Goal: Task Accomplishment & Management: Manage account settings

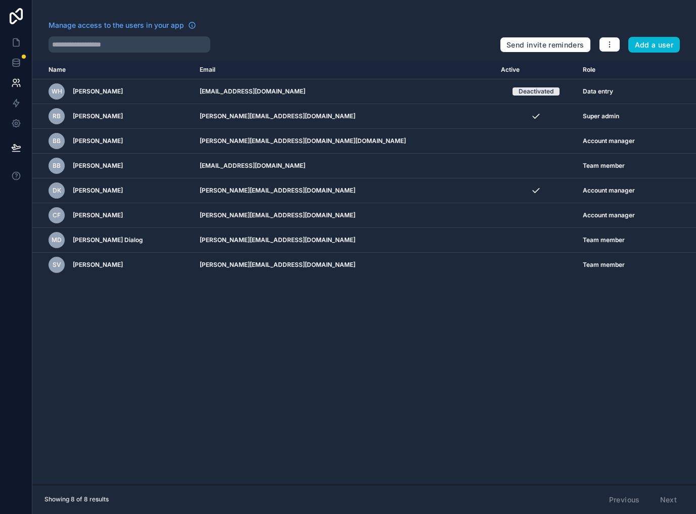
drag, startPoint x: 0, startPoint y: 0, endPoint x: 181, endPoint y: 433, distance: 469.2
click at [181, 433] on div "Name Email Active Role [DOMAIN_NAME] WH [PERSON_NAME] [EMAIL_ADDRESS][DOMAIN_NA…" at bounding box center [364, 273] width 664 height 424
click at [302, 387] on div "Name Email Active Role userTable.email WH Wilf Holland wilfridrholland@gmail.co…" at bounding box center [364, 273] width 664 height 424
click at [14, 41] on icon at bounding box center [16, 42] width 10 height 10
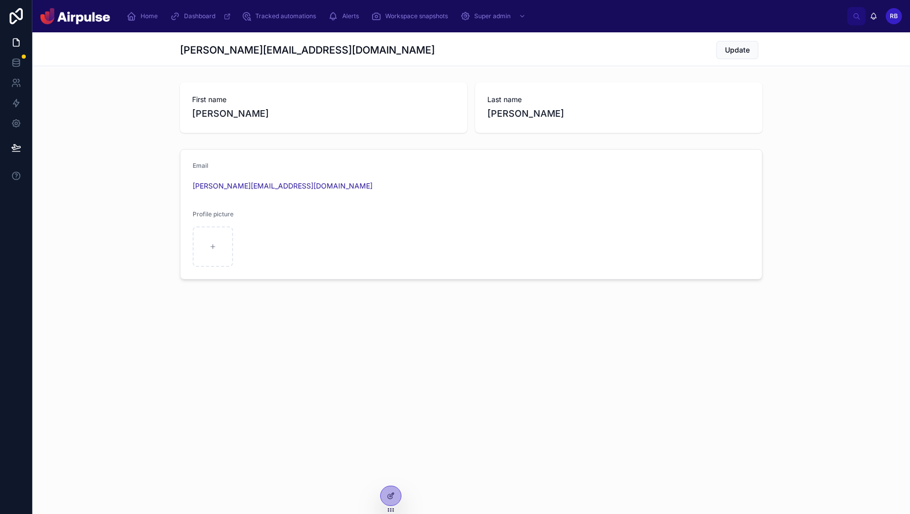
click at [142, 4] on div "Home Dashboard Tracked automations Alerts Workspace snapshots Super admin RB Ru…" at bounding box center [471, 16] width 878 height 32
click at [141, 12] on div "Home" at bounding box center [143, 16] width 35 height 16
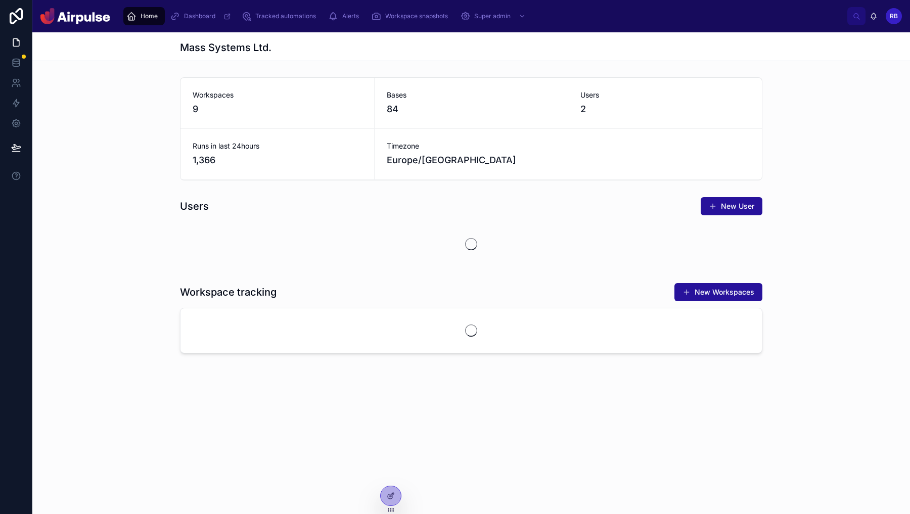
click at [282, 28] on div "Home Dashboard Tracked automations Alerts Workspace snapshots Super admin RB Ru…" at bounding box center [471, 16] width 878 height 32
click at [282, 23] on div "Tracked automations" at bounding box center [280, 16] width 79 height 16
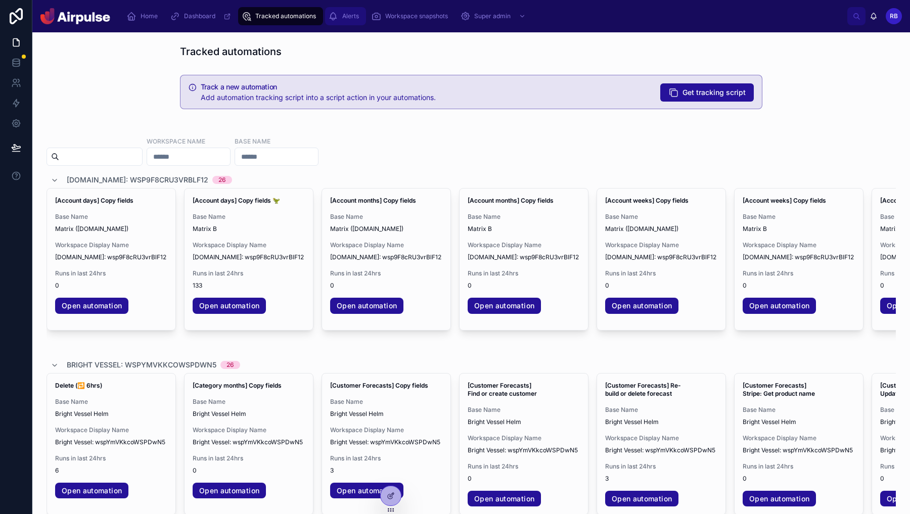
click at [351, 23] on div "Alerts" at bounding box center [345, 16] width 35 height 16
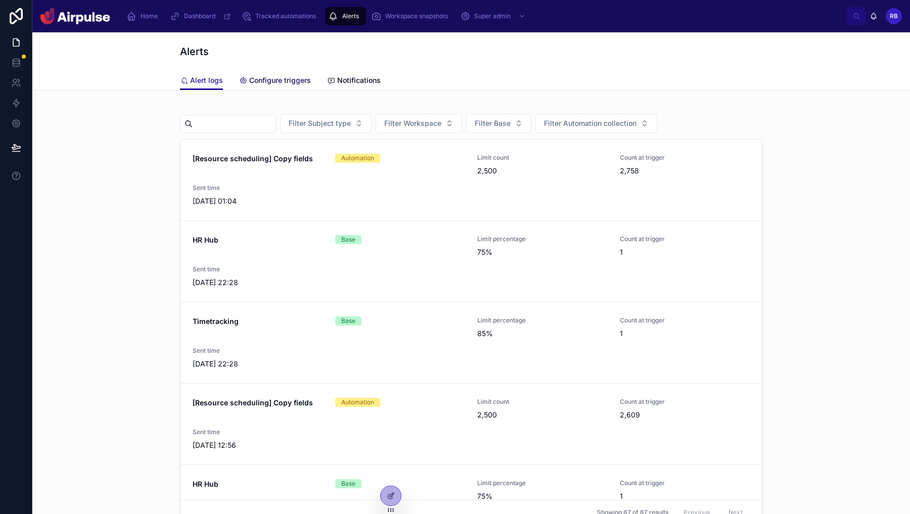
click at [279, 80] on span "Configure triggers" at bounding box center [280, 80] width 62 height 10
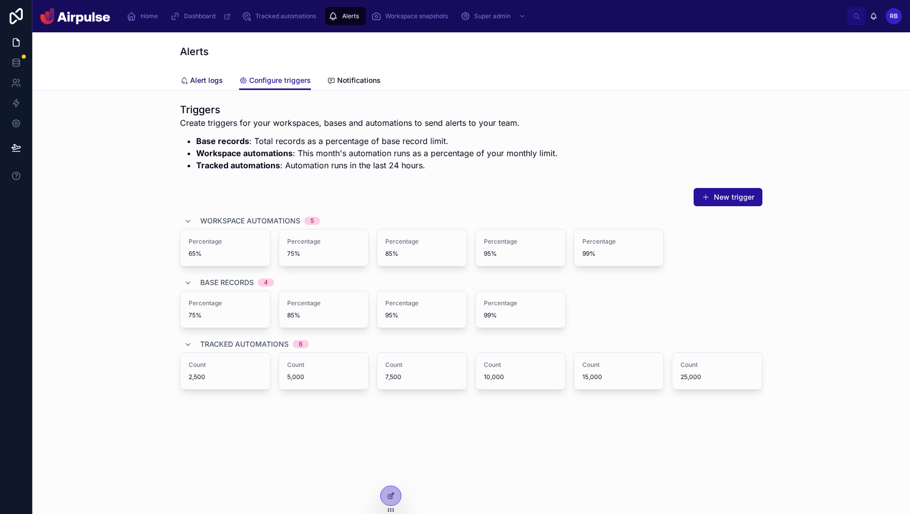
click at [197, 78] on span "Alert logs" at bounding box center [206, 80] width 33 height 10
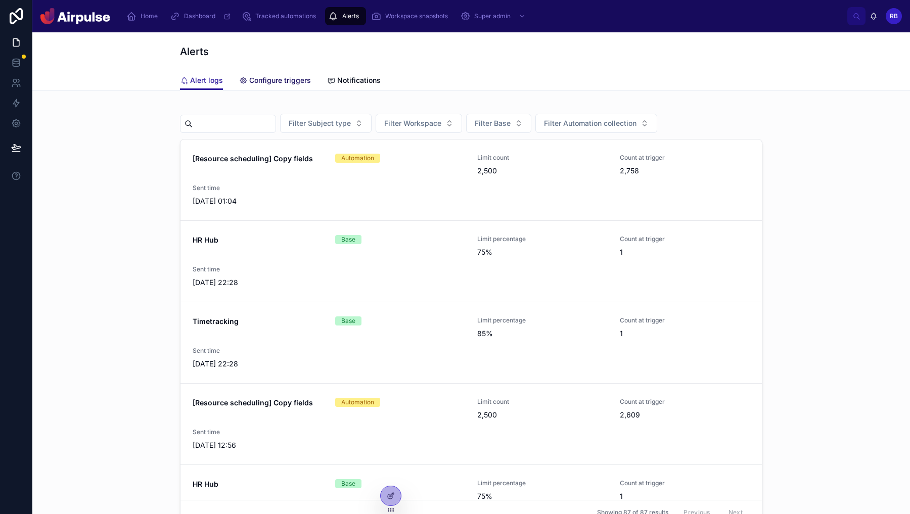
click at [270, 78] on span "Configure triggers" at bounding box center [280, 80] width 62 height 10
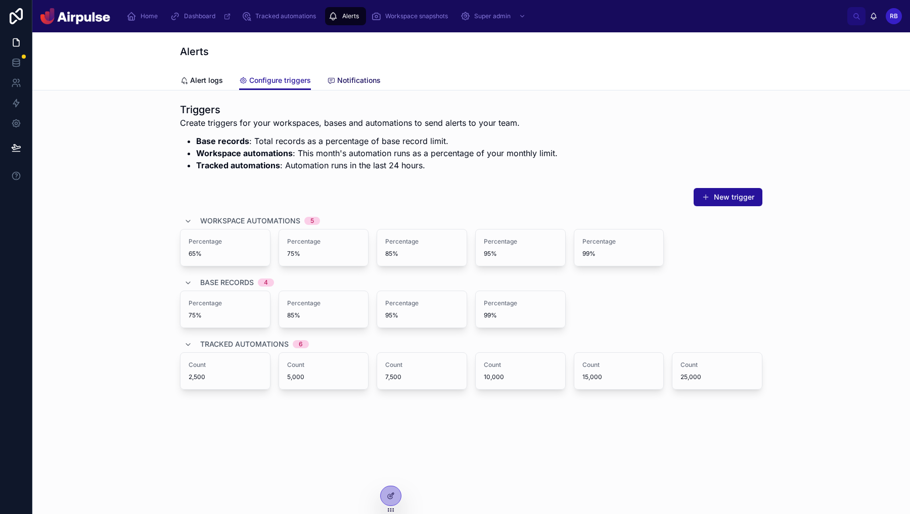
click at [346, 80] on span "Notifications" at bounding box center [358, 80] width 43 height 10
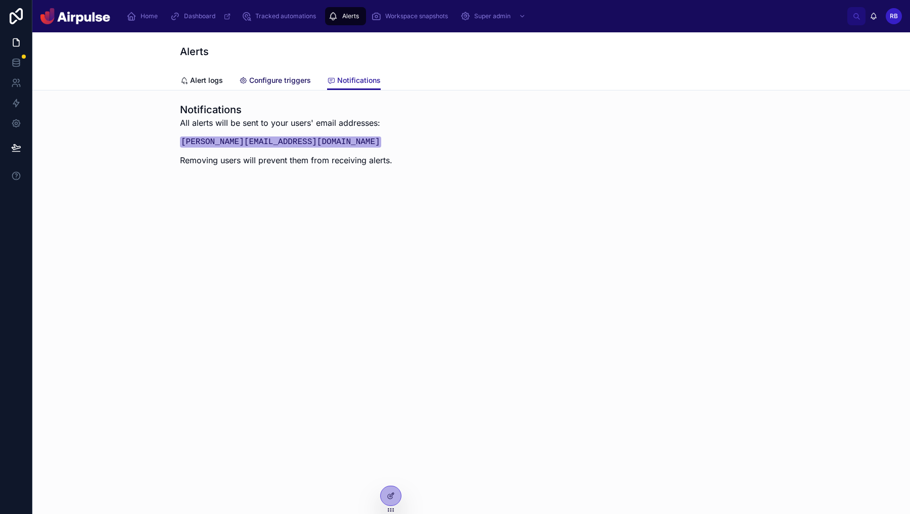
click at [299, 73] on link "Configure triggers" at bounding box center [275, 81] width 72 height 20
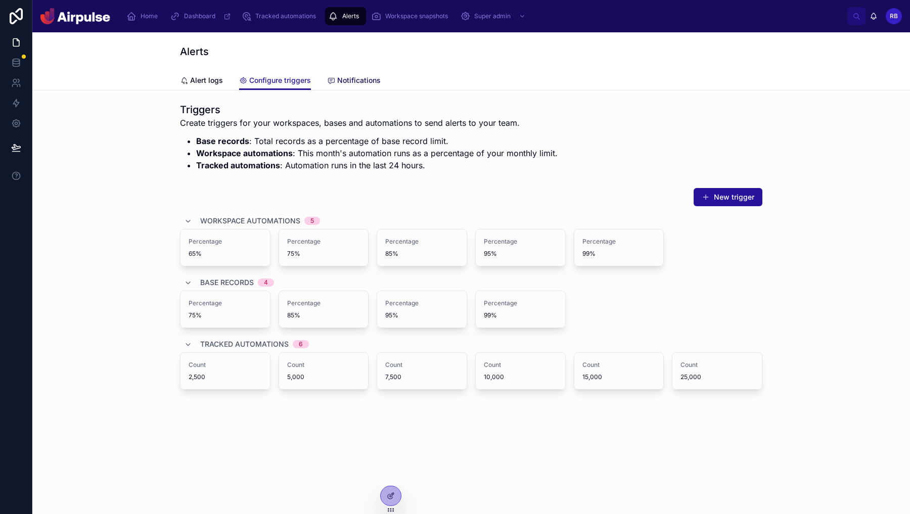
click at [340, 84] on span "Notifications" at bounding box center [358, 80] width 43 height 10
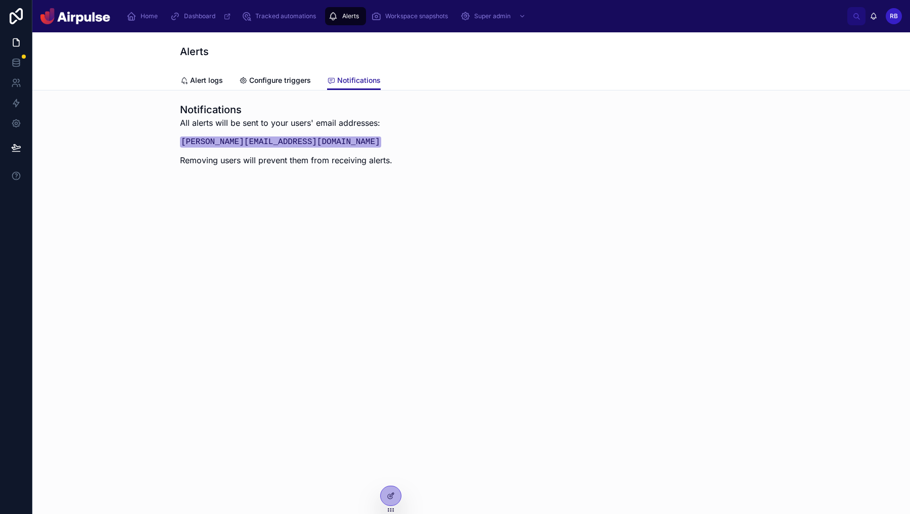
click at [262, 69] on div "Alerts" at bounding box center [471, 51] width 583 height 38
click at [287, 86] on link "Configure triggers" at bounding box center [275, 81] width 72 height 20
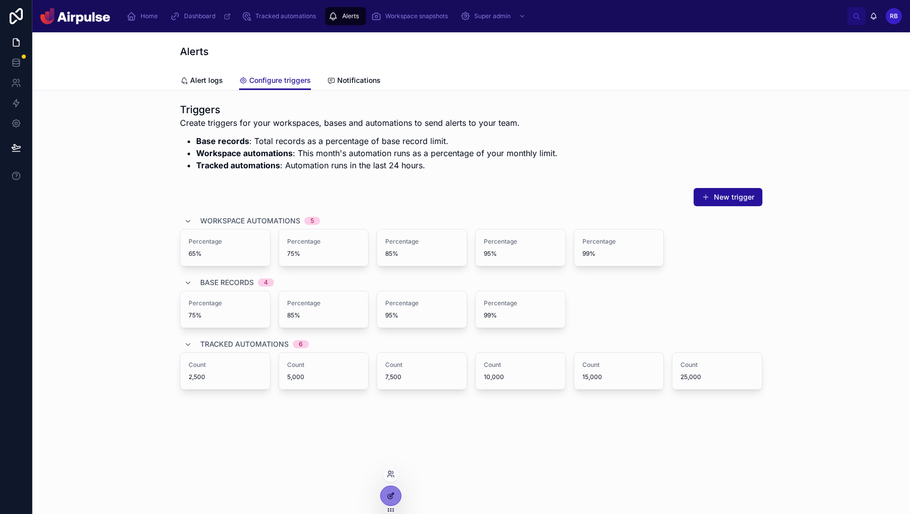
click at [390, 500] on icon at bounding box center [391, 496] width 8 height 8
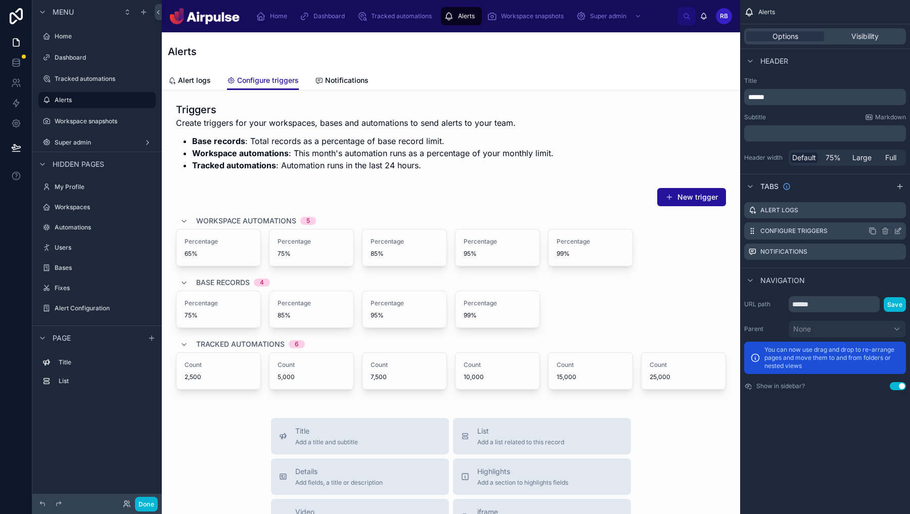
click at [696, 232] on icon "scrollable content" at bounding box center [898, 231] width 8 height 8
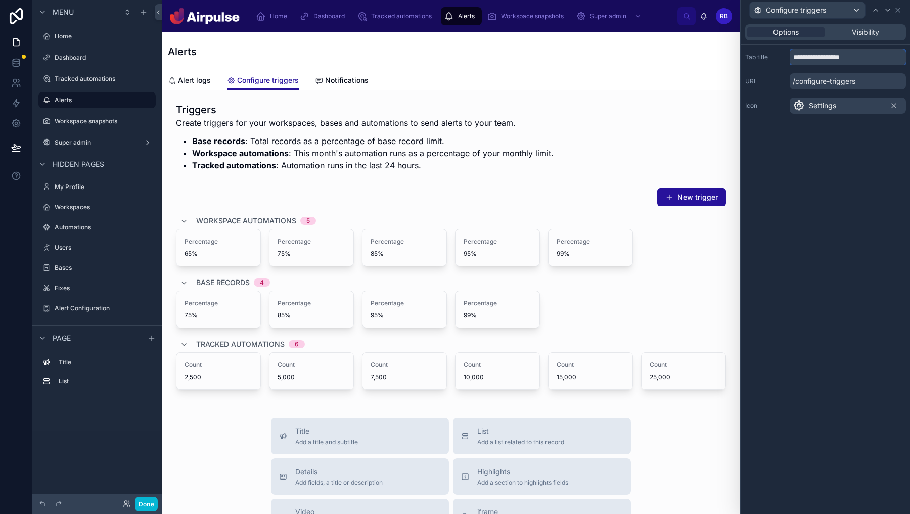
drag, startPoint x: 829, startPoint y: 56, endPoint x: 726, endPoint y: 68, distance: 104.4
click at [696, 68] on div "**********" at bounding box center [455, 257] width 910 height 514
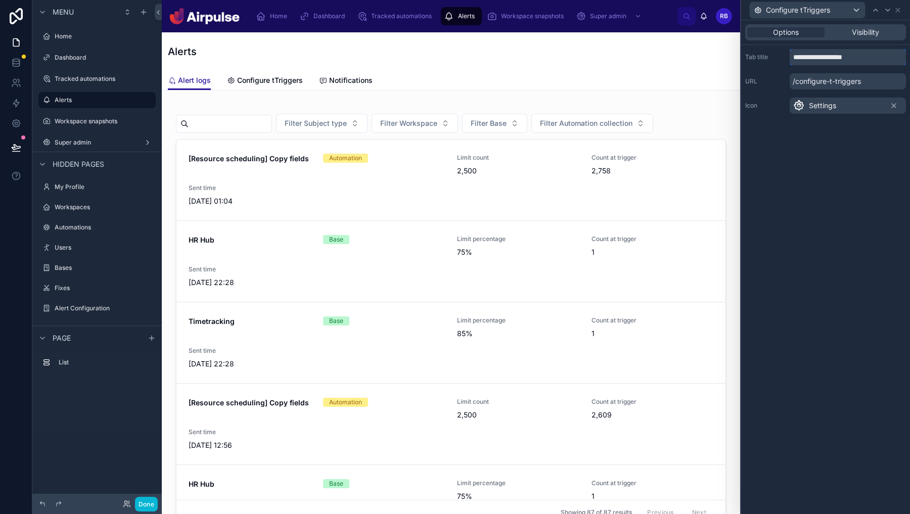
drag, startPoint x: 831, startPoint y: 59, endPoint x: 787, endPoint y: 58, distance: 44.0
click at [696, 58] on div "**********" at bounding box center [825, 57] width 161 height 16
type input "********"
click at [458, 86] on div "Alert logs Triggers Notifications" at bounding box center [451, 80] width 566 height 19
click at [325, 79] on span "Notifications" at bounding box center [313, 80] width 43 height 10
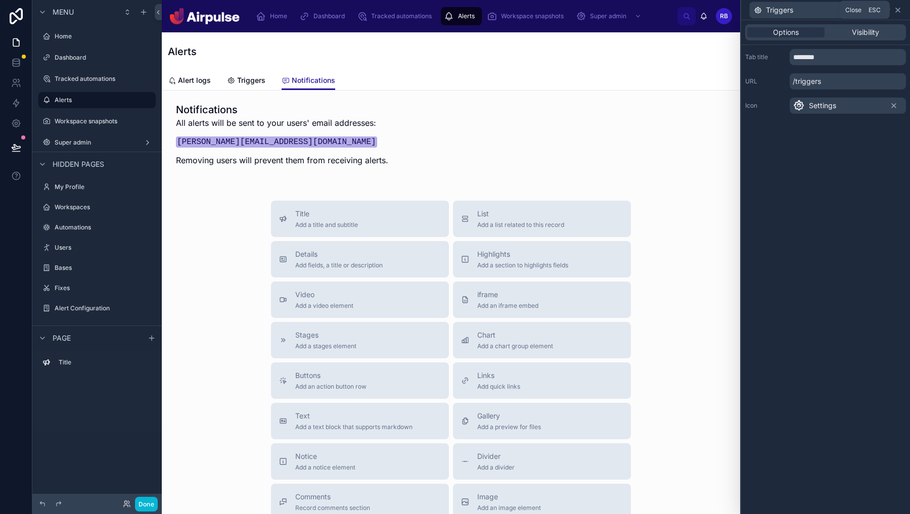
click at [696, 9] on icon at bounding box center [898, 10] width 8 height 8
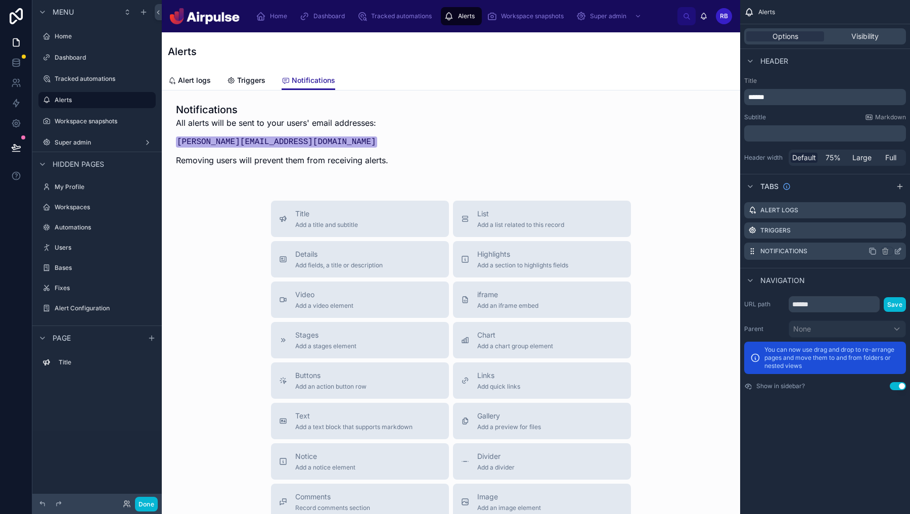
click at [696, 251] on icon "scrollable content" at bounding box center [898, 251] width 8 height 8
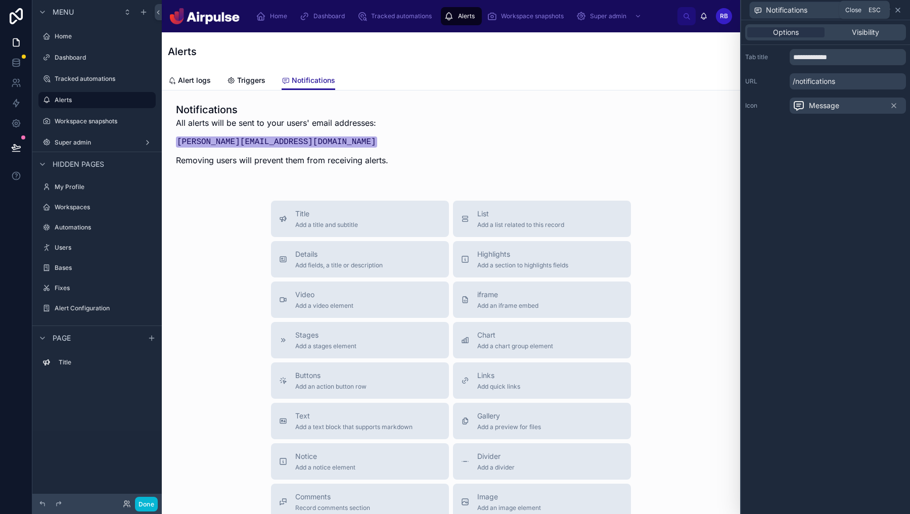
click at [696, 11] on icon at bounding box center [898, 10] width 8 height 8
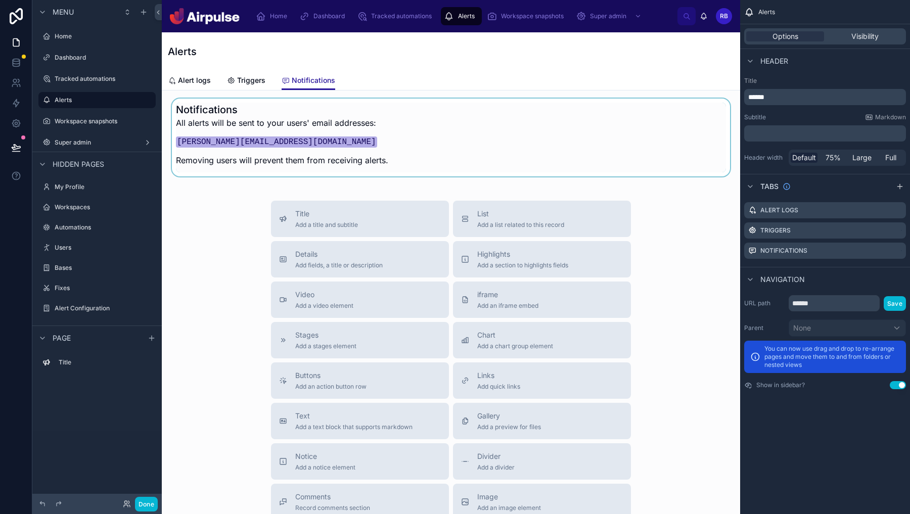
click at [497, 174] on div "Notifications All alerts will be sent to your users' email addresses: russ@hell…" at bounding box center [451, 366] width 578 height 551
click at [506, 155] on div at bounding box center [451, 138] width 562 height 78
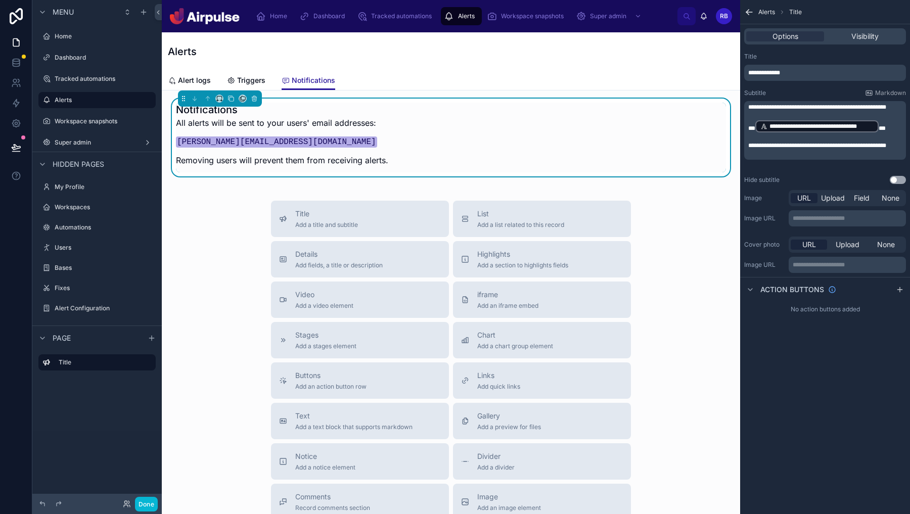
click at [696, 12] on icon "scrollable content" at bounding box center [749, 12] width 6 height 0
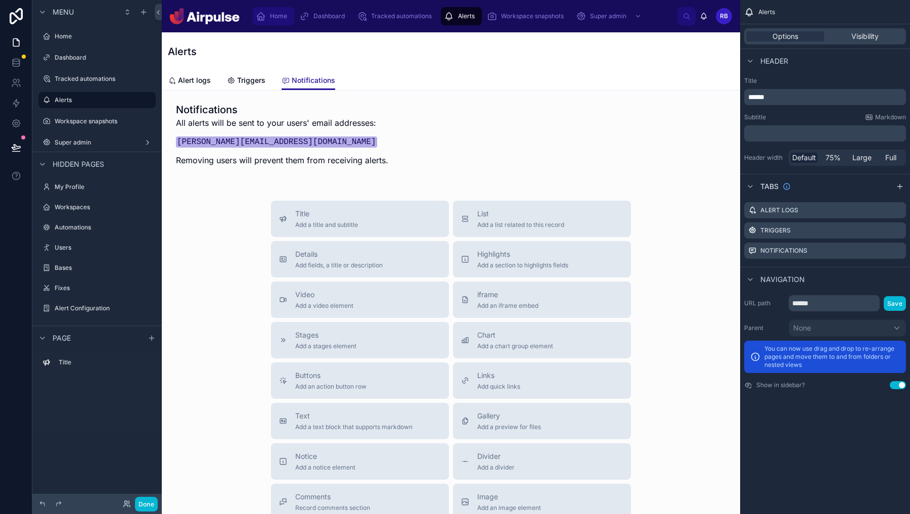
click at [267, 21] on div "Home" at bounding box center [273, 16] width 35 height 16
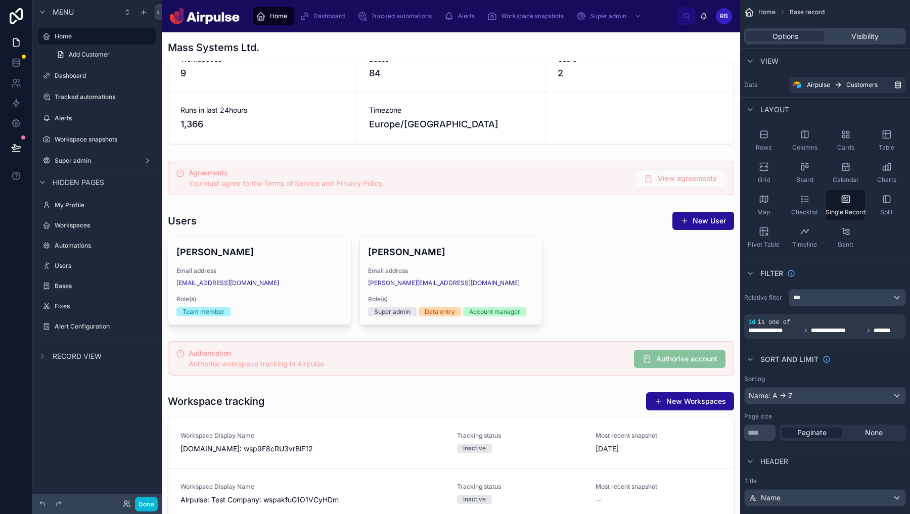
scroll to position [26, 0]
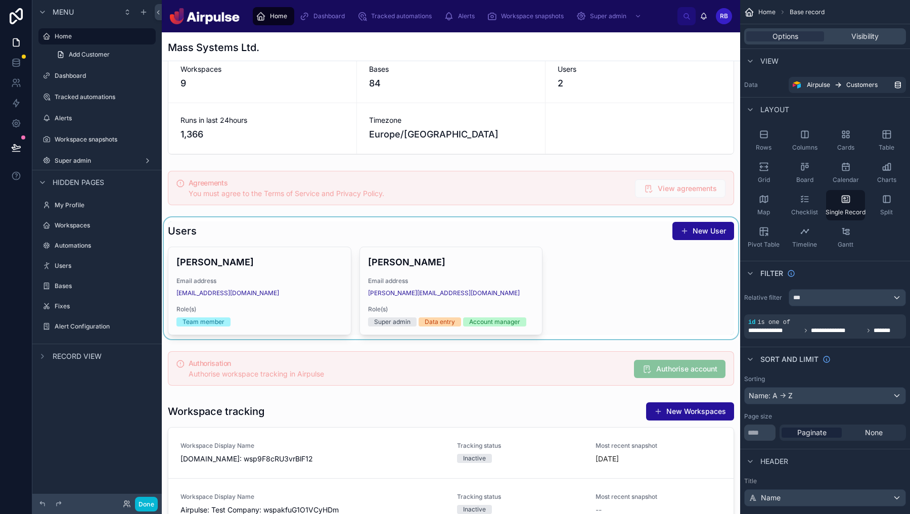
click at [508, 258] on div at bounding box center [451, 278] width 578 height 122
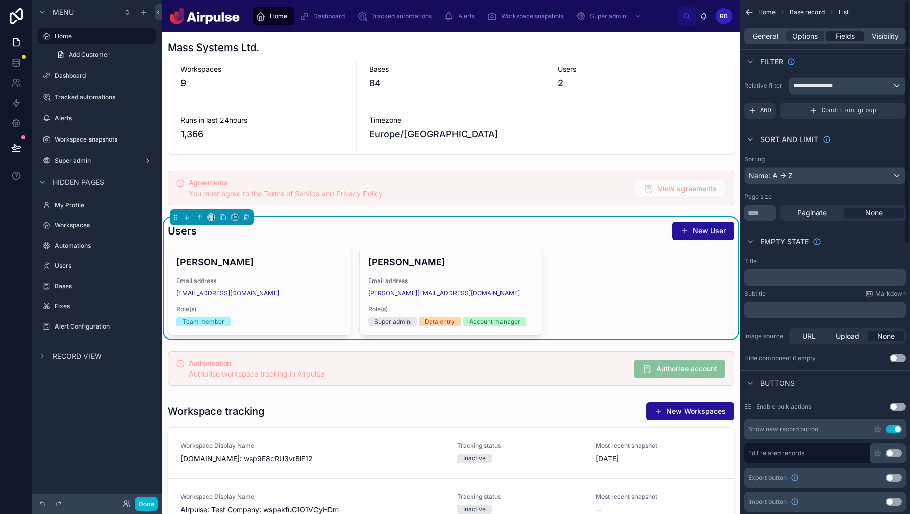
click at [696, 40] on span "Fields" at bounding box center [845, 36] width 19 height 10
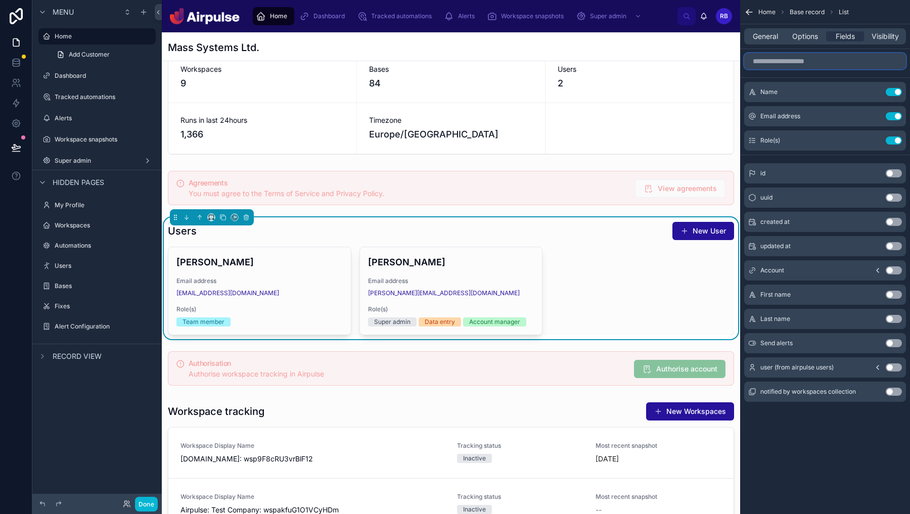
click at [696, 66] on input "scrollable content" at bounding box center [825, 61] width 162 height 16
click at [696, 56] on input "scrollable content" at bounding box center [825, 61] width 162 height 16
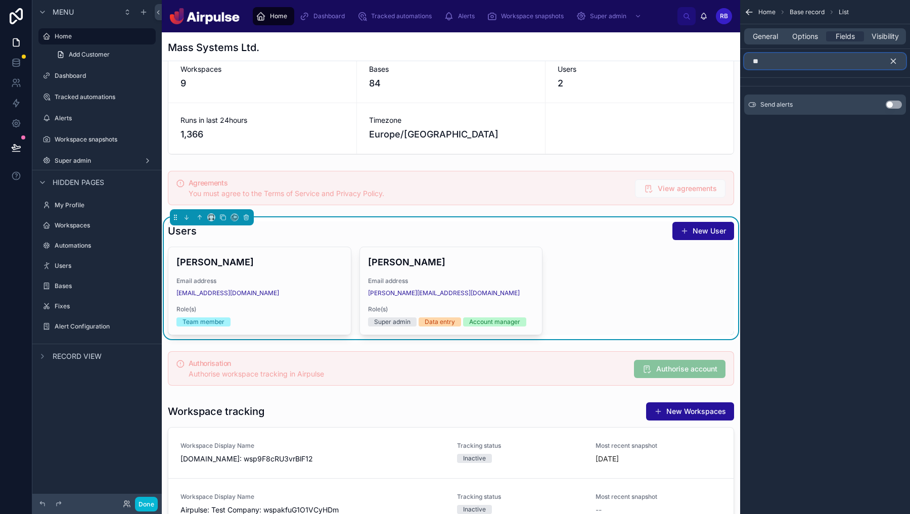
type input "**"
click at [696, 105] on button "Use setting" at bounding box center [894, 105] width 16 height 8
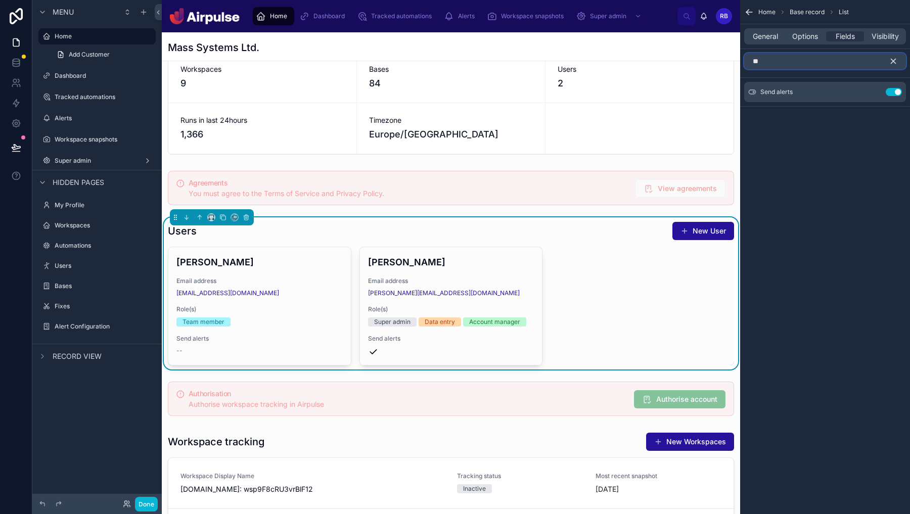
click at [696, 66] on input "**" at bounding box center [825, 61] width 162 height 16
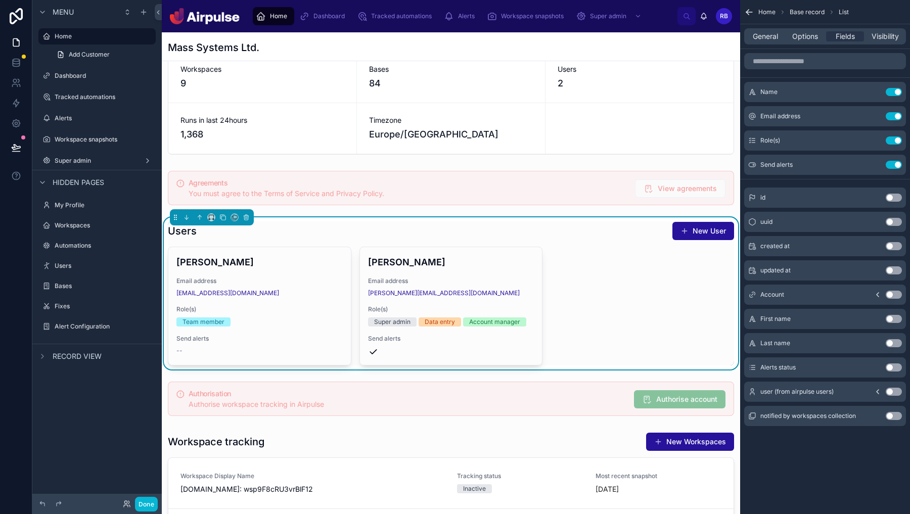
click at [696, 373] on div "Alerts status Use setting" at bounding box center [825, 368] width 162 height 20
click at [696, 369] on button "Use setting" at bounding box center [894, 368] width 16 height 8
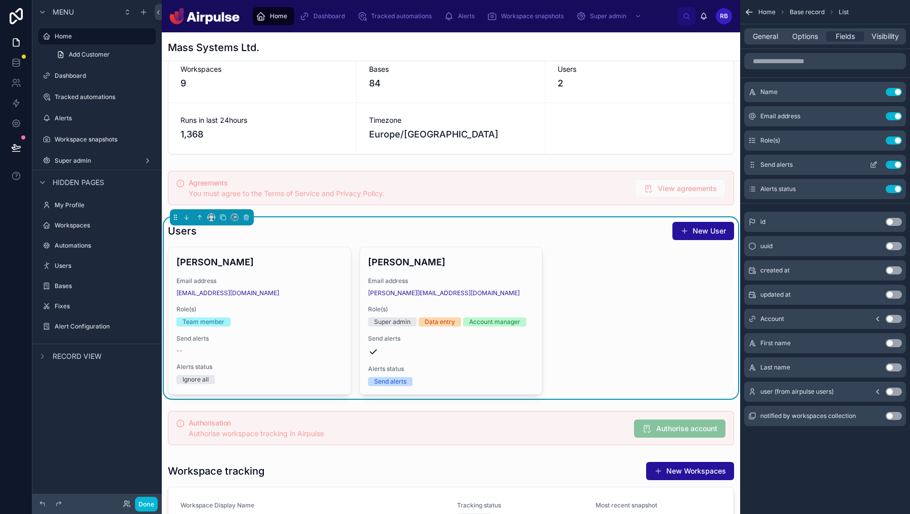
click at [696, 164] on button "Use setting" at bounding box center [894, 165] width 16 height 8
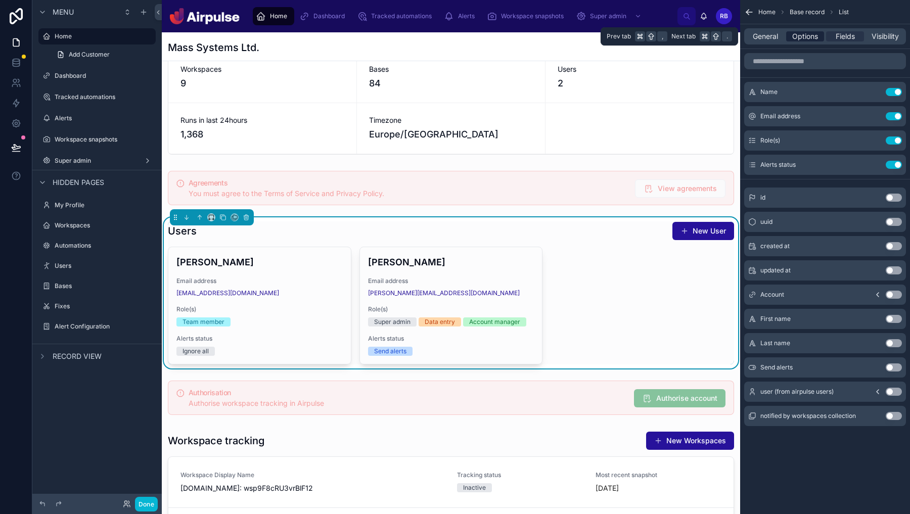
click at [696, 34] on span "Options" at bounding box center [805, 36] width 26 height 10
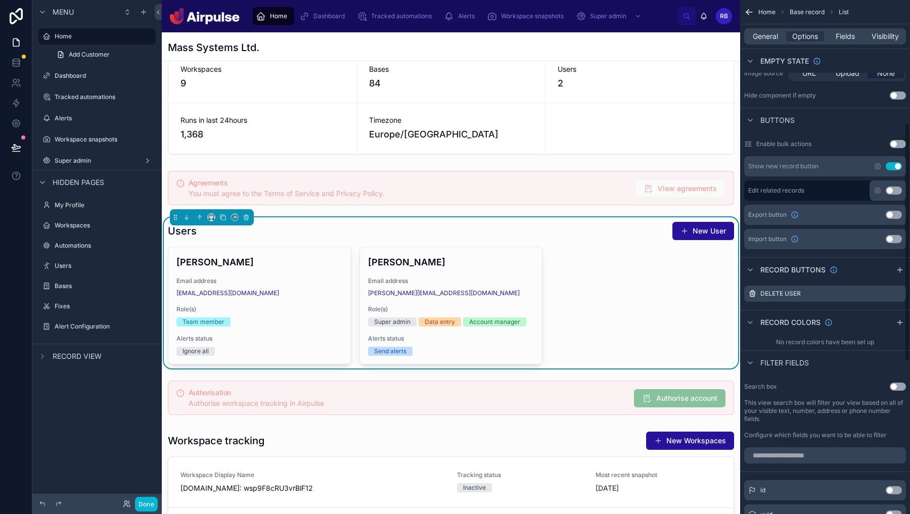
scroll to position [267, 0]
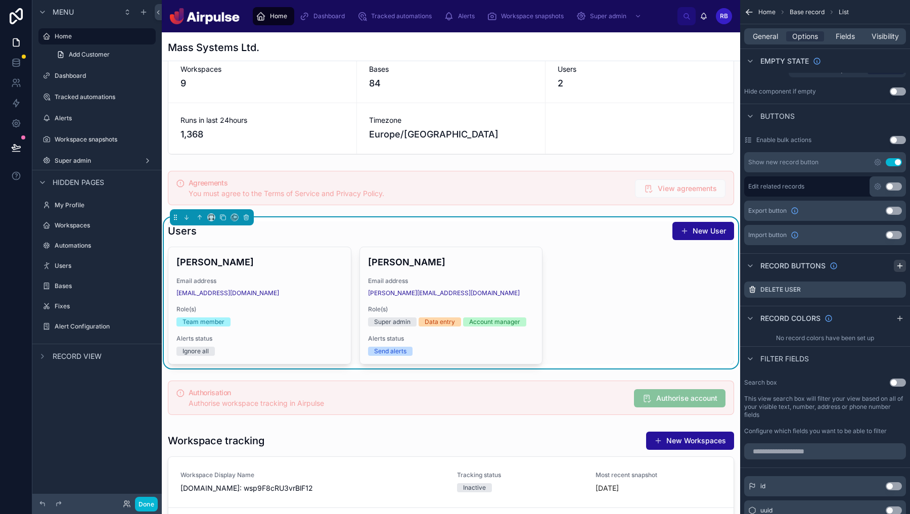
click at [696, 267] on icon "scrollable content" at bounding box center [900, 266] width 8 height 8
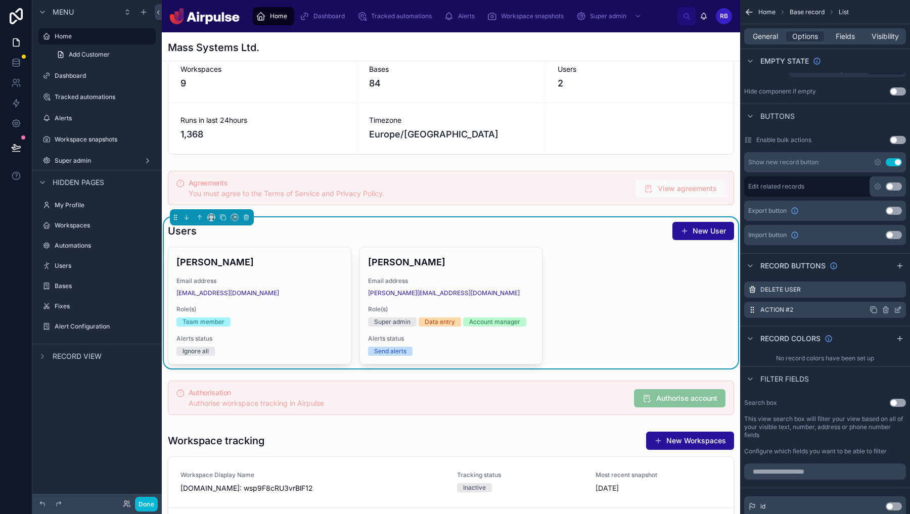
click at [696, 310] on icon "scrollable content" at bounding box center [898, 310] width 8 height 8
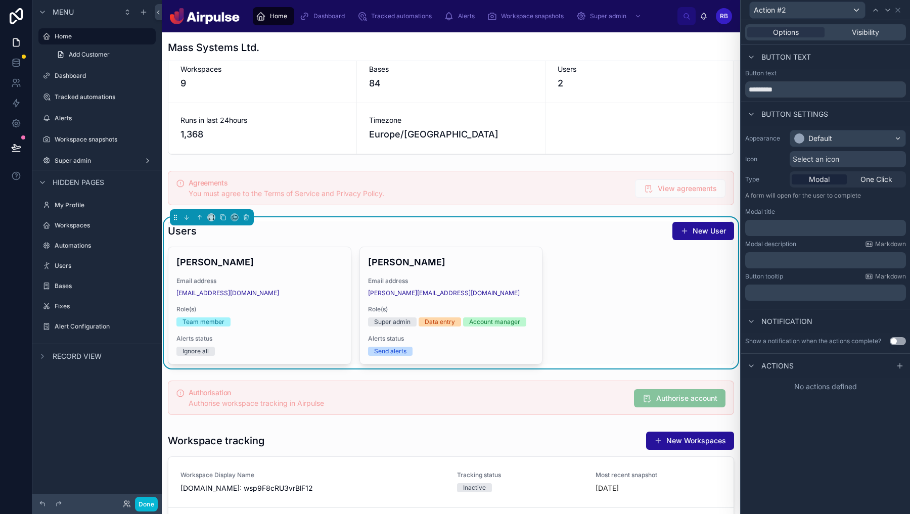
click at [696, 100] on div "Button text *********" at bounding box center [825, 85] width 169 height 32
click at [696, 92] on input "*********" at bounding box center [825, 89] width 161 height 16
type input "**********"
click at [696, 141] on div "Default" at bounding box center [847, 138] width 115 height 16
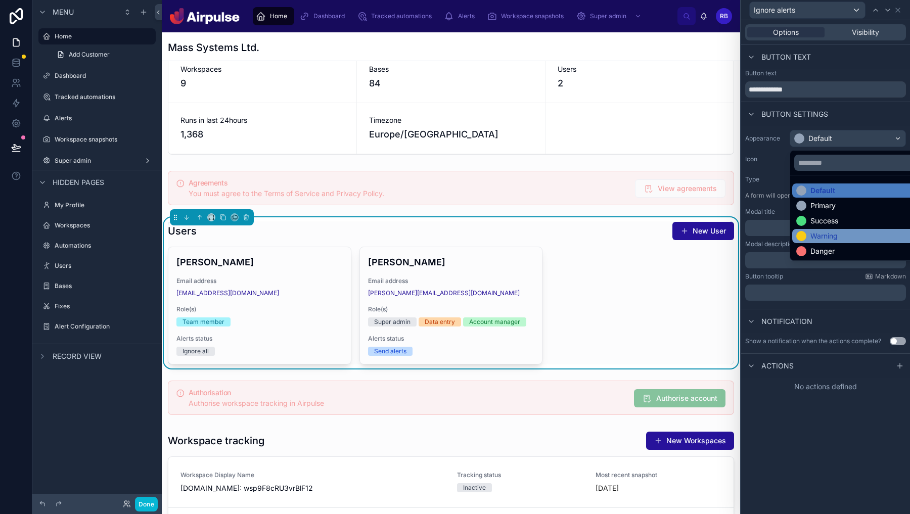
click at [696, 235] on div "Warning" at bounding box center [824, 236] width 27 height 10
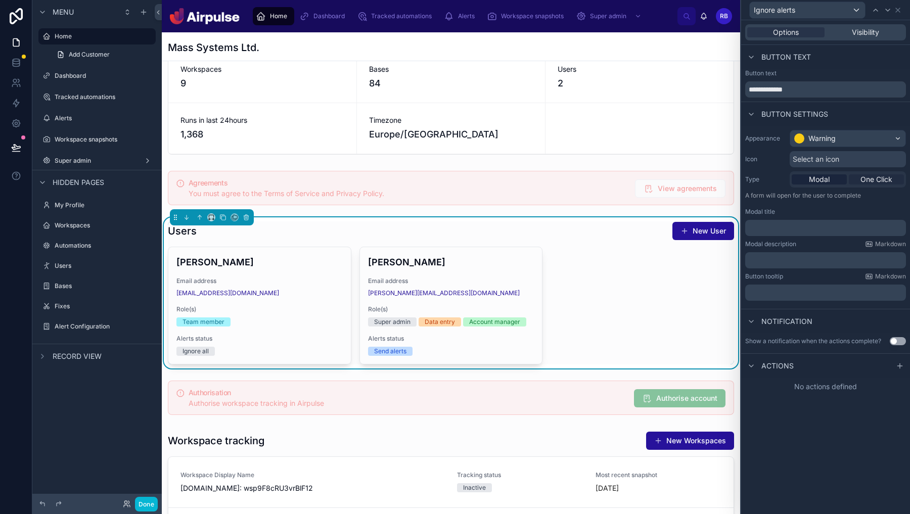
click at [696, 180] on span "One Click" at bounding box center [877, 179] width 32 height 10
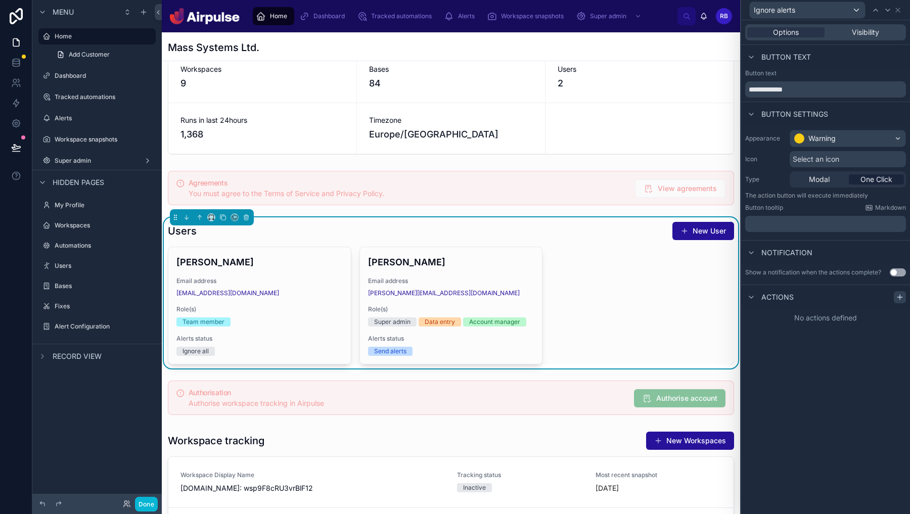
click at [696, 298] on icon at bounding box center [900, 297] width 8 height 8
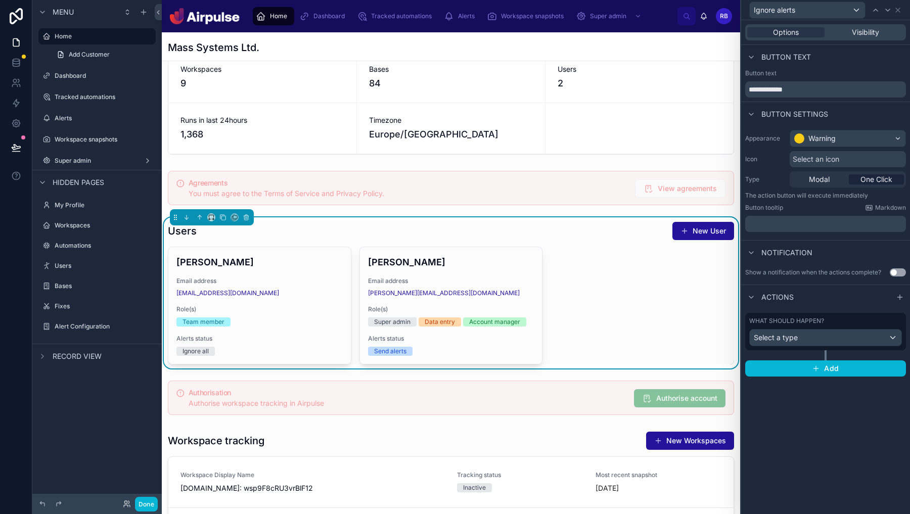
click at [696, 325] on div "What should happen?" at bounding box center [825, 321] width 153 height 8
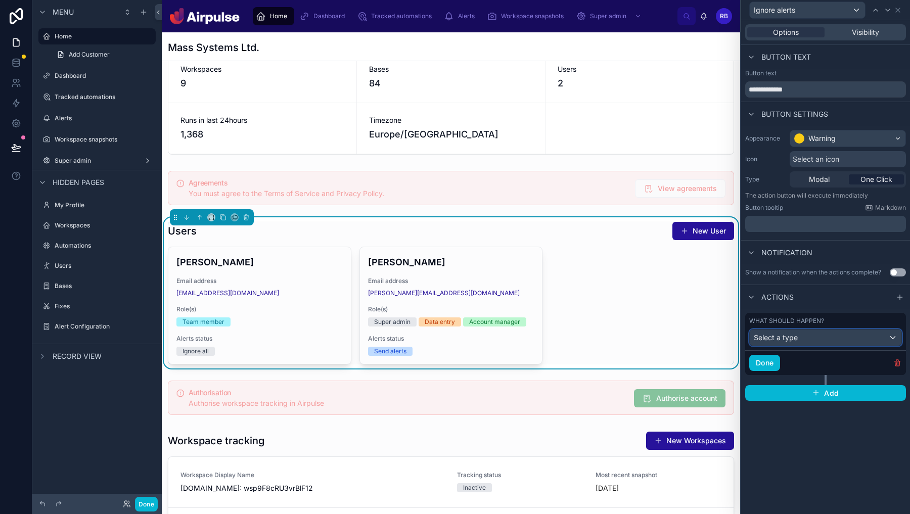
click at [696, 337] on div "Select a type" at bounding box center [826, 338] width 152 height 16
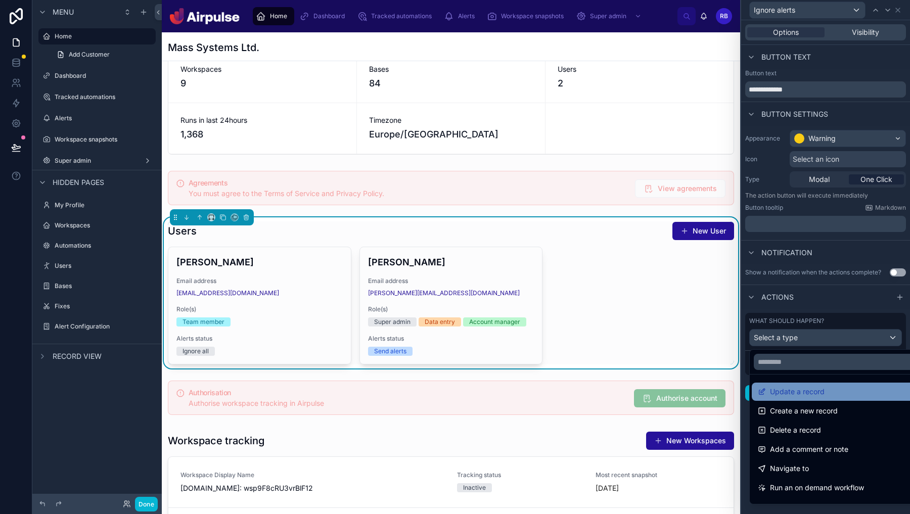
click at [696, 390] on div "Update a record" at bounding box center [837, 392] width 159 height 12
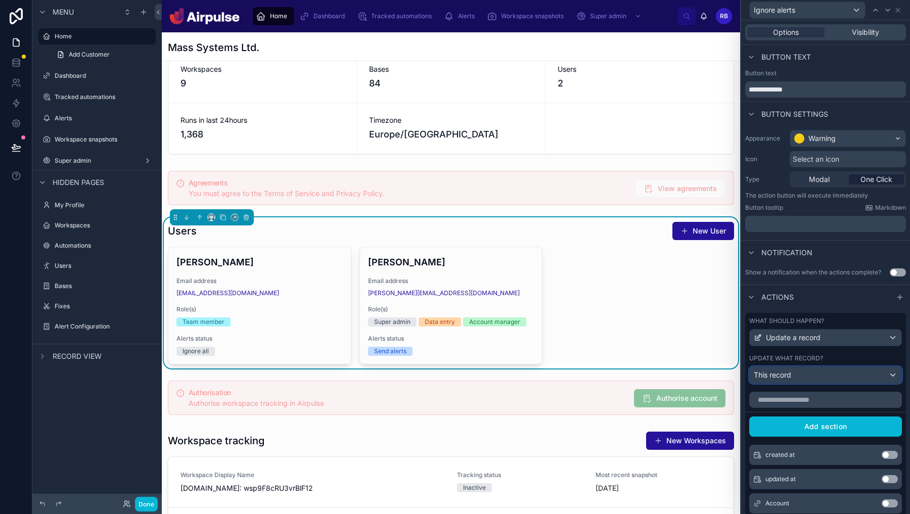
click at [696, 373] on div "This record" at bounding box center [826, 375] width 152 height 16
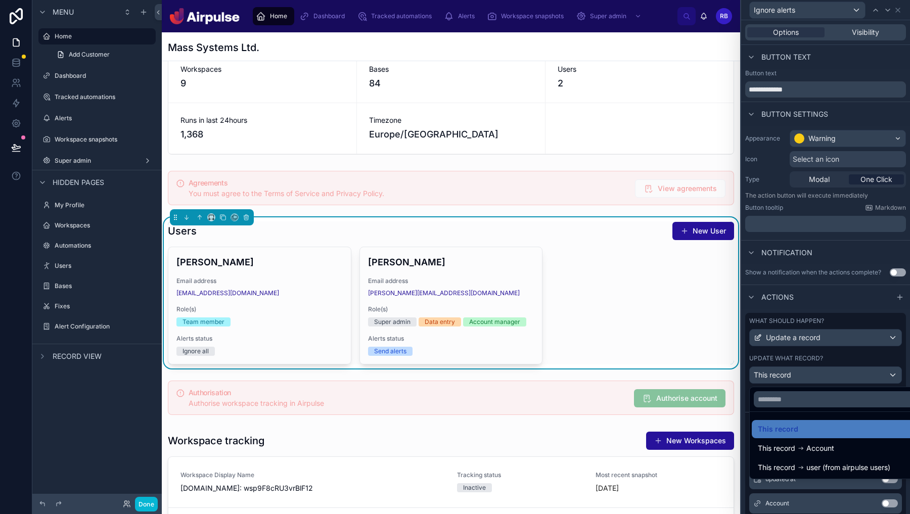
click at [696, 373] on div at bounding box center [825, 257] width 169 height 514
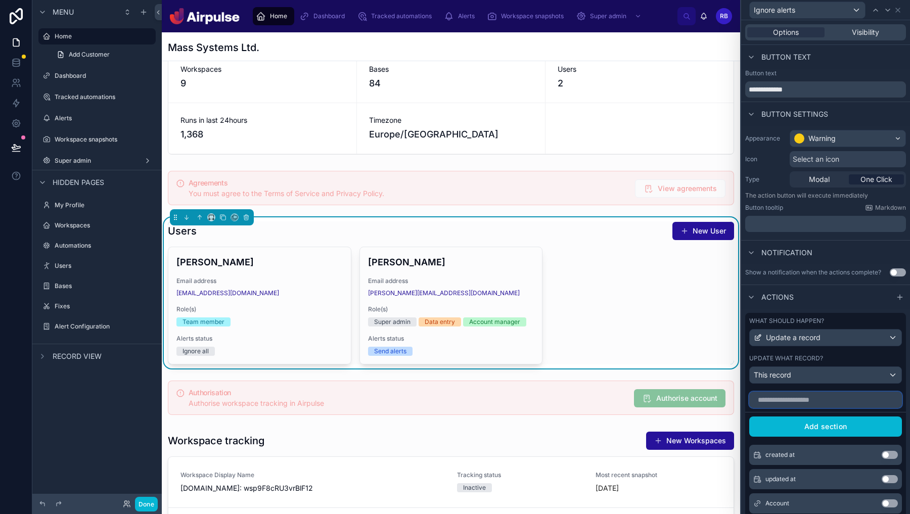
click at [696, 399] on input "text" at bounding box center [825, 400] width 153 height 16
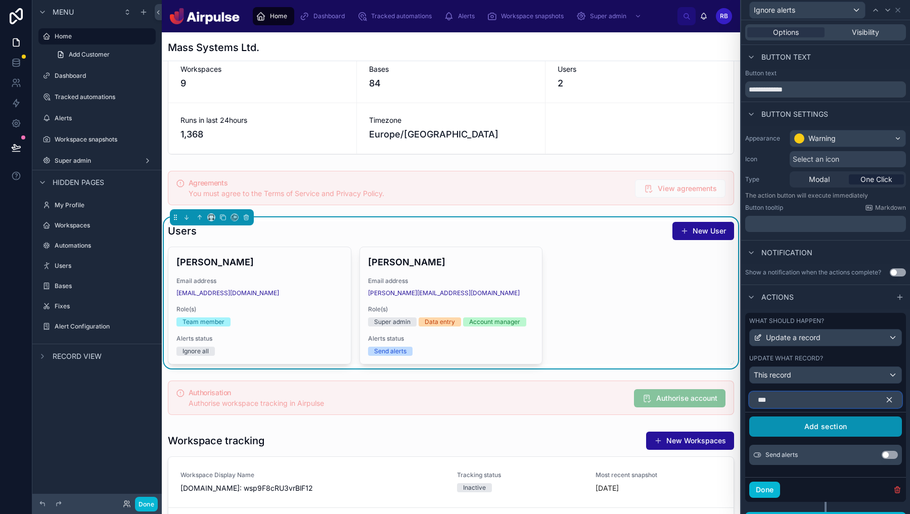
type input "***"
click at [696, 456] on button "Use setting" at bounding box center [890, 455] width 16 height 8
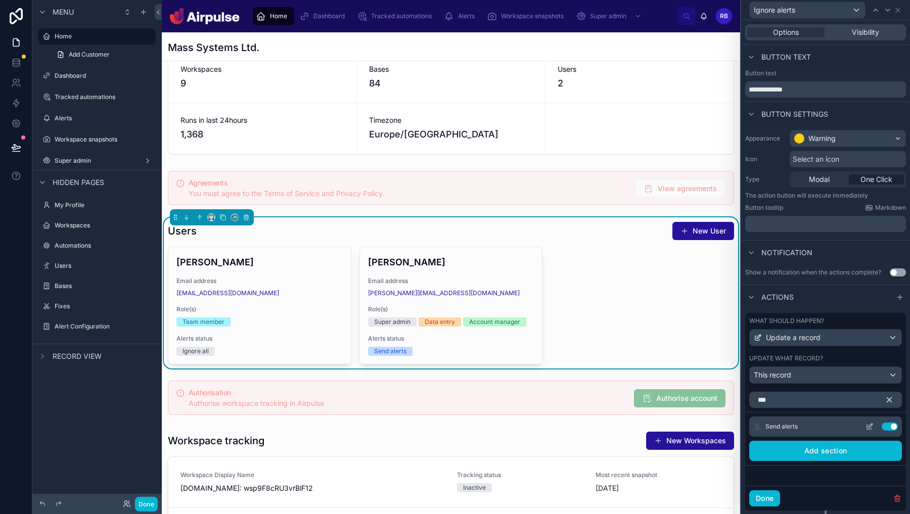
click at [696, 425] on icon at bounding box center [870, 427] width 8 height 8
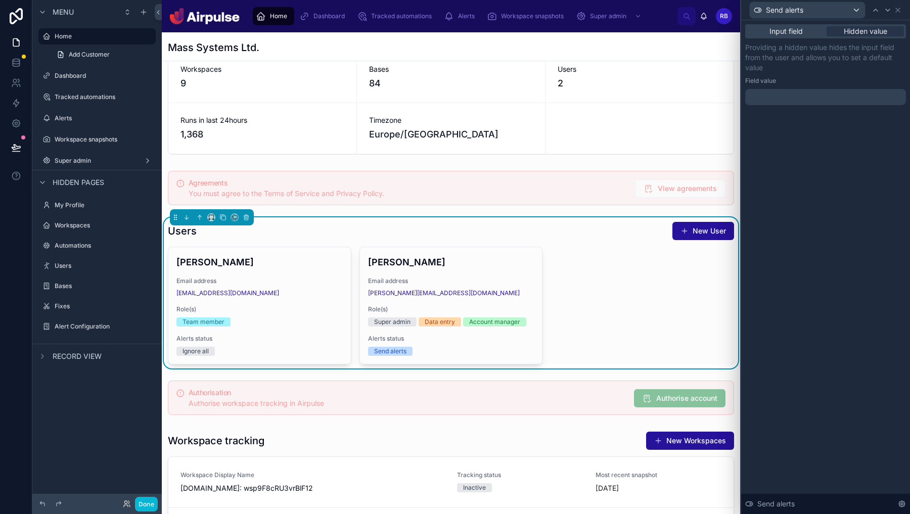
click at [696, 93] on div at bounding box center [825, 97] width 161 height 16
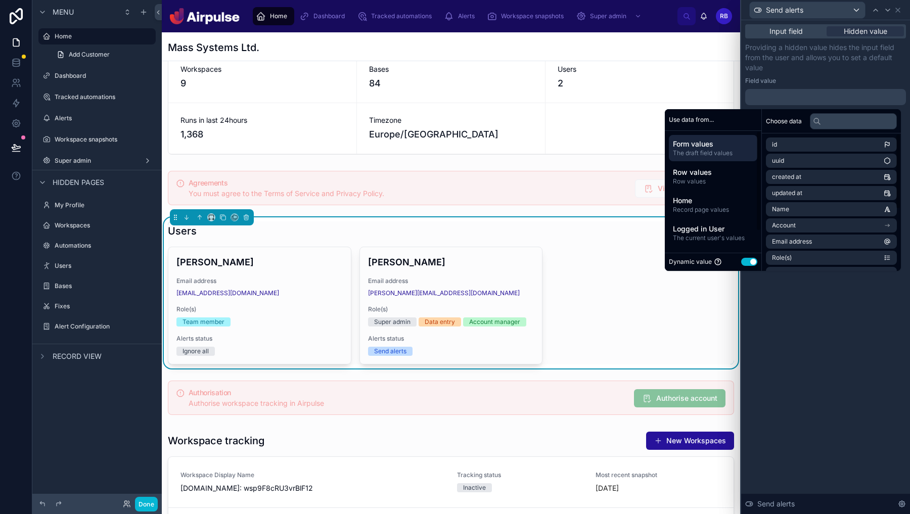
click at [696, 261] on button "Use setting" at bounding box center [749, 262] width 16 height 8
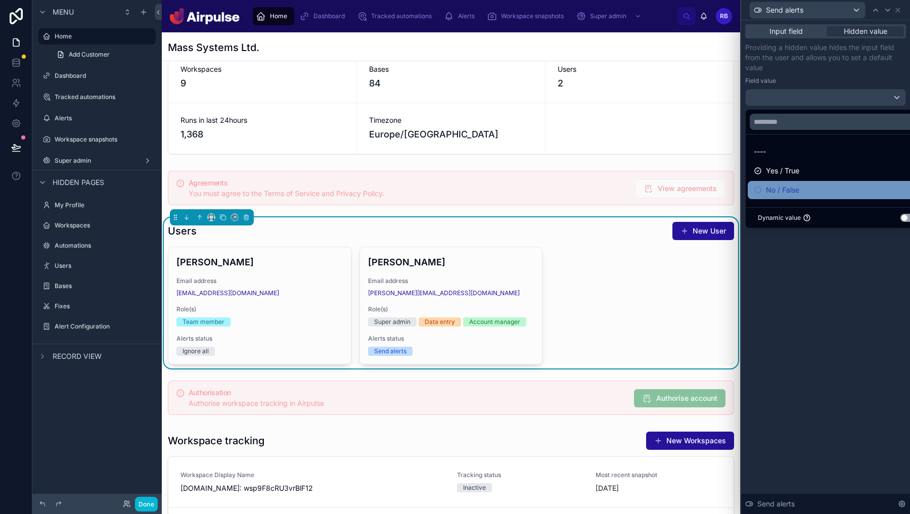
click at [696, 195] on div "No / False" at bounding box center [837, 190] width 167 height 12
click at [696, 284] on div "Input field Hidden value Providing a hidden value hides the input field from th…" at bounding box center [825, 267] width 169 height 494
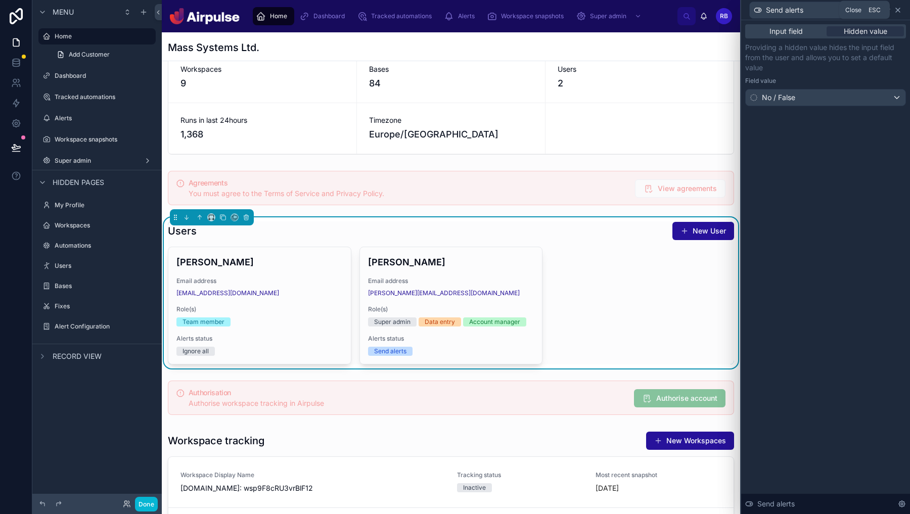
click at [696, 8] on icon at bounding box center [898, 10] width 8 height 8
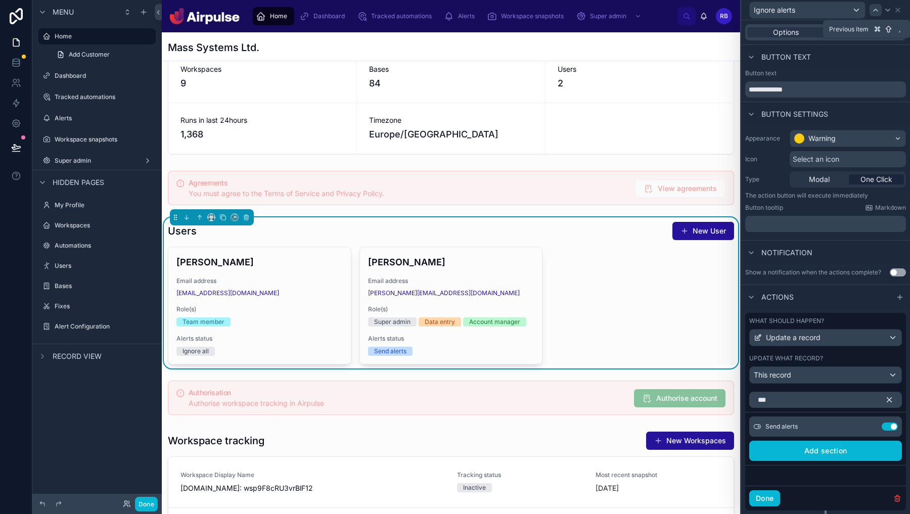
click at [696, 7] on icon at bounding box center [876, 10] width 8 height 8
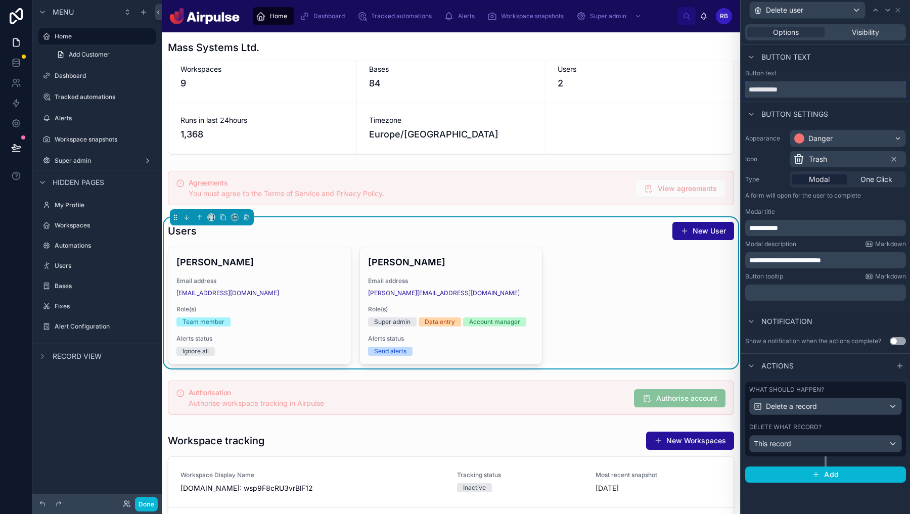
click at [696, 89] on input "**********" at bounding box center [825, 89] width 161 height 16
type input "******"
click at [696, 8] on icon at bounding box center [888, 10] width 8 height 8
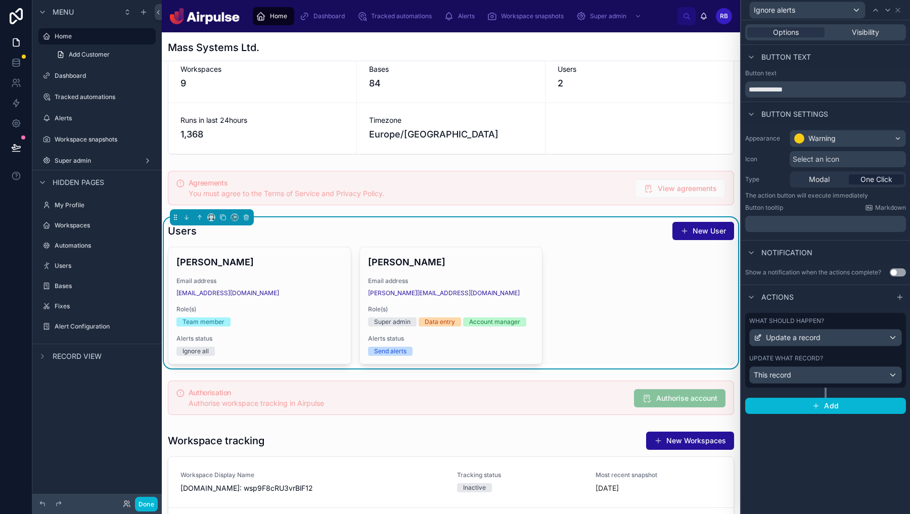
click at [696, 164] on div "Select an icon" at bounding box center [848, 159] width 116 height 16
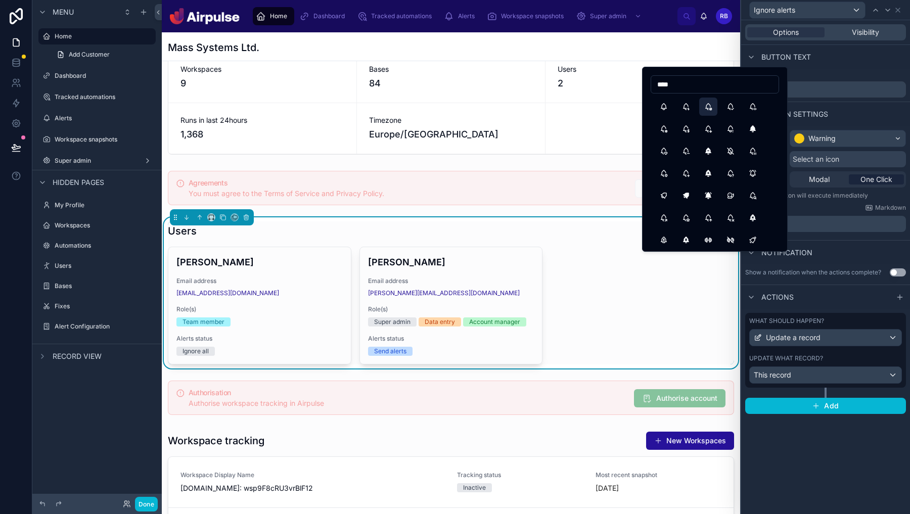
type input "****"
click at [696, 112] on button "BellCancel" at bounding box center [708, 107] width 18 height 18
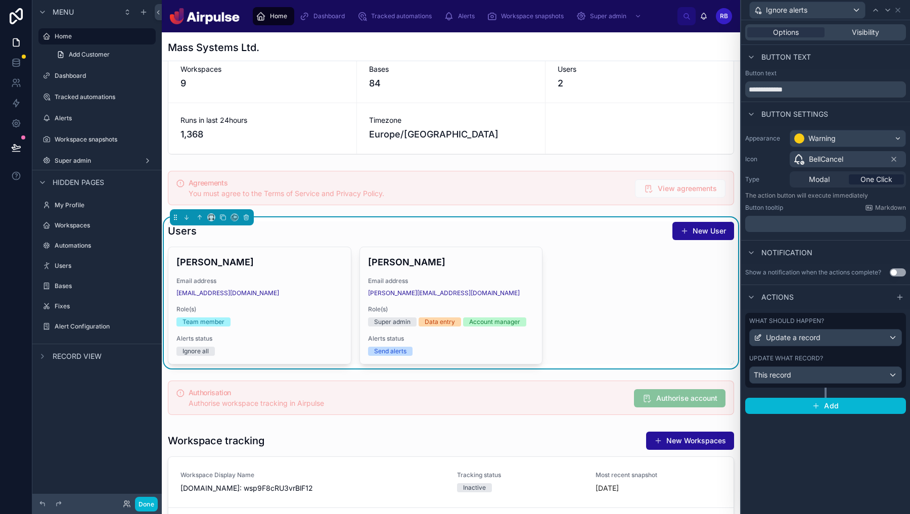
click at [696, 41] on div "Options Visibility" at bounding box center [825, 32] width 169 height 24
click at [696, 31] on span "Visibility" at bounding box center [865, 32] width 27 height 10
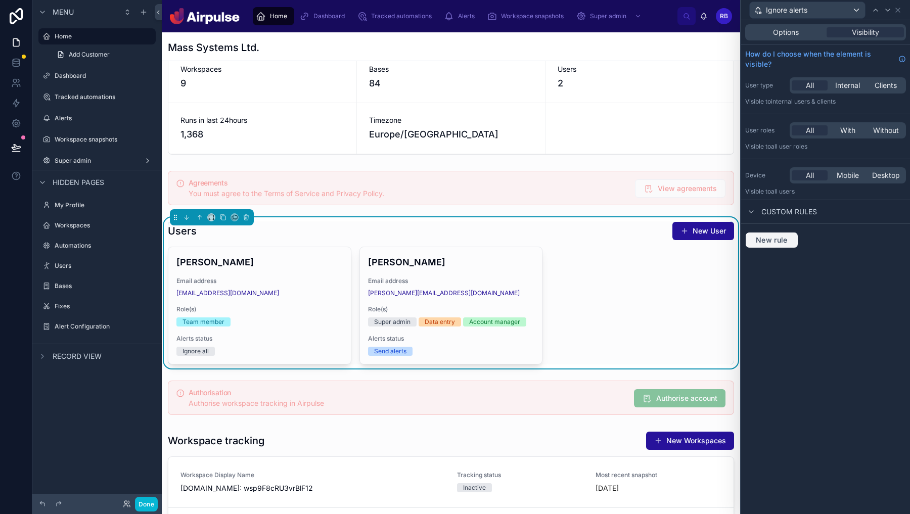
click at [696, 238] on span "New rule" at bounding box center [772, 240] width 40 height 9
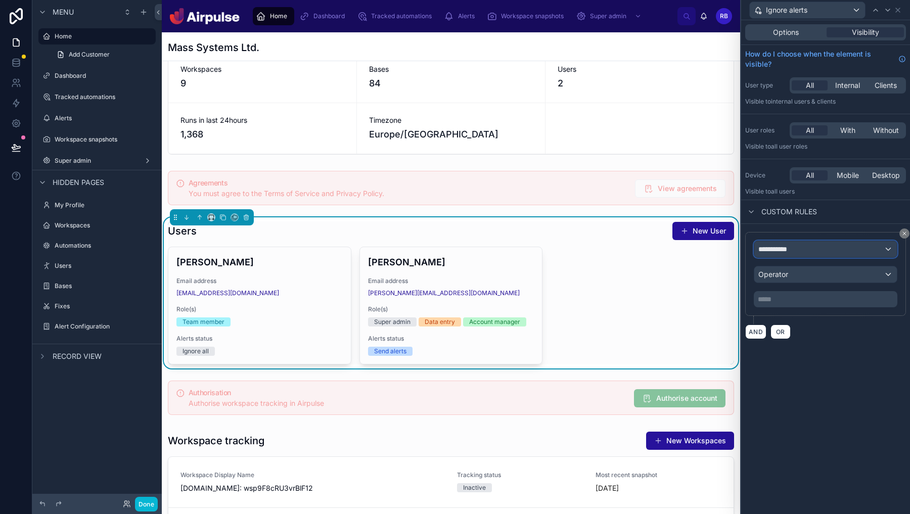
click at [696, 252] on div "**********" at bounding box center [825, 249] width 143 height 16
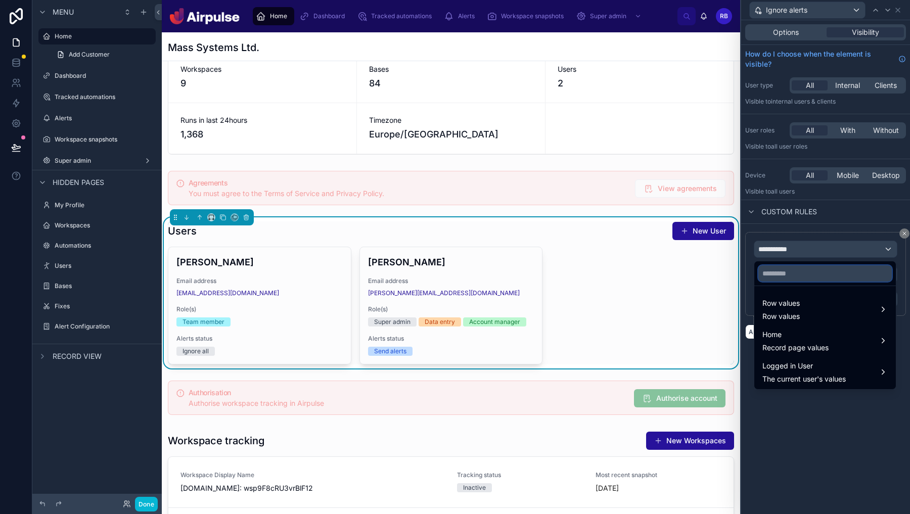
click at [696, 277] on input "text" at bounding box center [825, 273] width 133 height 16
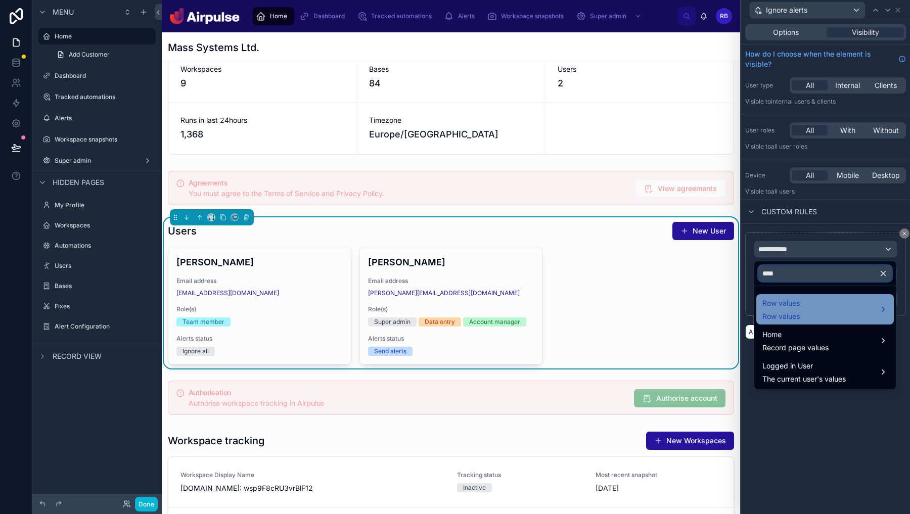
type input "****"
click at [696, 324] on div "Row values Row values" at bounding box center [825, 309] width 138 height 30
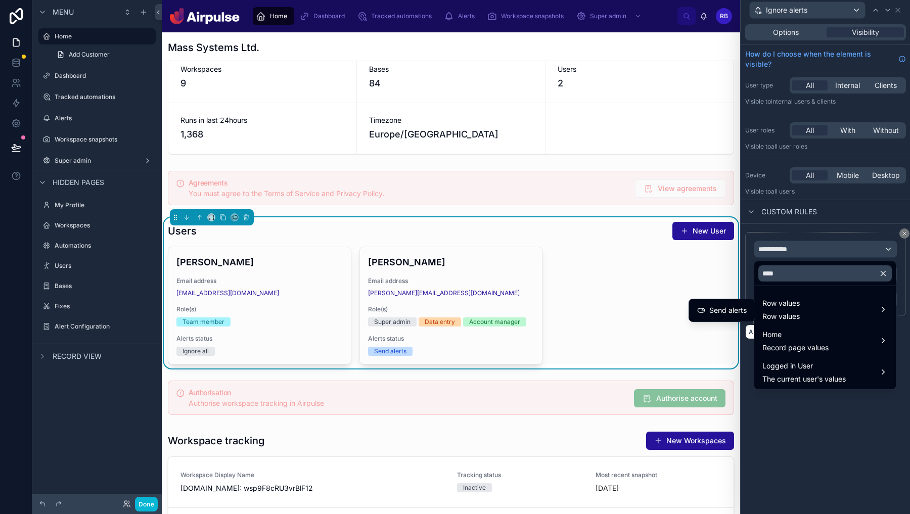
click at [696, 315] on span "Send alerts" at bounding box center [727, 310] width 37 height 12
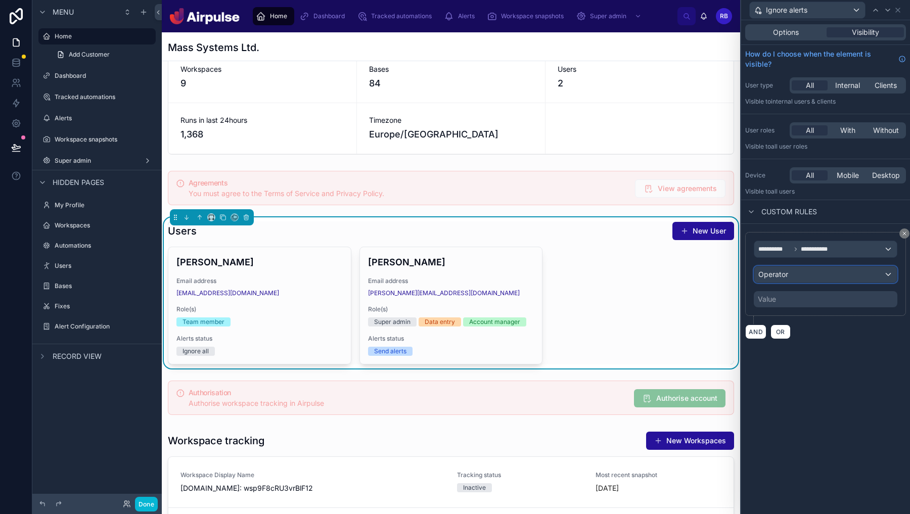
click at [696, 266] on div "Operator" at bounding box center [825, 274] width 143 height 16
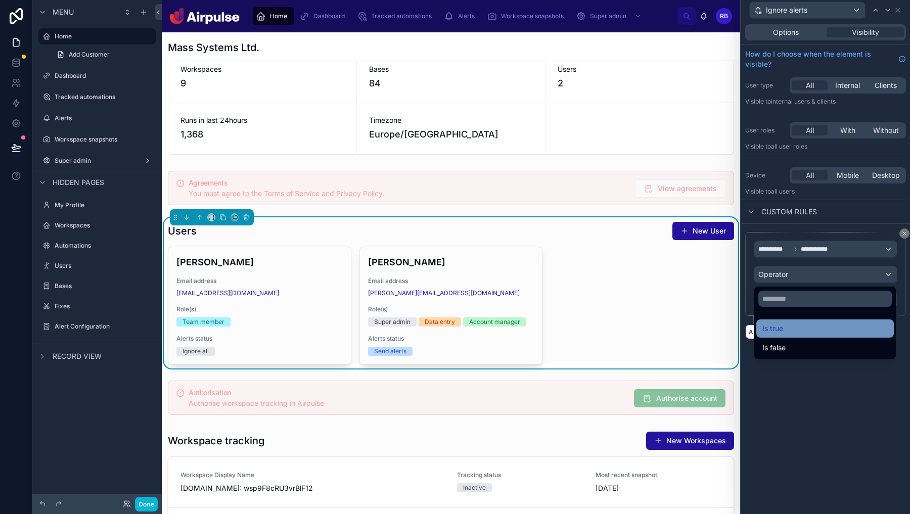
click at [696, 334] on span "Is true" at bounding box center [773, 329] width 21 height 12
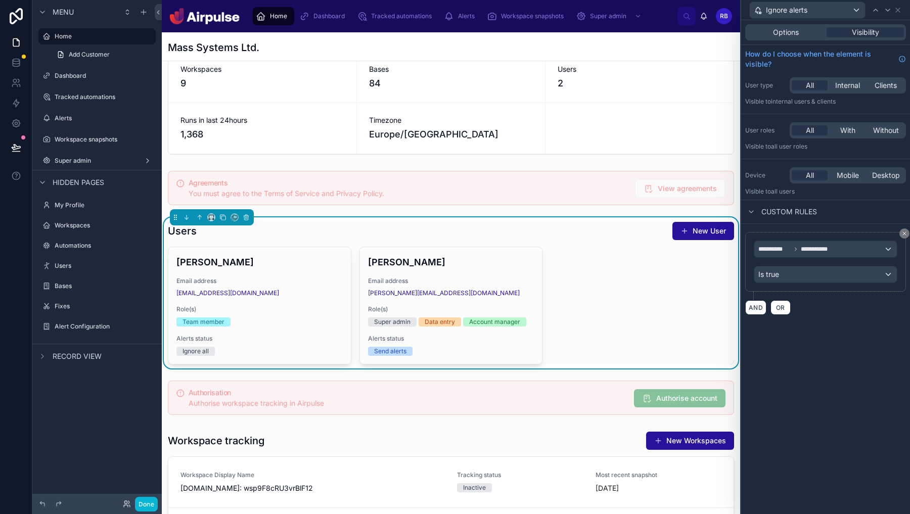
click at [696, 379] on div "**********" at bounding box center [825, 267] width 169 height 494
click at [150, 506] on button "Done" at bounding box center [146, 504] width 23 height 15
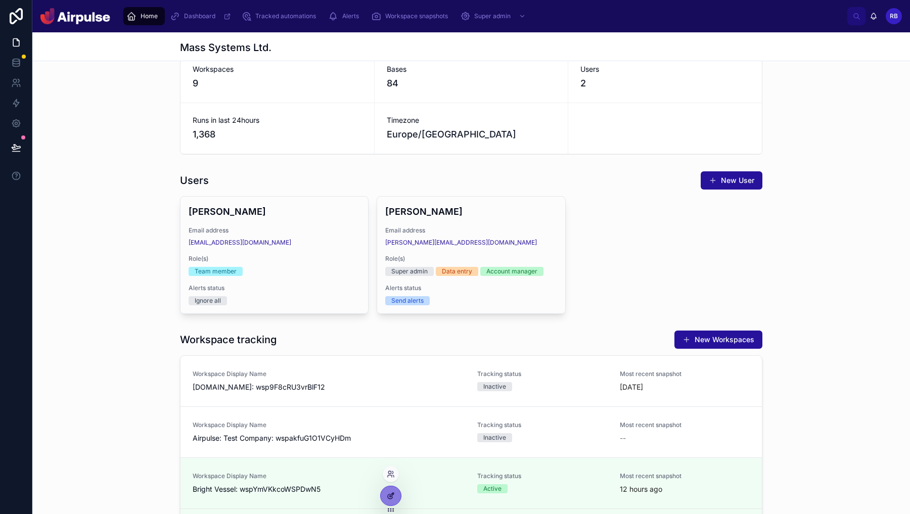
click at [390, 495] on icon at bounding box center [391, 496] width 8 height 8
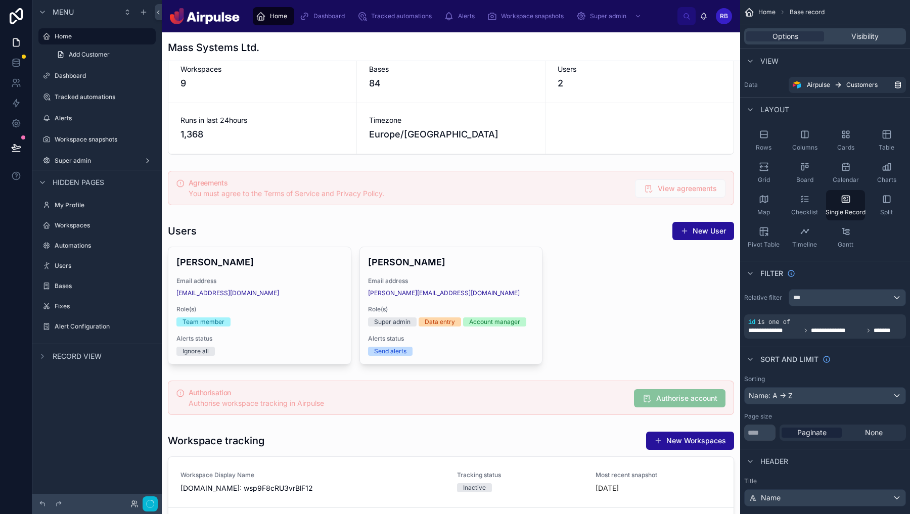
click at [622, 323] on div at bounding box center [451, 292] width 578 height 151
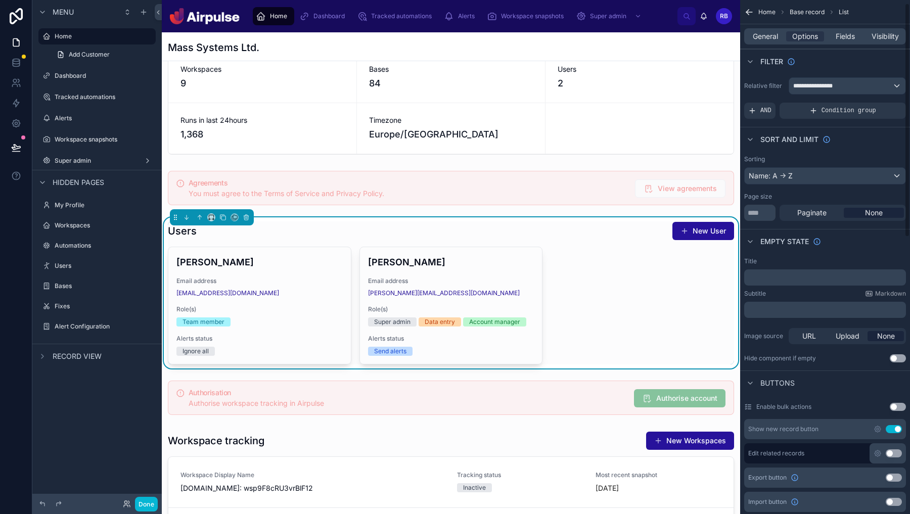
scroll to position [326, 0]
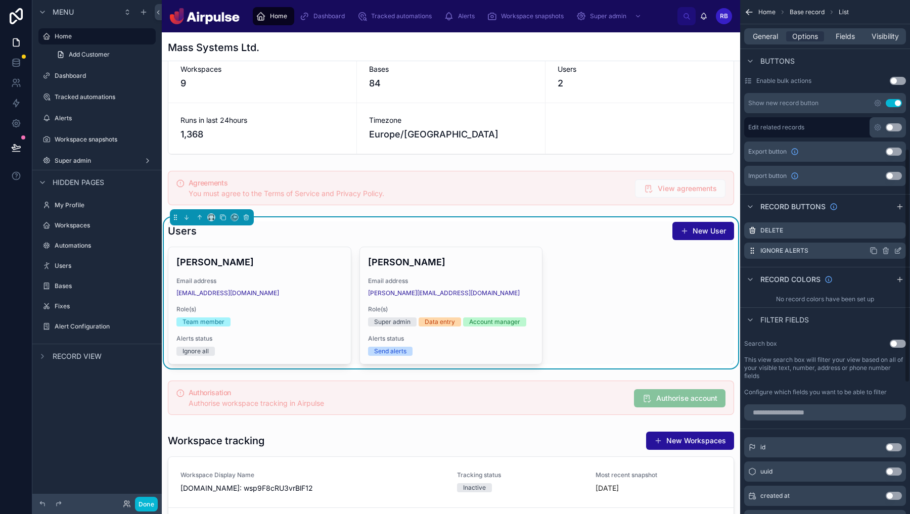
click at [696, 250] on icon "scrollable content" at bounding box center [874, 251] width 8 height 8
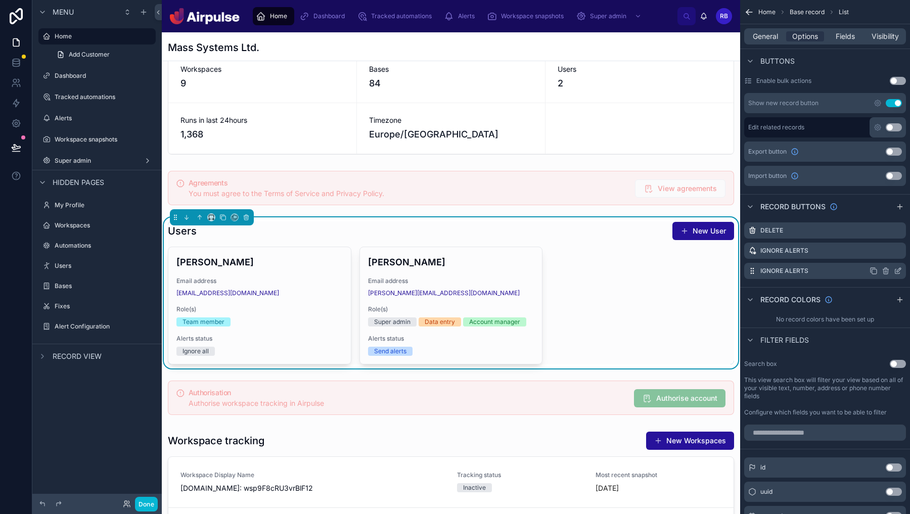
click at [696, 271] on icon "scrollable content" at bounding box center [899, 270] width 4 height 4
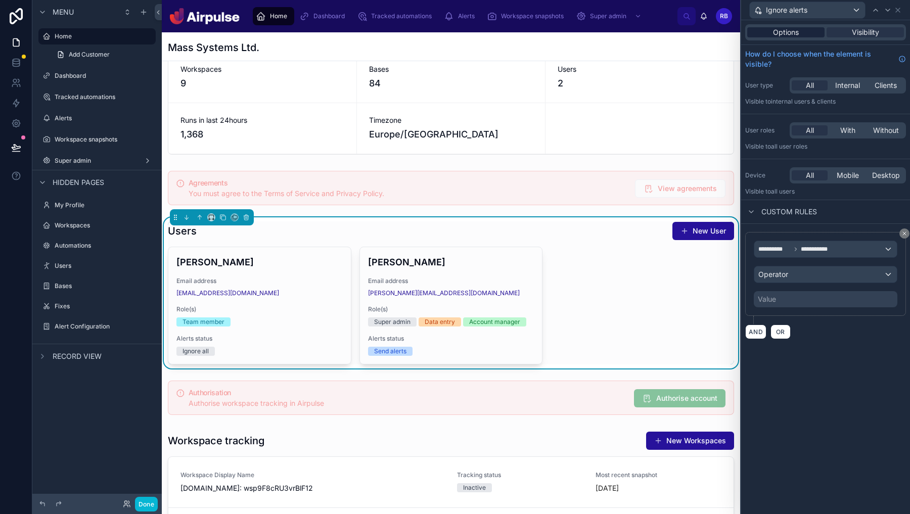
click at [696, 28] on span "Options" at bounding box center [786, 32] width 26 height 10
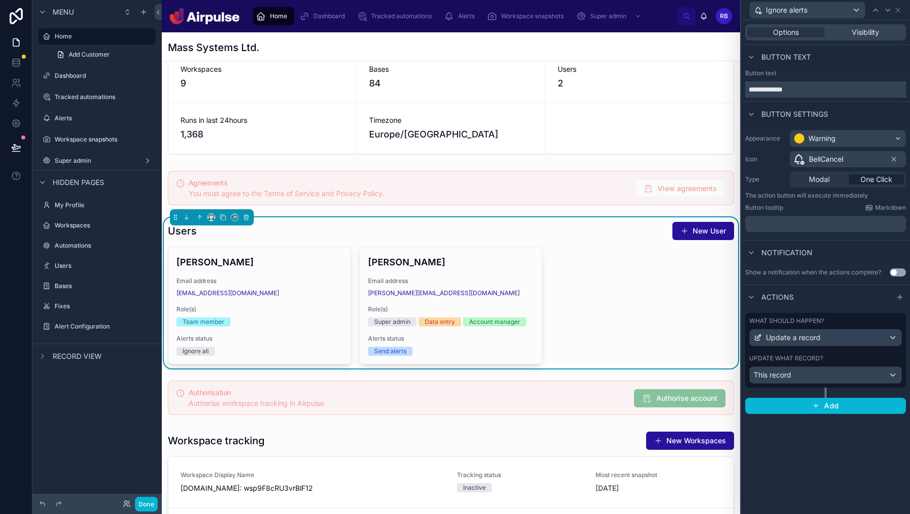
click at [696, 90] on input "**********" at bounding box center [825, 89] width 161 height 16
type input "**********"
click at [696, 138] on div "Warning" at bounding box center [847, 138] width 115 height 16
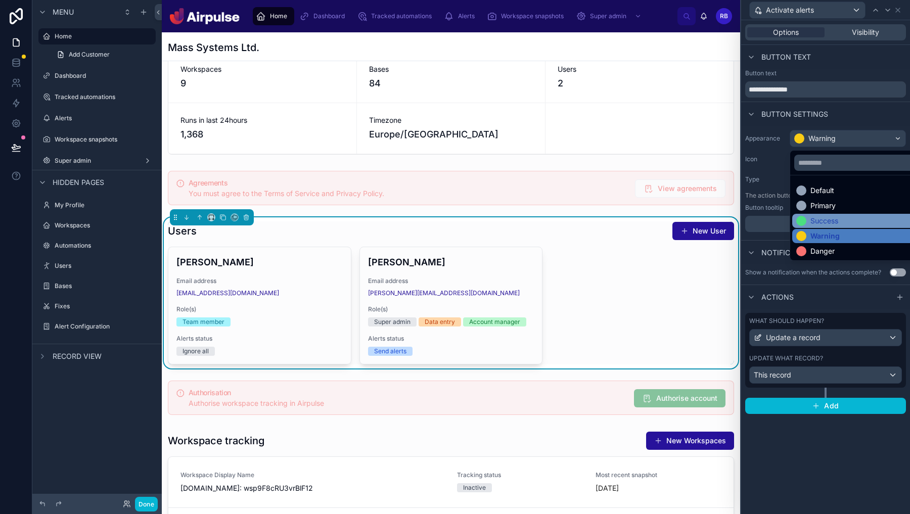
click at [696, 223] on div "Success" at bounding box center [825, 221] width 28 height 10
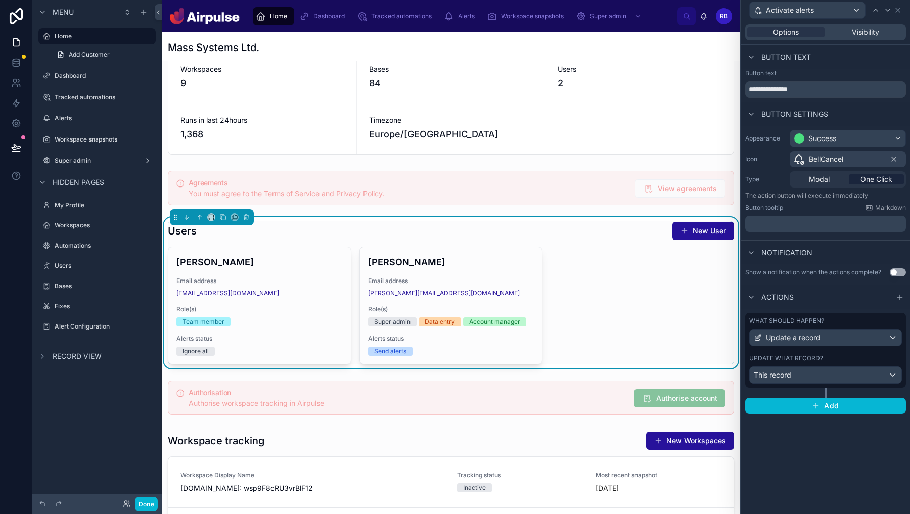
click at [696, 153] on div "BellCancel" at bounding box center [848, 159] width 116 height 16
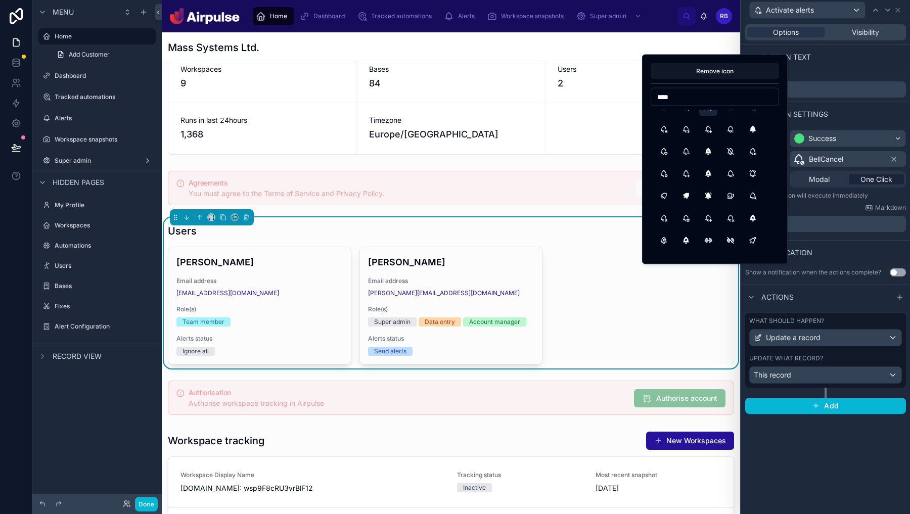
scroll to position [0, 0]
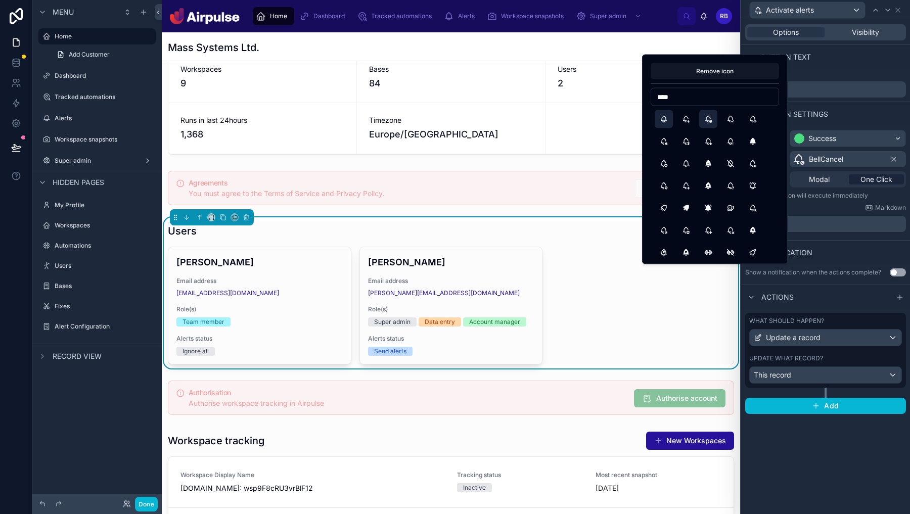
type input "****"
click at [666, 117] on button "Bell" at bounding box center [664, 119] width 18 height 18
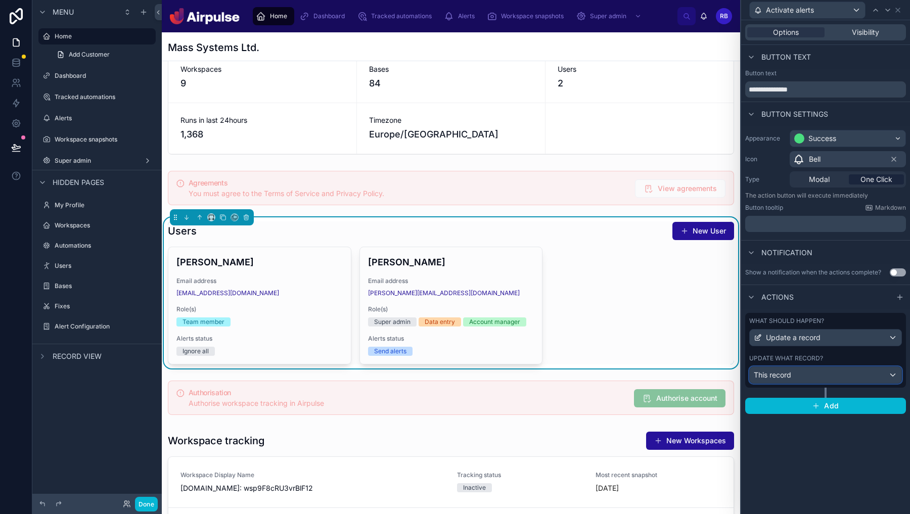
click at [696, 376] on div "This record" at bounding box center [826, 375] width 152 height 16
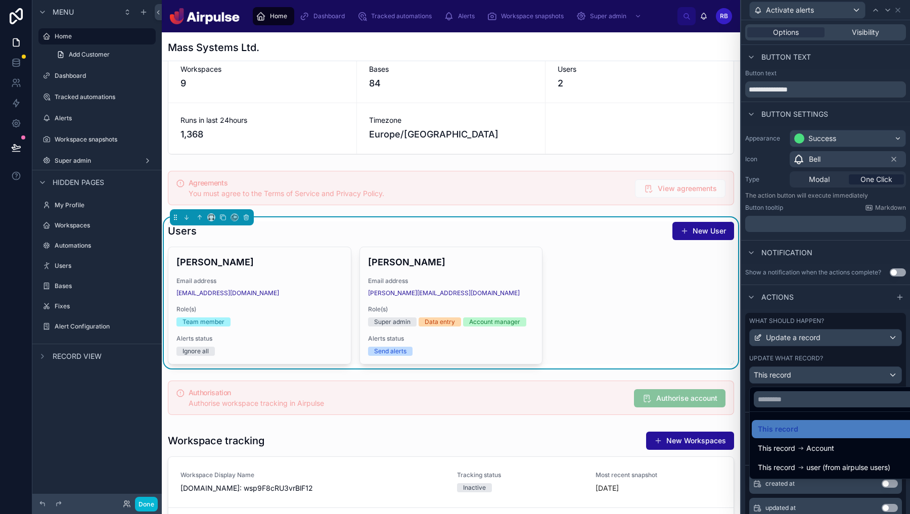
click at [696, 377] on div at bounding box center [825, 257] width 169 height 514
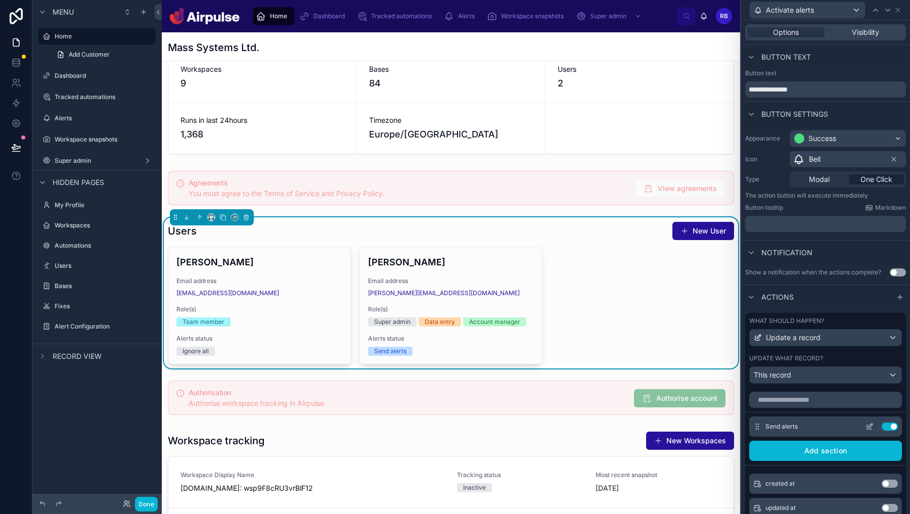
click at [696, 424] on icon at bounding box center [870, 427] width 8 height 8
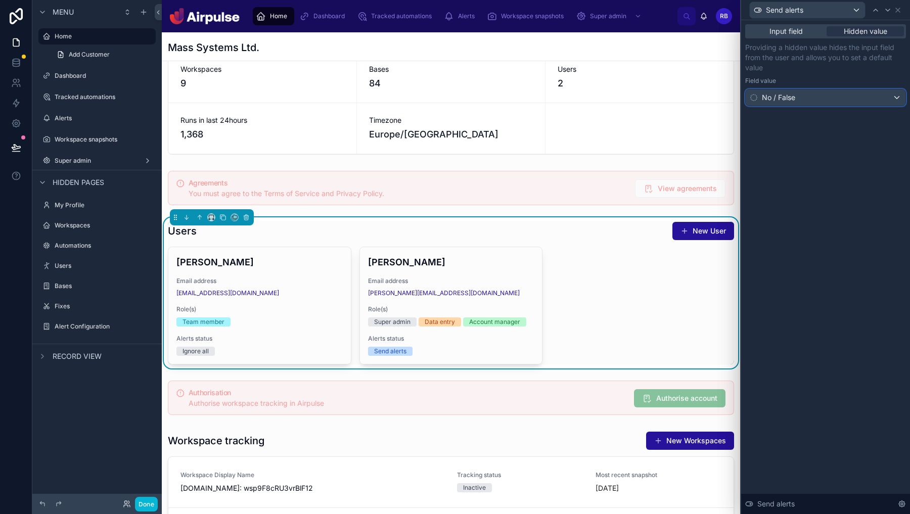
click at [696, 95] on div "No / False" at bounding box center [826, 98] width 160 height 16
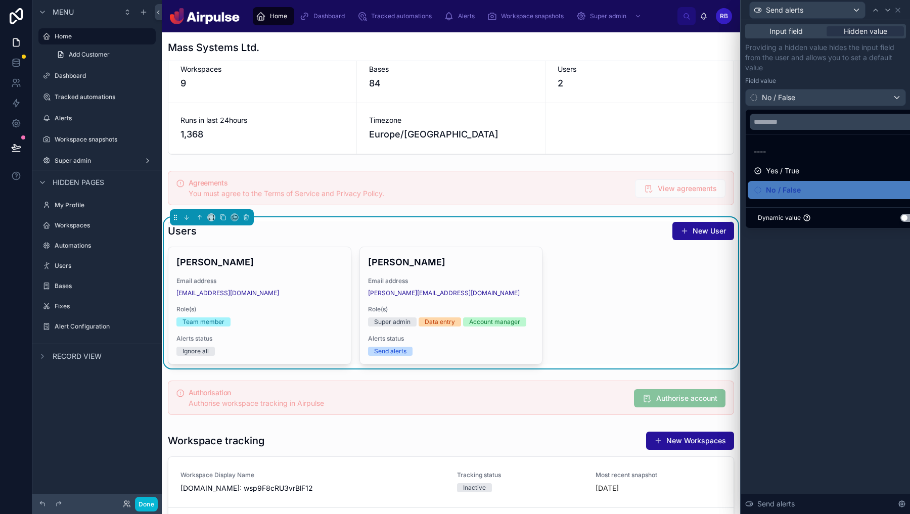
click at [696, 174] on span "Yes / True" at bounding box center [782, 171] width 33 height 12
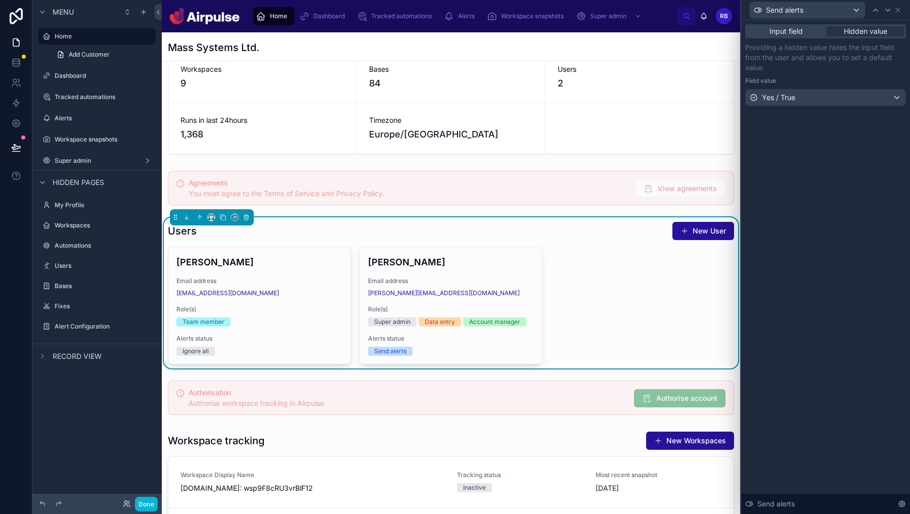
click at [696, 381] on div "Input field Hidden value Providing a hidden value hides the input field from th…" at bounding box center [825, 267] width 169 height 494
click at [696, 9] on icon at bounding box center [898, 10] width 8 height 8
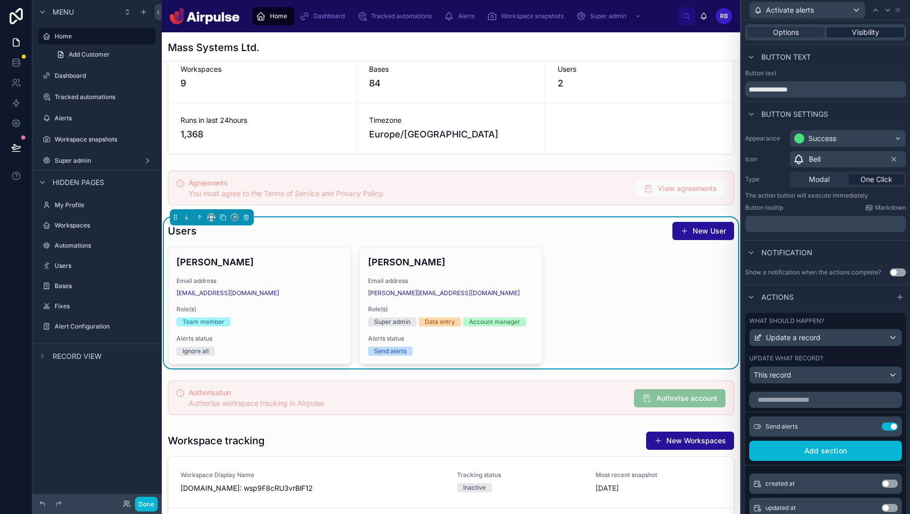
click at [696, 29] on span "Visibility" at bounding box center [865, 32] width 27 height 10
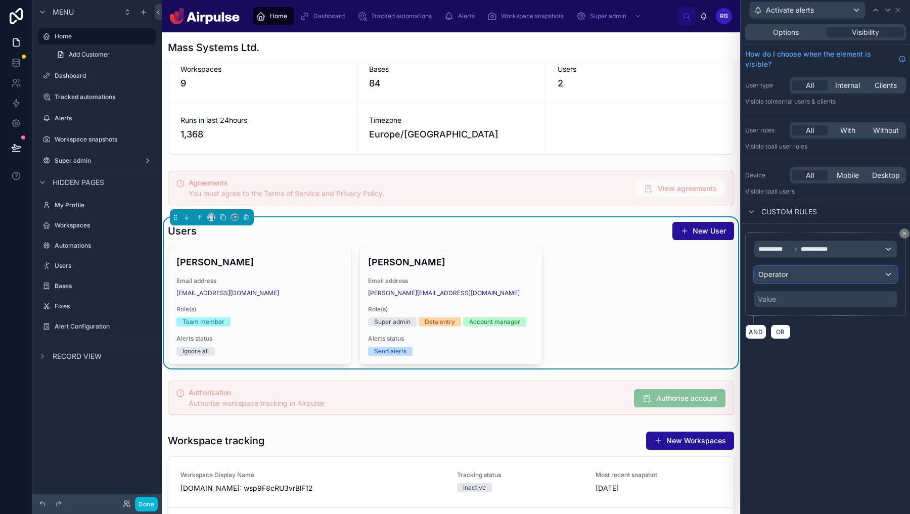
click at [696, 274] on div "Operator" at bounding box center [825, 274] width 143 height 16
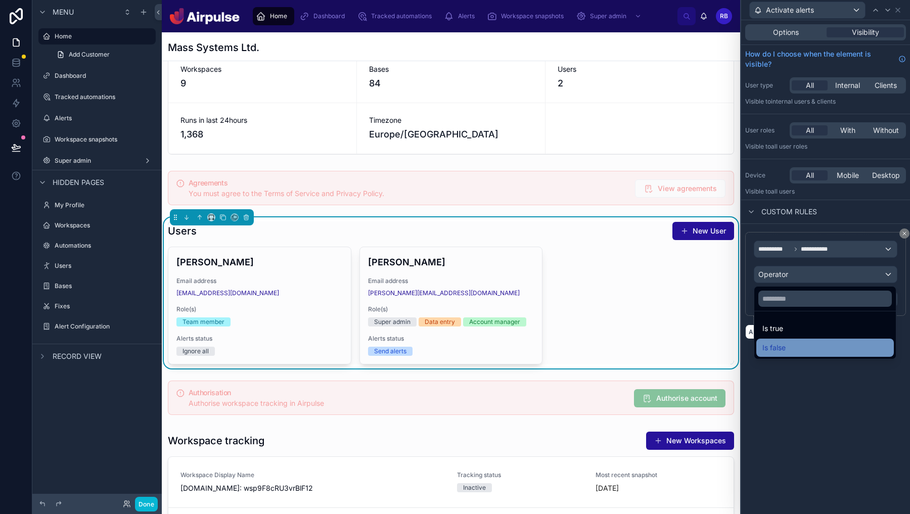
click at [696, 344] on div "Is false" at bounding box center [825, 348] width 125 height 12
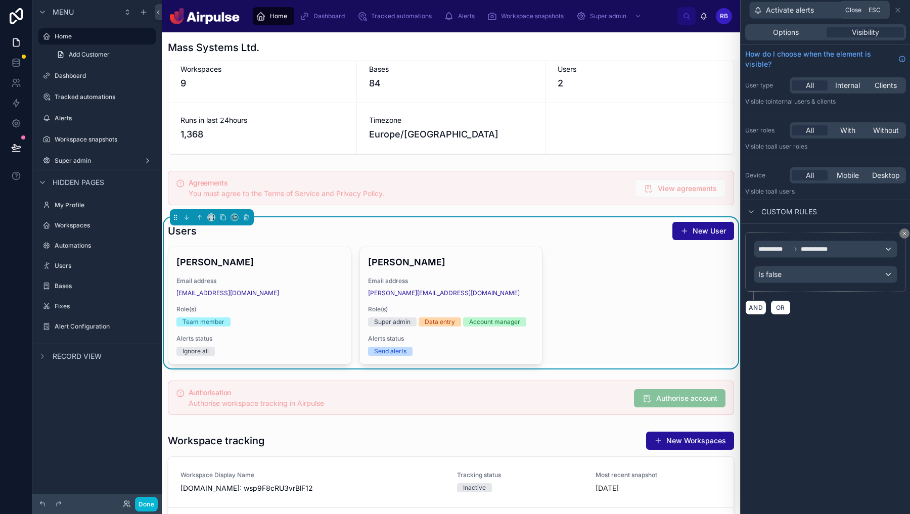
click at [696, 5] on span "Esc" at bounding box center [875, 10] width 18 height 10
click at [696, 10] on icon at bounding box center [876, 10] width 8 height 8
click at [696, 297] on div "Value" at bounding box center [826, 299] width 144 height 16
click at [696, 277] on div "Operator" at bounding box center [825, 274] width 143 height 16
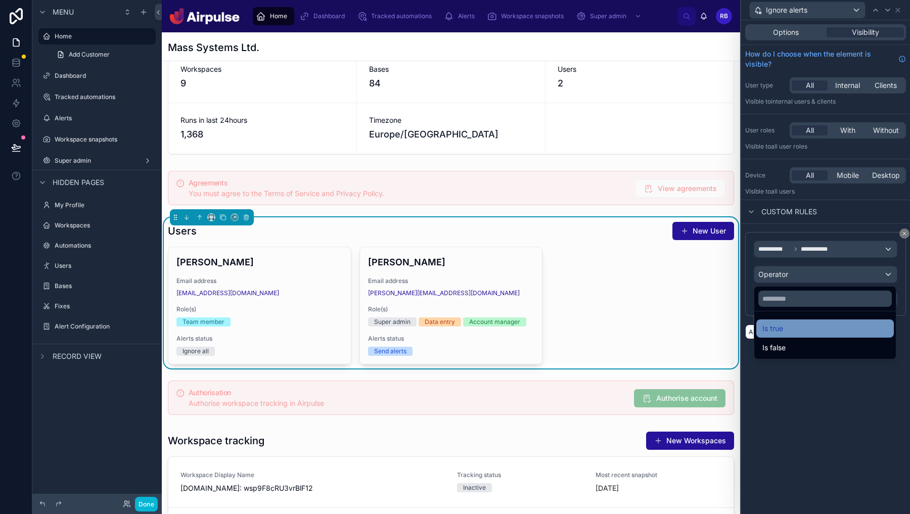
click at [696, 329] on div "Is true" at bounding box center [825, 329] width 125 height 12
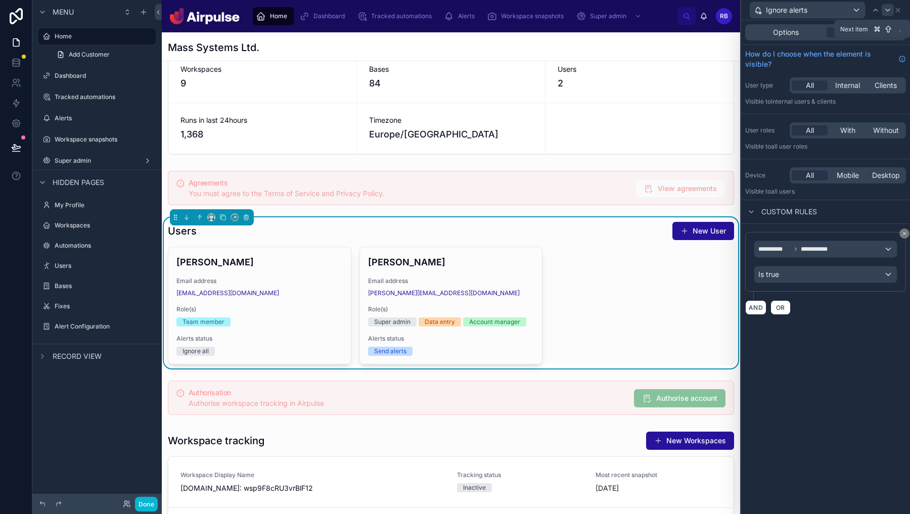
click at [696, 10] on icon at bounding box center [888, 10] width 8 height 8
click at [696, 8] on icon at bounding box center [876, 10] width 8 height 8
click at [147, 505] on button "Done" at bounding box center [146, 504] width 23 height 15
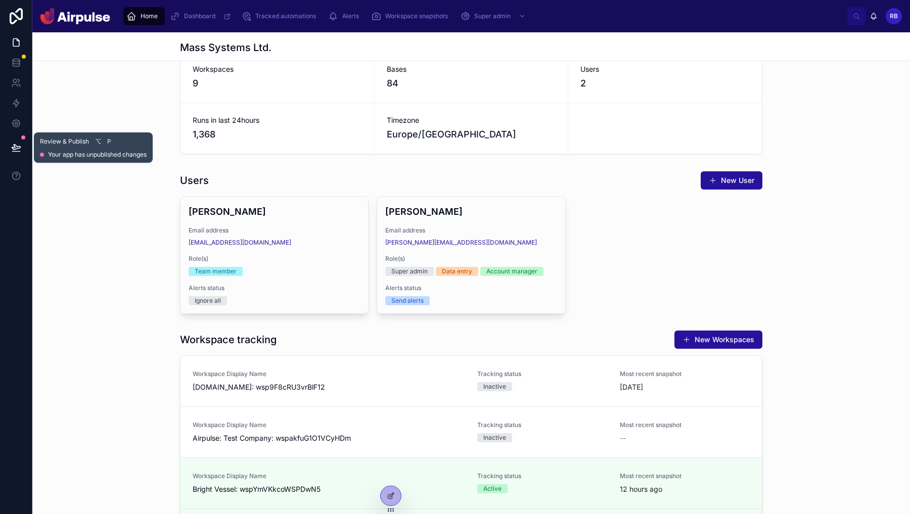
click at [21, 142] on button at bounding box center [16, 147] width 22 height 28
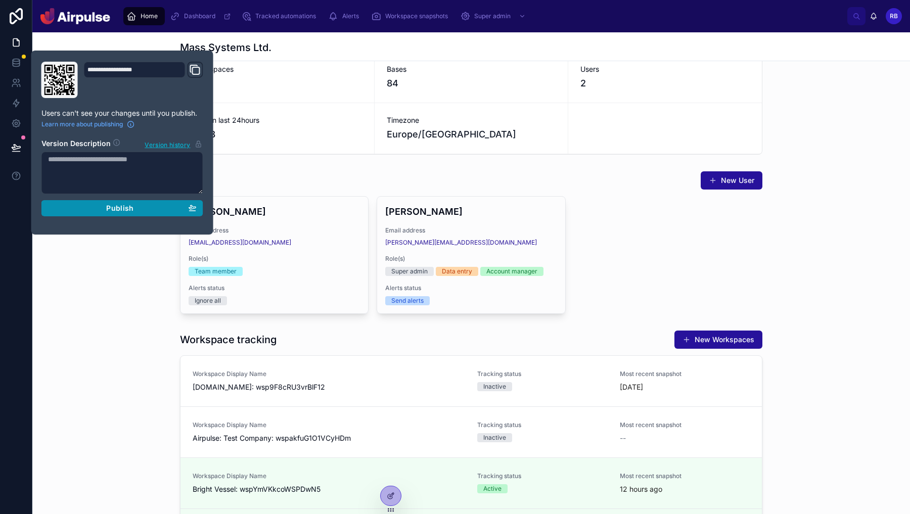
click at [115, 202] on button "Publish" at bounding box center [122, 208] width 162 height 16
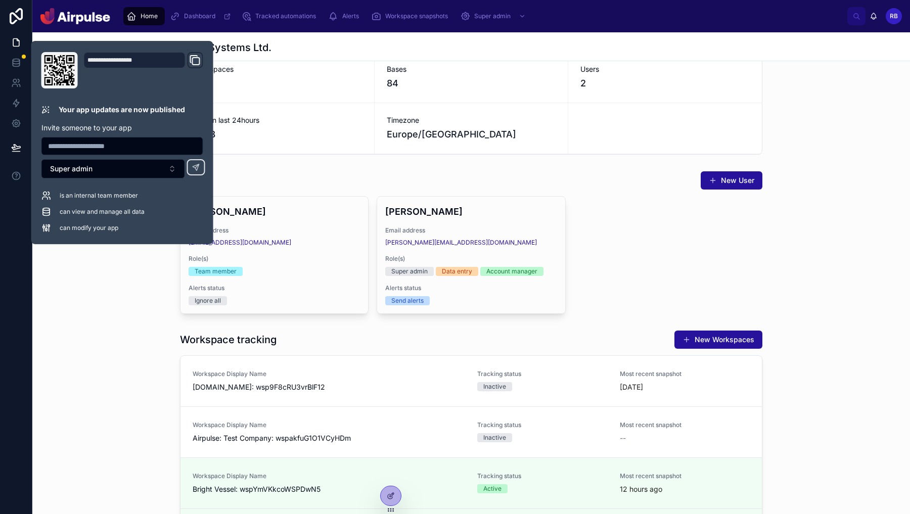
click at [696, 247] on div "Users New User Ben Bailey Email address bbailey@adobe.com Role(s) Team member A…" at bounding box center [471, 242] width 878 height 151
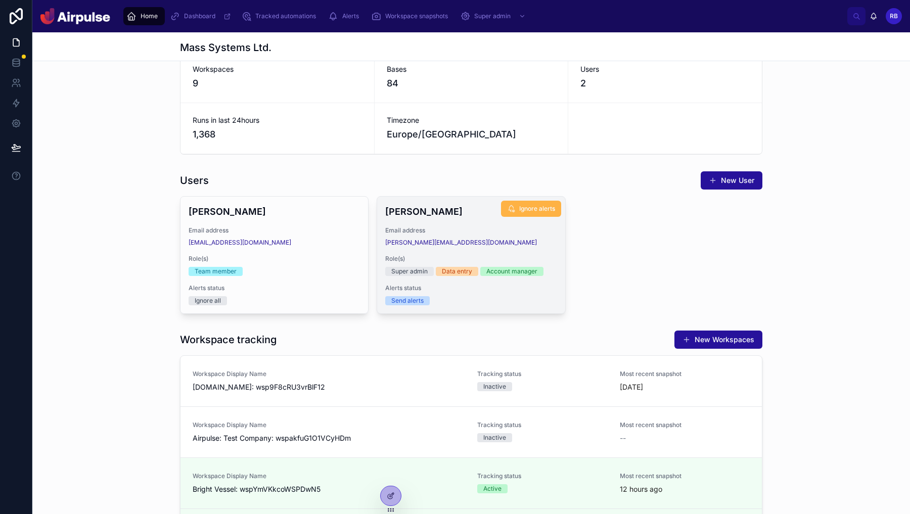
click at [525, 213] on button "Ignore alerts" at bounding box center [531, 209] width 60 height 16
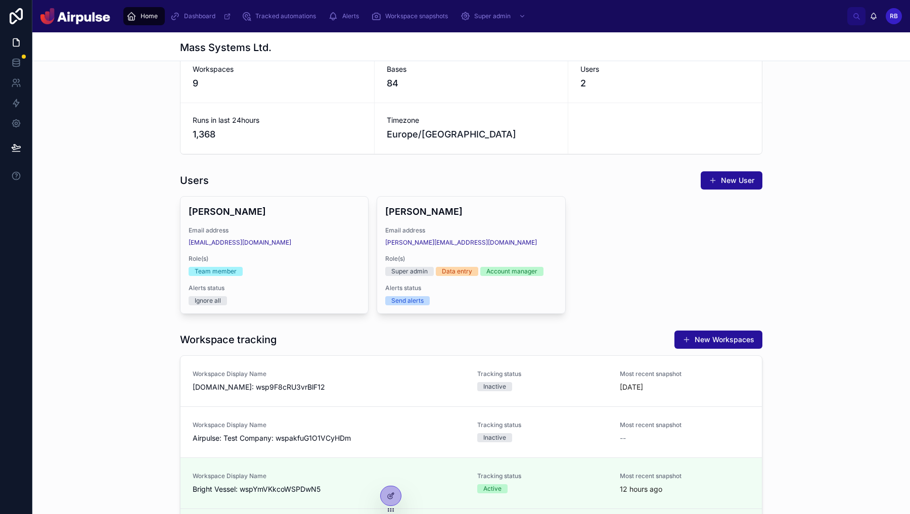
click at [696, 269] on div "Ben Bailey Email address bbailey@adobe.com Role(s) Team member Alerts status Ig…" at bounding box center [471, 255] width 583 height 118
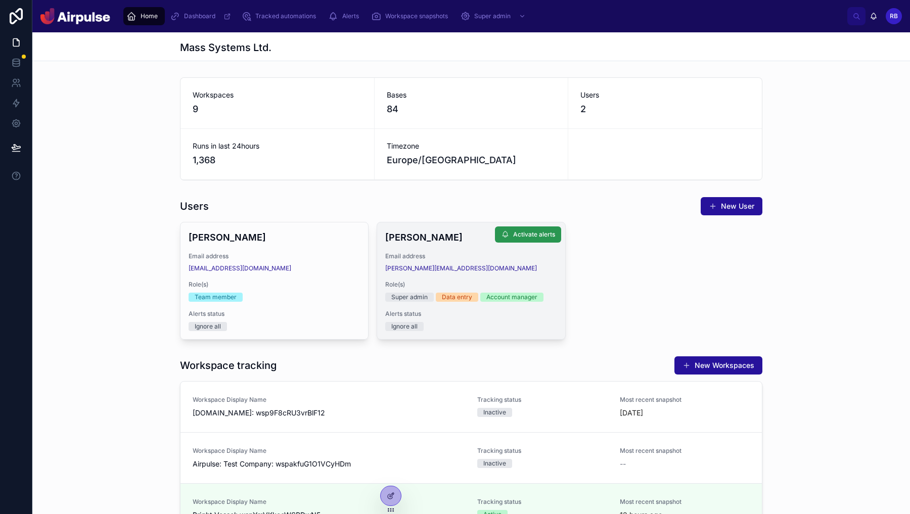
click at [544, 236] on span "Activate alerts" at bounding box center [534, 235] width 42 height 8
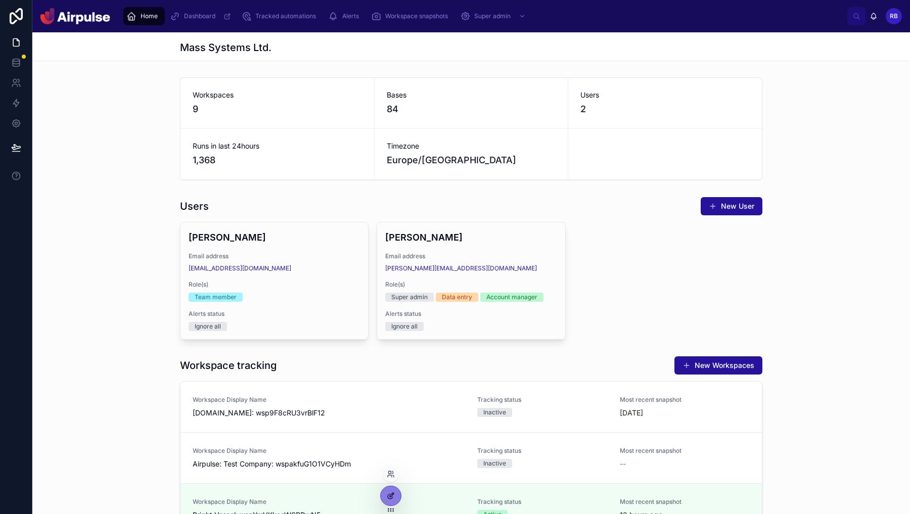
click at [392, 489] on div at bounding box center [391, 495] width 20 height 19
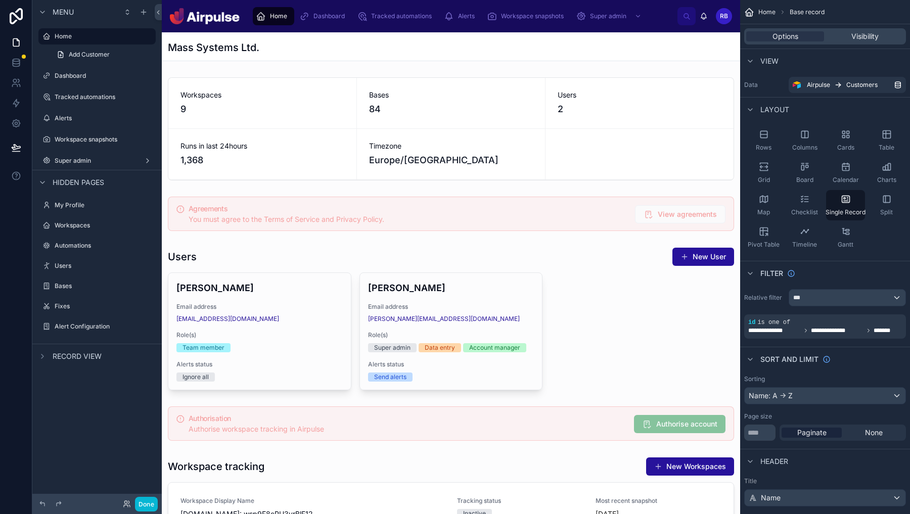
click at [625, 297] on div at bounding box center [451, 318] width 578 height 151
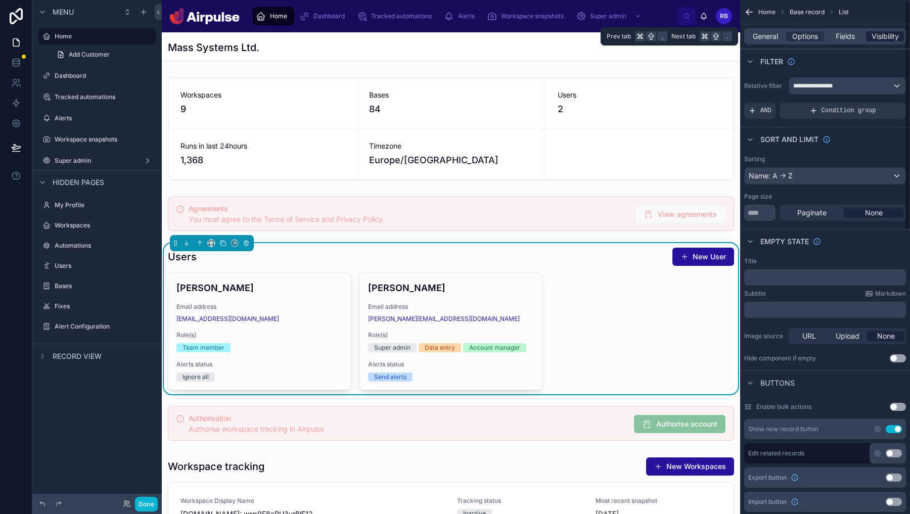
click at [887, 41] on span "Visibility" at bounding box center [885, 36] width 27 height 10
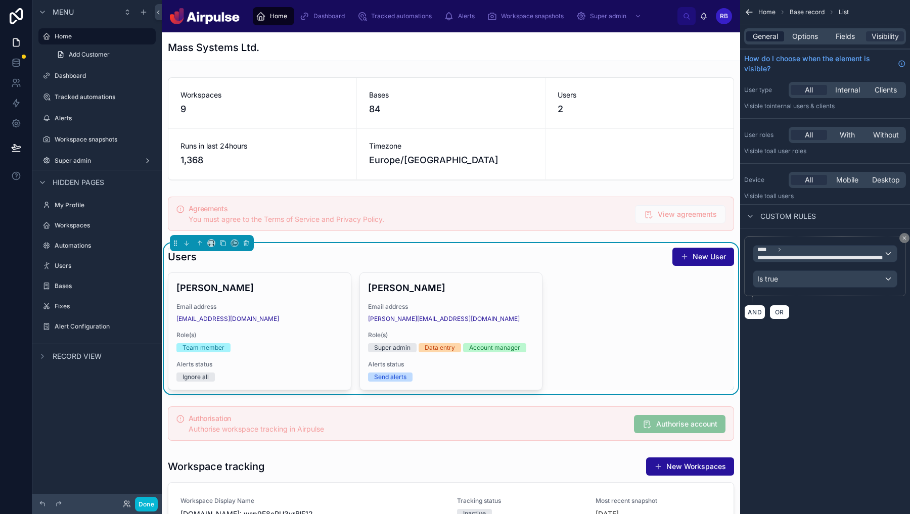
click at [768, 40] on span "General" at bounding box center [765, 36] width 25 height 10
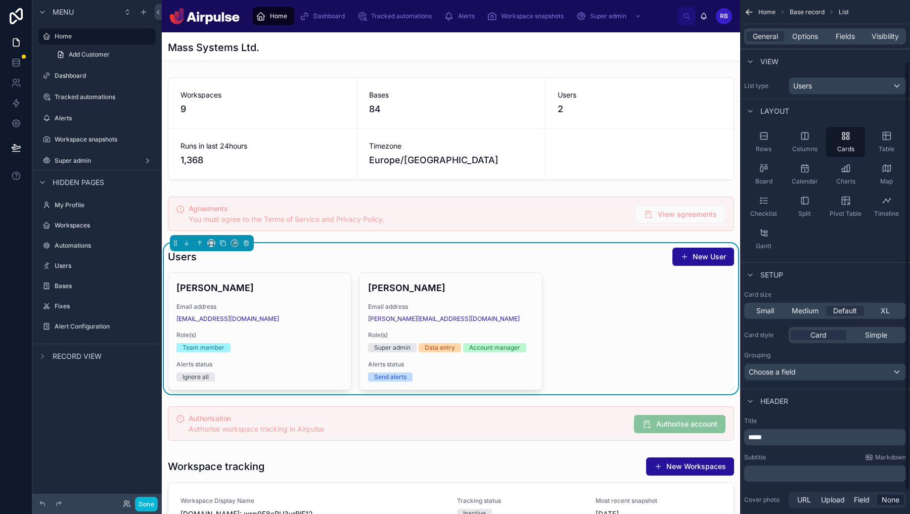
scroll to position [102, 0]
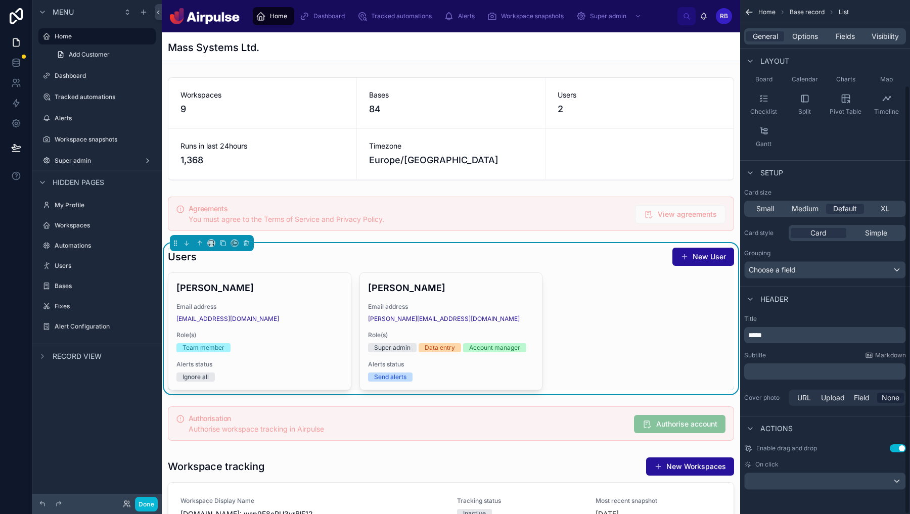
click at [610, 340] on div "Ben Bailey Email address bbailey@adobe.com Role(s) Team member Alerts status Ig…" at bounding box center [451, 332] width 566 height 118
click at [899, 449] on button "Use setting" at bounding box center [898, 448] width 16 height 8
click at [879, 483] on div "scrollable content" at bounding box center [825, 481] width 161 height 16
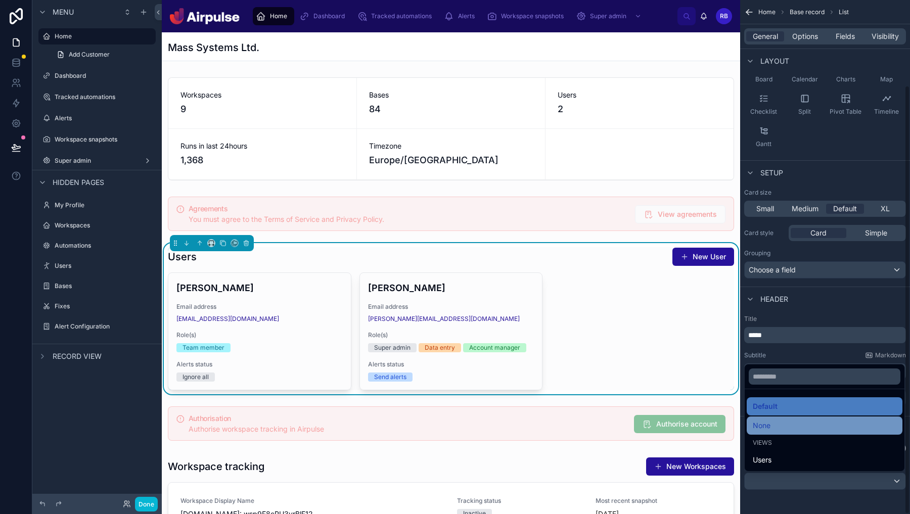
click at [760, 425] on span "None" at bounding box center [762, 426] width 18 height 12
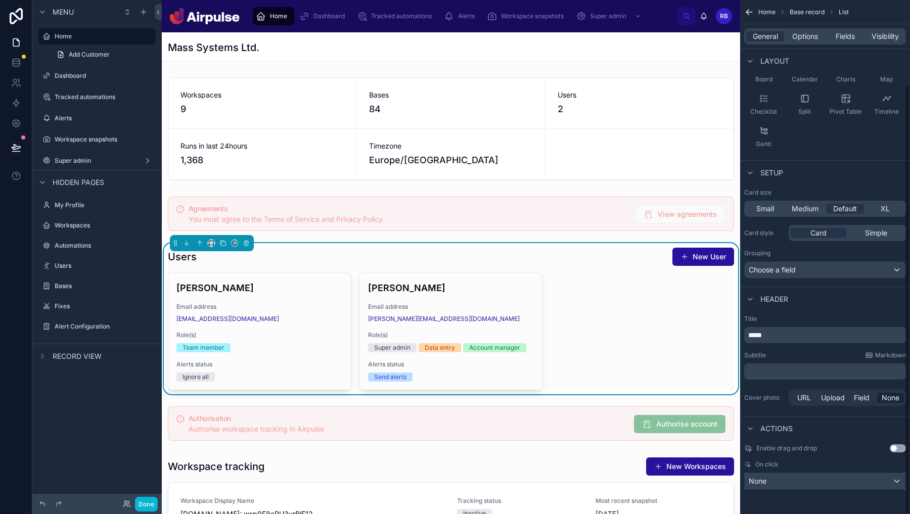
click at [816, 489] on div "None" at bounding box center [825, 481] width 161 height 16
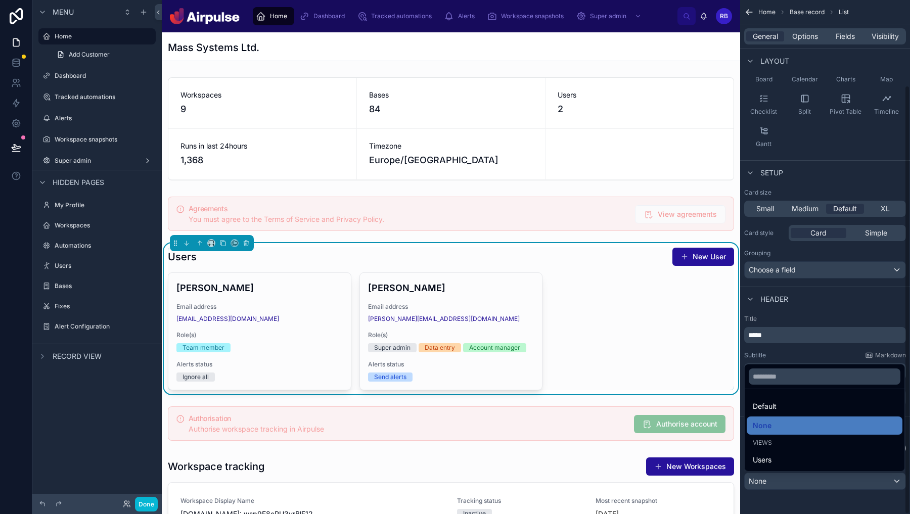
click at [799, 463] on div "Users" at bounding box center [825, 460] width 144 height 12
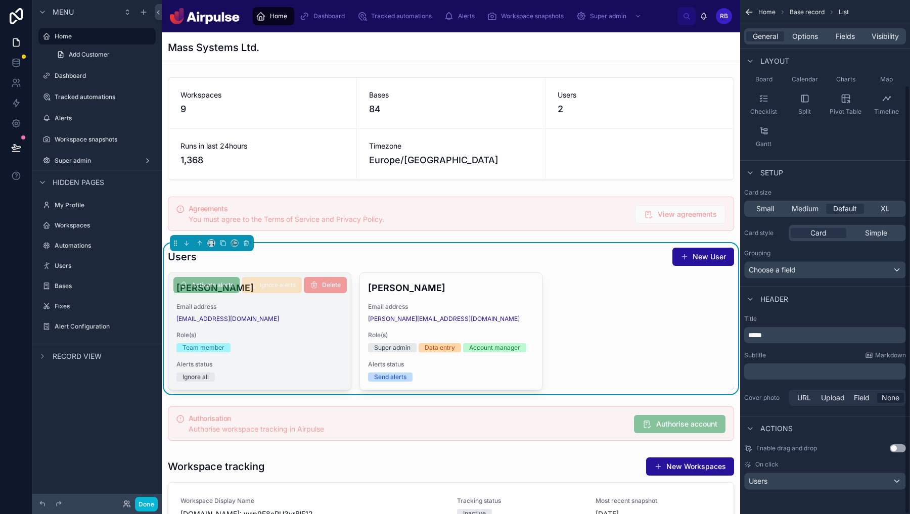
click at [260, 314] on div "Email address bbailey@adobe.com" at bounding box center [259, 313] width 166 height 20
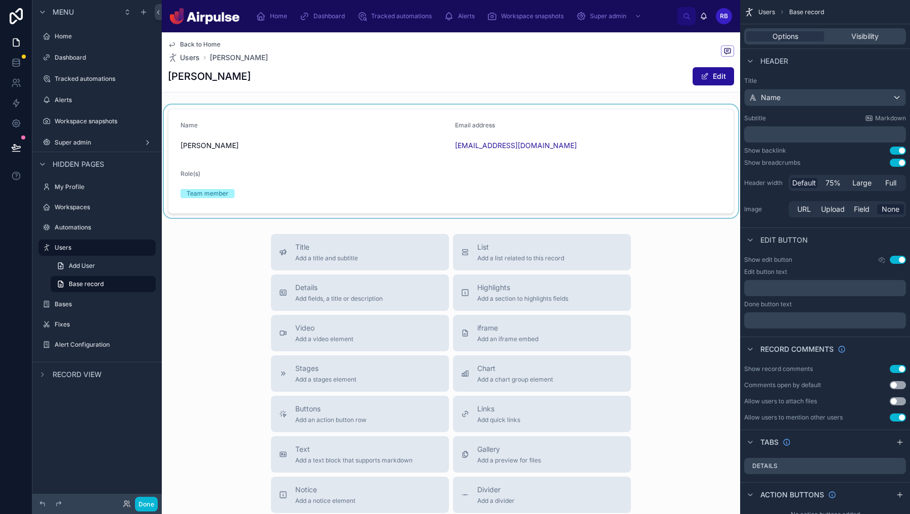
click at [475, 167] on div at bounding box center [451, 161] width 578 height 113
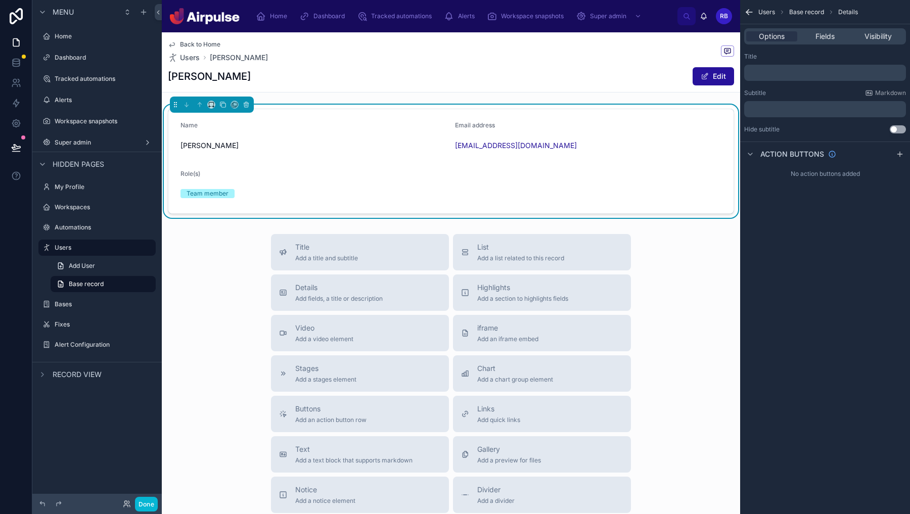
click at [826, 30] on div "Options Fields Visibility" at bounding box center [825, 36] width 162 height 16
click at [826, 39] on span "Fields" at bounding box center [825, 36] width 19 height 10
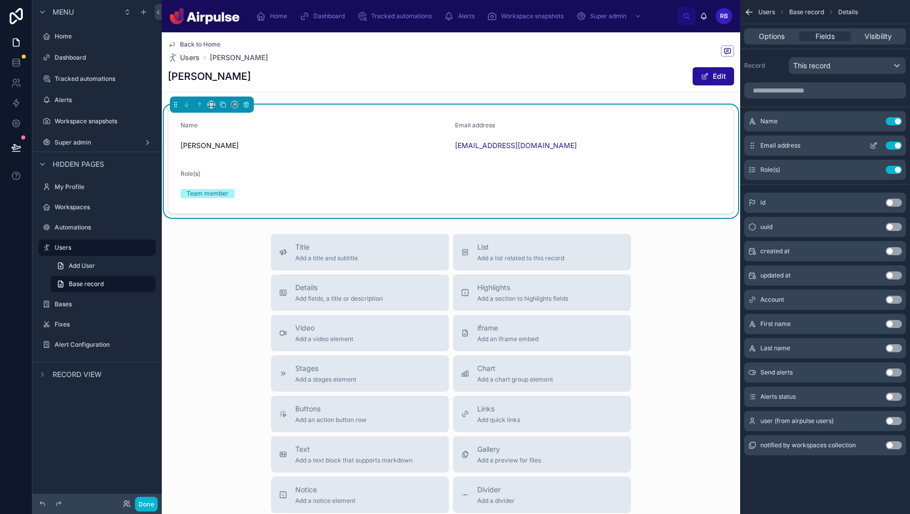
click at [877, 144] on icon "scrollable content" at bounding box center [874, 146] width 8 height 8
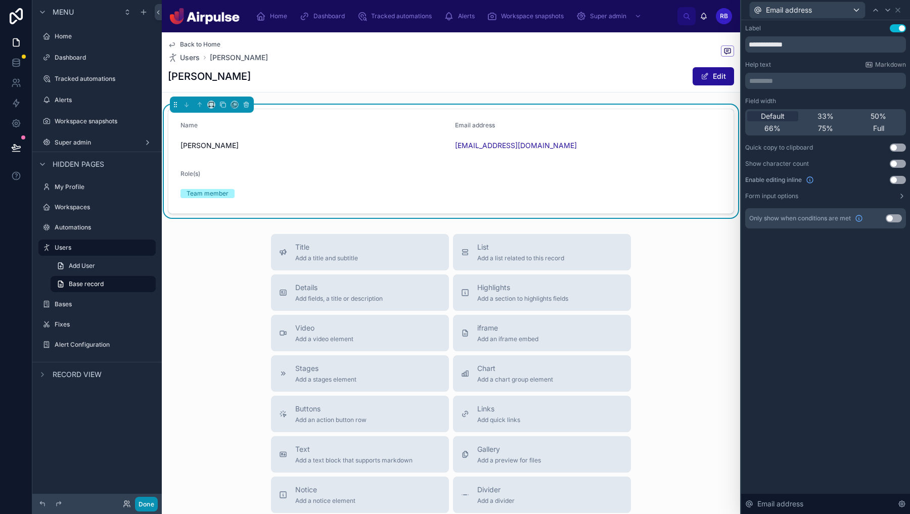
click at [145, 505] on button "Done" at bounding box center [146, 504] width 23 height 15
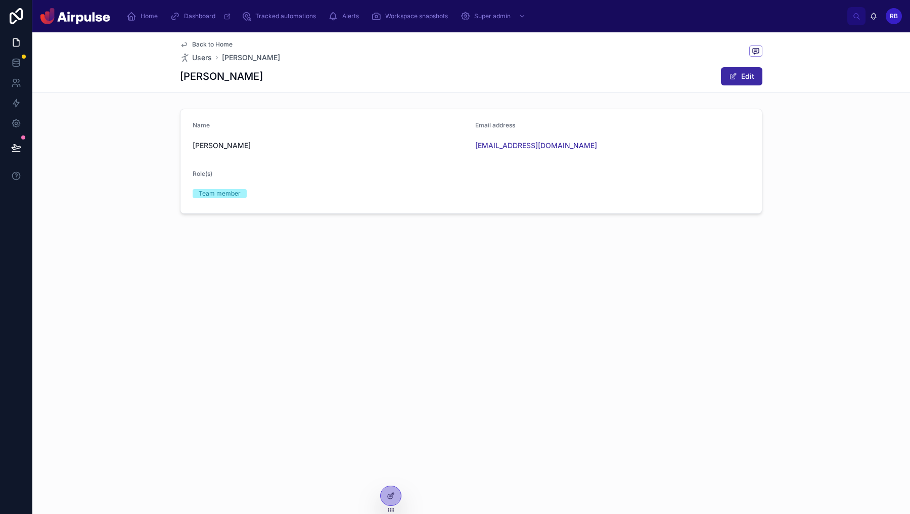
click at [731, 78] on span at bounding box center [733, 76] width 8 height 8
click at [748, 75] on button "Done" at bounding box center [739, 76] width 47 height 18
click at [211, 64] on div "Back to Home Users Ben Bailey Ben Bailey Edit" at bounding box center [471, 62] width 583 height 60
click at [209, 63] on div "Back to Home Users Ben Bailey Ben Bailey Edit" at bounding box center [471, 62] width 583 height 60
click at [207, 61] on span "Users" at bounding box center [202, 58] width 20 height 10
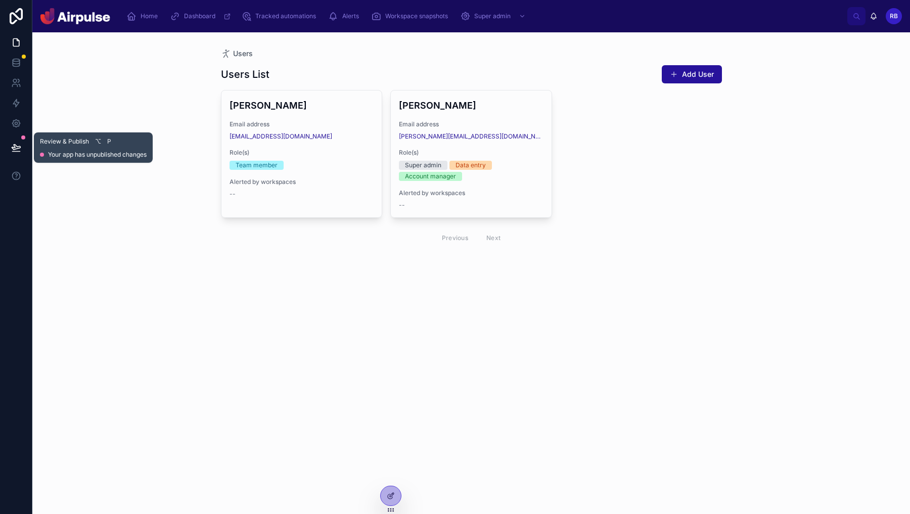
click at [17, 147] on icon at bounding box center [16, 147] width 9 height 5
click at [434, 312] on div "Users Users List Add User Ben Bailey Email address bbailey@adobe.com Role(s) Te…" at bounding box center [471, 273] width 878 height 482
click at [467, 348] on div "Users Users List Add User Ben Bailey Email address bbailey@adobe.com Role(s) Te…" at bounding box center [471, 273] width 878 height 482
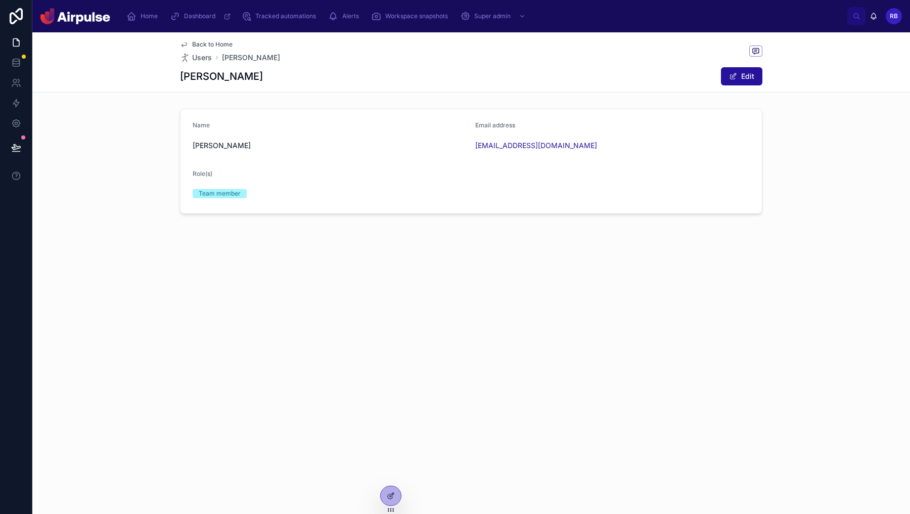
click at [226, 41] on span "Back to Home" at bounding box center [212, 44] width 40 height 8
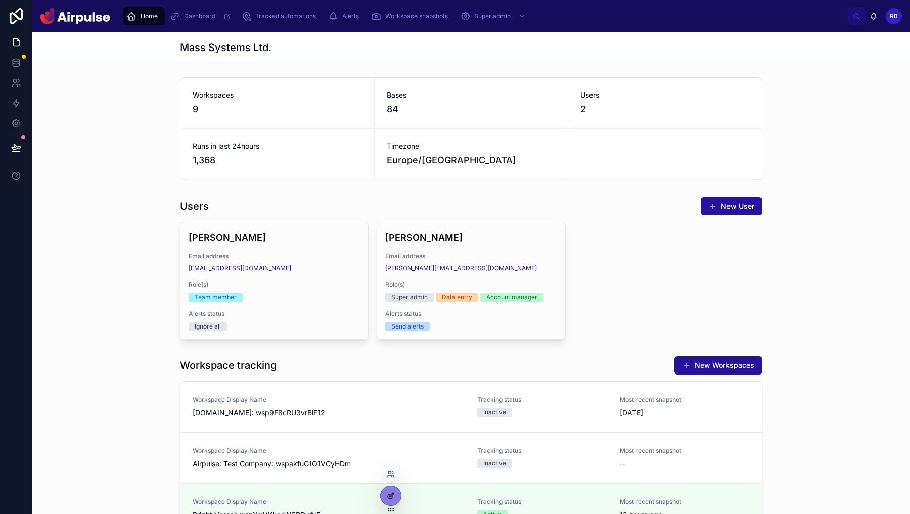
click at [387, 497] on icon at bounding box center [391, 496] width 8 height 8
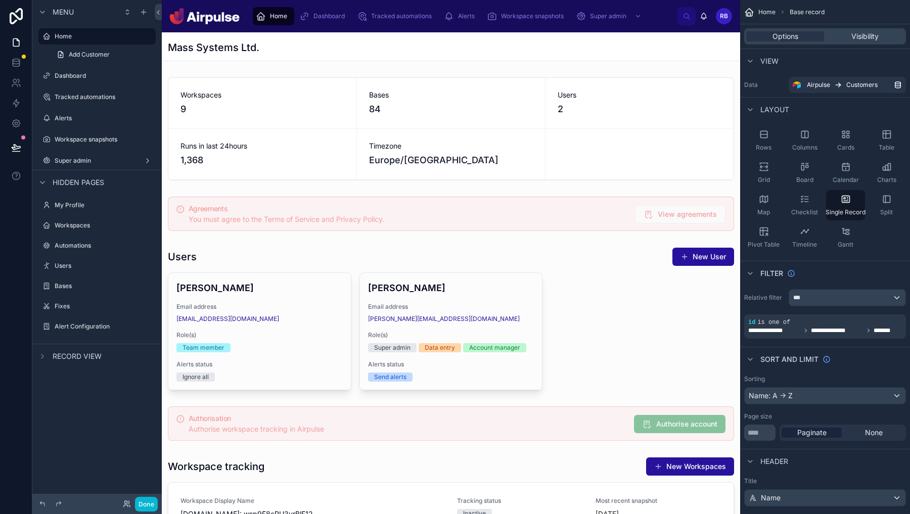
click at [613, 306] on div at bounding box center [451, 318] width 578 height 151
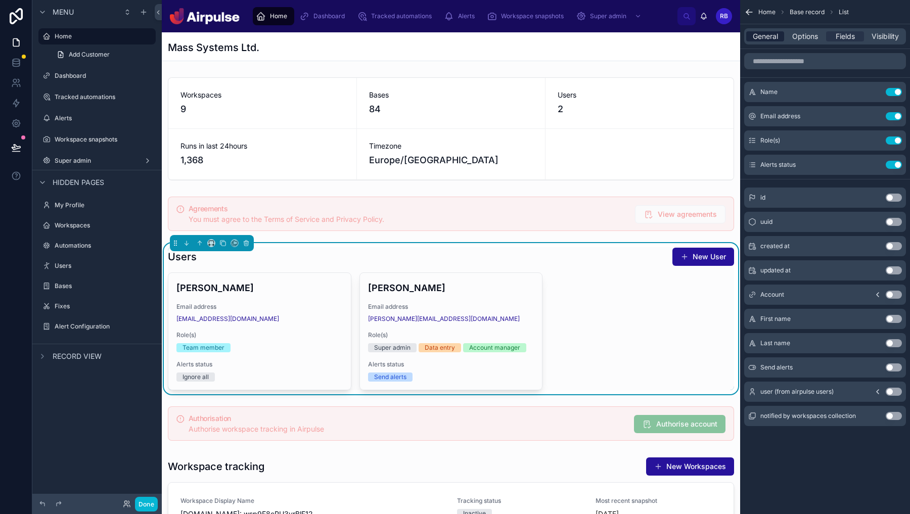
click at [764, 32] on span "General" at bounding box center [765, 36] width 25 height 10
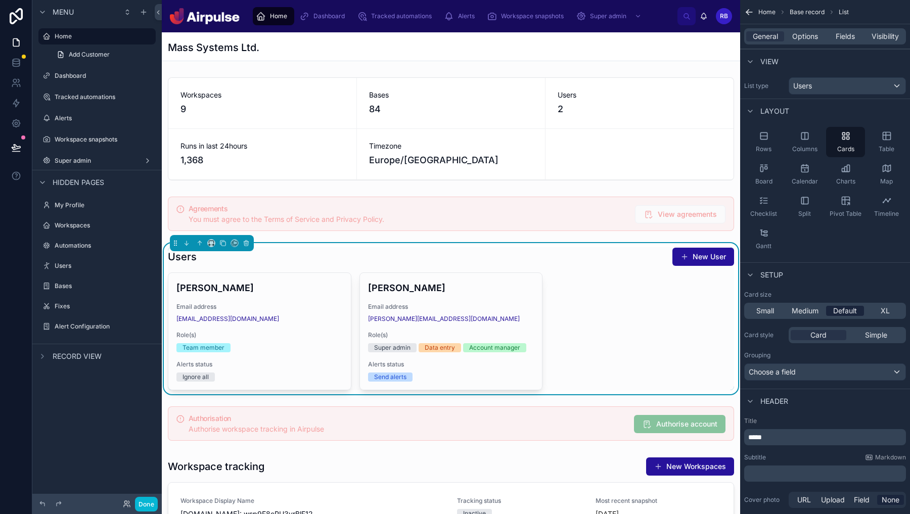
scroll to position [102, 0]
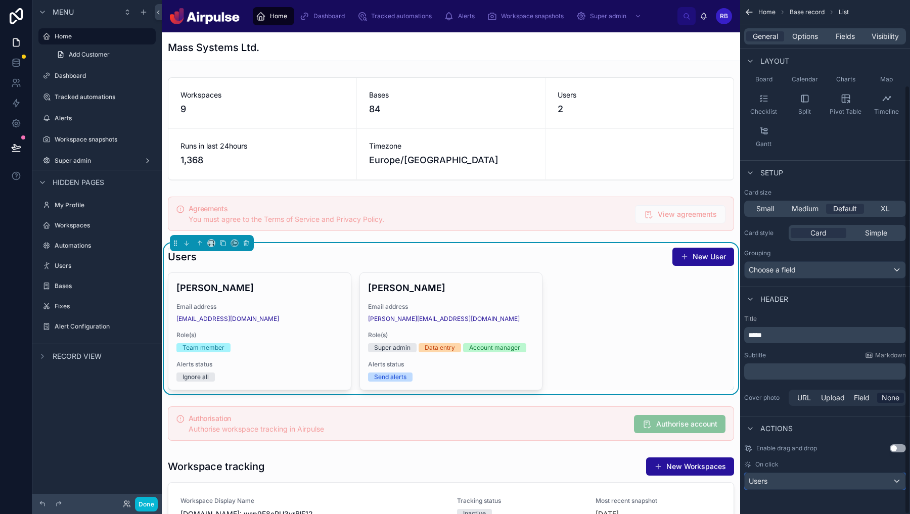
click at [790, 476] on div "Users" at bounding box center [825, 481] width 161 height 16
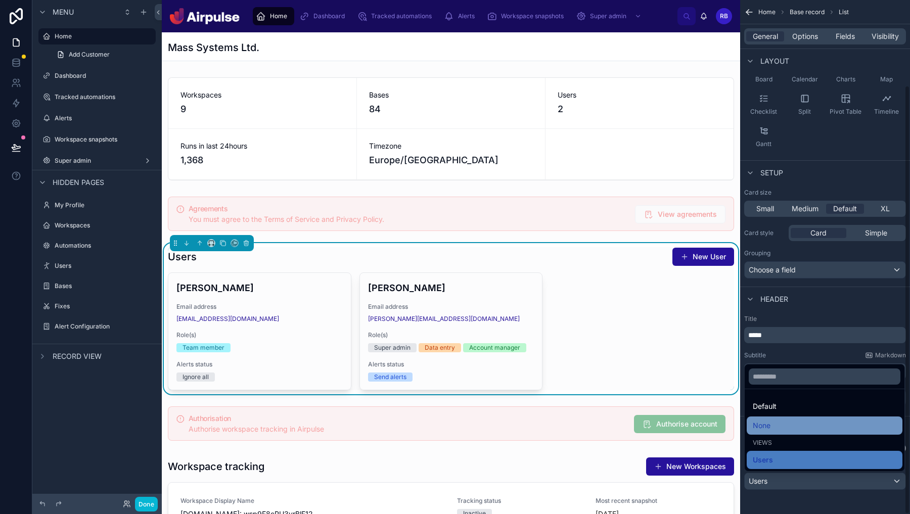
click at [776, 422] on div "None" at bounding box center [825, 426] width 144 height 12
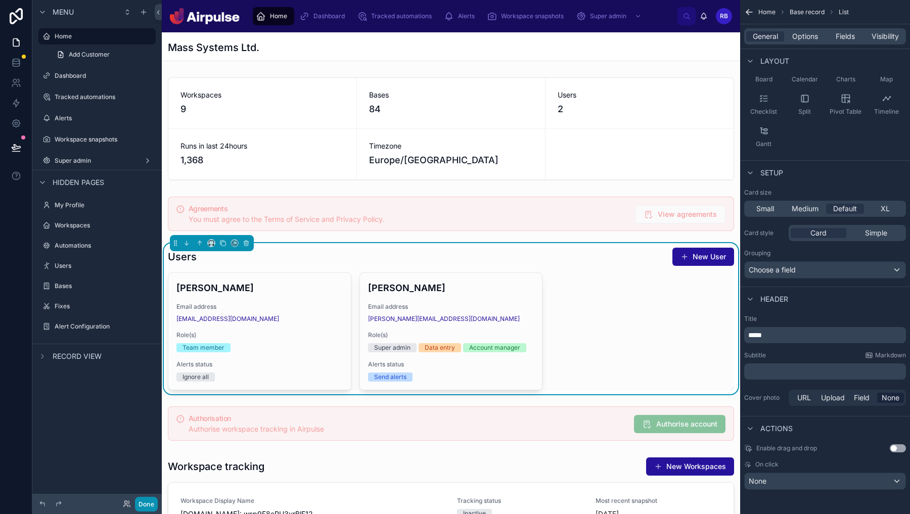
click at [146, 505] on button "Done" at bounding box center [146, 504] width 23 height 15
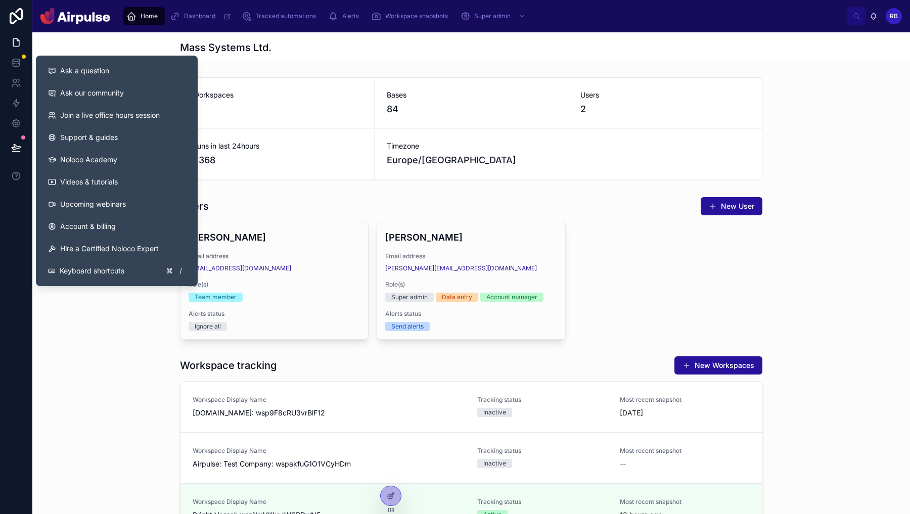
click at [10, 156] on button at bounding box center [16, 147] width 22 height 28
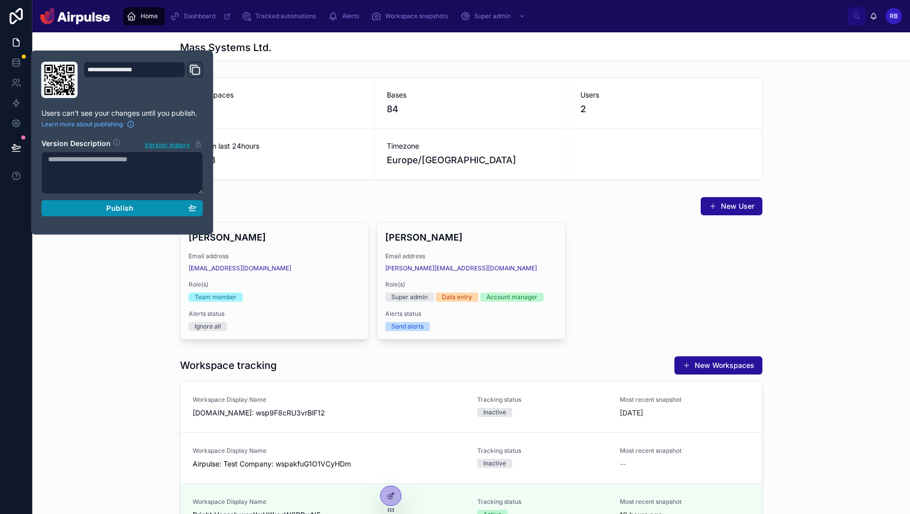
click at [91, 211] on div "Publish" at bounding box center [122, 208] width 149 height 9
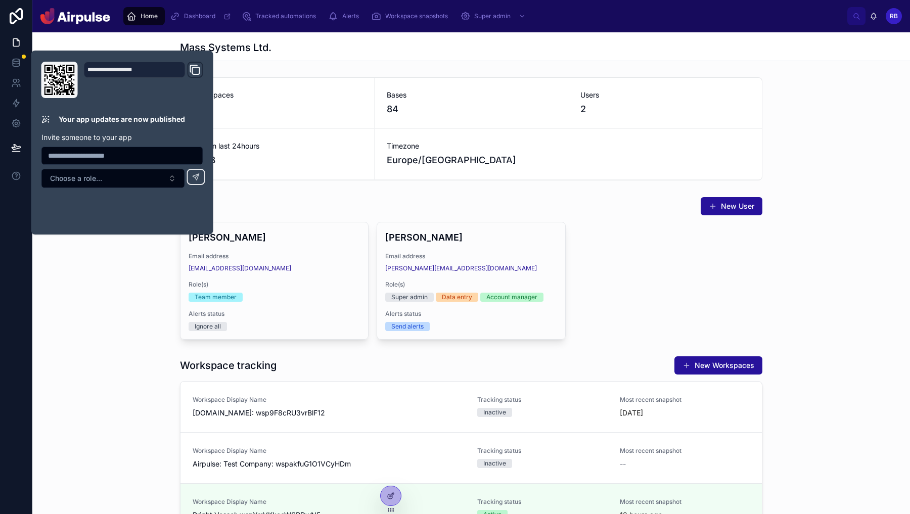
click at [816, 103] on div "Workspaces 9 Bases 84 Users 2 Runs in last 24hours 1,368 Timezone Europe/London" at bounding box center [471, 128] width 878 height 111
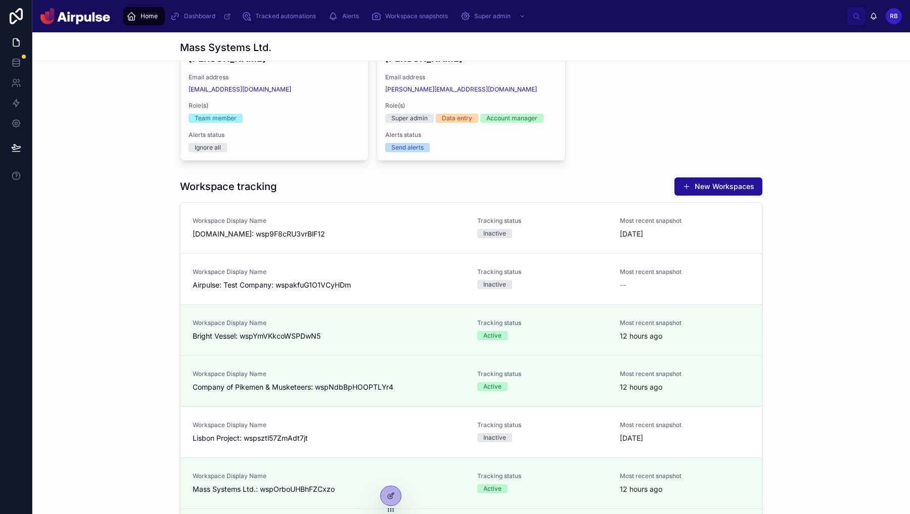
scroll to position [194, 0]
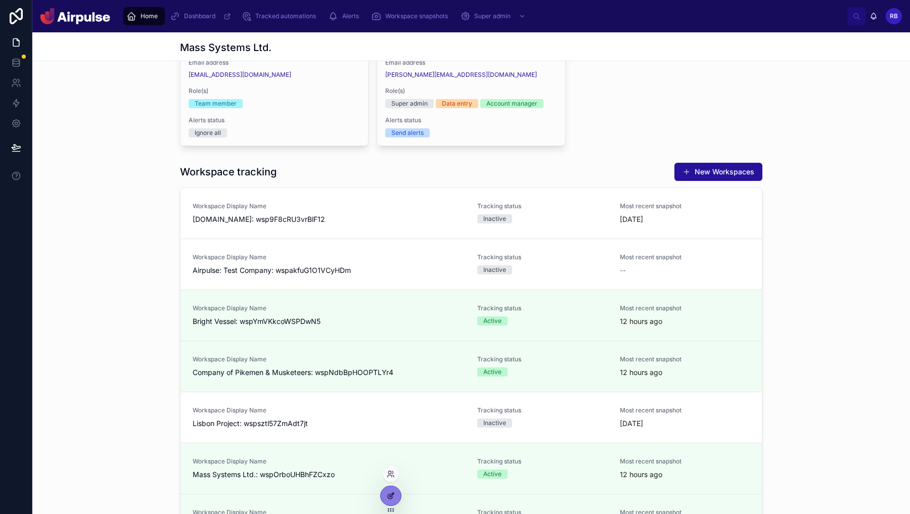
click at [390, 500] on div at bounding box center [391, 495] width 20 height 19
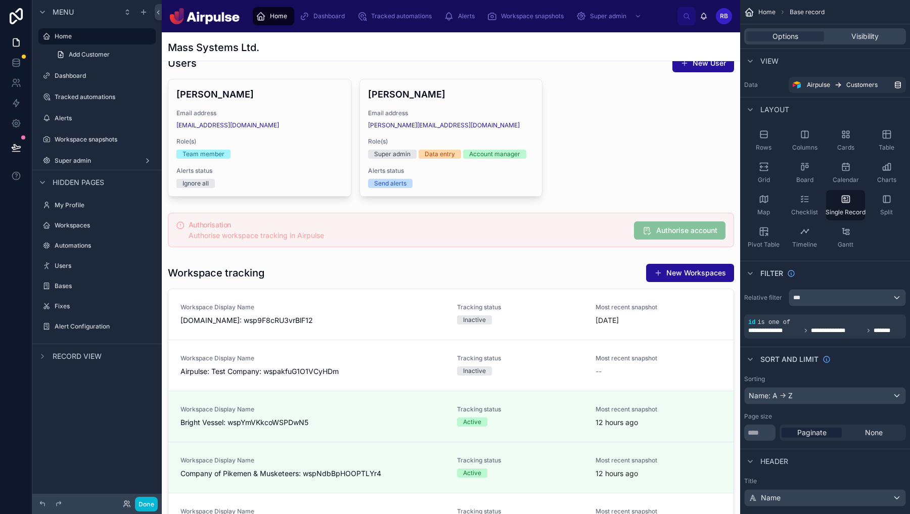
click at [628, 261] on div at bounding box center [451, 487] width 578 height 1297
click at [627, 268] on div at bounding box center [451, 468] width 578 height 419
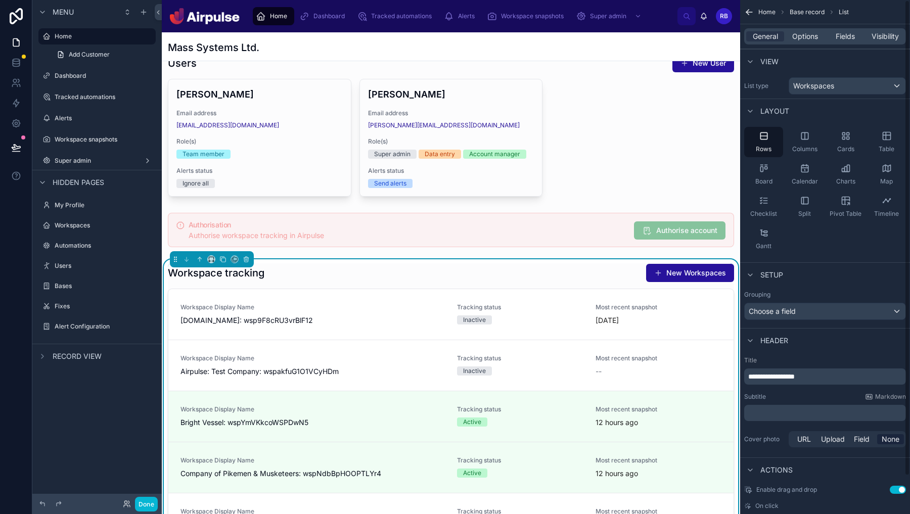
scroll to position [41, 0]
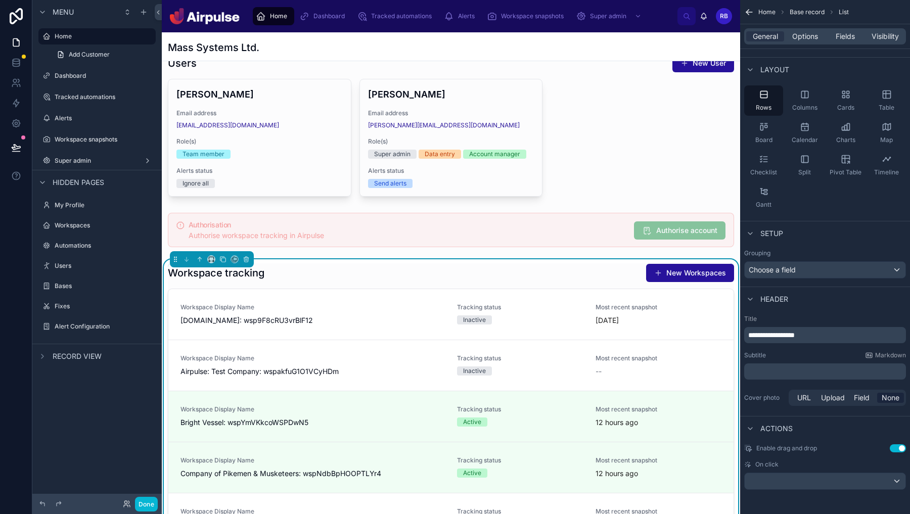
click at [898, 447] on button "Use setting" at bounding box center [898, 448] width 16 height 8
click at [807, 39] on span "Options" at bounding box center [805, 36] width 26 height 10
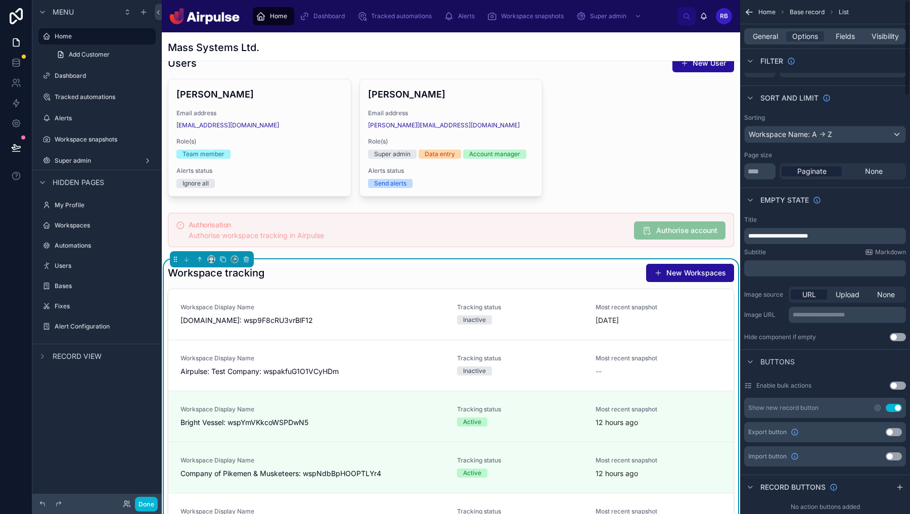
scroll to position [0, 0]
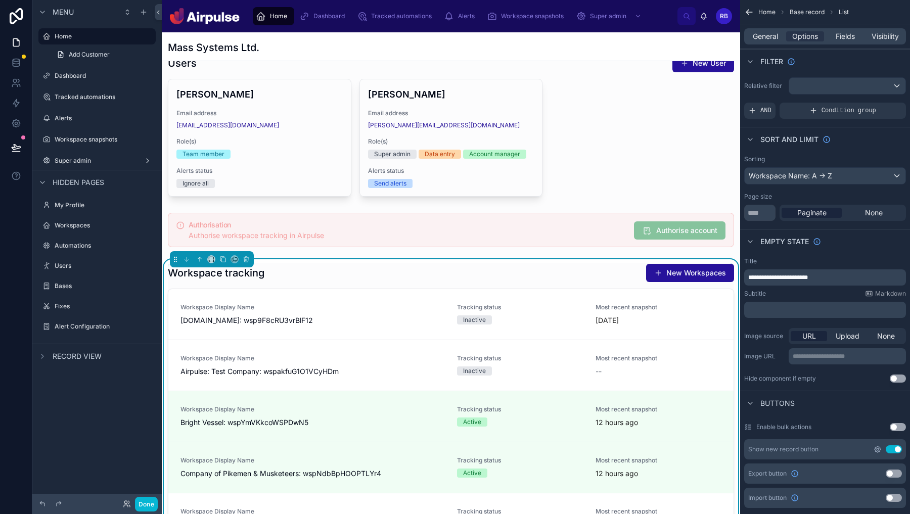
click at [878, 451] on icon "scrollable content" at bounding box center [878, 450] width 8 height 8
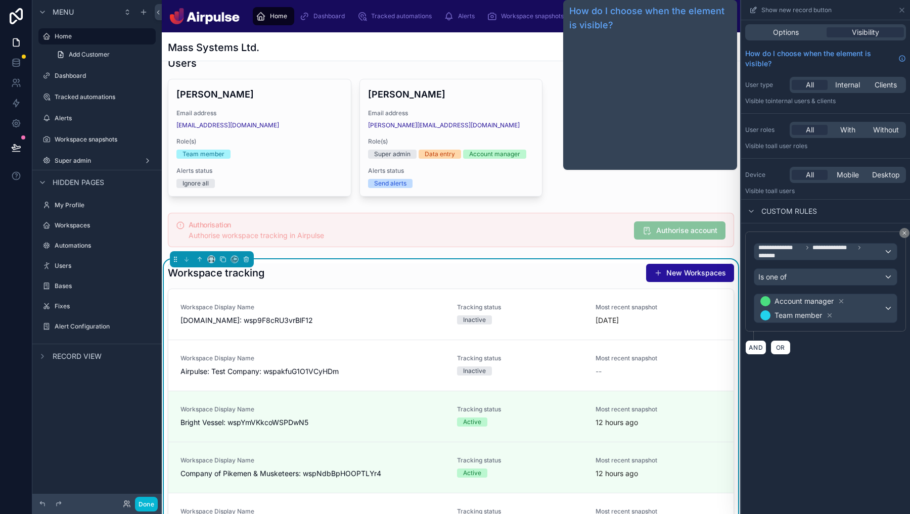
click at [794, 40] on div "Options Visibility" at bounding box center [825, 32] width 169 height 24
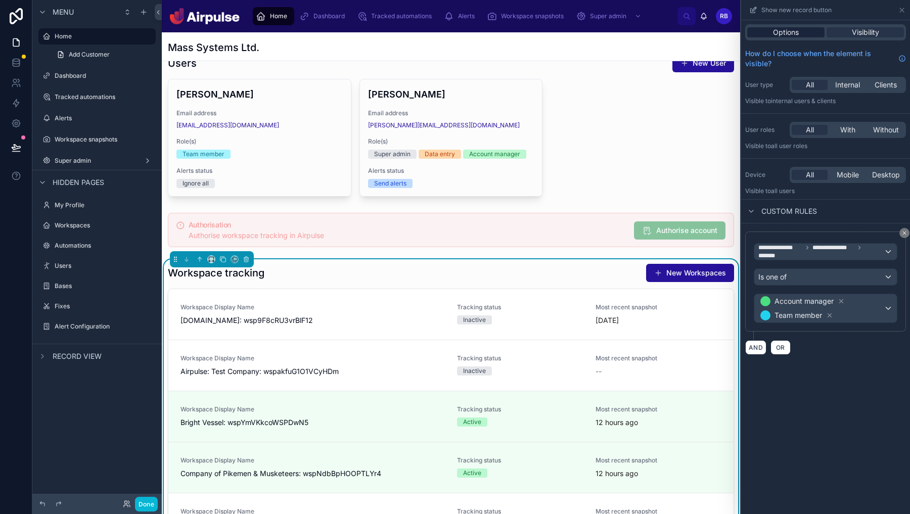
click at [799, 31] on div "Options" at bounding box center [785, 32] width 77 height 10
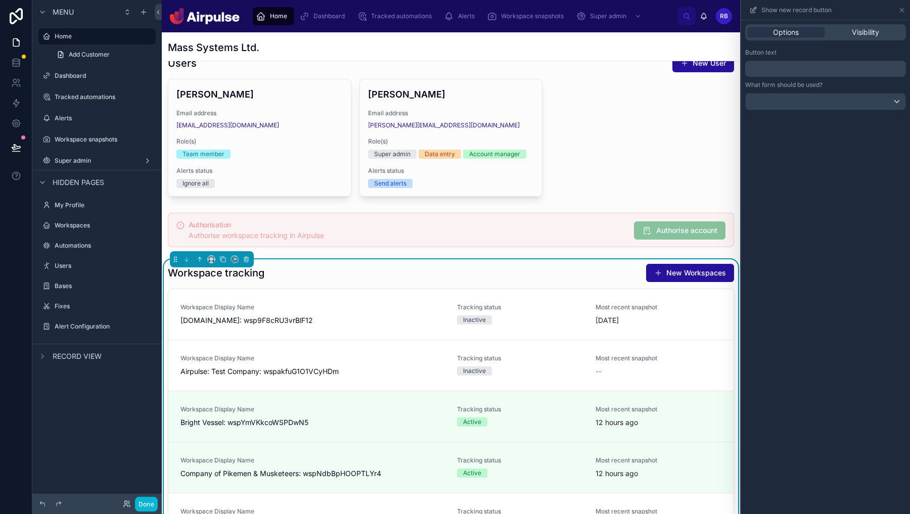
click at [872, 71] on p "﻿" at bounding box center [826, 69] width 155 height 12
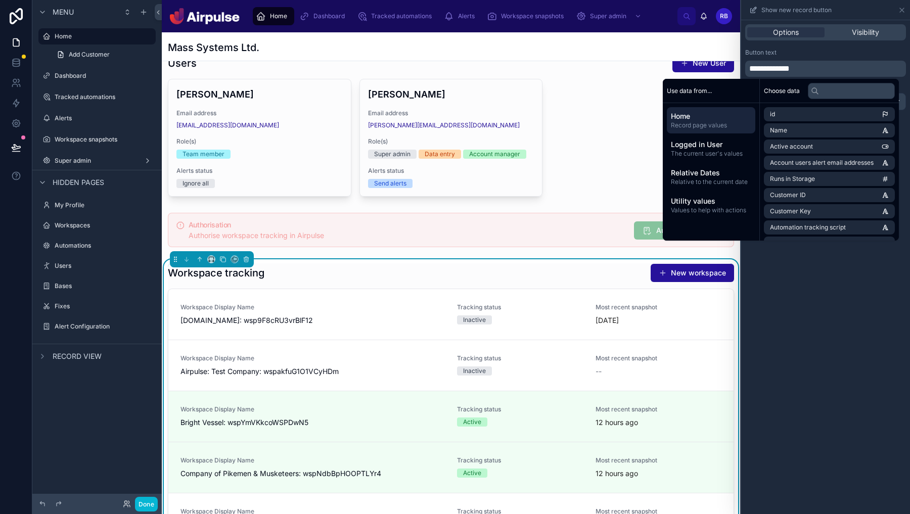
click at [775, 67] on span "**********" at bounding box center [769, 69] width 40 height 8
click at [830, 429] on div "**********" at bounding box center [825, 267] width 169 height 494
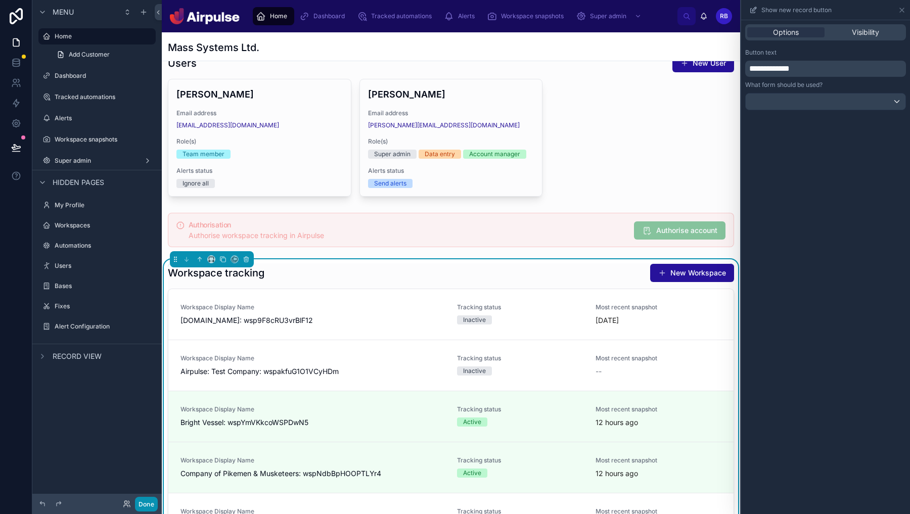
click at [148, 503] on button "Done" at bounding box center [146, 504] width 23 height 15
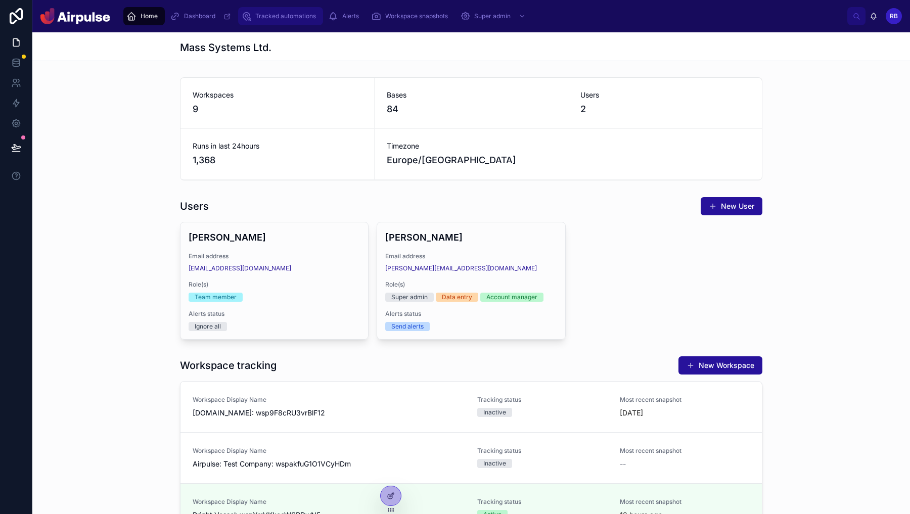
click at [273, 14] on span "Tracked automations" at bounding box center [285, 16] width 61 height 8
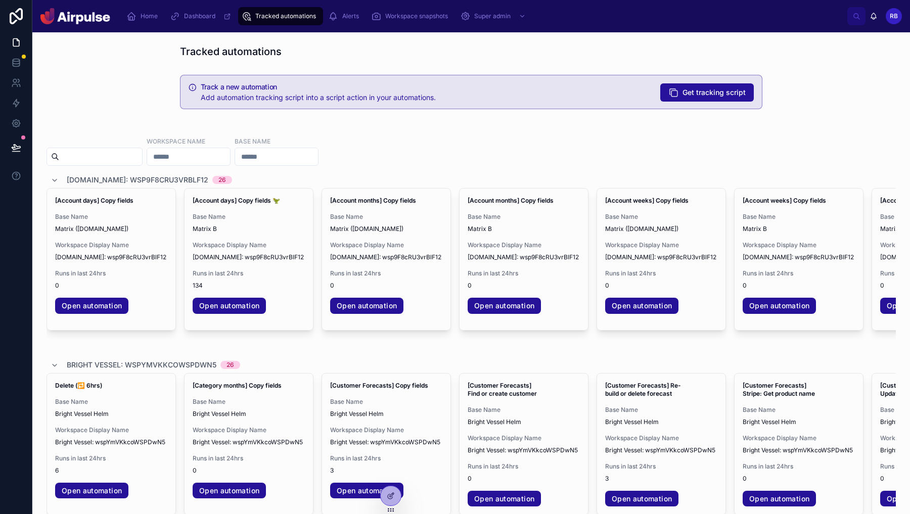
click at [335, 6] on div "Home Dashboard Tracked automations Alerts Workspace snapshots Super admin" at bounding box center [482, 16] width 729 height 22
click at [342, 23] on div "Alerts" at bounding box center [345, 16] width 35 height 16
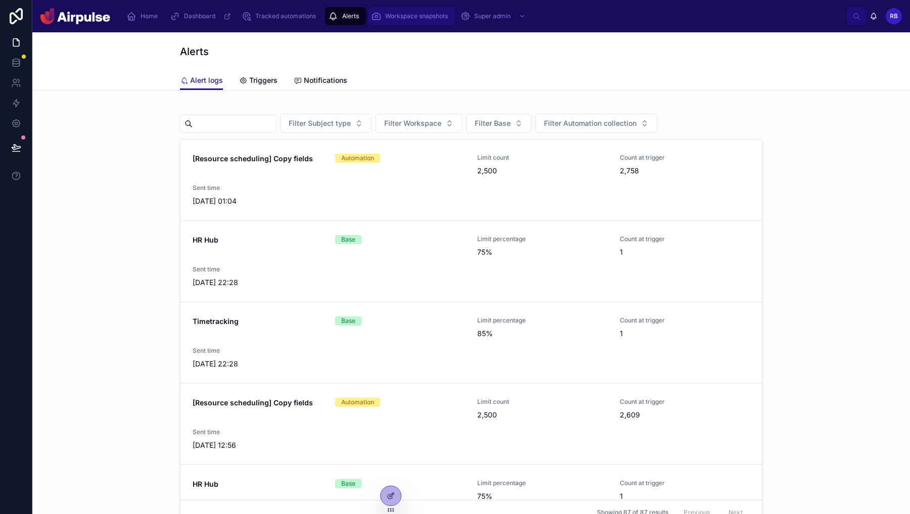
click at [406, 20] on div "Workspace snapshots" at bounding box center [411, 16] width 81 height 16
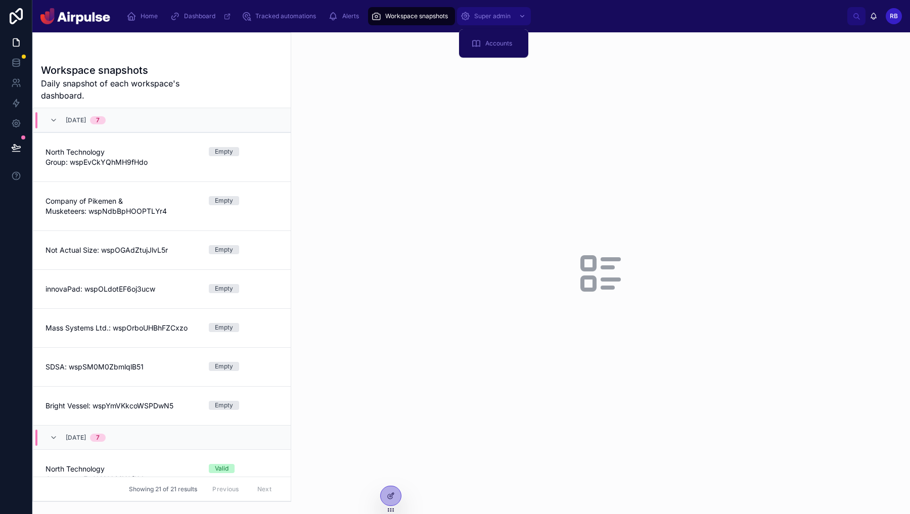
click at [490, 15] on span "Super admin" at bounding box center [492, 16] width 36 height 8
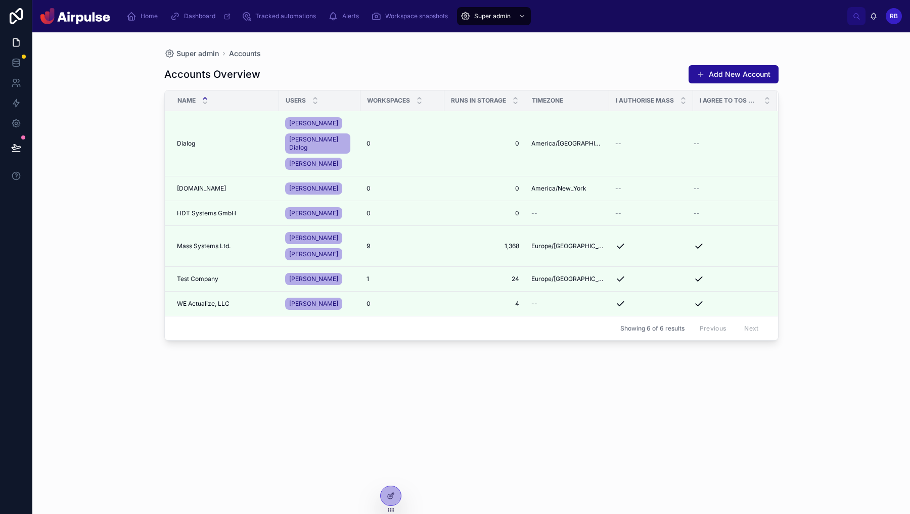
click at [21, 142] on button at bounding box center [16, 147] width 22 height 28
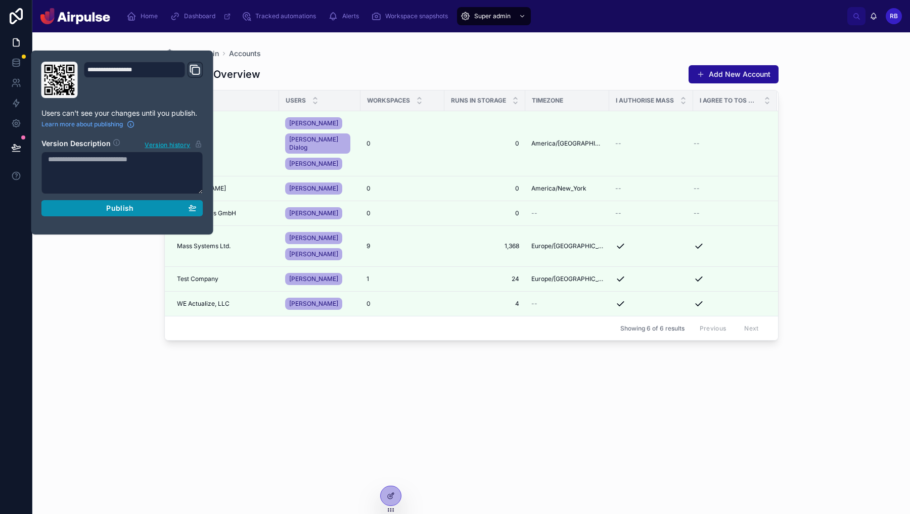
click at [106, 209] on div "Publish" at bounding box center [122, 208] width 149 height 9
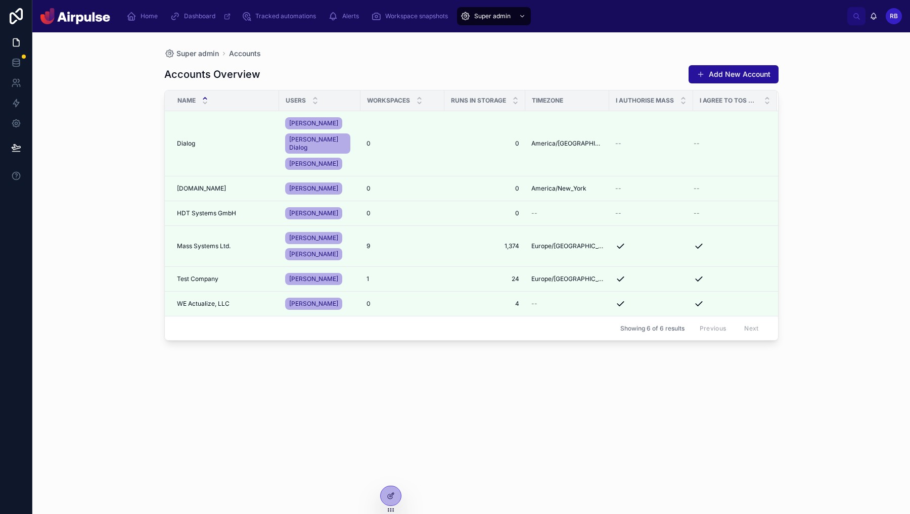
click at [508, 406] on div "Accounts Overview Add New Account Name Users Workspaces Runs in Storage Timezon…" at bounding box center [471, 280] width 614 height 443
click at [733, 71] on button "Add New Account" at bounding box center [734, 74] width 90 height 18
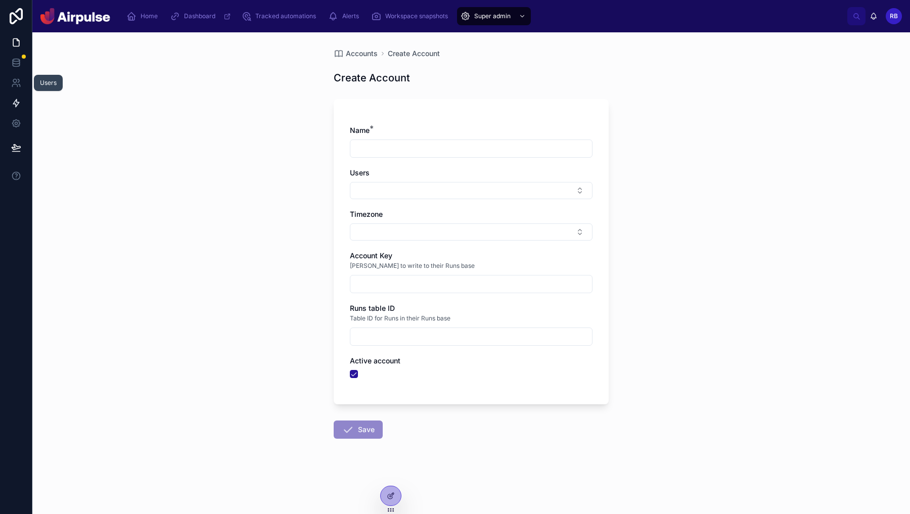
click at [19, 104] on icon at bounding box center [16, 103] width 10 height 10
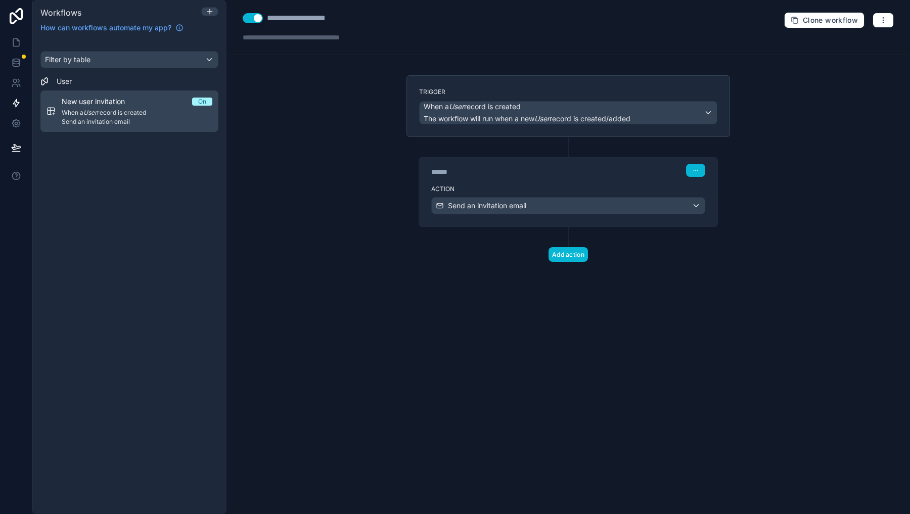
click at [132, 122] on span "Send an invitation email" at bounding box center [137, 122] width 151 height 8
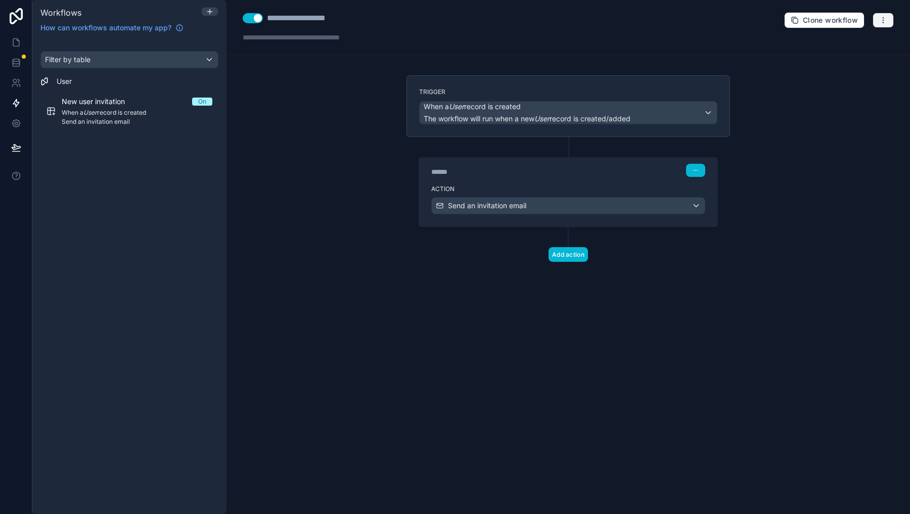
click at [890, 26] on button "button" at bounding box center [883, 20] width 21 height 15
click at [856, 59] on span "Run history" at bounding box center [856, 60] width 49 height 8
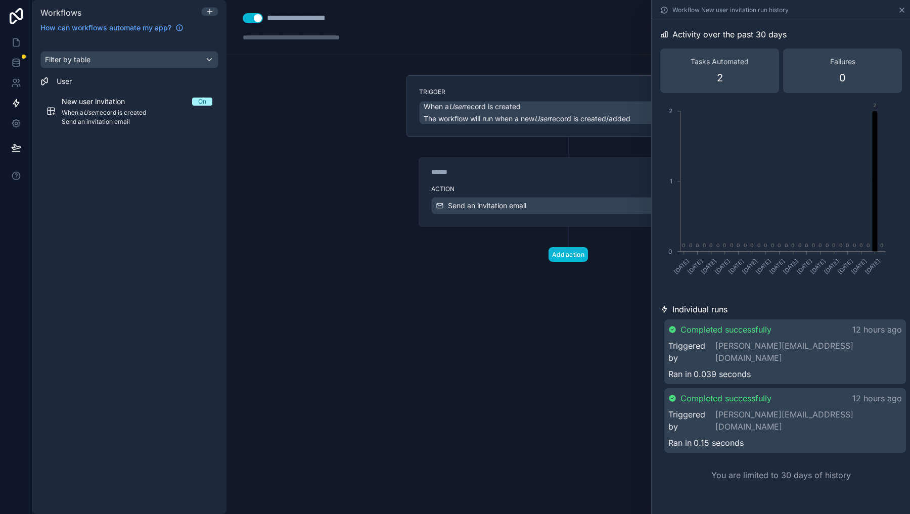
click at [905, 6] on icon at bounding box center [902, 10] width 8 height 8
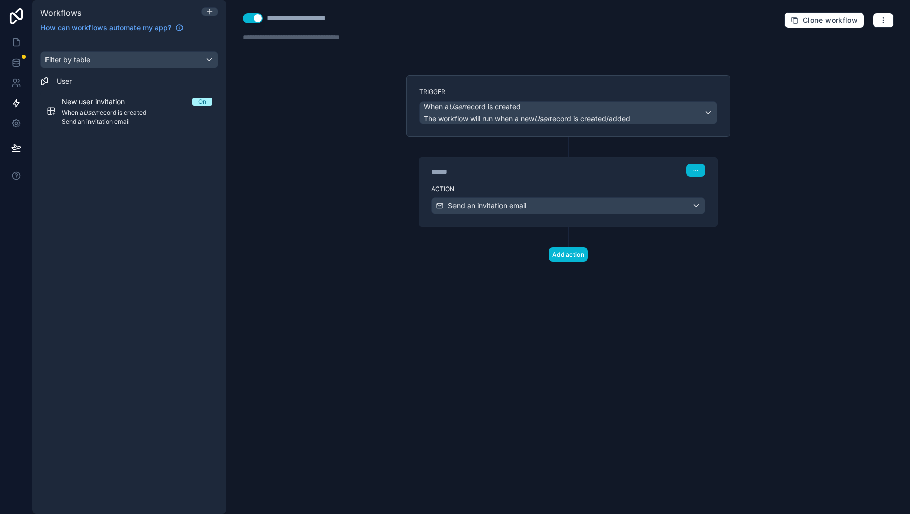
click at [717, 253] on div "Add action" at bounding box center [569, 244] width 324 height 35
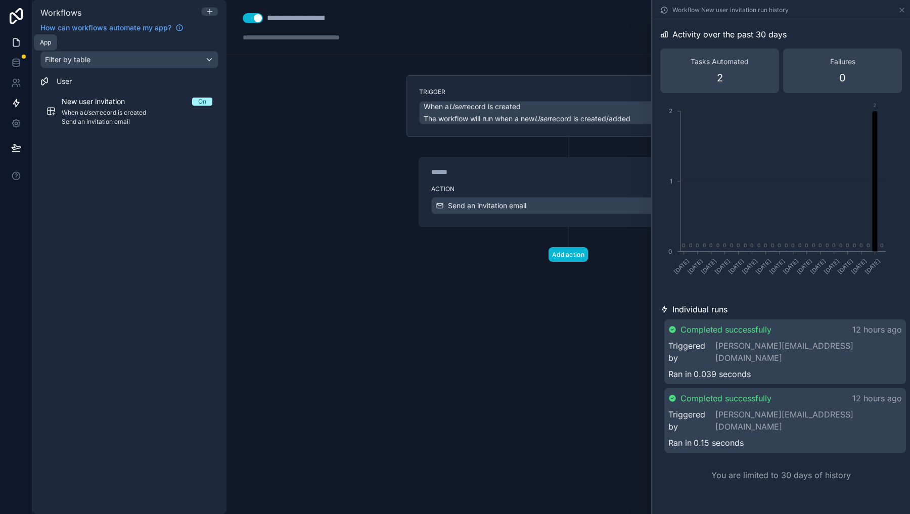
click at [12, 48] on link at bounding box center [16, 42] width 32 height 20
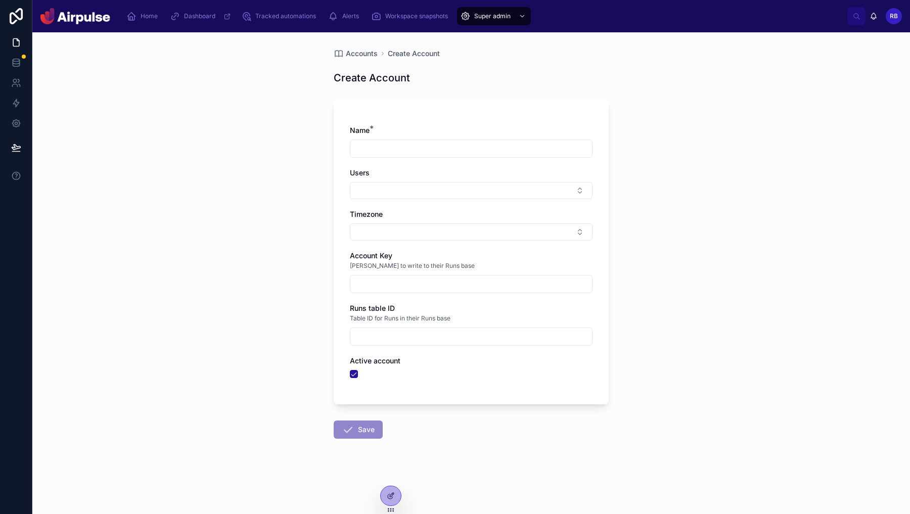
click at [436, 318] on span "Table ID for Runs in their Runs base" at bounding box center [400, 319] width 101 height 8
click at [395, 489] on div at bounding box center [391, 495] width 20 height 19
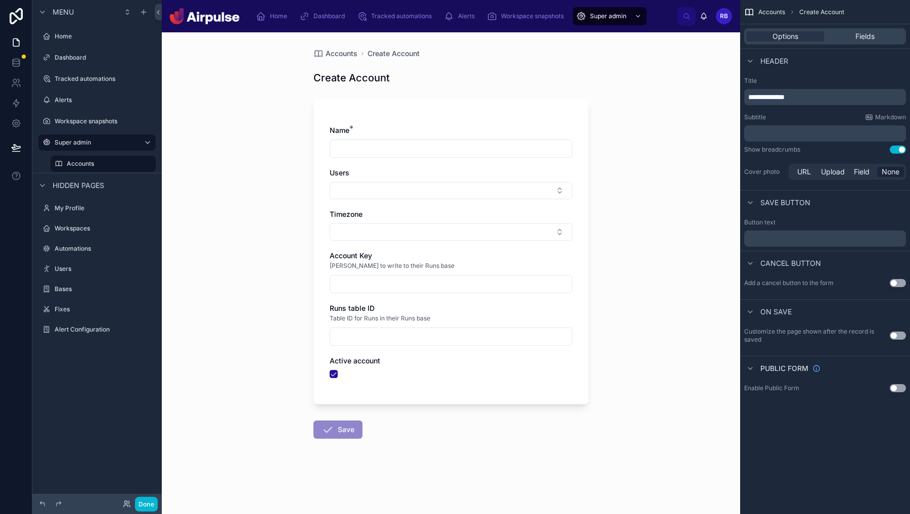
click at [557, 300] on div "Name * Users Timezone Account Key PAT key to write to their Runs base Runs tabl…" at bounding box center [451, 256] width 243 height 263
click at [864, 29] on div "Options Fields" at bounding box center [825, 36] width 162 height 16
click at [864, 32] on span "Fields" at bounding box center [865, 36] width 19 height 10
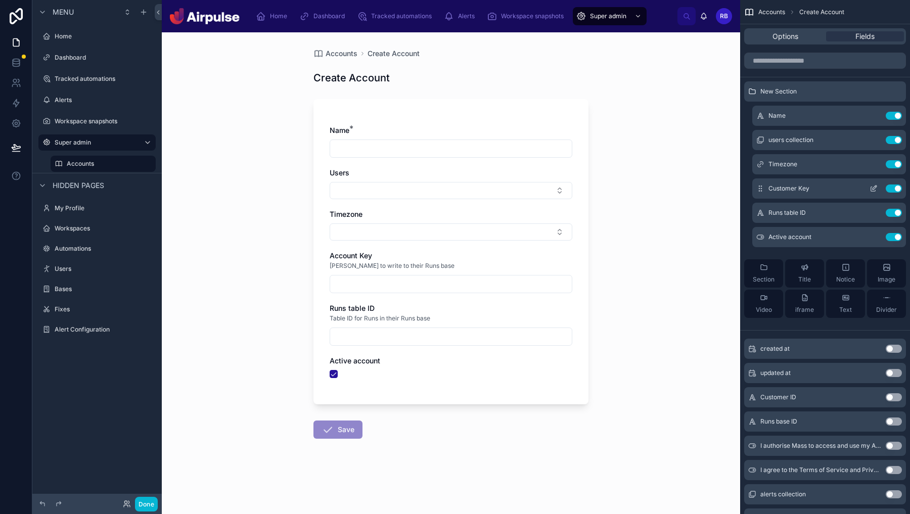
click at [895, 187] on button "Use setting" at bounding box center [894, 189] width 16 height 8
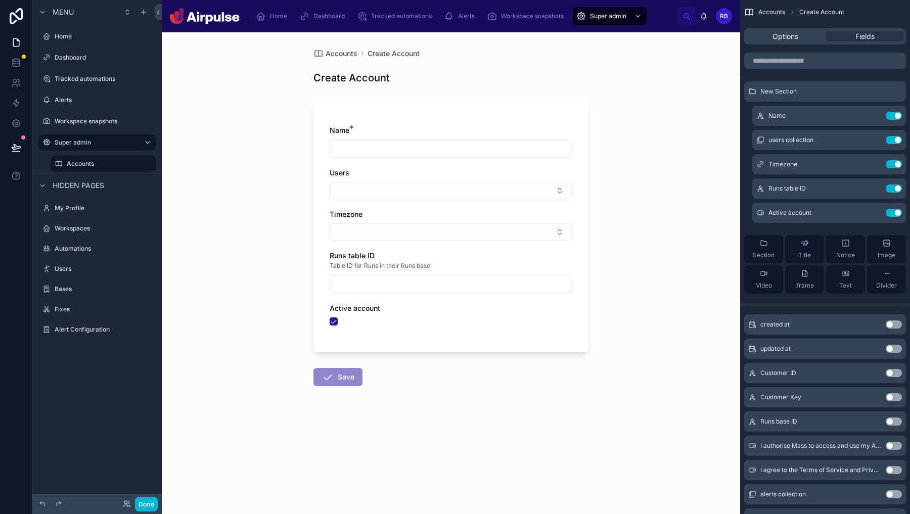
click at [895, 187] on button "Use setting" at bounding box center [894, 189] width 16 height 8
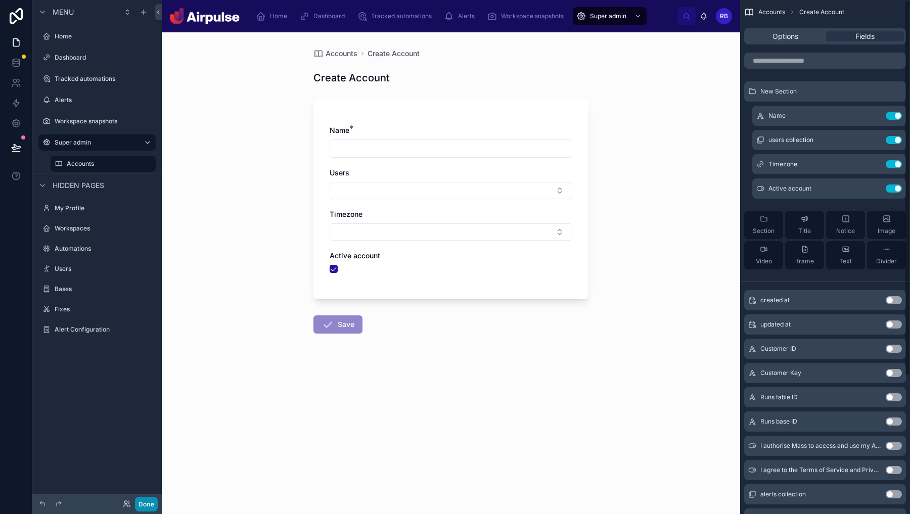
click at [143, 505] on button "Done" at bounding box center [146, 504] width 23 height 15
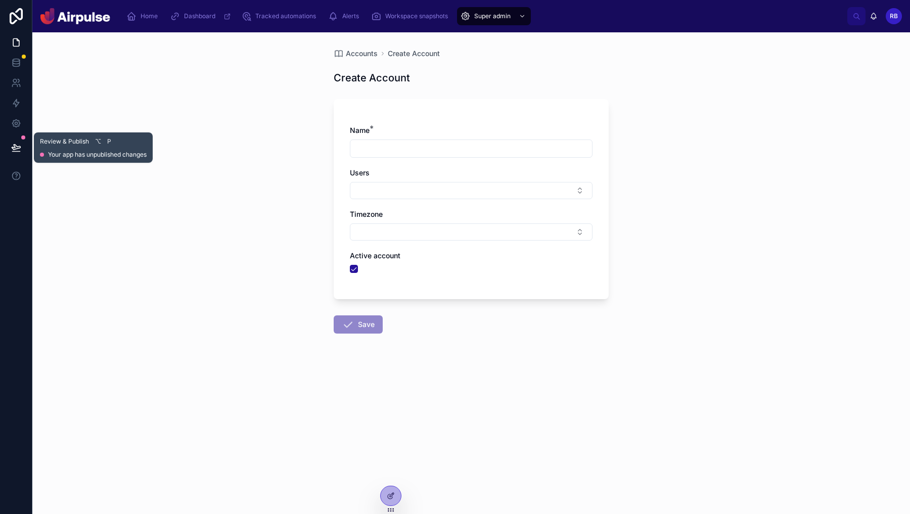
click at [13, 144] on icon at bounding box center [16, 148] width 10 height 10
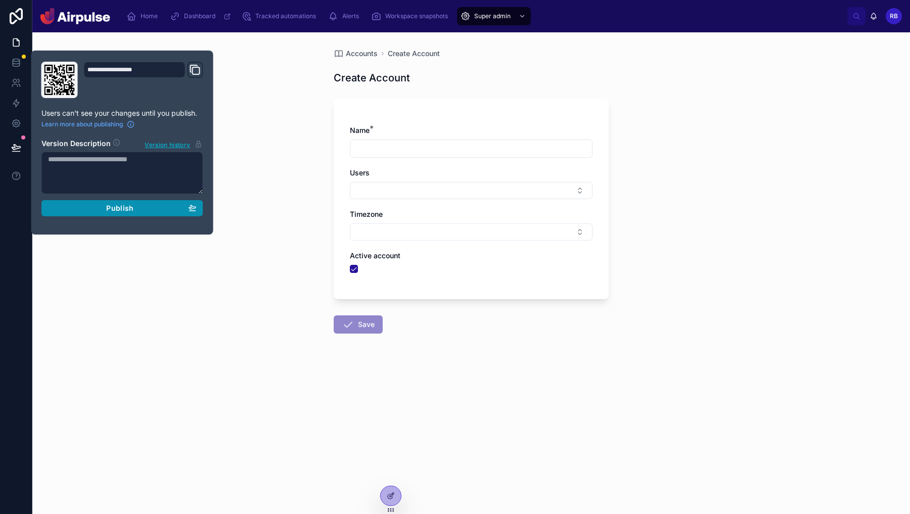
click at [151, 206] on div "Publish" at bounding box center [122, 208] width 149 height 9
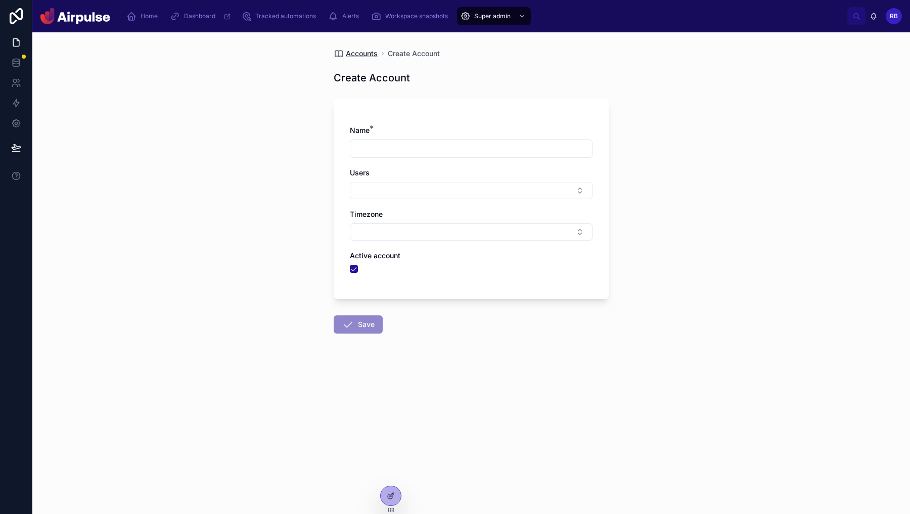
click at [362, 55] on span "Accounts" at bounding box center [362, 54] width 32 height 10
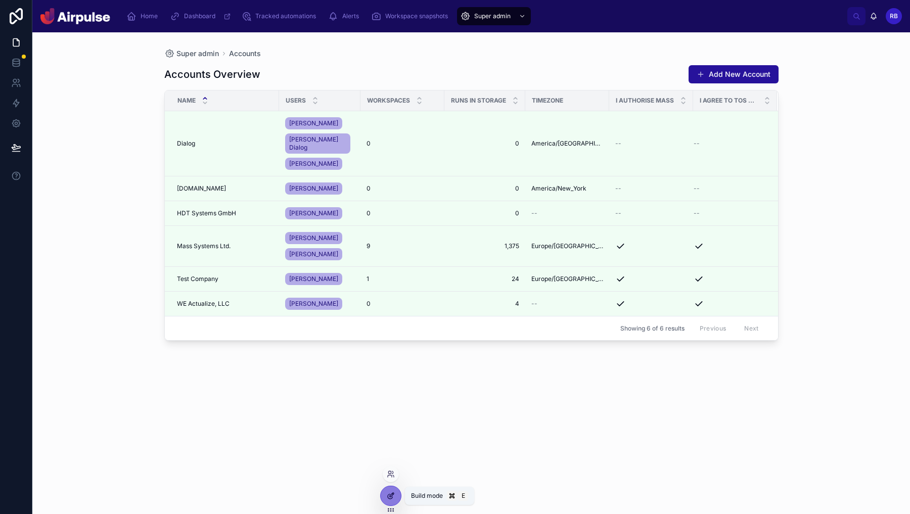
click at [389, 491] on div at bounding box center [391, 495] width 20 height 19
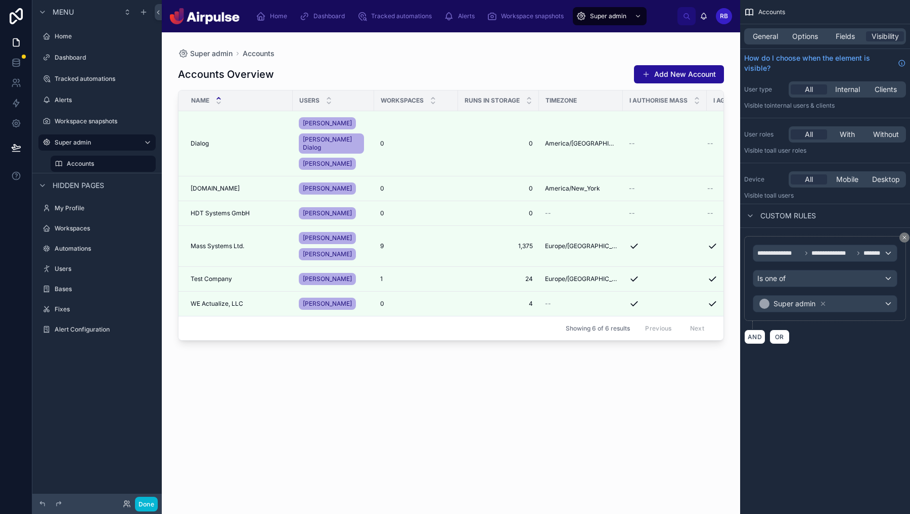
click at [822, 42] on div "General Options Fields Visibility" at bounding box center [825, 36] width 162 height 16
click at [819, 37] on div "Options" at bounding box center [805, 36] width 38 height 10
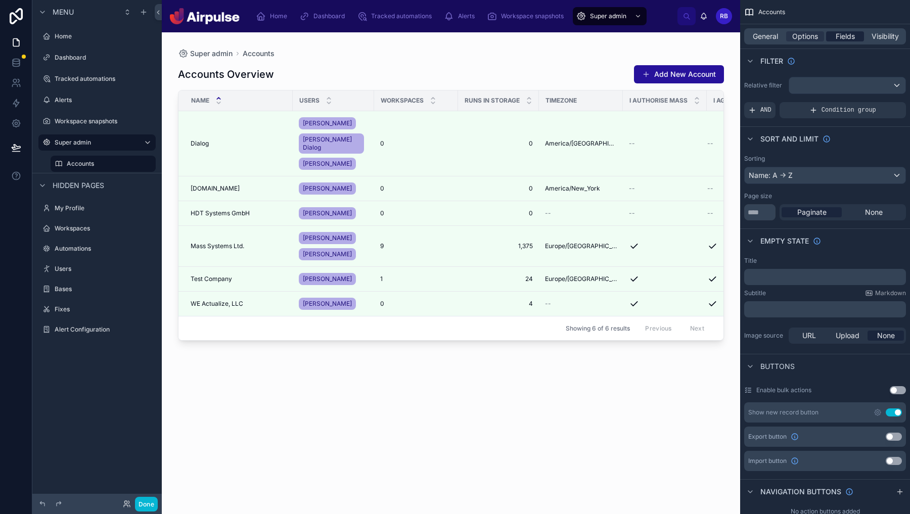
click at [837, 34] on span "Fields" at bounding box center [845, 36] width 19 height 10
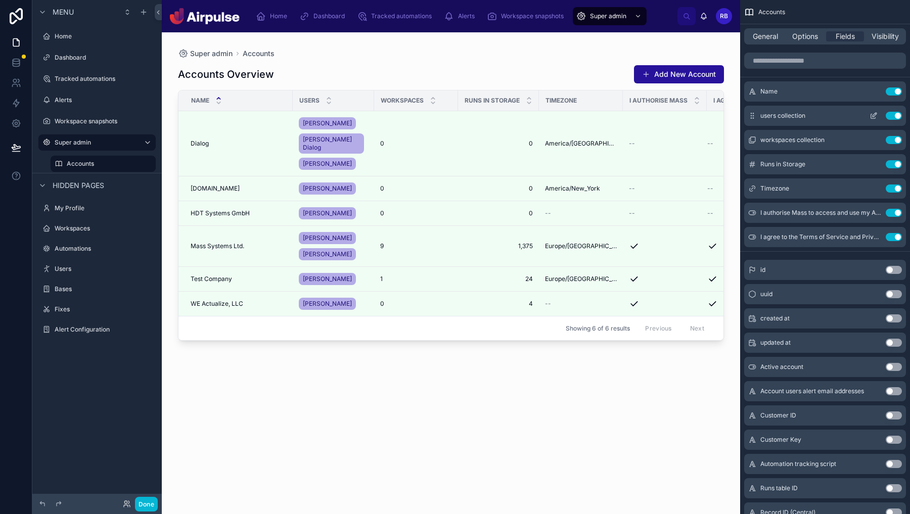
click at [879, 112] on button "scrollable content" at bounding box center [874, 116] width 16 height 8
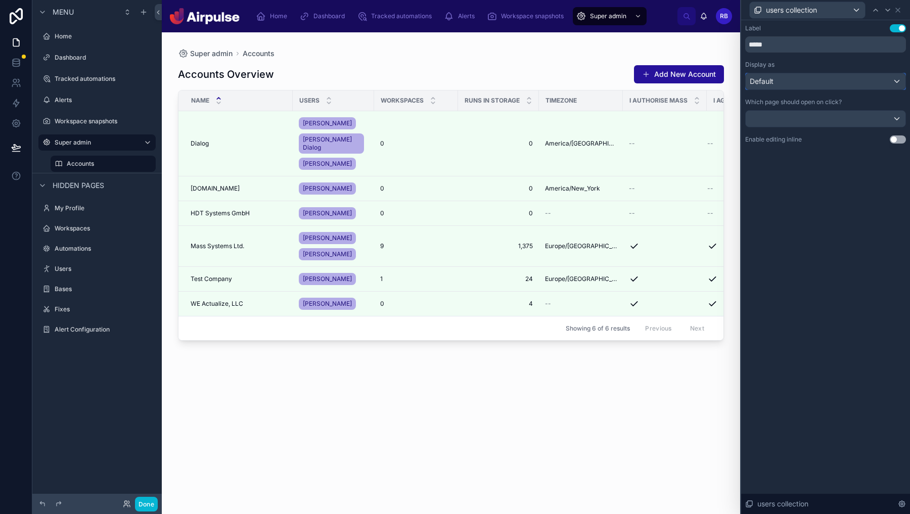
click at [820, 86] on div "Default" at bounding box center [826, 81] width 160 height 16
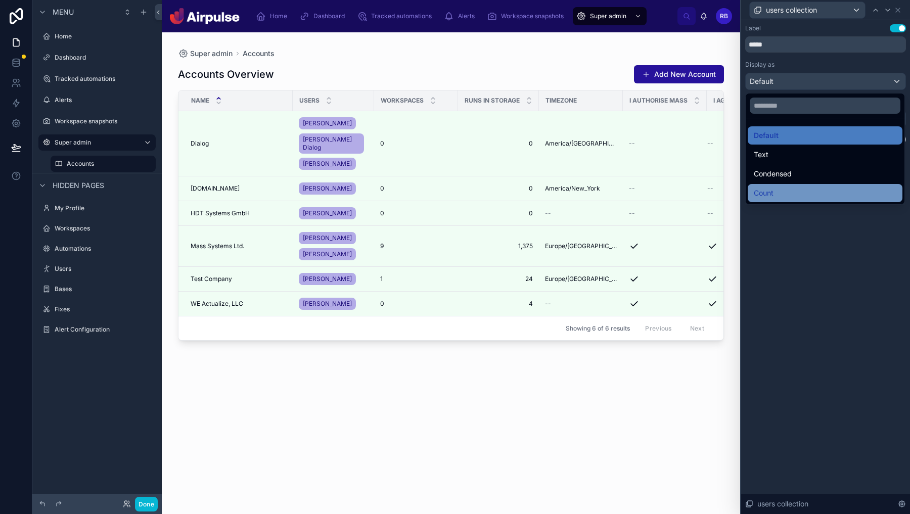
click at [780, 190] on div "Count" at bounding box center [825, 193] width 143 height 12
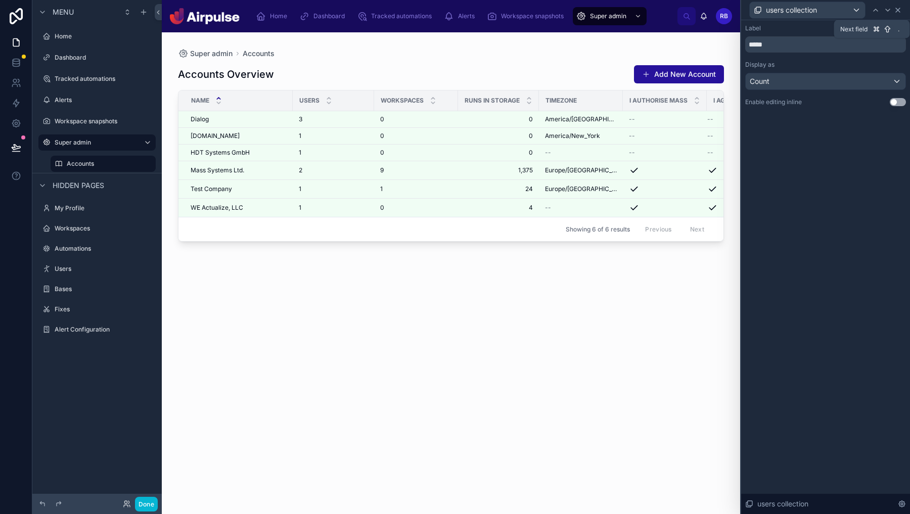
click at [894, 7] on div "users collection" at bounding box center [825, 10] width 161 height 20
click at [896, 7] on icon at bounding box center [898, 10] width 8 height 8
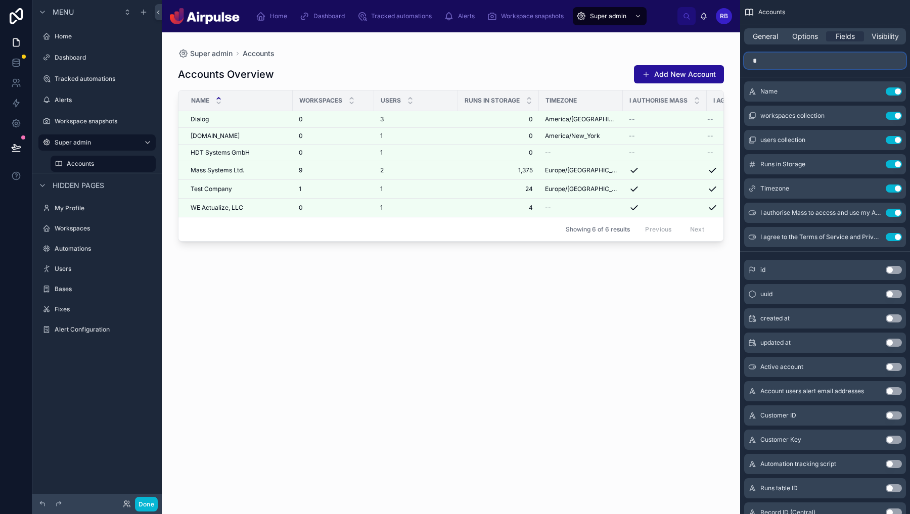
click at [797, 67] on input "*" at bounding box center [825, 61] width 162 height 16
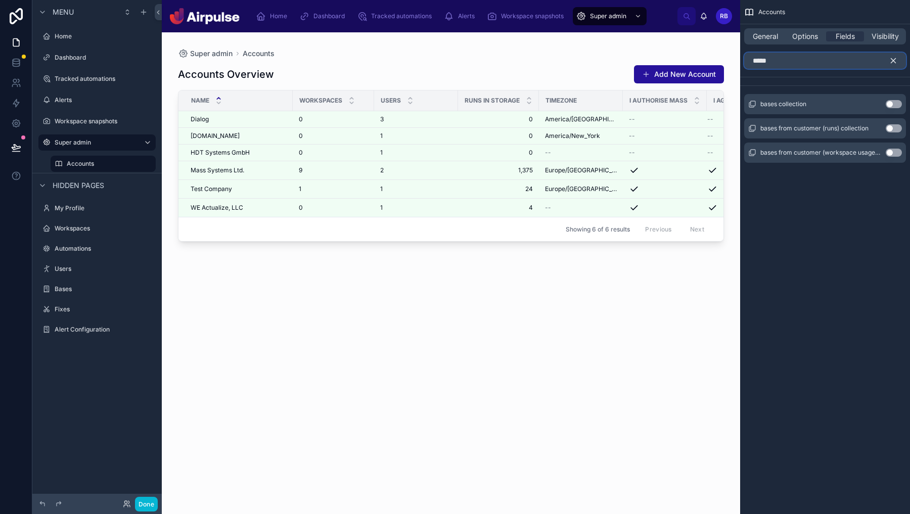
type input "*****"
click at [900, 108] on div "Use setting" at bounding box center [894, 104] width 16 height 8
click at [897, 106] on button "Use setting" at bounding box center [894, 104] width 16 height 8
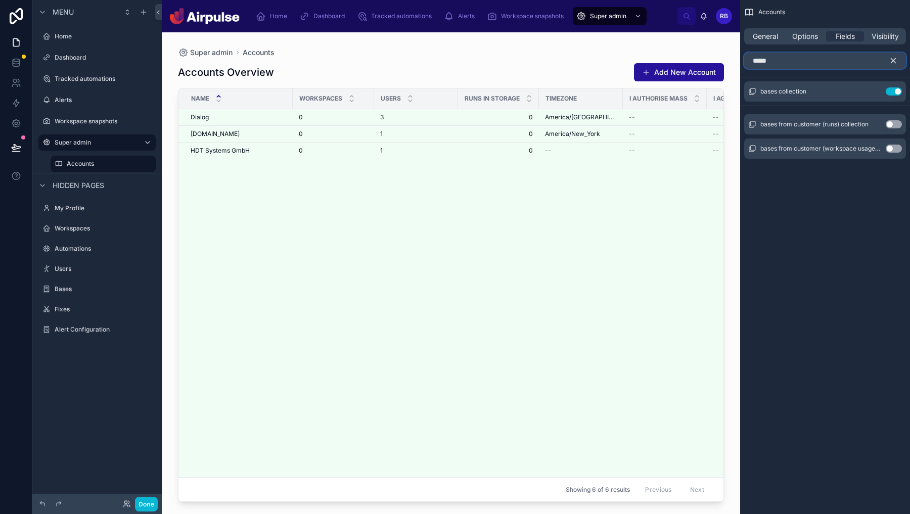
click at [864, 53] on input "*****" at bounding box center [825, 61] width 162 height 16
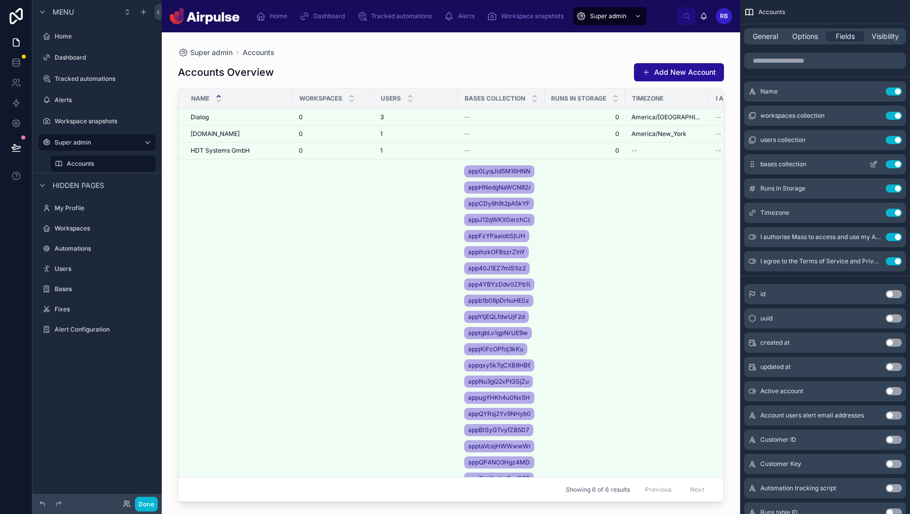
click at [870, 163] on icon "scrollable content" at bounding box center [874, 164] width 8 height 8
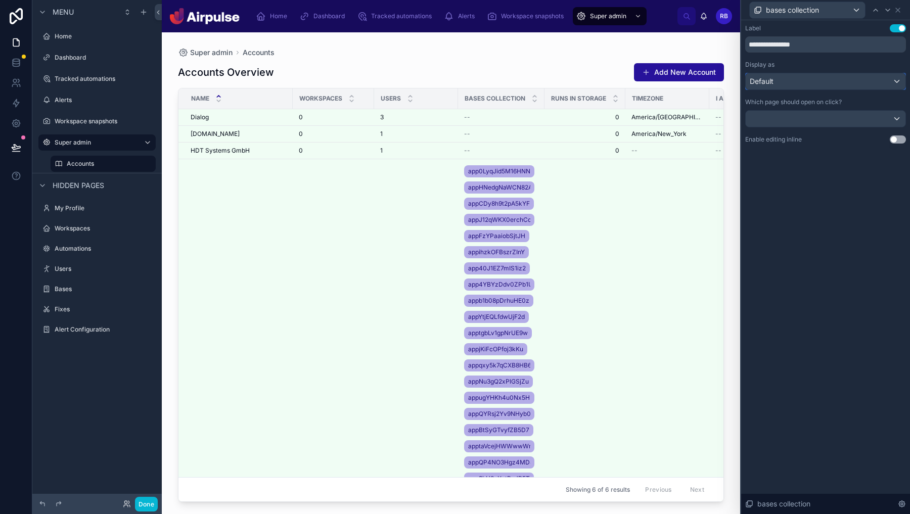
click at [814, 86] on div "Default" at bounding box center [826, 81] width 160 height 16
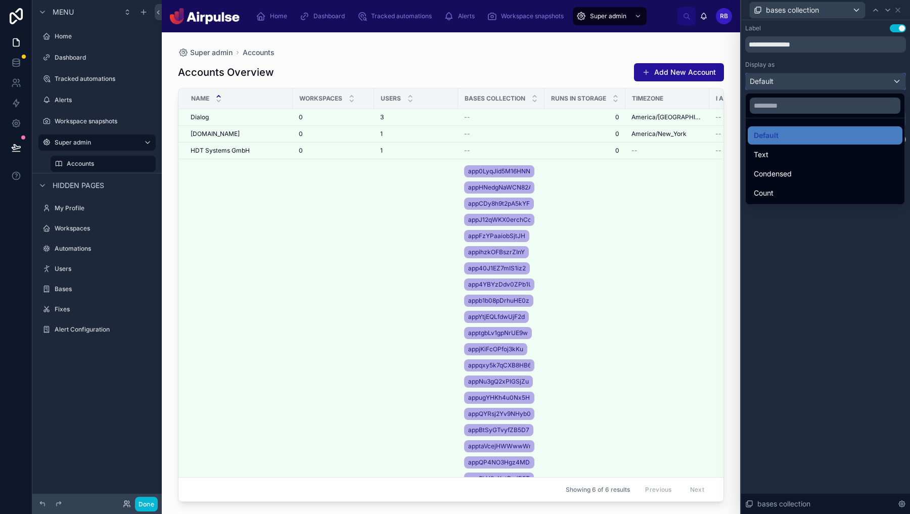
click at [745, 73] on button "Default" at bounding box center [825, 81] width 161 height 17
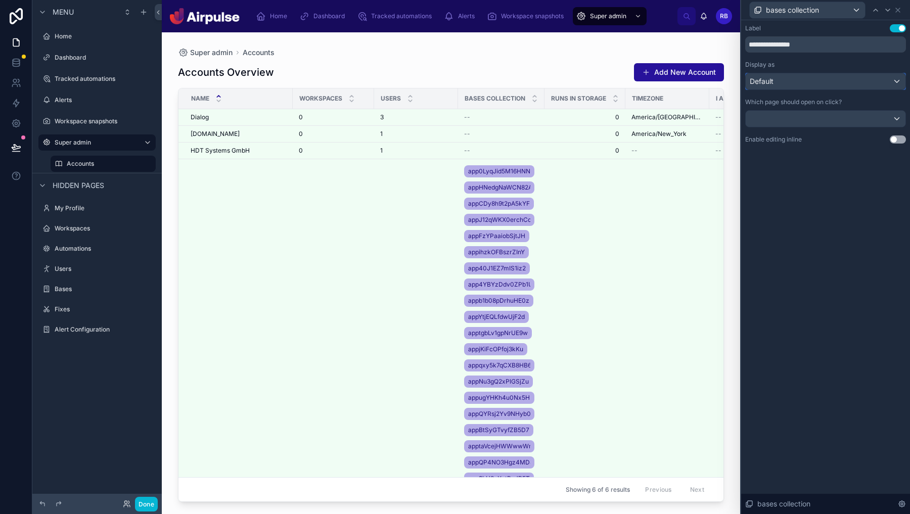
click at [814, 84] on div "Default" at bounding box center [826, 81] width 160 height 16
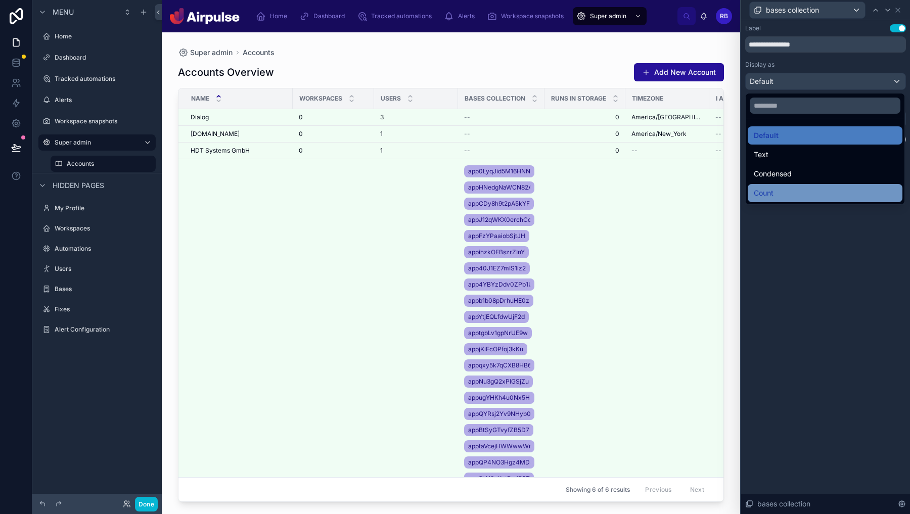
click at [787, 185] on div "Count" at bounding box center [825, 193] width 155 height 18
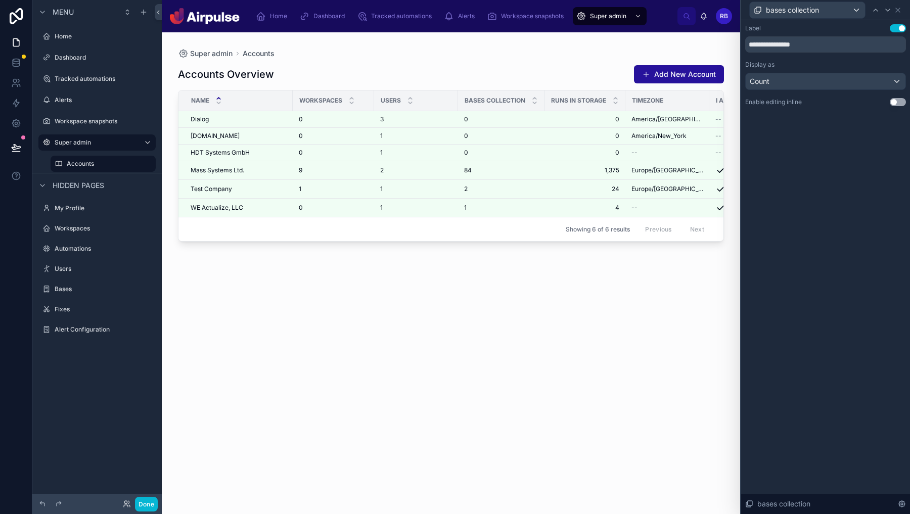
click at [839, 182] on div "**********" at bounding box center [825, 267] width 169 height 494
click at [897, 7] on icon at bounding box center [898, 10] width 8 height 8
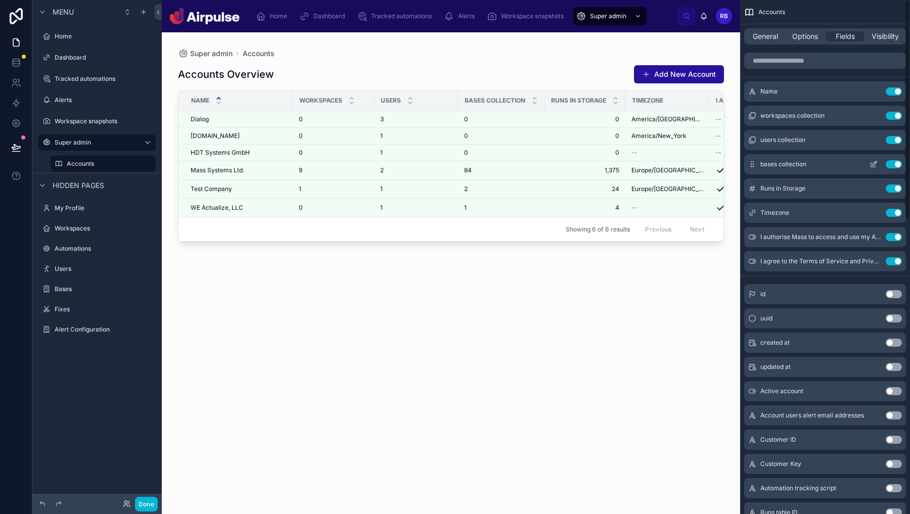
click at [877, 165] on icon "scrollable content" at bounding box center [874, 164] width 8 height 8
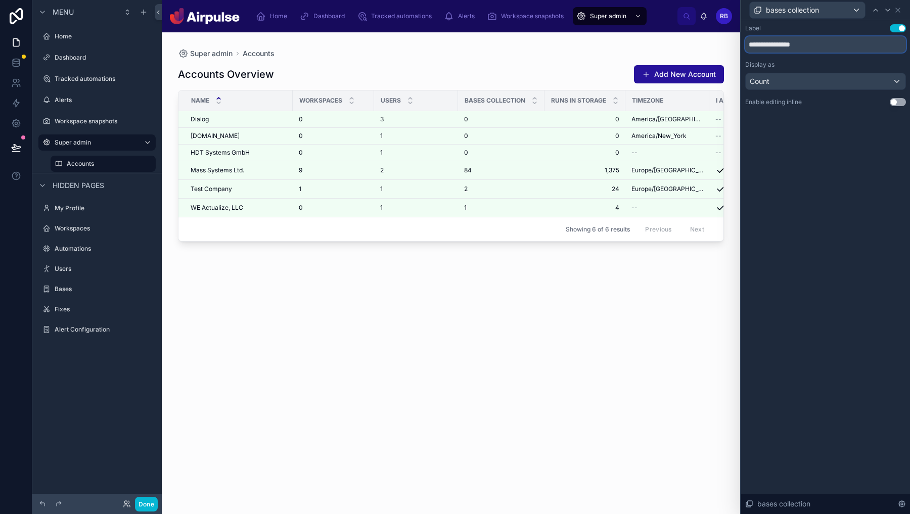
click at [798, 45] on input "**********" at bounding box center [825, 44] width 161 height 16
type input "*****"
click at [896, 8] on icon at bounding box center [898, 10] width 4 height 4
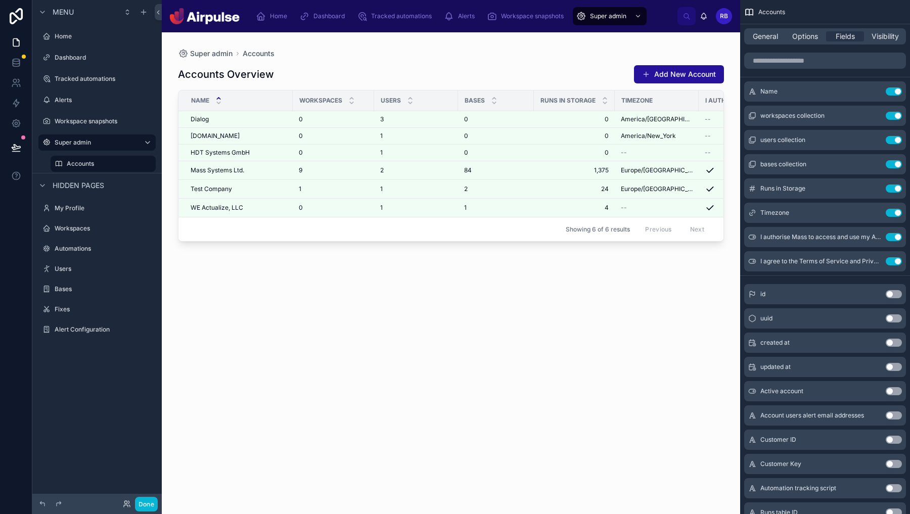
click at [500, 332] on div at bounding box center [451, 267] width 578 height 470
click at [754, 35] on span "General" at bounding box center [765, 36] width 25 height 10
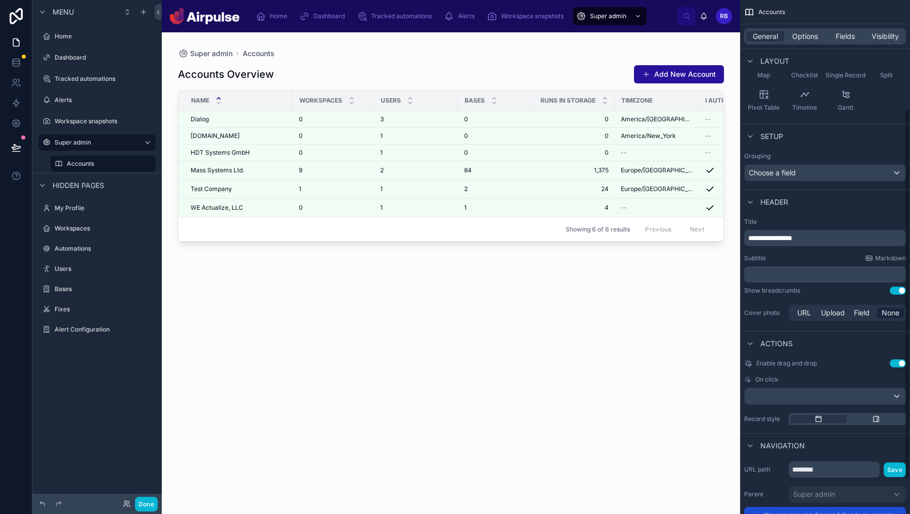
scroll to position [199, 0]
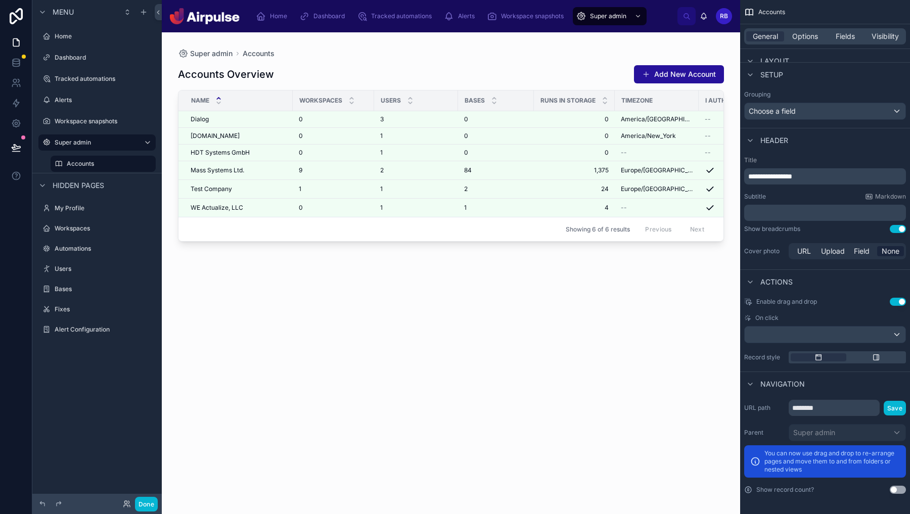
click at [896, 303] on button "Use setting" at bounding box center [898, 302] width 16 height 8
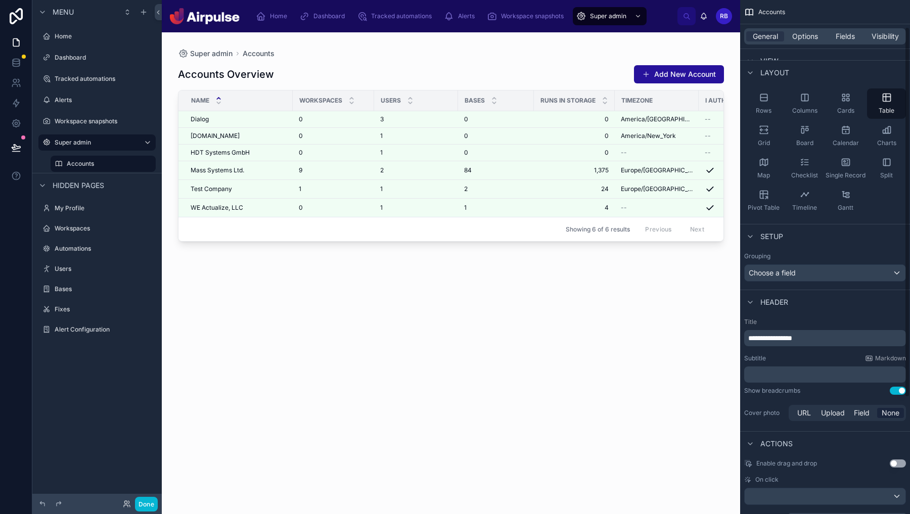
scroll to position [35, 0]
click at [865, 269] on div "Choose a field" at bounding box center [825, 274] width 161 height 16
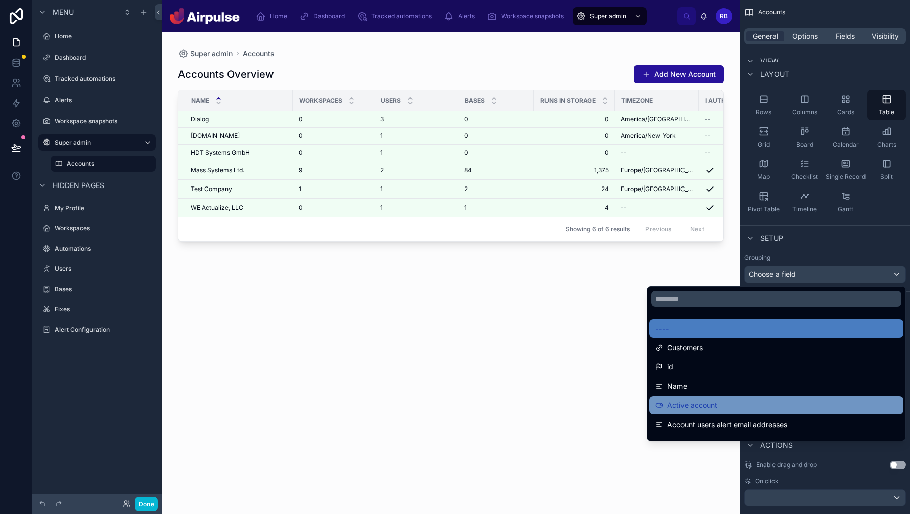
click at [767, 408] on div "Active account" at bounding box center [776, 405] width 242 height 12
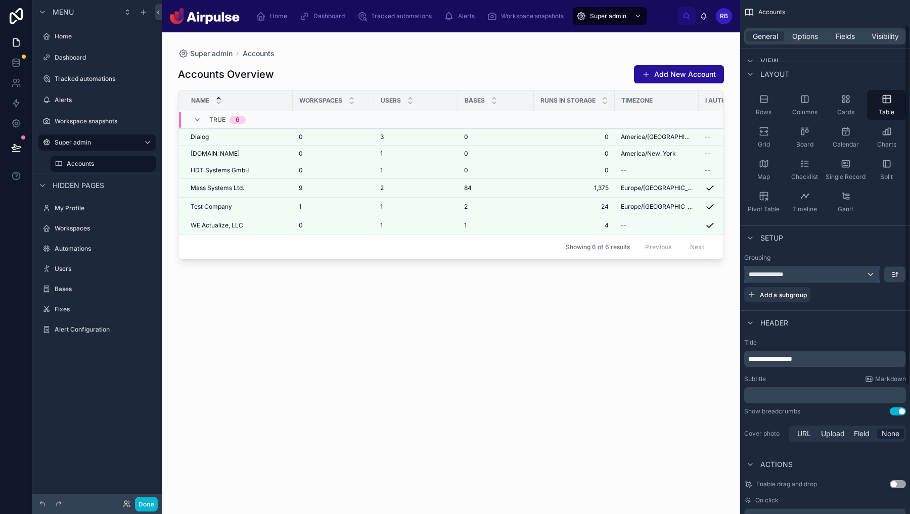
click at [868, 278] on div "**********" at bounding box center [812, 274] width 135 height 16
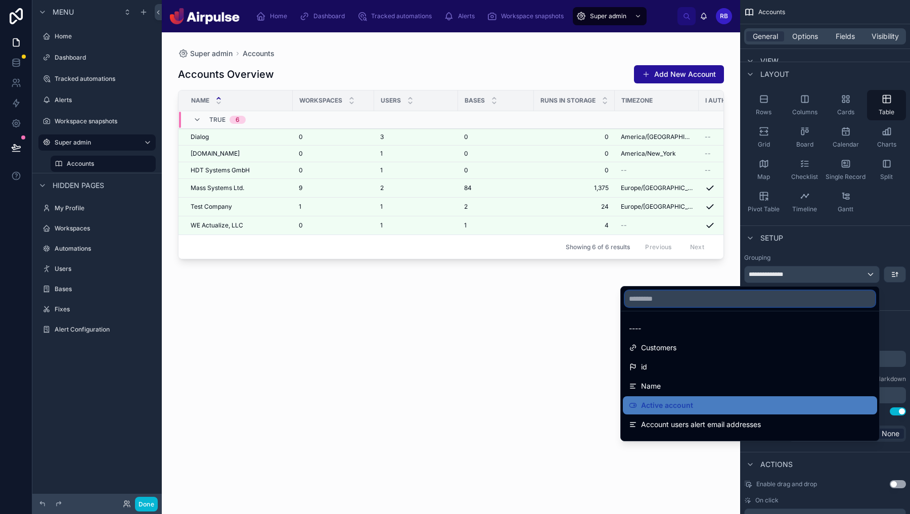
click at [795, 306] on input "text" at bounding box center [750, 299] width 250 height 16
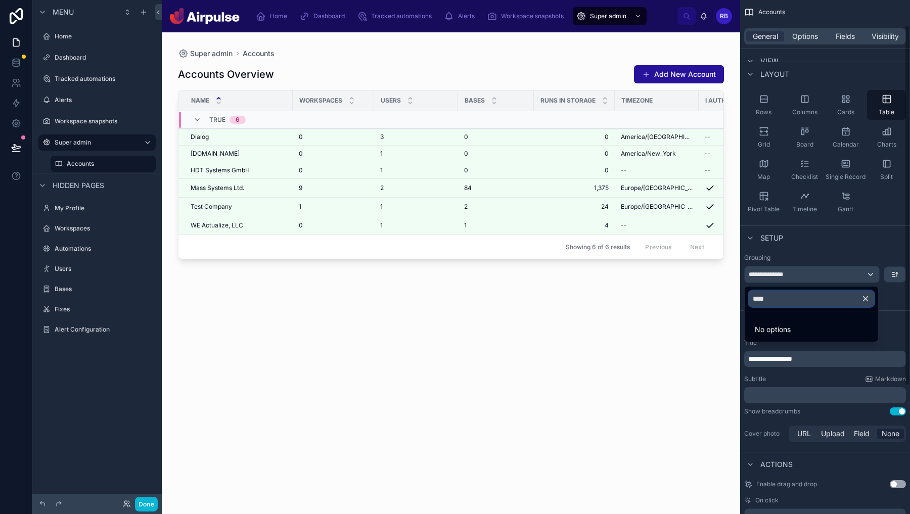
type input "****"
click at [867, 280] on div "scrollable content" at bounding box center [455, 257] width 910 height 514
click at [867, 275] on div "**********" at bounding box center [812, 274] width 135 height 16
click at [863, 300] on icon "button" at bounding box center [865, 298] width 9 height 9
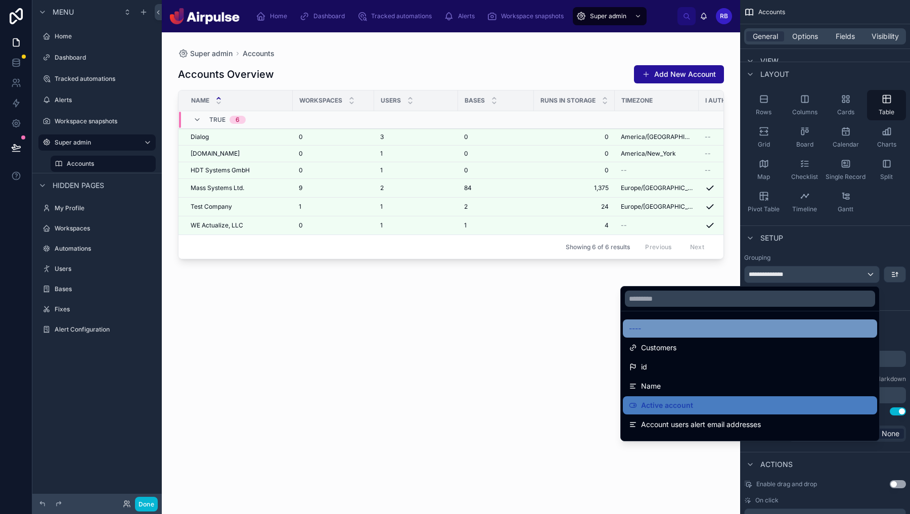
click at [762, 328] on div "----" at bounding box center [750, 329] width 242 height 12
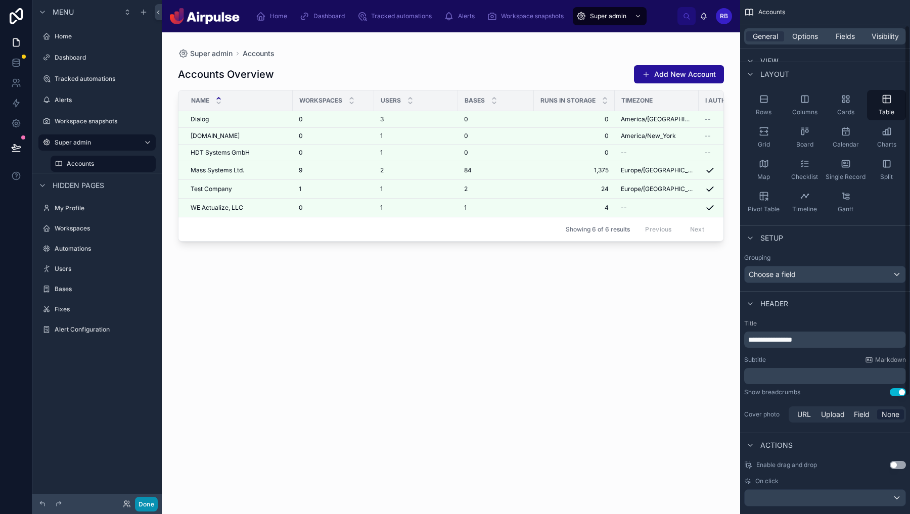
click at [150, 503] on button "Done" at bounding box center [146, 504] width 23 height 15
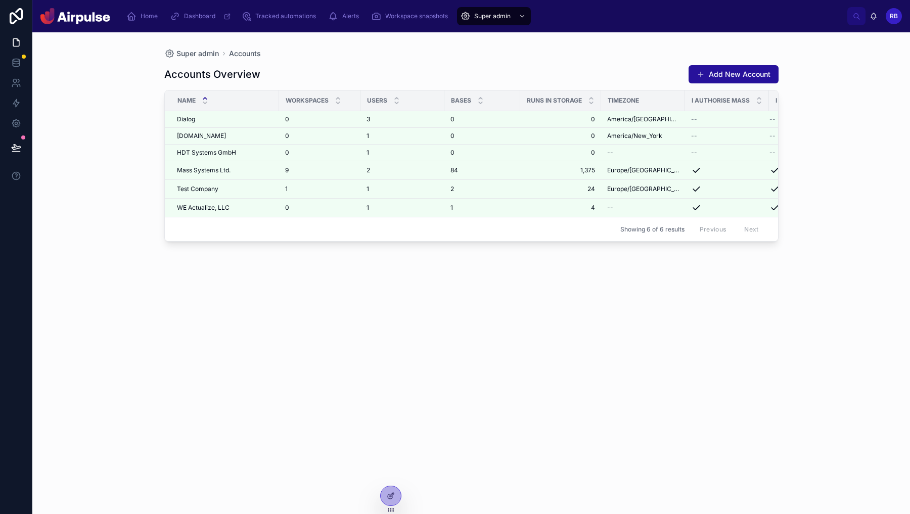
click at [21, 147] on button at bounding box center [16, 147] width 22 height 28
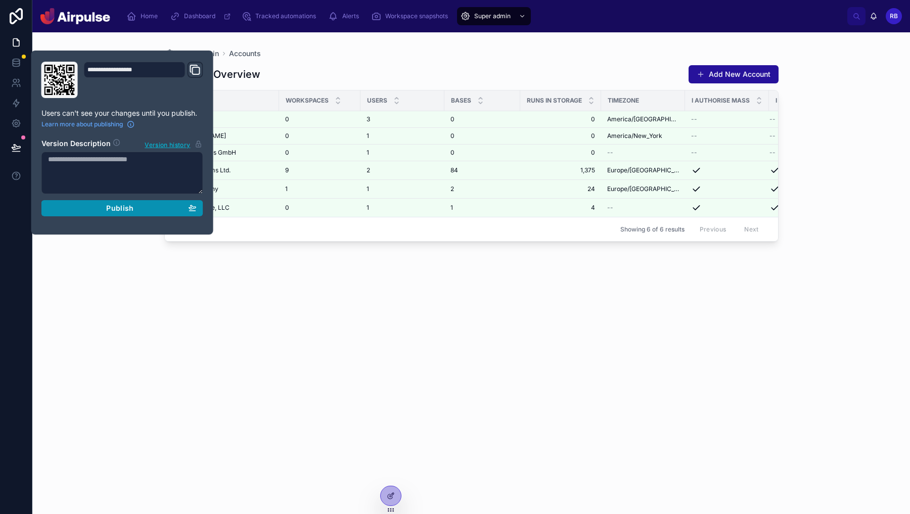
click at [102, 206] on div "Publish" at bounding box center [122, 208] width 149 height 9
click at [390, 353] on div "Accounts Overview Add New Account Name Workspaces Users Bases Runs in Storage T…" at bounding box center [471, 280] width 614 height 443
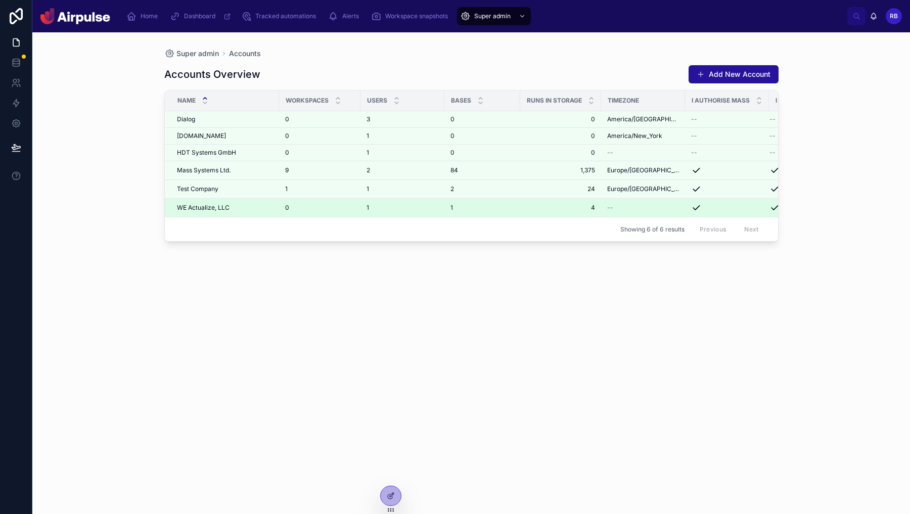
click at [535, 211] on span "4" at bounding box center [560, 208] width 69 height 8
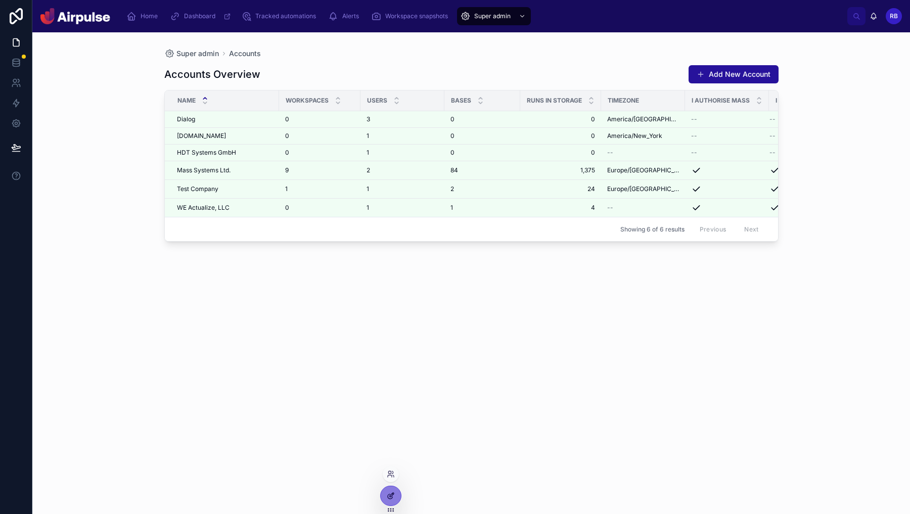
click at [390, 495] on icon at bounding box center [392, 495] width 4 height 4
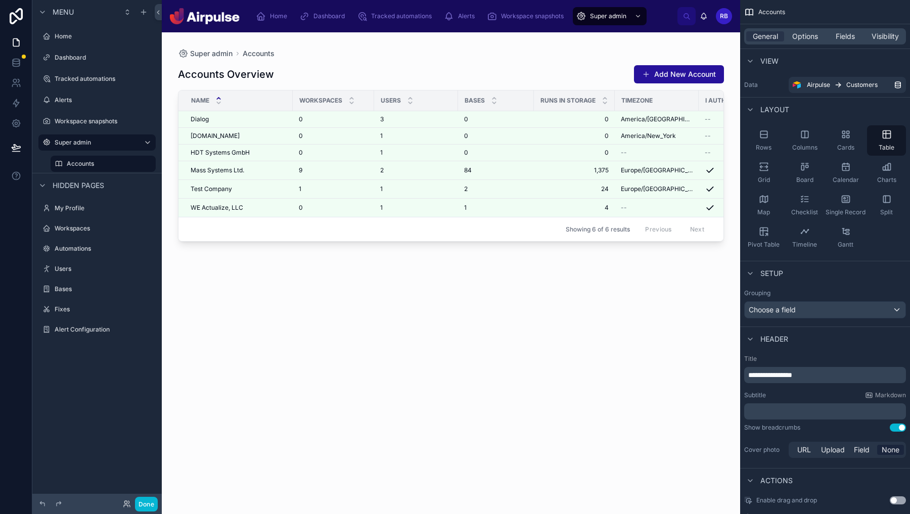
click at [402, 170] on div at bounding box center [451, 267] width 578 height 470
click at [431, 354] on div "Accounts Overview Add New Account Name Workspaces Users Bases Runs in Storage T…" at bounding box center [451, 280] width 546 height 443
click at [805, 34] on span "Options" at bounding box center [805, 36] width 26 height 10
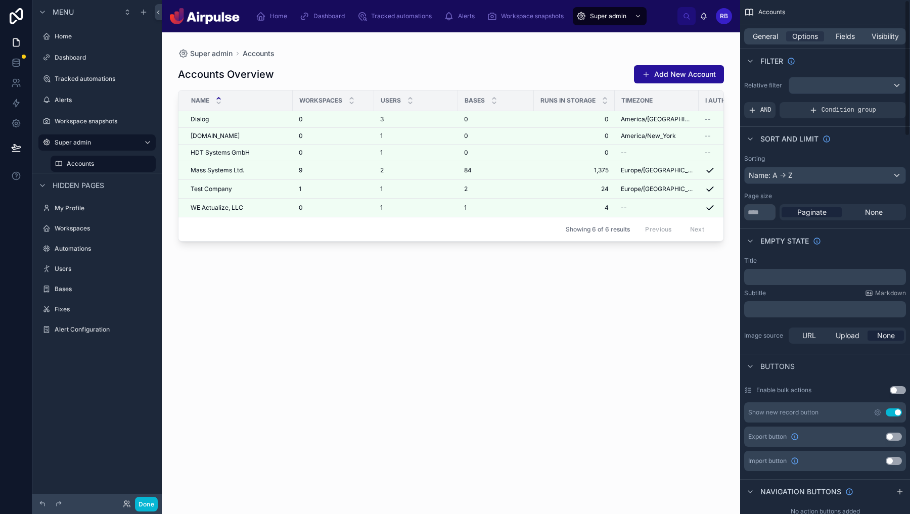
click at [751, 30] on div "General Options Fields Visibility" at bounding box center [825, 36] width 162 height 16
click at [757, 32] on span "General" at bounding box center [765, 36] width 25 height 10
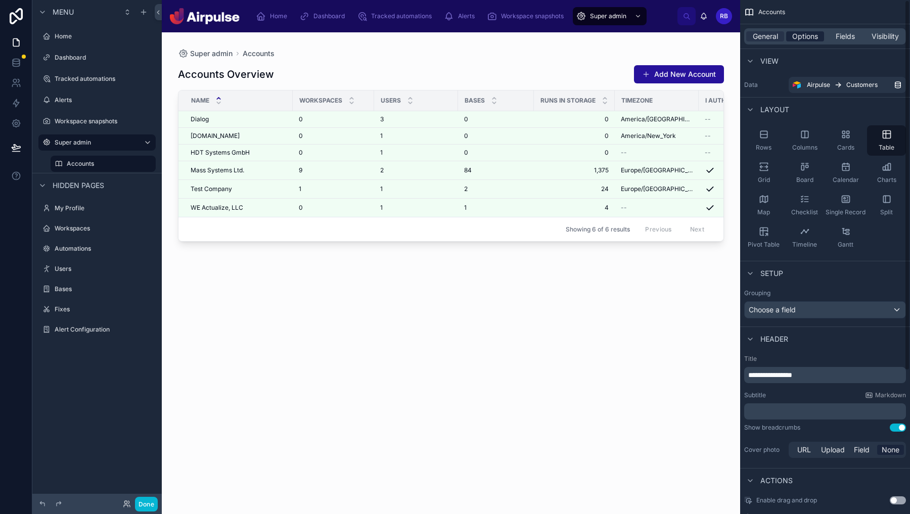
click at [809, 34] on span "Options" at bounding box center [805, 36] width 26 height 10
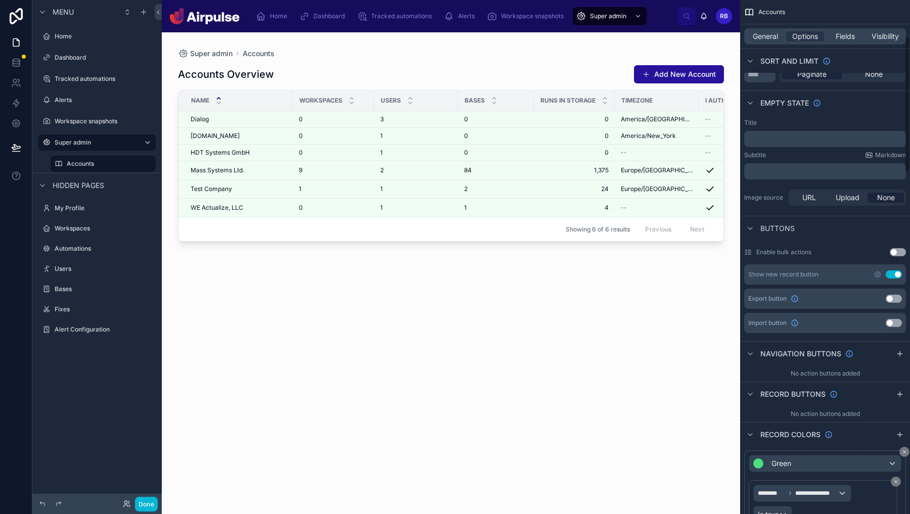
scroll to position [170, 0]
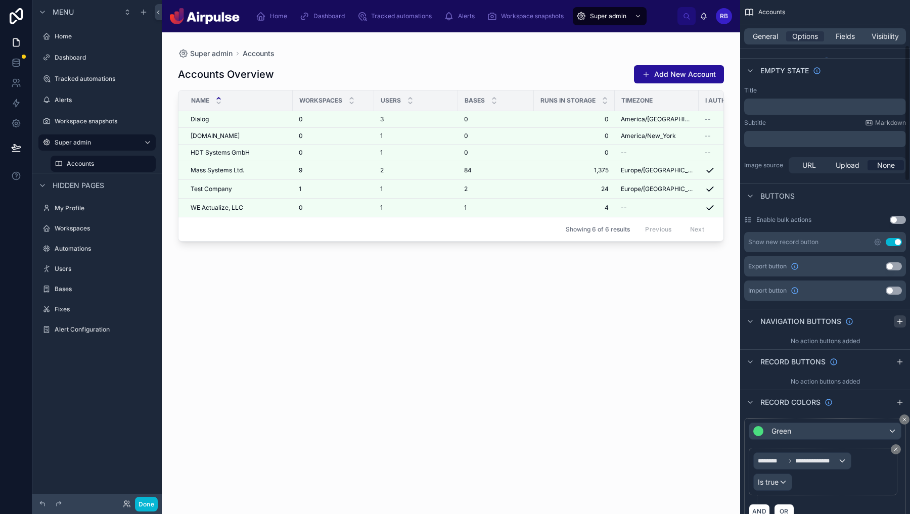
click at [901, 320] on icon "scrollable content" at bounding box center [900, 322] width 8 height 8
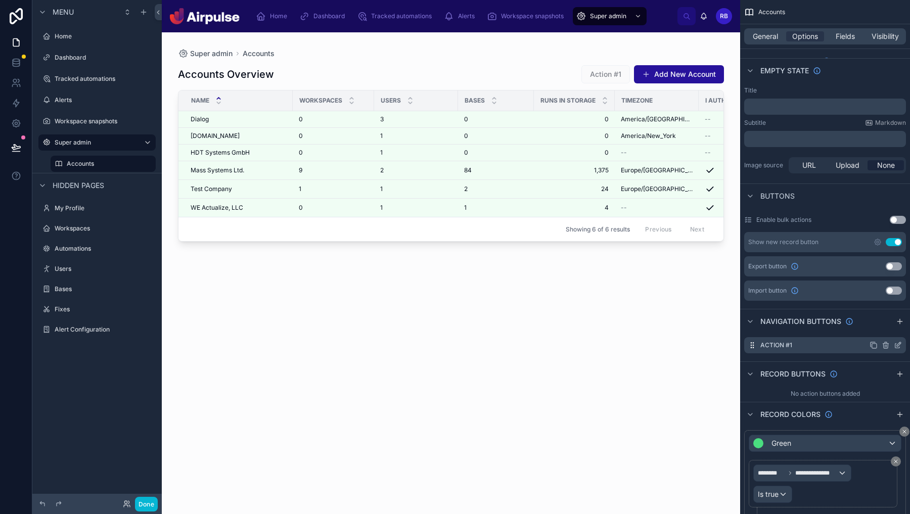
click at [899, 347] on icon "scrollable content" at bounding box center [898, 345] width 8 height 8
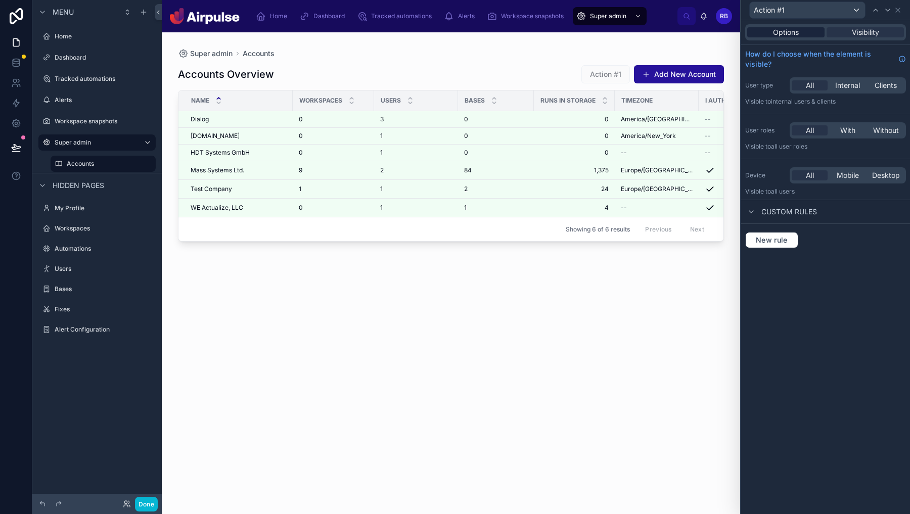
click at [785, 31] on span "Options" at bounding box center [786, 32] width 26 height 10
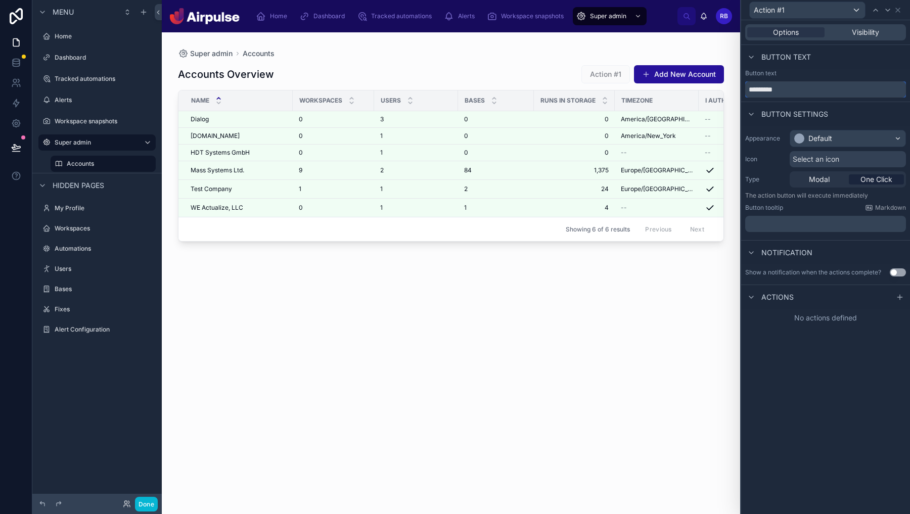
click at [811, 81] on input "*********" at bounding box center [825, 89] width 161 height 16
click at [844, 136] on div "Default" at bounding box center [847, 138] width 115 height 16
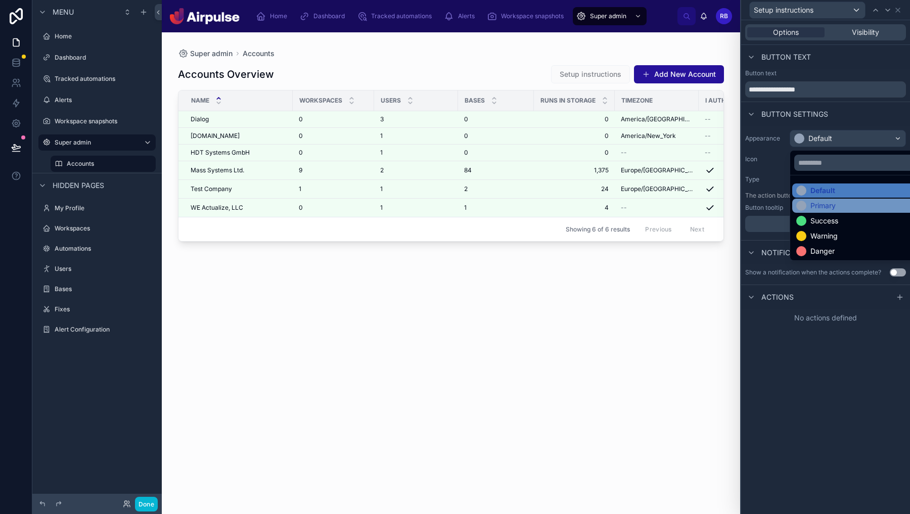
click at [831, 207] on div "Primary" at bounding box center [823, 206] width 25 height 10
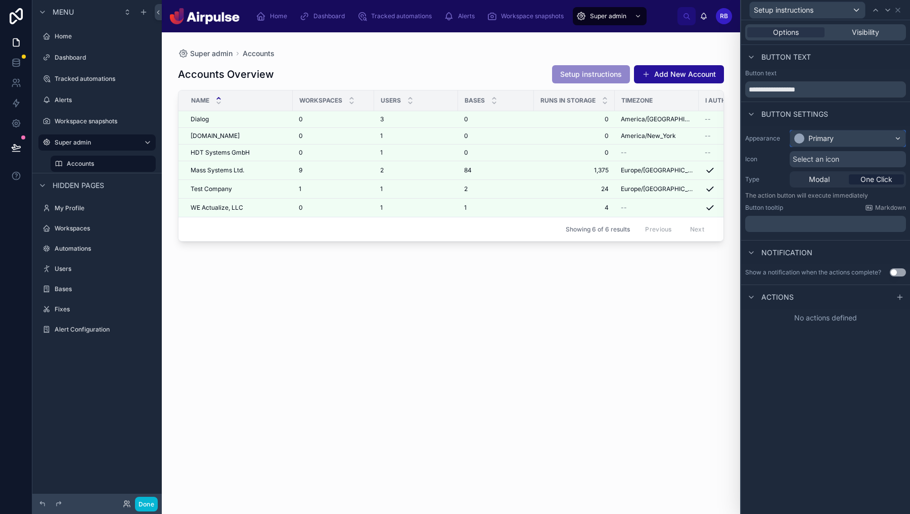
click at [826, 134] on div "Primary" at bounding box center [821, 138] width 25 height 10
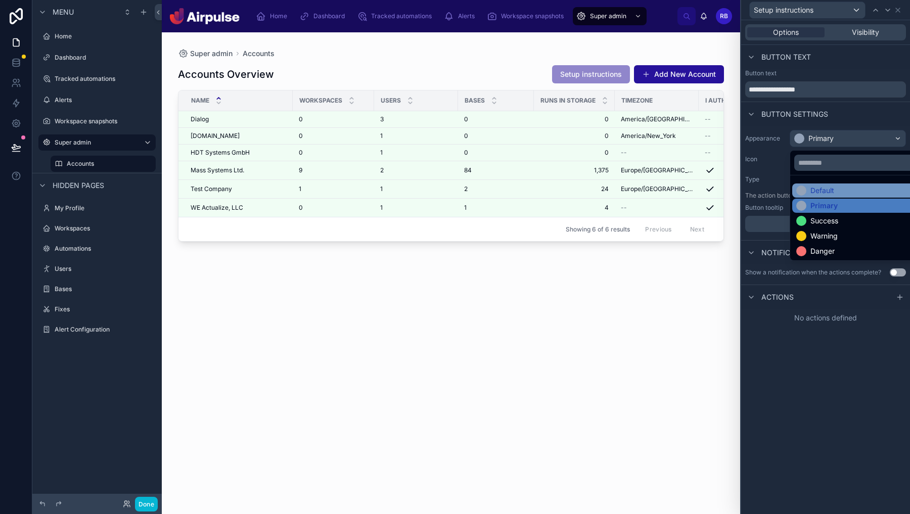
click at [828, 197] on div "Default" at bounding box center [859, 191] width 135 height 14
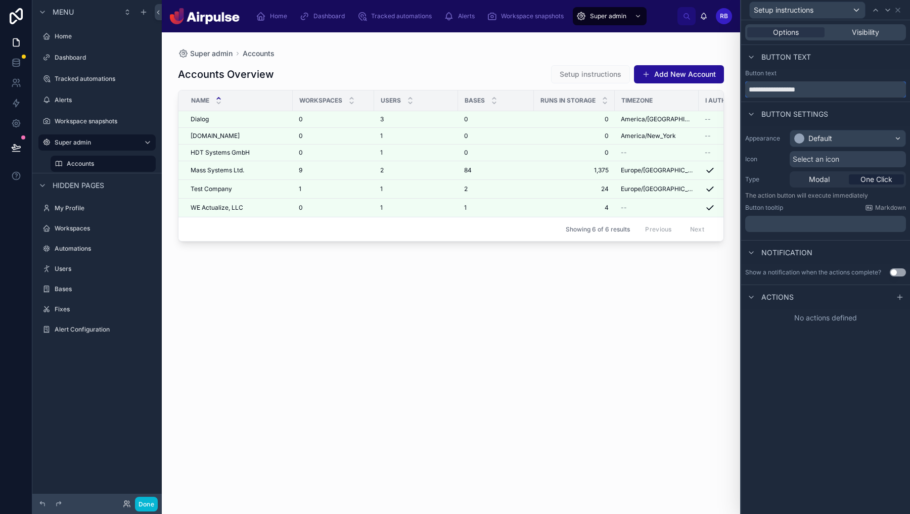
drag, startPoint x: 751, startPoint y: 87, endPoint x: 731, endPoint y: 87, distance: 20.2
click at [731, 87] on div "**********" at bounding box center [455, 257] width 910 height 514
type input "**********"
click at [900, 296] on icon at bounding box center [900, 297] width 0 height 5
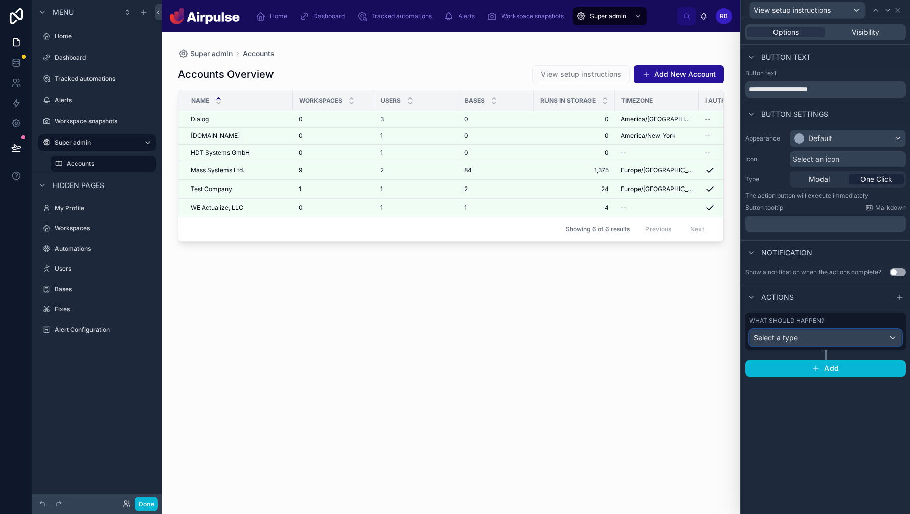
click at [900, 338] on div "Select a type" at bounding box center [826, 338] width 152 height 16
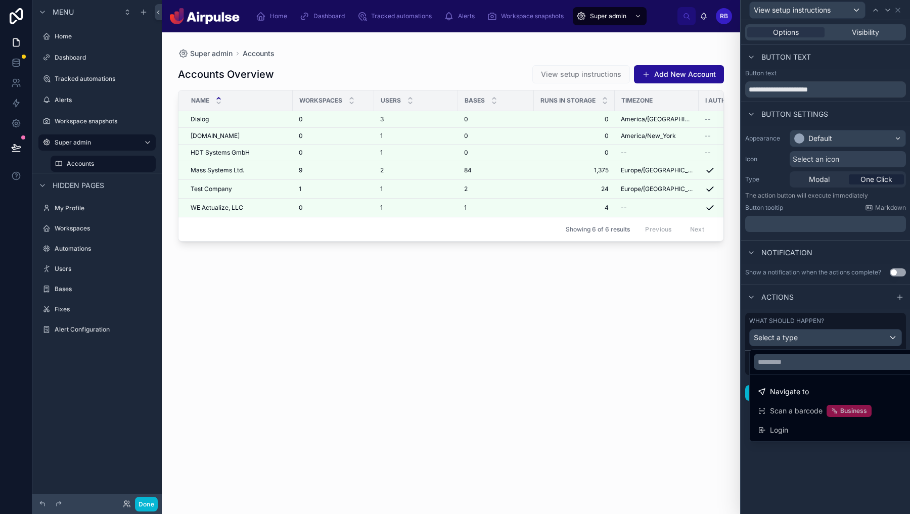
click at [900, 338] on div at bounding box center [825, 257] width 169 height 514
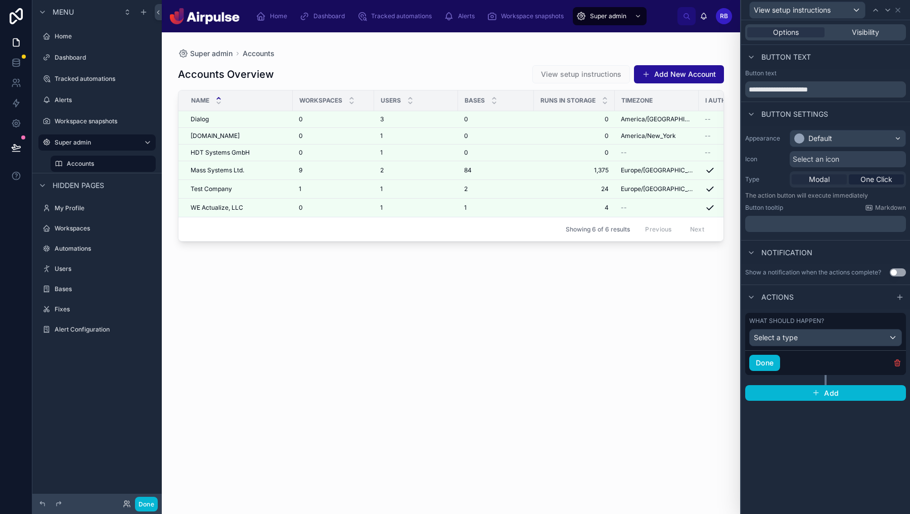
click at [830, 177] on div "Modal" at bounding box center [819, 179] width 55 height 10
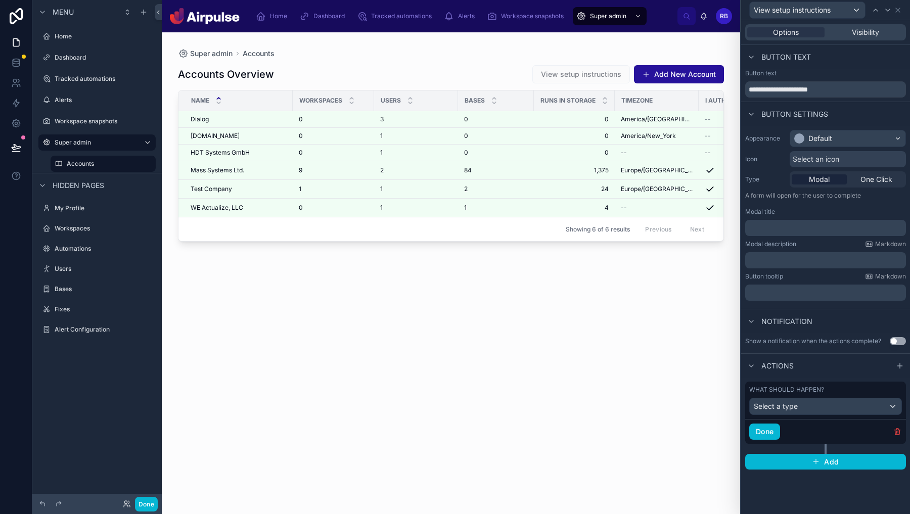
click at [838, 234] on div "﻿" at bounding box center [825, 228] width 161 height 16
click at [845, 225] on p "﻿" at bounding box center [826, 228] width 155 height 10
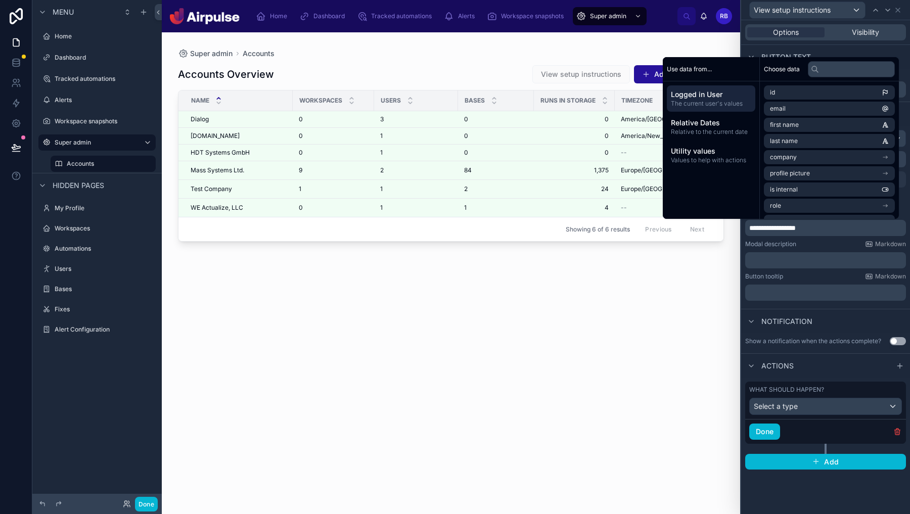
click at [814, 244] on div "Modal description Markdown" at bounding box center [825, 244] width 161 height 8
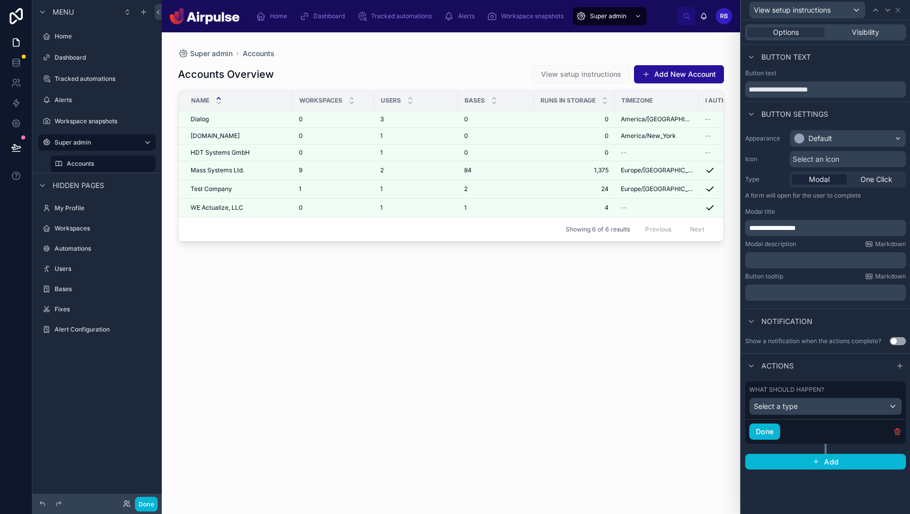
click at [814, 266] on div "﻿" at bounding box center [825, 260] width 161 height 16
click at [819, 257] on p "﻿" at bounding box center [826, 260] width 155 height 10
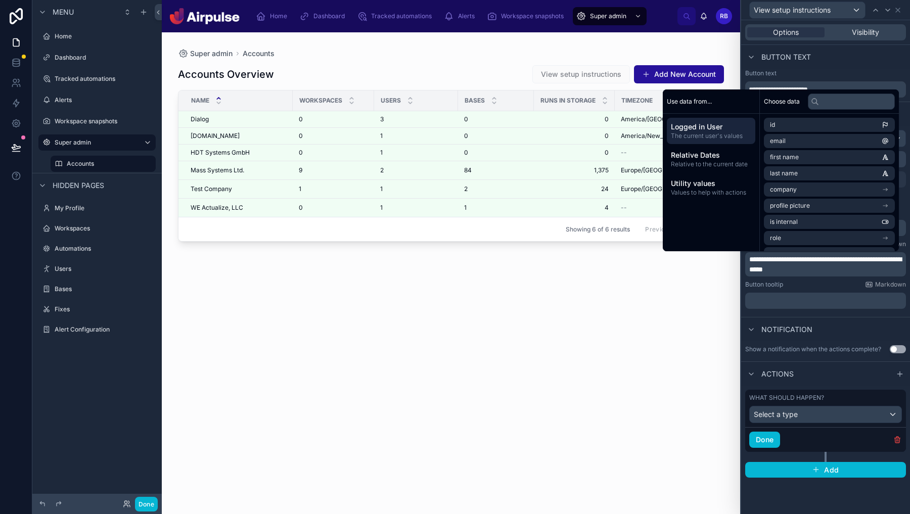
scroll to position [0, 0]
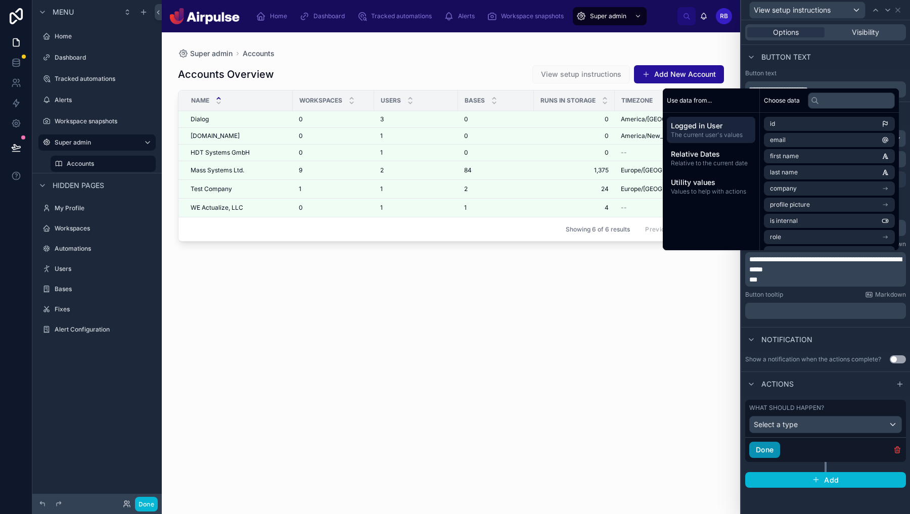
click at [772, 442] on button "Done" at bounding box center [764, 450] width 31 height 16
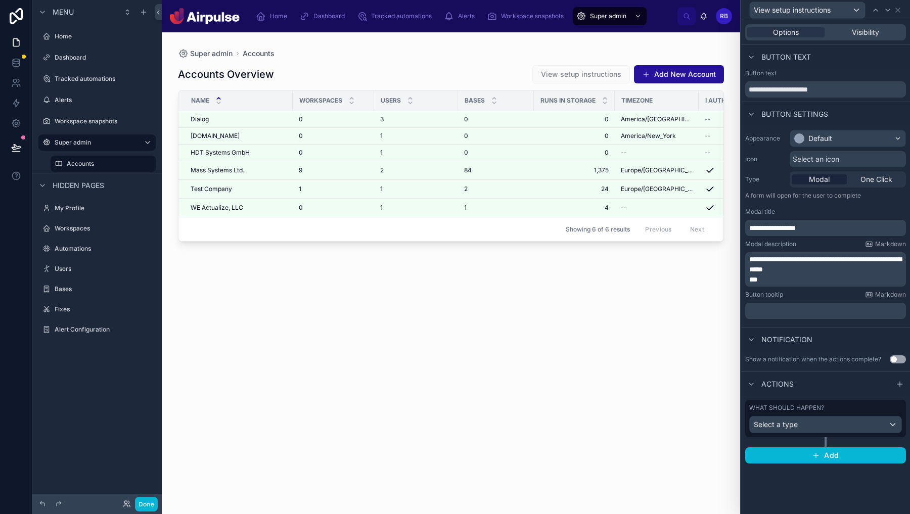
click at [710, 396] on div "Accounts Overview View setup instructions Add New Account Name Workspaces Users…" at bounding box center [451, 280] width 546 height 443
click at [574, 79] on div "View setup instructions" at bounding box center [581, 74] width 98 height 18
click at [150, 501] on button "Done" at bounding box center [146, 504] width 23 height 15
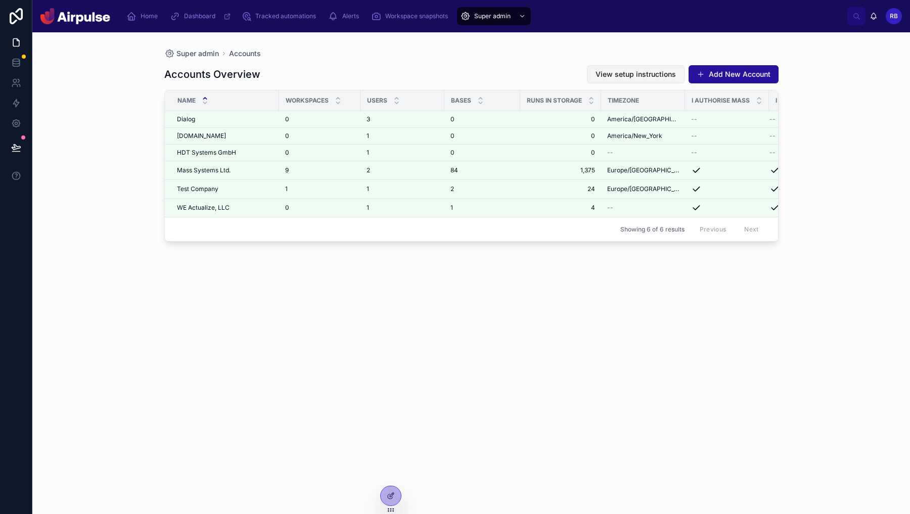
click at [627, 73] on span "View setup instructions" at bounding box center [636, 74] width 80 height 10
click at [400, 495] on div at bounding box center [390, 496] width 21 height 20
click at [395, 495] on div at bounding box center [391, 495] width 20 height 19
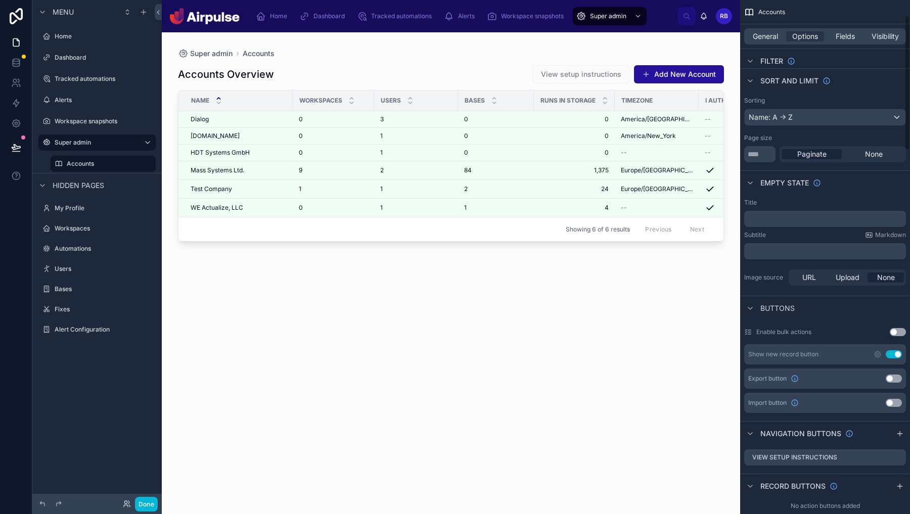
scroll to position [88, 0]
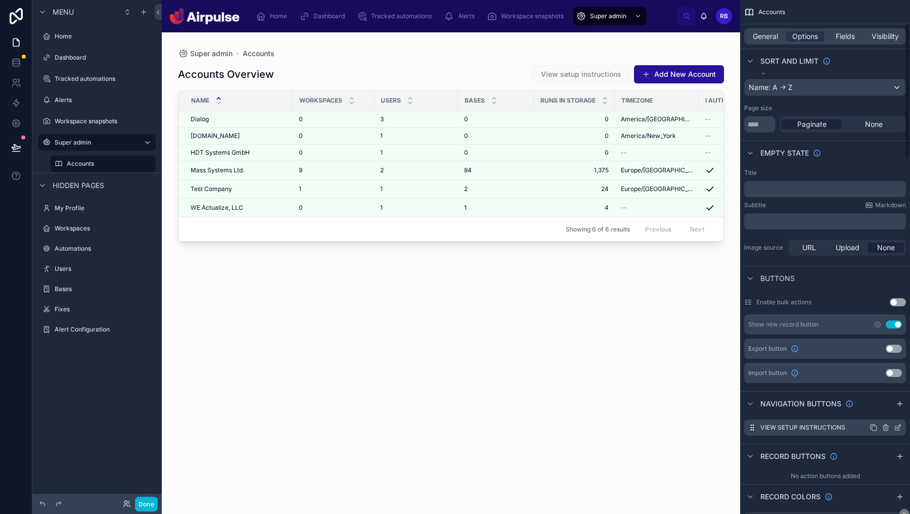
click at [898, 427] on icon "scrollable content" at bounding box center [898, 428] width 8 height 8
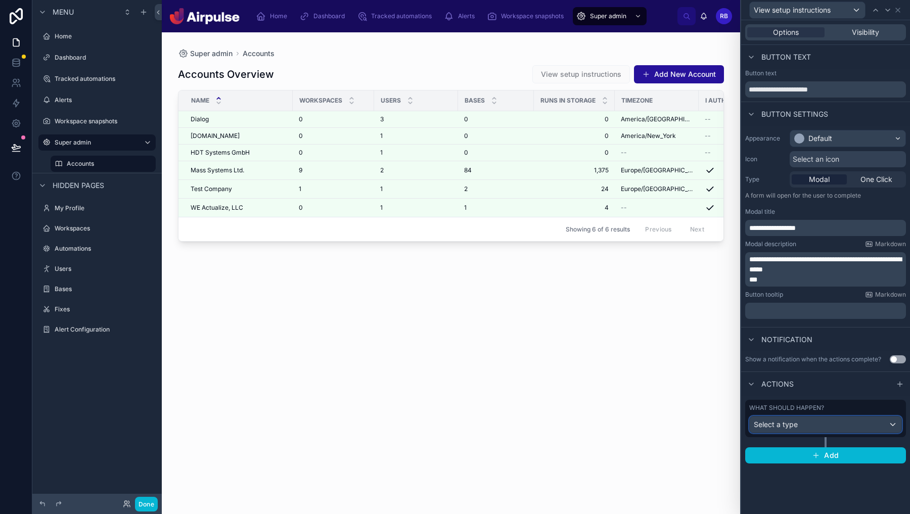
click at [891, 421] on div "Select a type" at bounding box center [826, 425] width 152 height 16
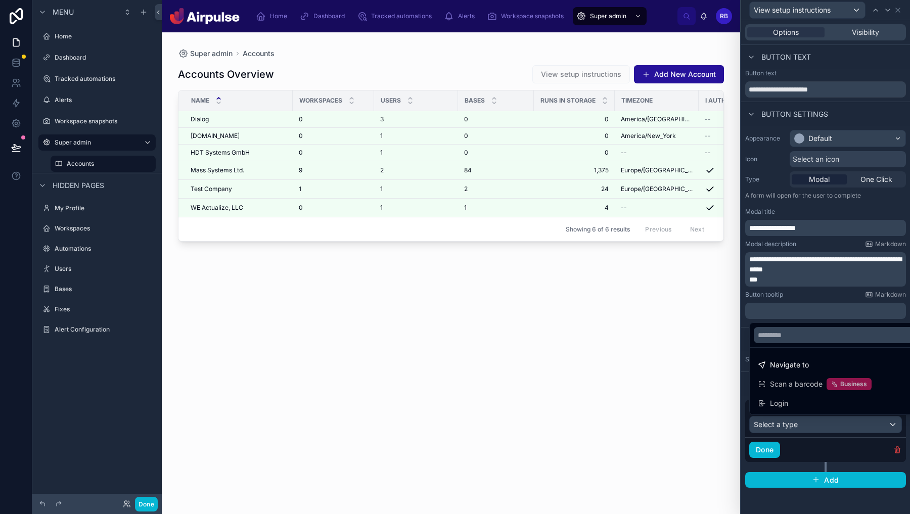
click at [768, 190] on div at bounding box center [825, 257] width 169 height 514
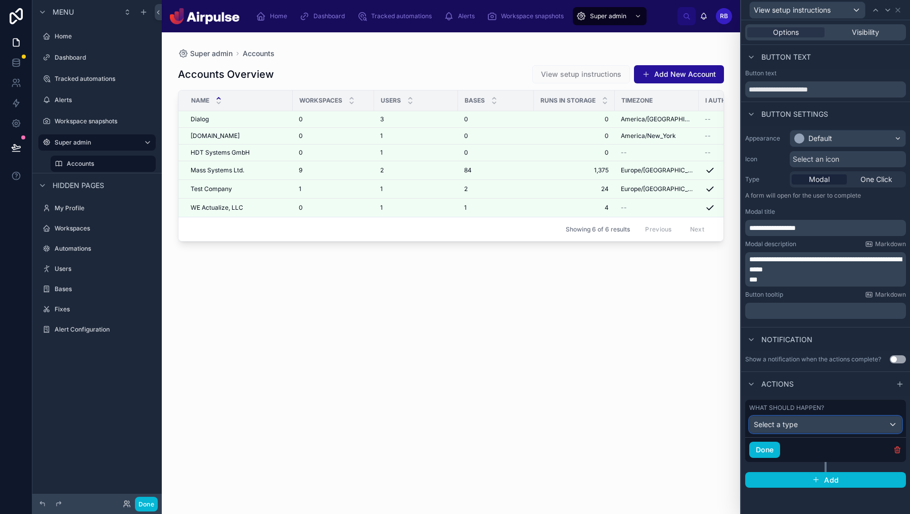
click at [828, 422] on div "Select a type" at bounding box center [826, 425] width 152 height 16
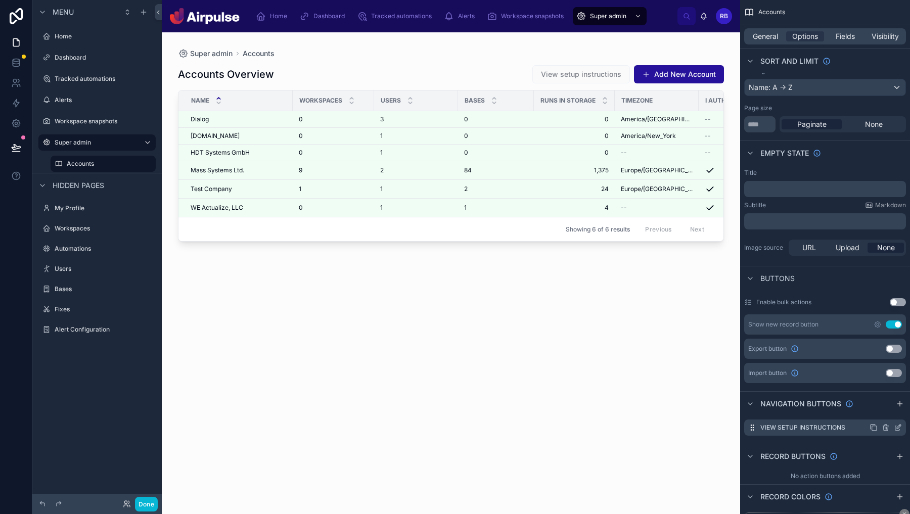
click at [896, 425] on icon "scrollable content" at bounding box center [898, 428] width 8 height 8
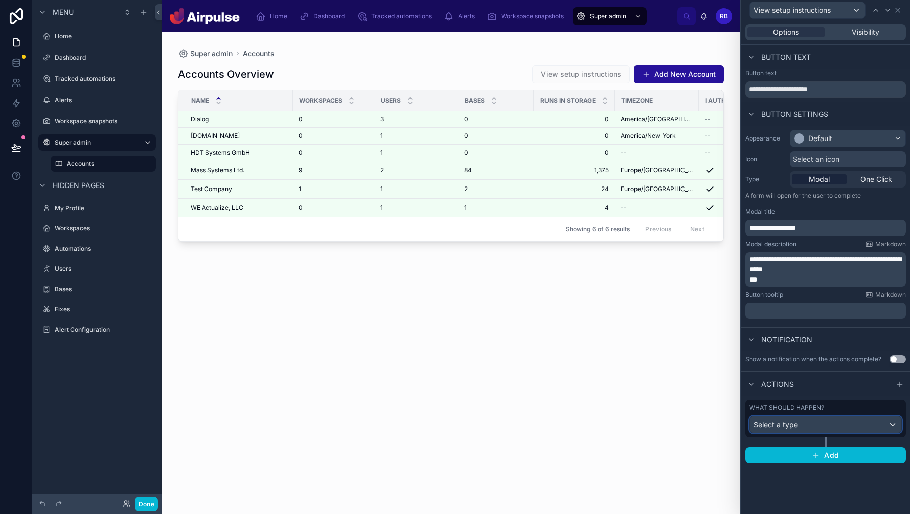
click at [818, 424] on div "Select a type" at bounding box center [826, 425] width 152 height 16
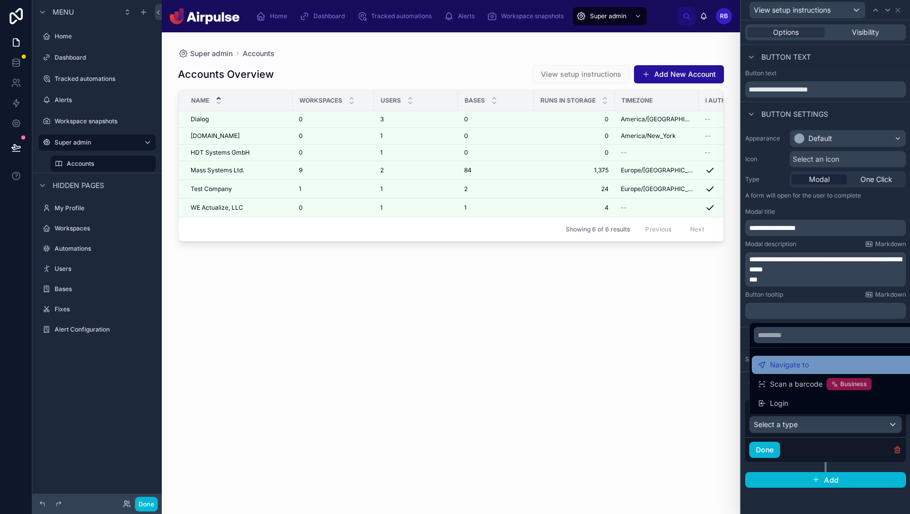
click at [789, 368] on span "Navigate to" at bounding box center [789, 365] width 39 height 12
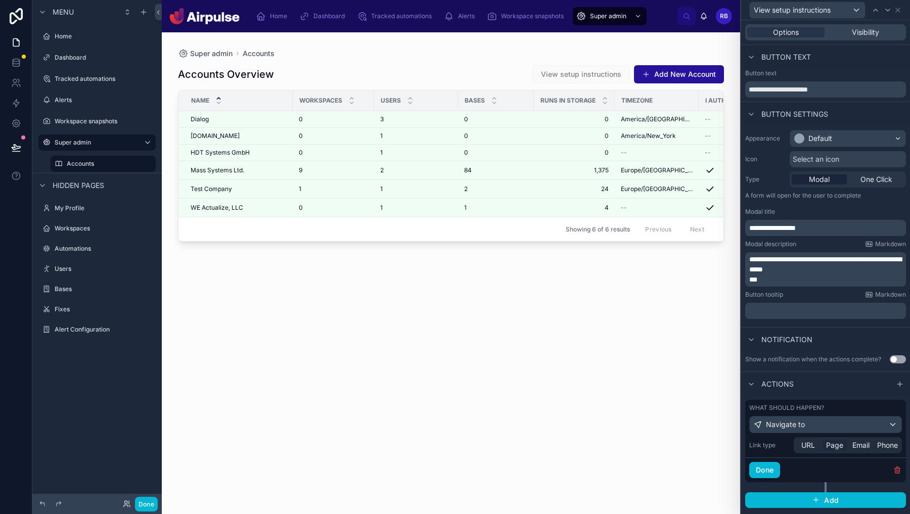
click at [833, 442] on span "Page" at bounding box center [834, 445] width 17 height 10
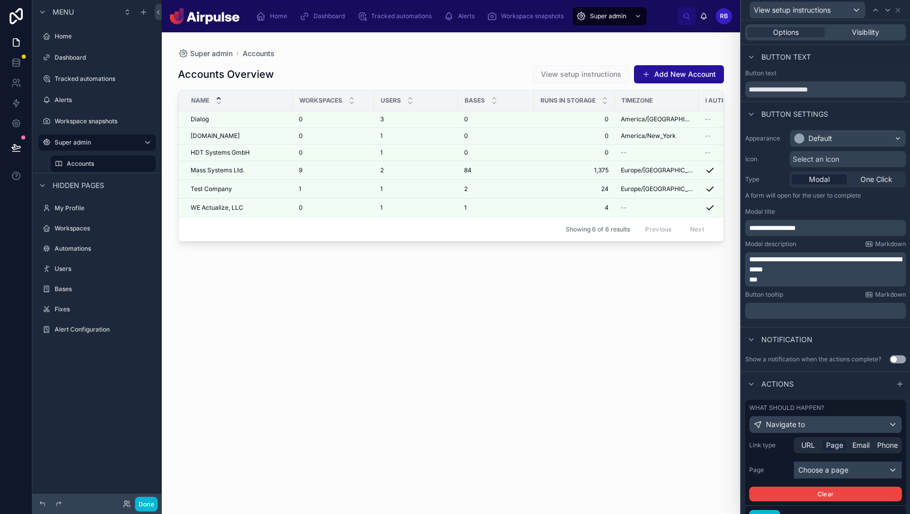
click at [827, 467] on div "Choose a page" at bounding box center [847, 470] width 107 height 16
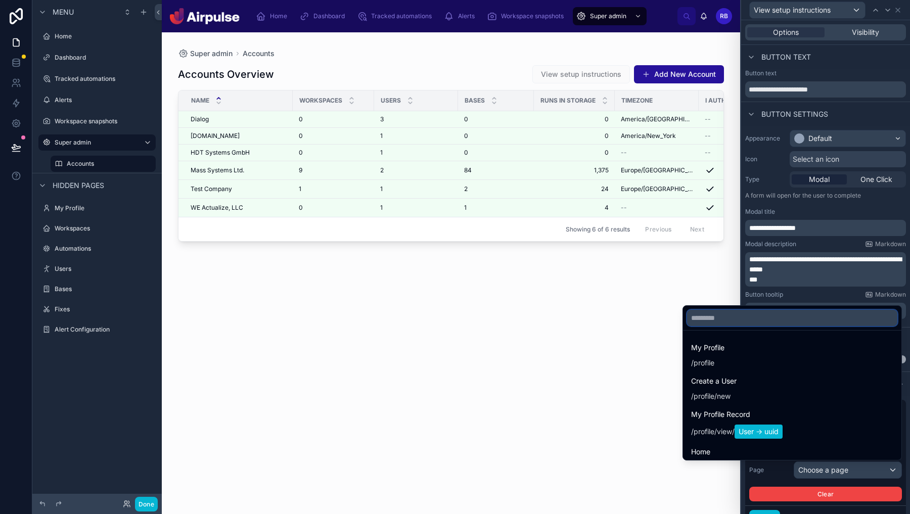
click at [800, 320] on input "text" at bounding box center [792, 318] width 210 height 16
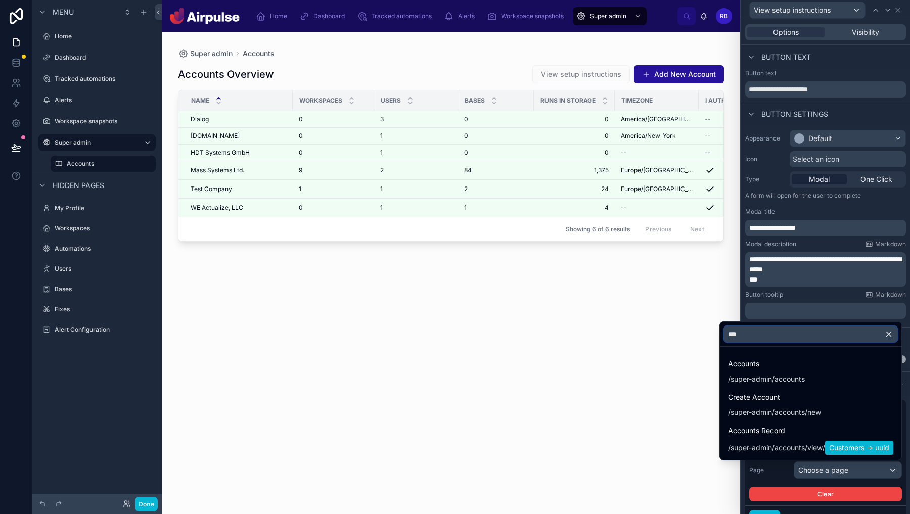
type input "****"
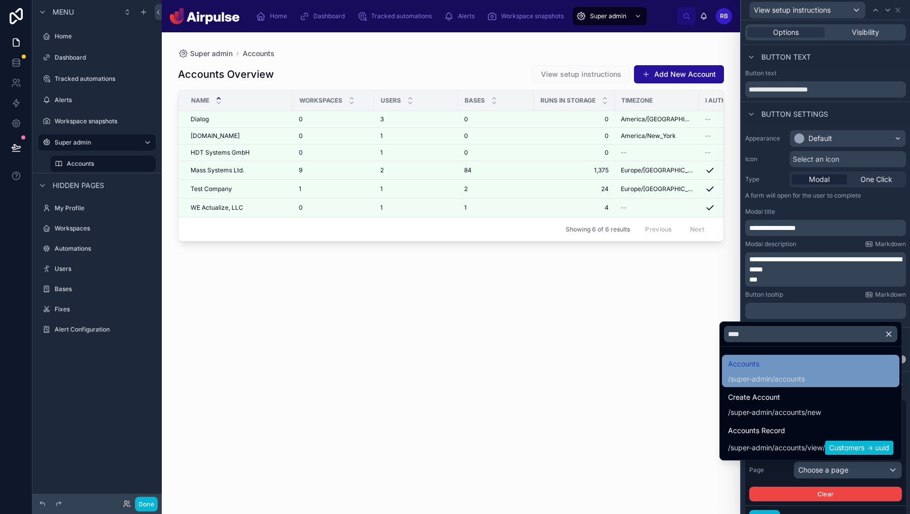
click at [789, 365] on span "Accounts" at bounding box center [766, 364] width 77 height 12
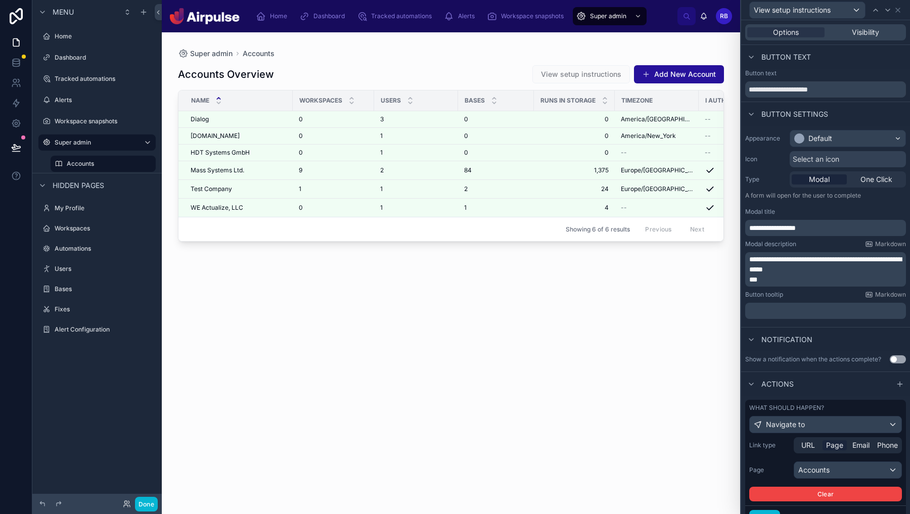
scroll to position [38, 0]
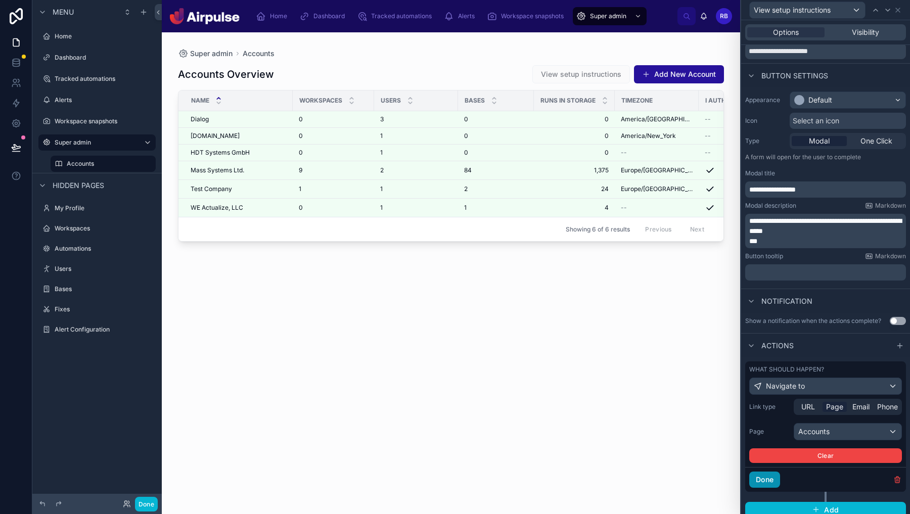
click at [767, 476] on button "Done" at bounding box center [764, 480] width 31 height 16
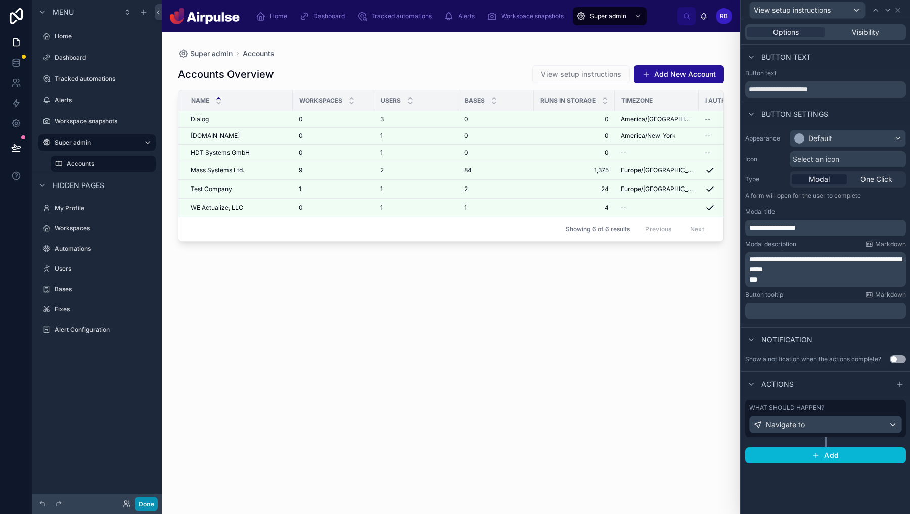
click at [148, 503] on button "Done" at bounding box center [146, 504] width 23 height 15
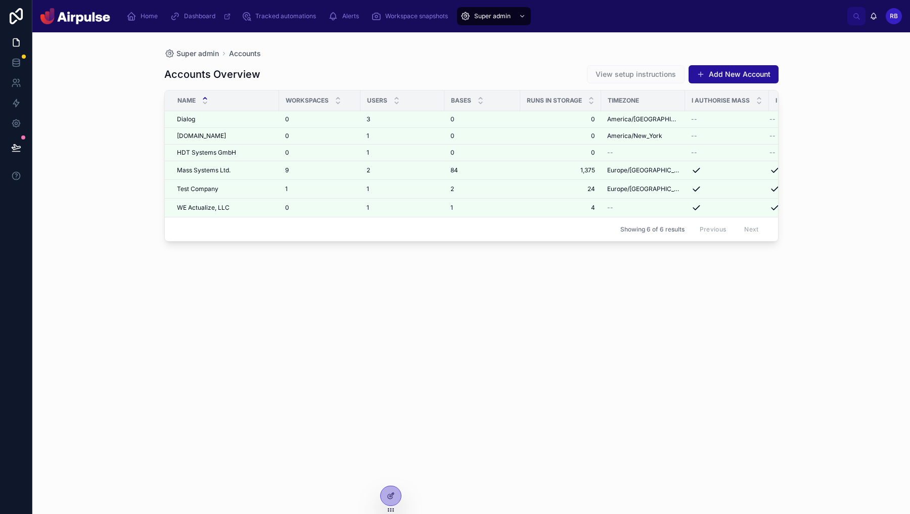
click at [664, 72] on span "View setup instructions" at bounding box center [636, 74] width 98 height 10
click at [385, 504] on div at bounding box center [391, 495] width 20 height 19
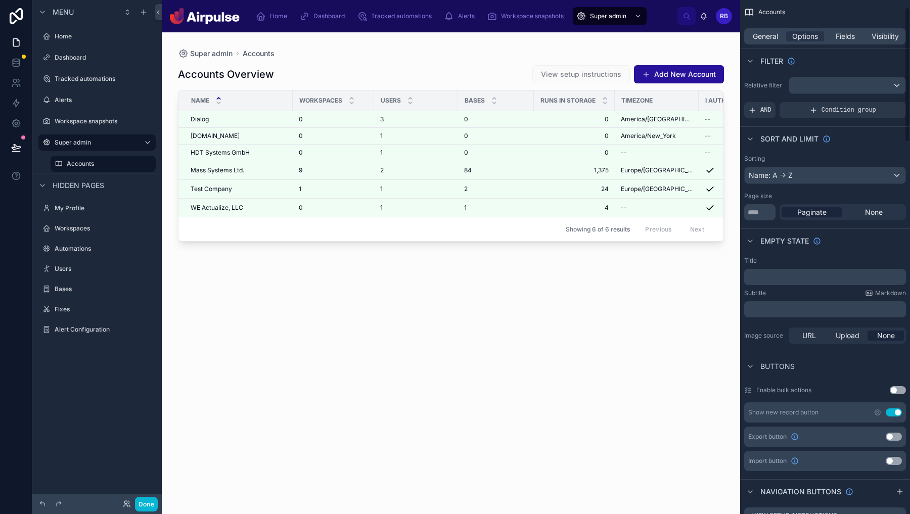
scroll to position [223, 0]
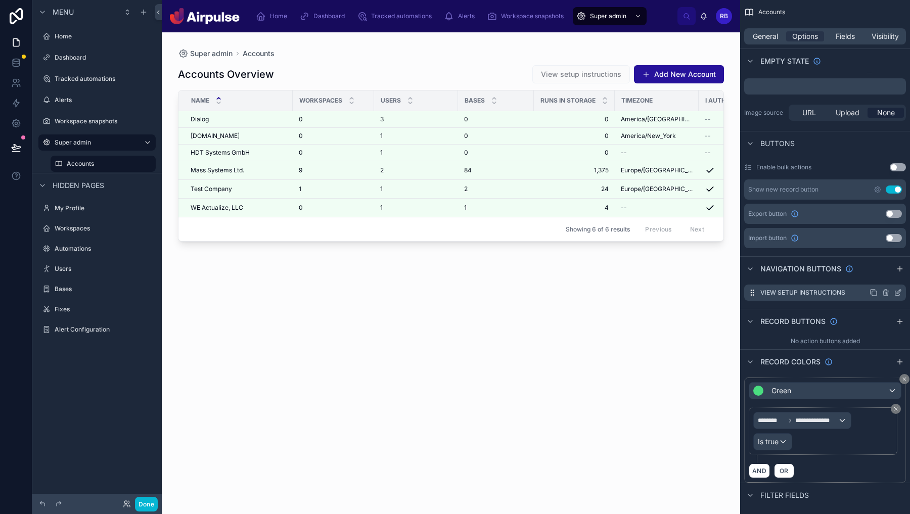
click at [900, 295] on icon "scrollable content" at bounding box center [898, 293] width 5 height 5
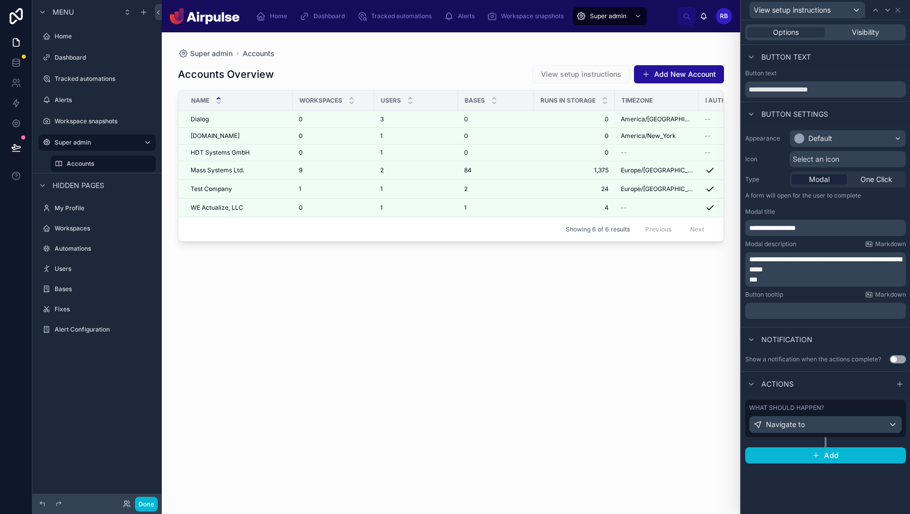
click at [847, 277] on p "**" at bounding box center [826, 280] width 155 height 10
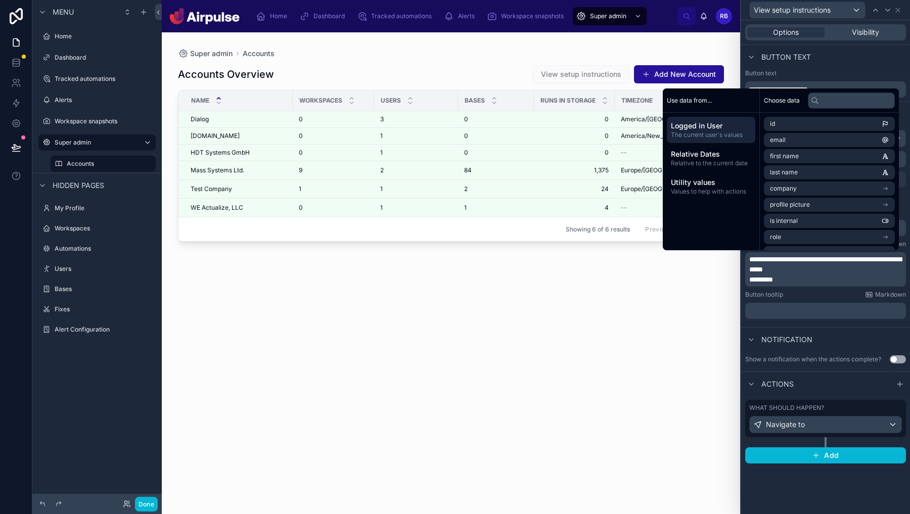
click at [871, 503] on div "**********" at bounding box center [825, 267] width 169 height 494
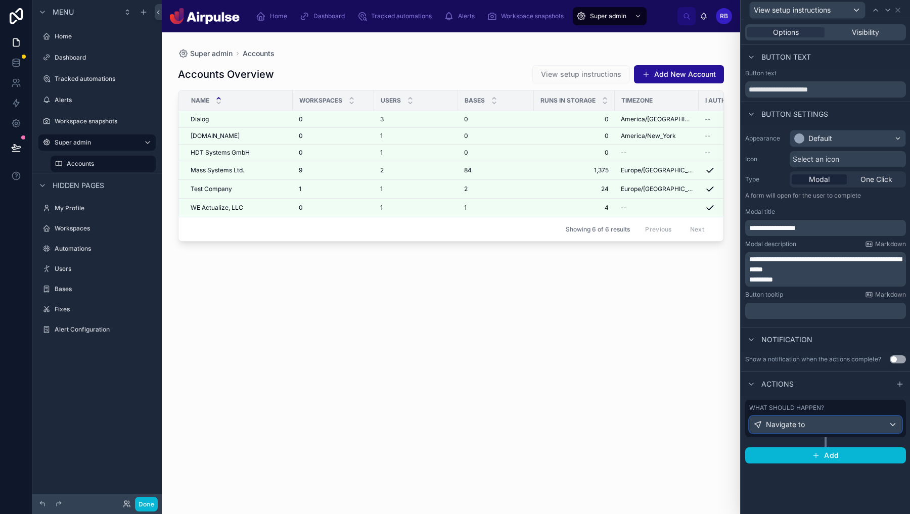
click at [894, 424] on div "Navigate to" at bounding box center [826, 425] width 152 height 16
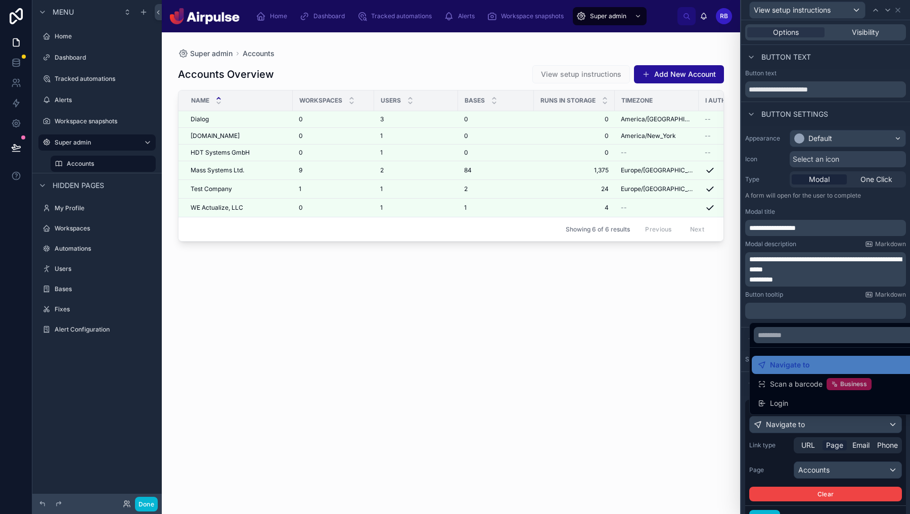
click at [809, 448] on div at bounding box center [825, 257] width 169 height 514
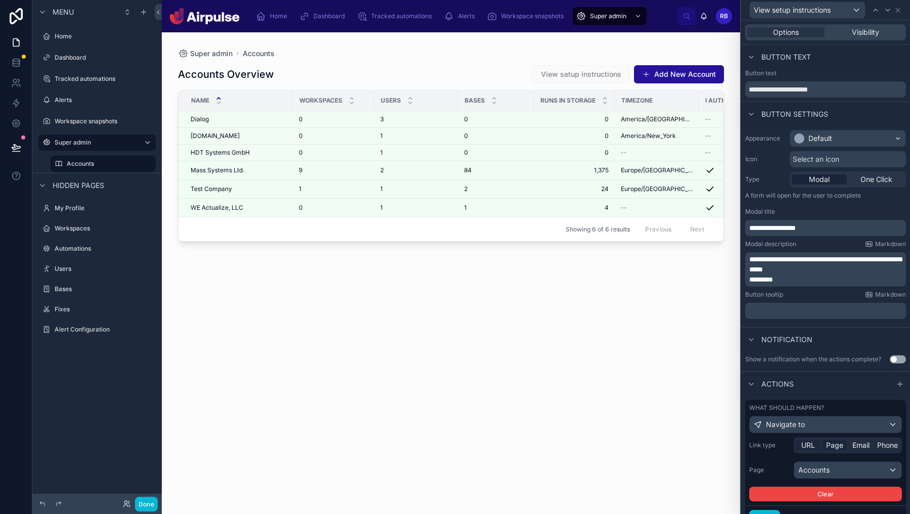
click at [808, 448] on span "URL" at bounding box center [808, 445] width 14 height 10
click at [824, 470] on p "﻿" at bounding box center [849, 470] width 102 height 10
click at [841, 466] on p "﻿" at bounding box center [849, 470] width 102 height 10
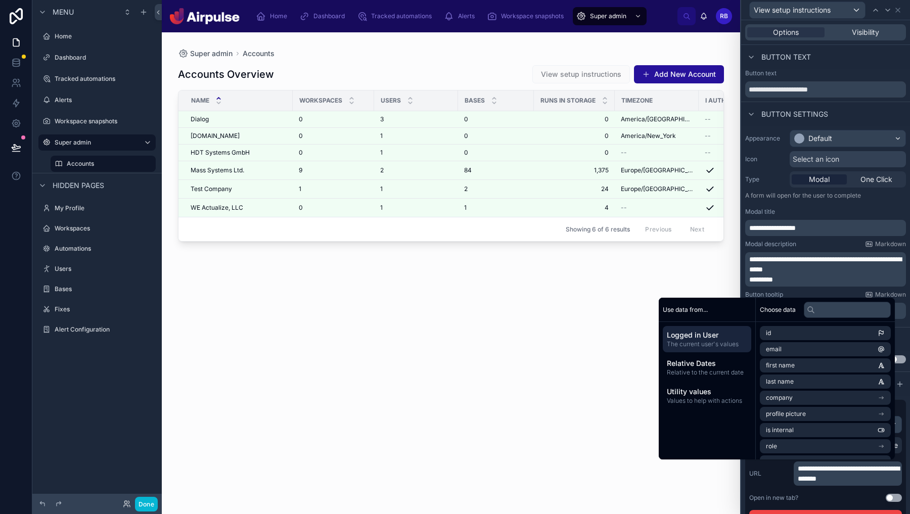
scroll to position [69, 0]
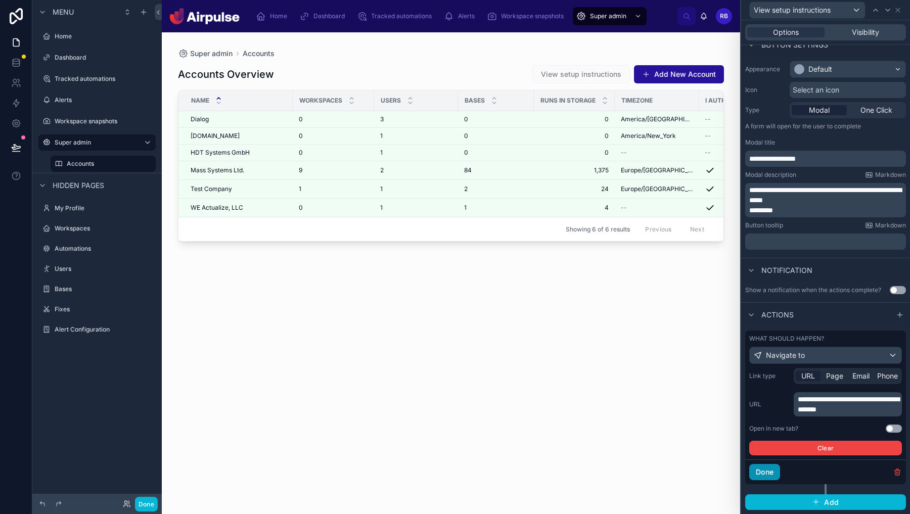
click at [770, 471] on button "Done" at bounding box center [764, 472] width 31 height 16
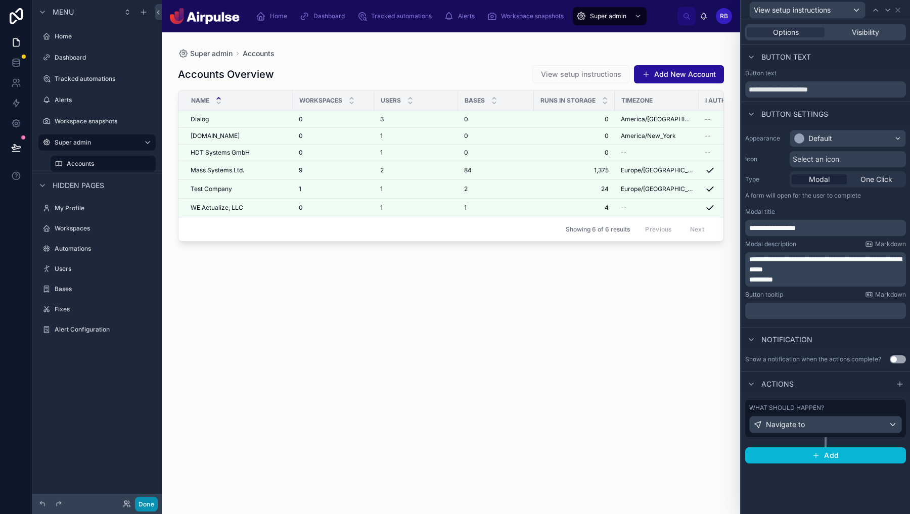
click at [150, 509] on button "Done" at bounding box center [146, 504] width 23 height 15
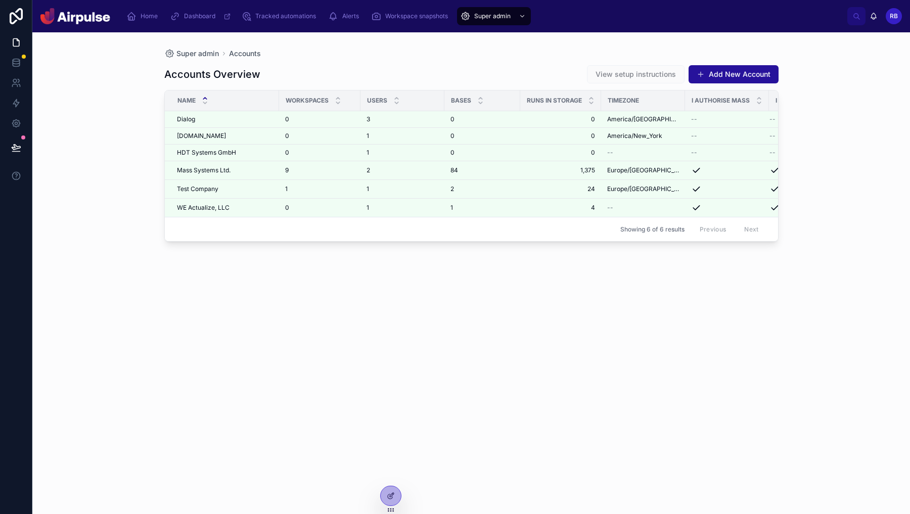
click at [630, 74] on span "View setup instructions" at bounding box center [636, 74] width 98 height 10
click at [540, 323] on div "Accounts Overview View setup instructions Add New Account Name Workspaces Users…" at bounding box center [471, 280] width 614 height 443
click at [634, 71] on span "View setup instructions" at bounding box center [636, 74] width 80 height 10
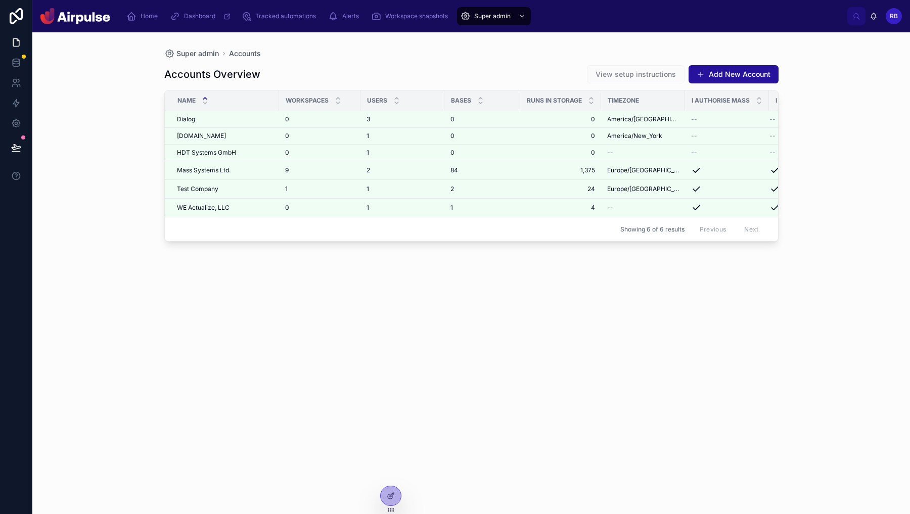
click at [470, 391] on div "Accounts Overview View setup instructions Add New Account Name Workspaces Users…" at bounding box center [471, 280] width 614 height 443
click at [394, 496] on icon at bounding box center [391, 496] width 8 height 8
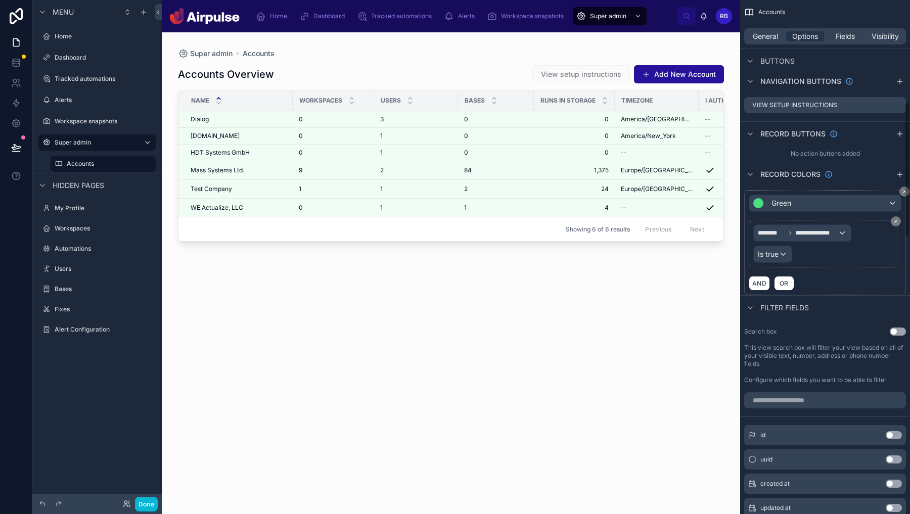
scroll to position [371, 0]
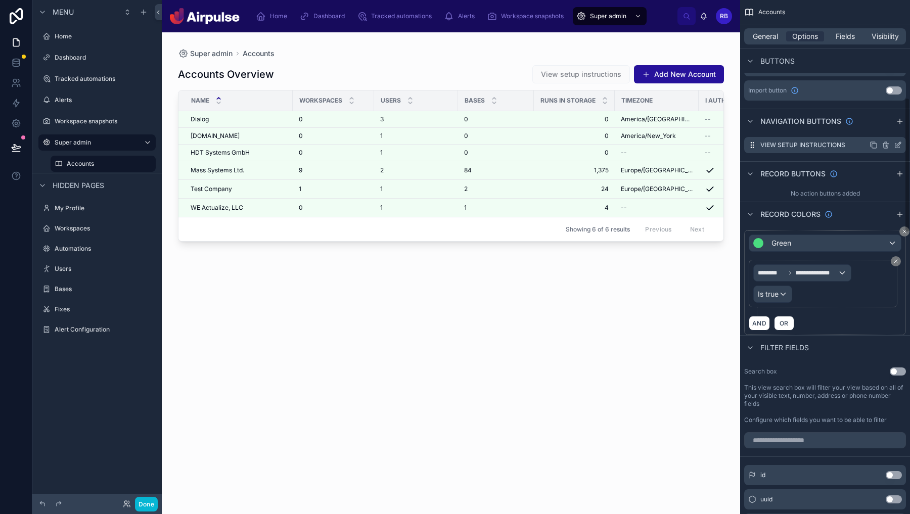
click at [899, 145] on icon "scrollable content" at bounding box center [899, 144] width 4 height 4
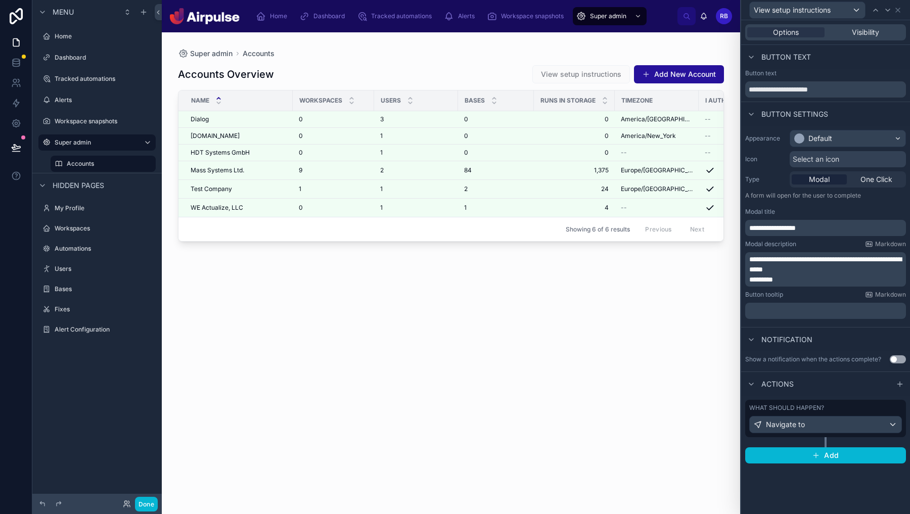
click at [870, 155] on div "Select an icon" at bounding box center [848, 159] width 116 height 16
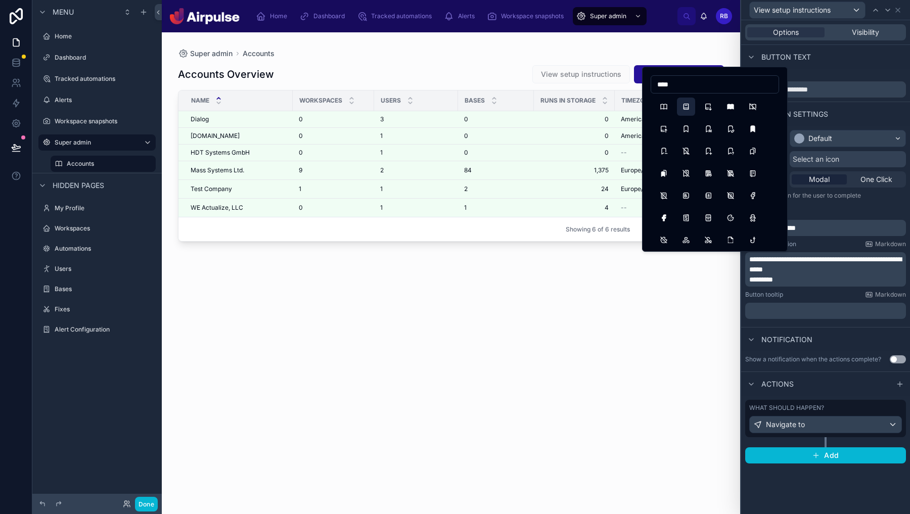
type input "****"
click at [683, 112] on button "Book2" at bounding box center [686, 107] width 18 height 18
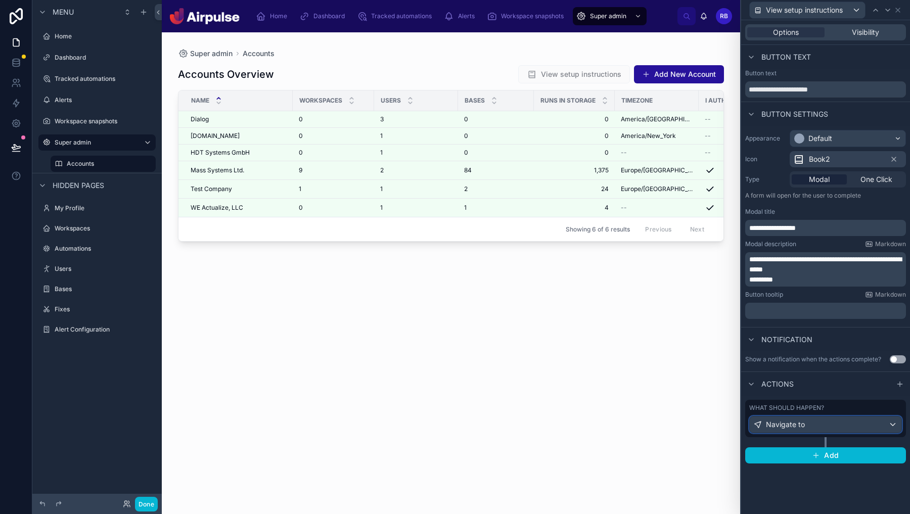
click at [898, 423] on div "Navigate to" at bounding box center [826, 425] width 152 height 16
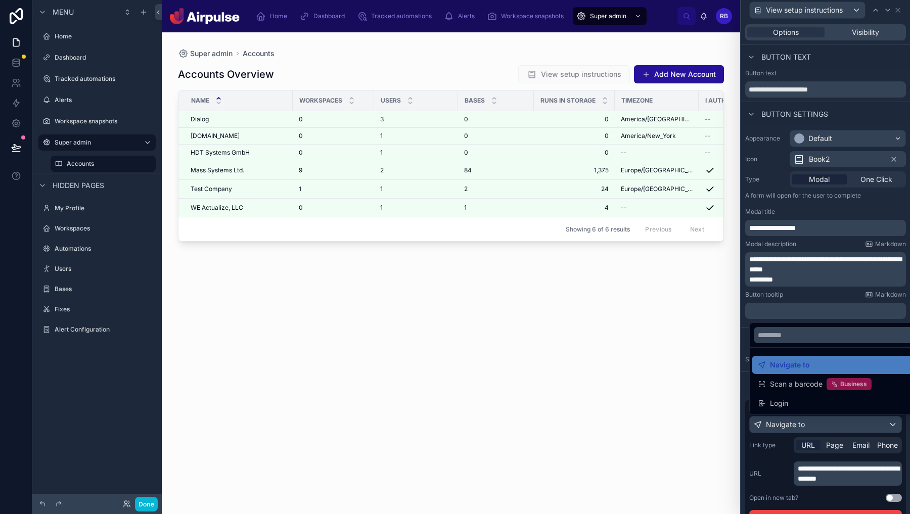
click at [898, 423] on div at bounding box center [825, 257] width 169 height 514
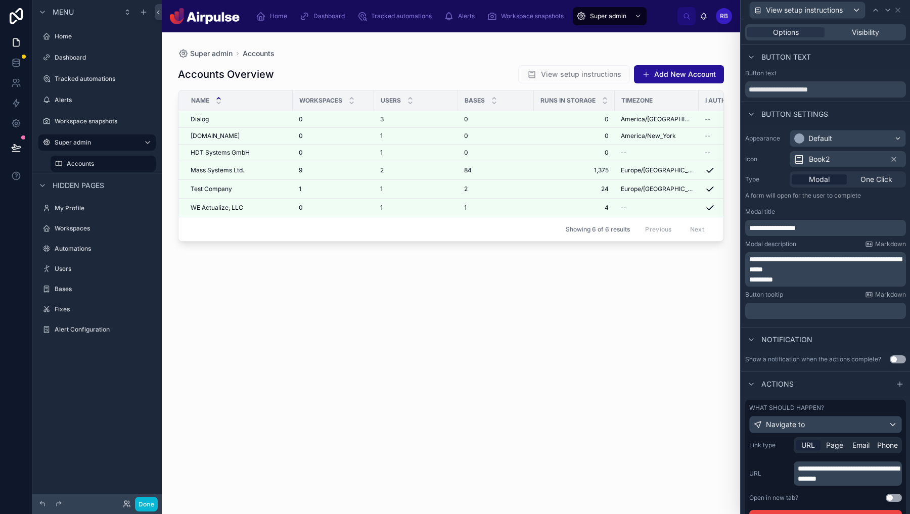
click at [882, 482] on p "**********" at bounding box center [849, 474] width 102 height 20
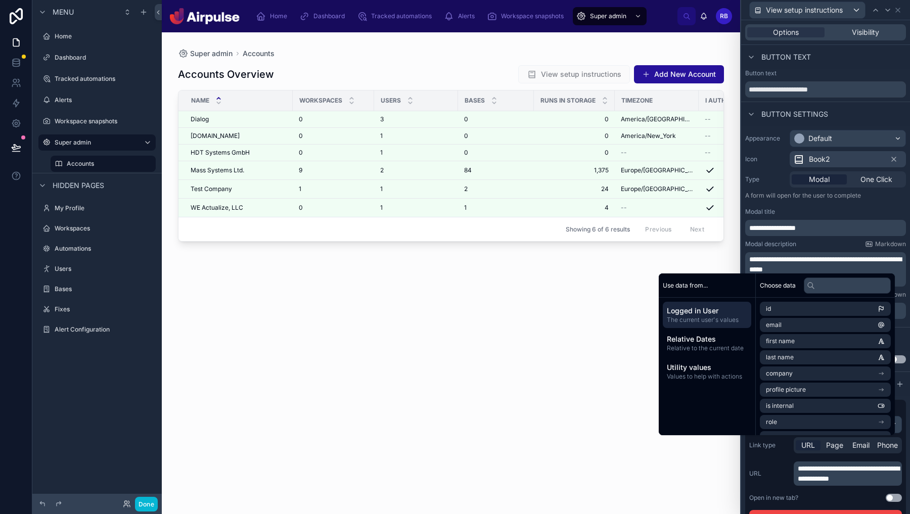
scroll to position [69, 0]
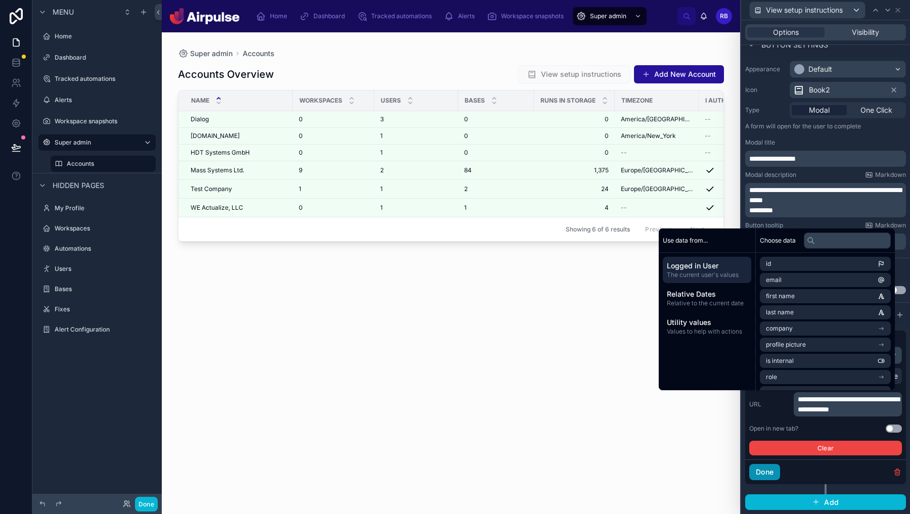
click at [762, 471] on button "Done" at bounding box center [764, 472] width 31 height 16
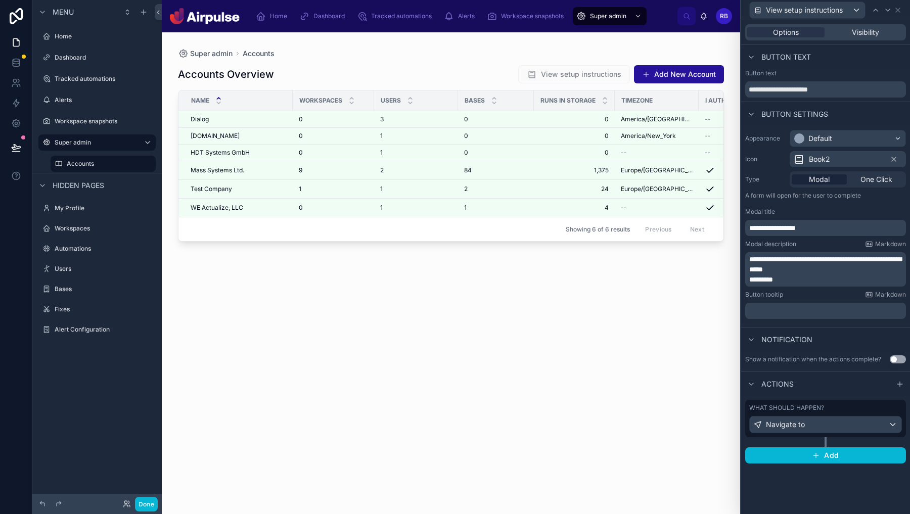
click at [624, 333] on div at bounding box center [451, 267] width 578 height 470
click at [146, 500] on button "Done" at bounding box center [146, 504] width 23 height 15
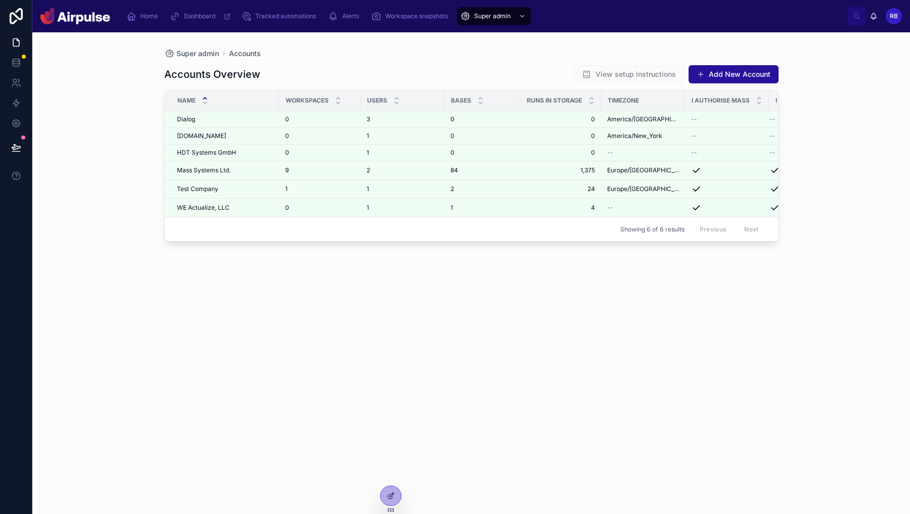
click at [626, 67] on div "View setup instructions" at bounding box center [629, 74] width 112 height 18
click at [624, 81] on div "View setup instructions" at bounding box center [629, 74] width 112 height 18
click at [628, 78] on span "View setup instructions" at bounding box center [636, 74] width 80 height 10
click at [512, 340] on div "Accounts Overview View setup instructions Add New Account Name Workspaces Users…" at bounding box center [471, 280] width 614 height 443
click at [612, 76] on span "View setup instructions" at bounding box center [636, 74] width 80 height 10
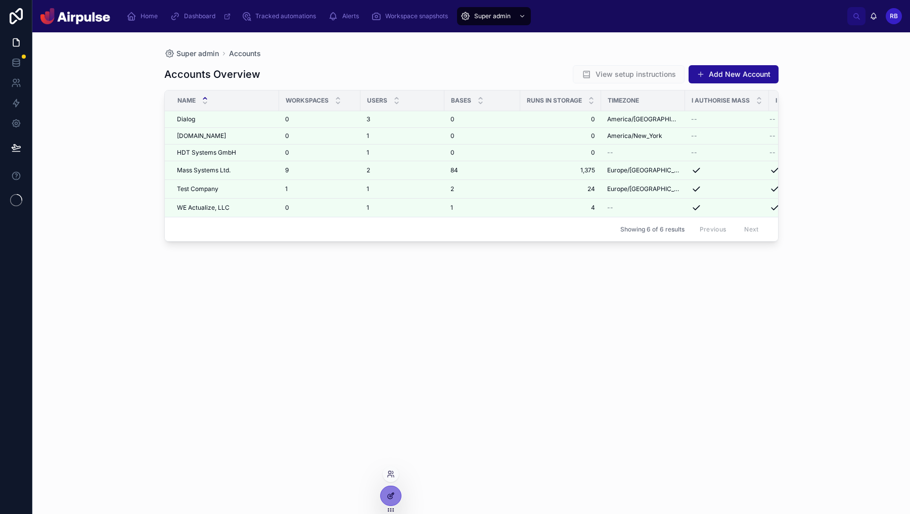
click at [387, 500] on div at bounding box center [391, 495] width 20 height 19
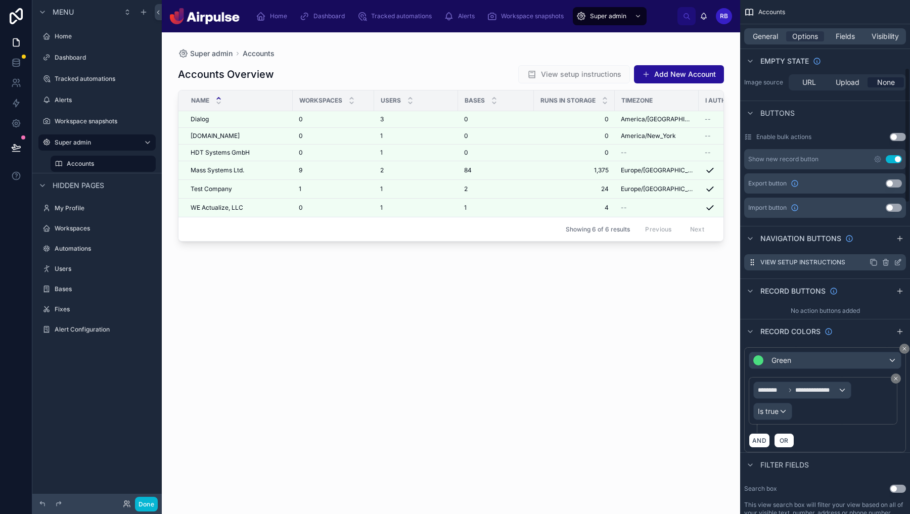
scroll to position [257, 0]
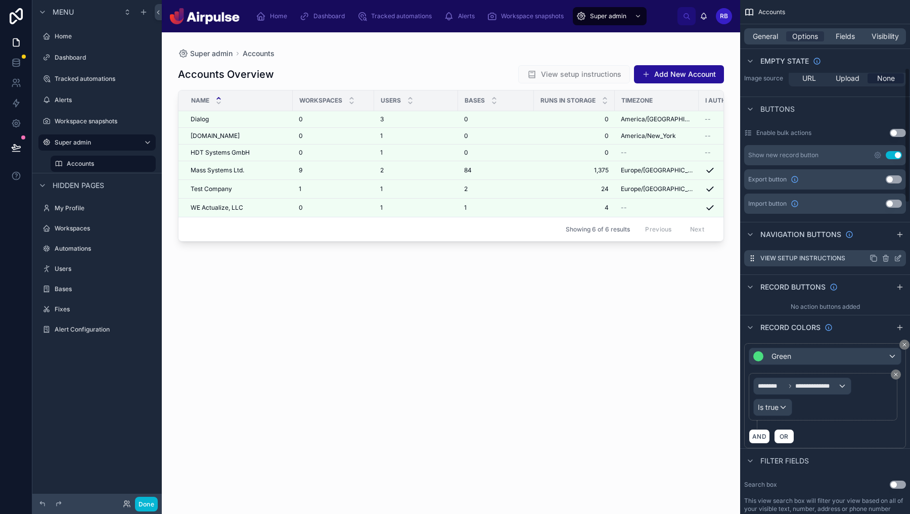
click at [899, 259] on icon "scrollable content" at bounding box center [898, 258] width 8 height 8
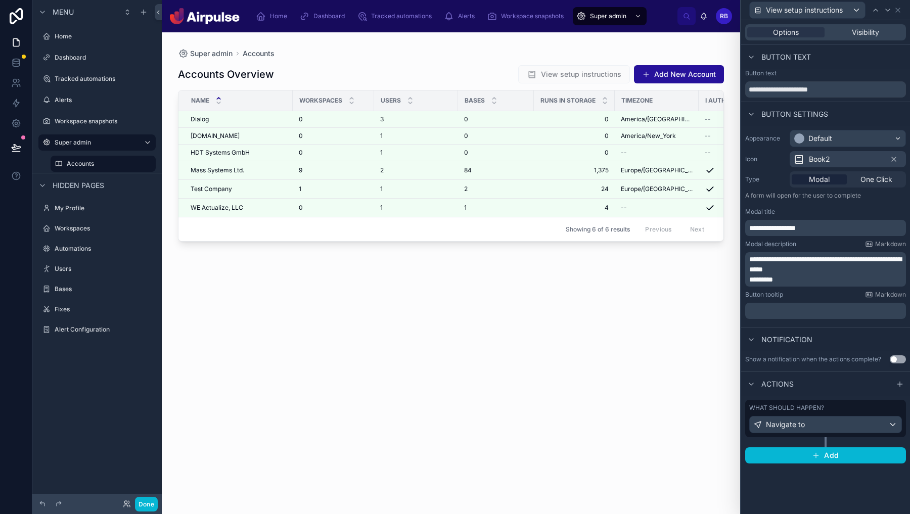
click at [808, 283] on p "*********" at bounding box center [826, 280] width 155 height 10
click at [753, 277] on span "*********" at bounding box center [761, 279] width 24 height 7
click at [776, 280] on span "**********" at bounding box center [762, 279] width 26 height 7
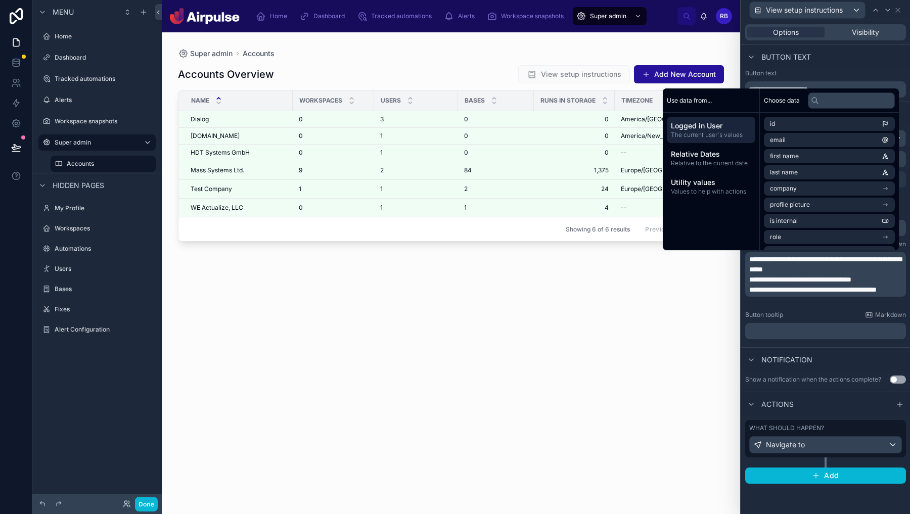
scroll to position [0, 0]
click at [780, 293] on span "**********" at bounding box center [823, 289] width 148 height 7
click at [780, 290] on span "**********" at bounding box center [823, 289] width 148 height 7
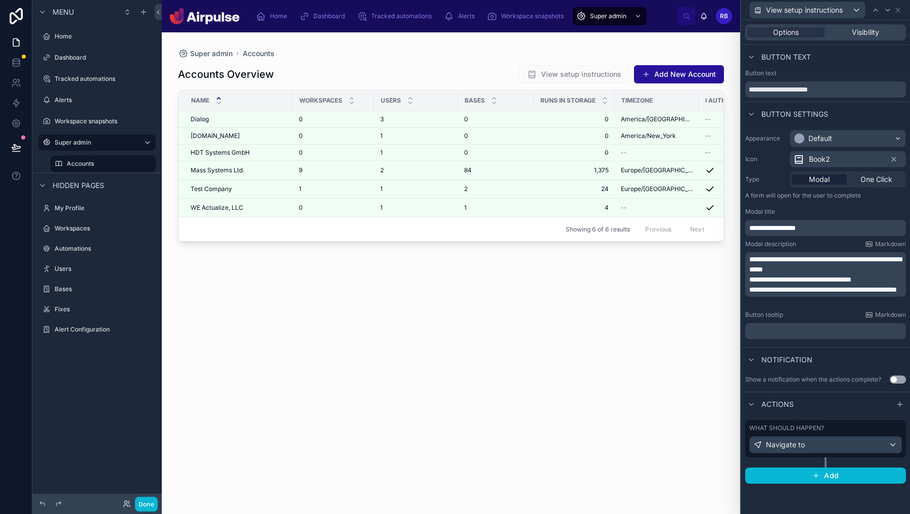
click at [780, 290] on span "**********" at bounding box center [823, 289] width 148 height 7
click at [865, 300] on p "**********" at bounding box center [826, 295] width 155 height 20
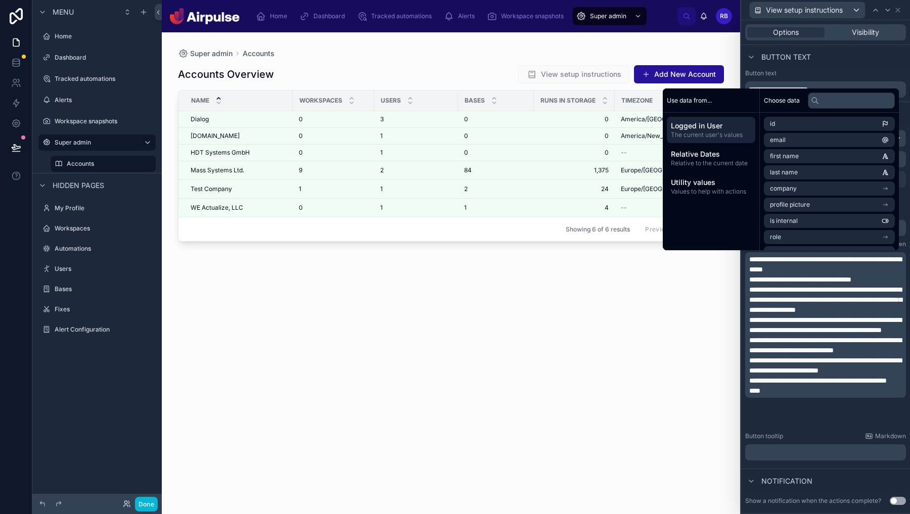
click at [408, 341] on div at bounding box center [451, 267] width 578 height 470
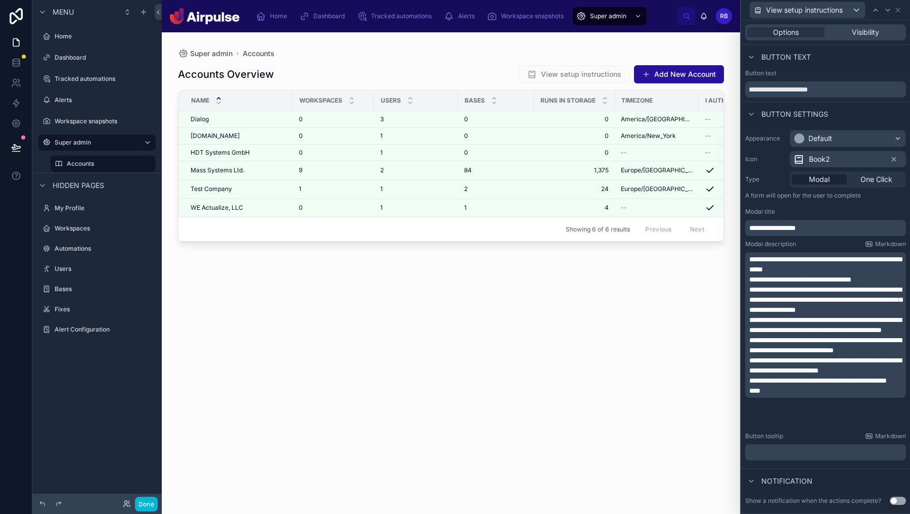
click at [820, 317] on span "**********" at bounding box center [825, 325] width 152 height 17
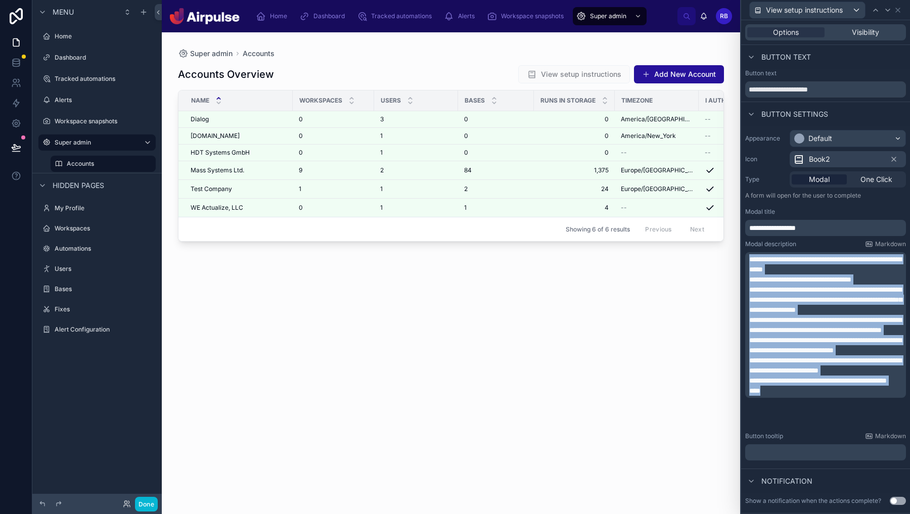
click at [567, 329] on div "Accounts Overview View setup instructions Add New Account Name Workspaces Users…" at bounding box center [451, 280] width 546 height 443
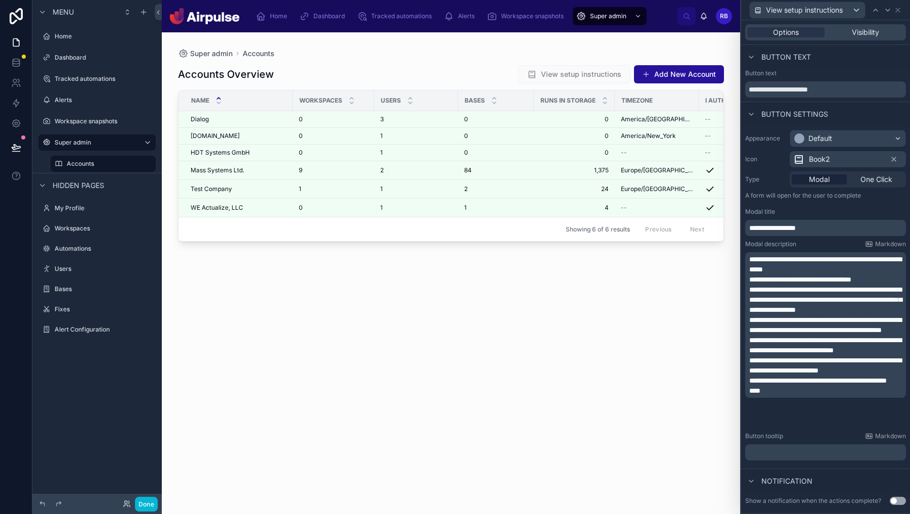
click at [569, 329] on div "Accounts Overview View setup instructions Add New Account Name Workspaces Users…" at bounding box center [451, 280] width 546 height 443
click at [567, 66] on div "View setup instructions" at bounding box center [574, 74] width 112 height 18
click at [789, 396] on p "***" at bounding box center [826, 391] width 155 height 10
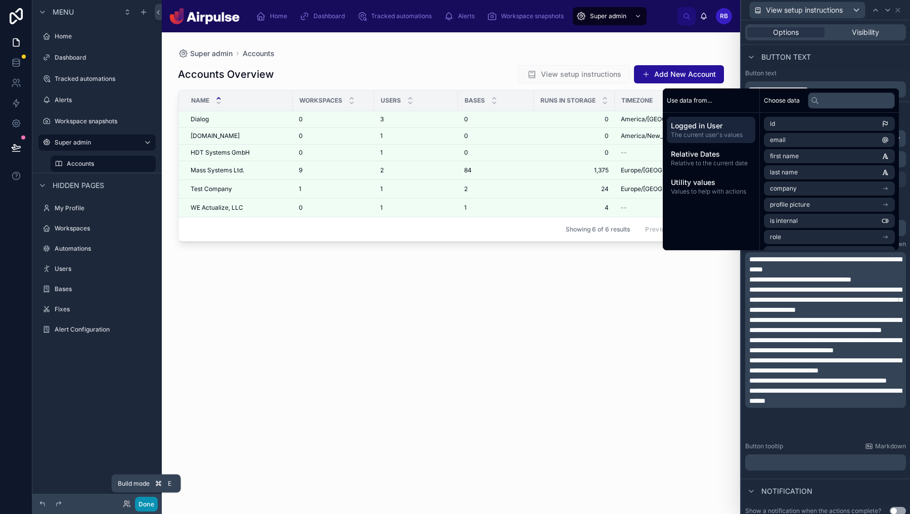
click at [151, 505] on button "Done" at bounding box center [146, 504] width 23 height 15
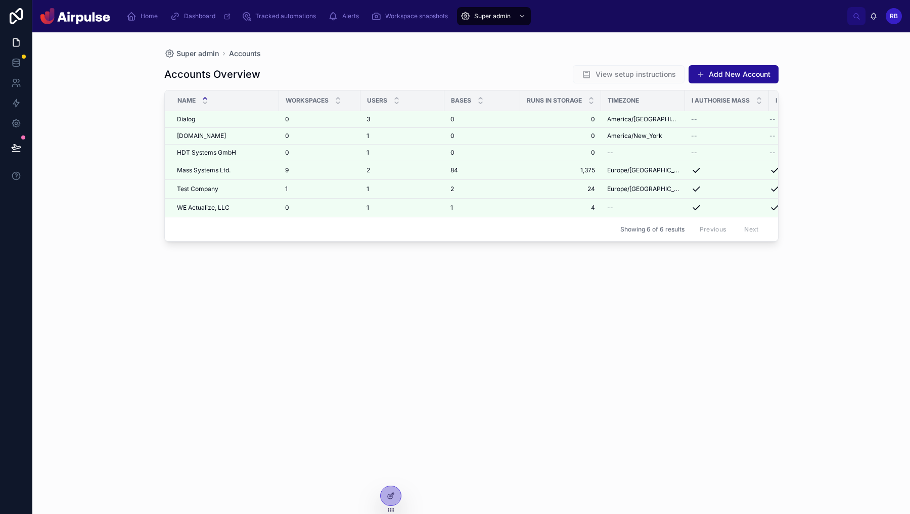
click at [627, 77] on span "View setup instructions" at bounding box center [629, 75] width 112 height 10
click at [390, 493] on icon at bounding box center [391, 496] width 8 height 8
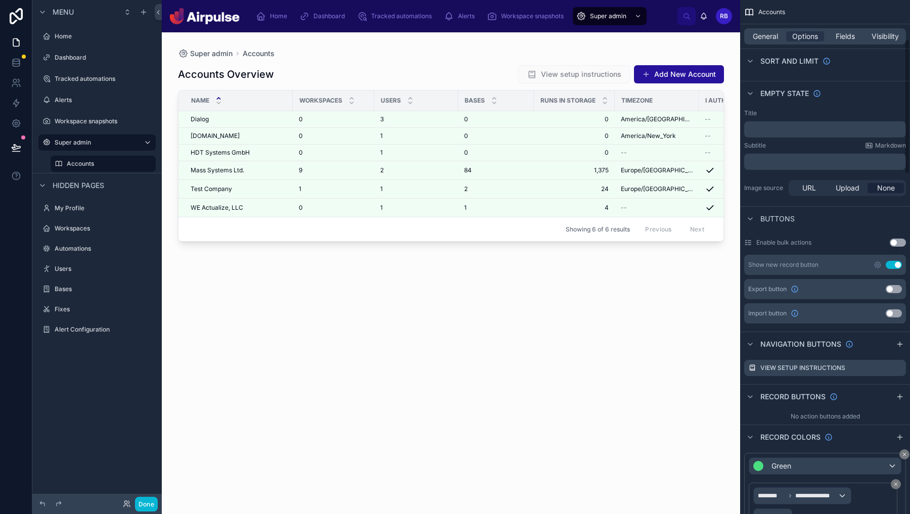
scroll to position [151, 0]
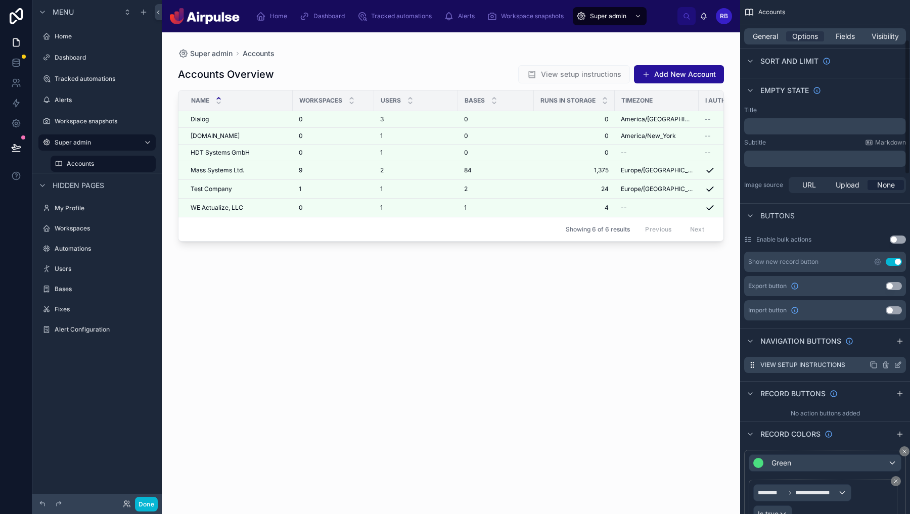
click at [897, 367] on icon "scrollable content" at bounding box center [898, 365] width 8 height 8
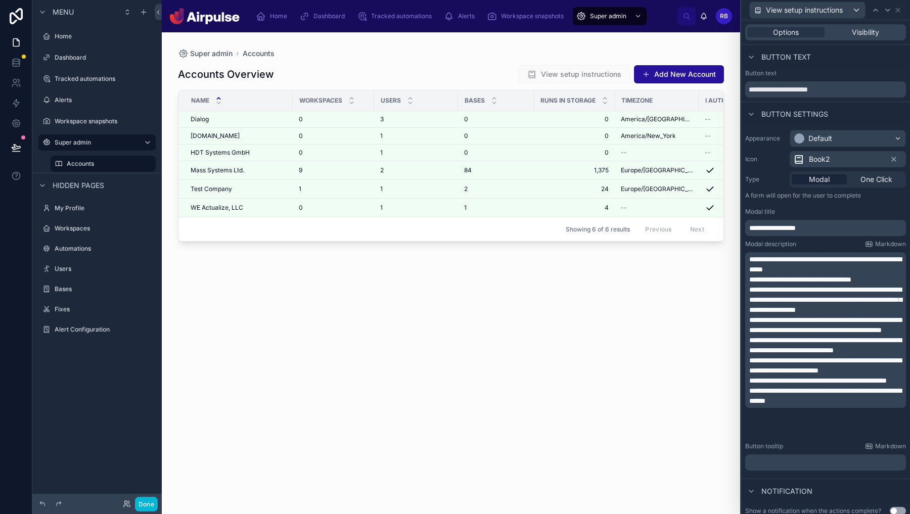
scroll to position [80, 0]
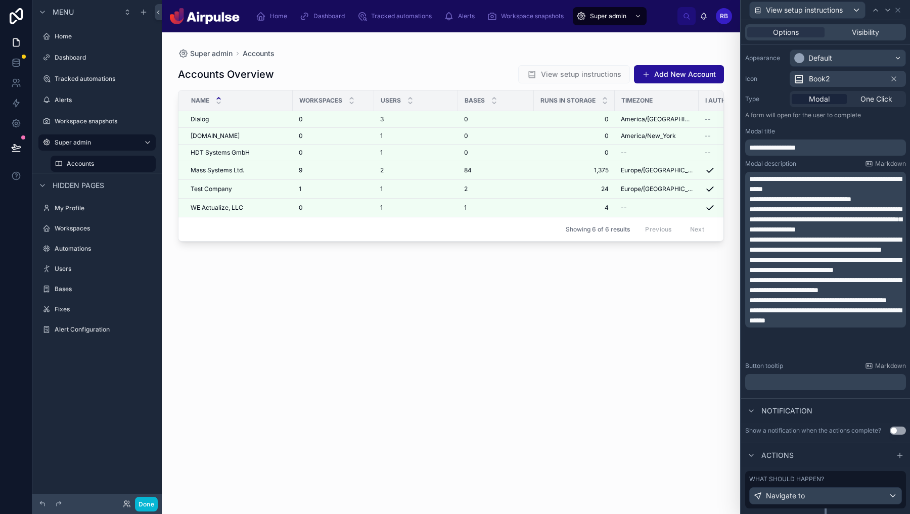
click at [837, 385] on p "﻿" at bounding box center [826, 382] width 155 height 10
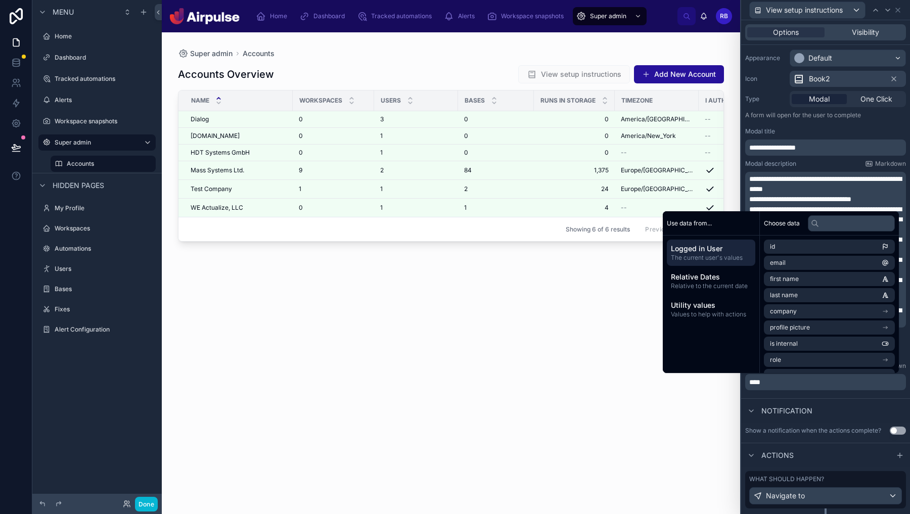
click at [901, 429] on button "Use setting" at bounding box center [898, 431] width 16 height 8
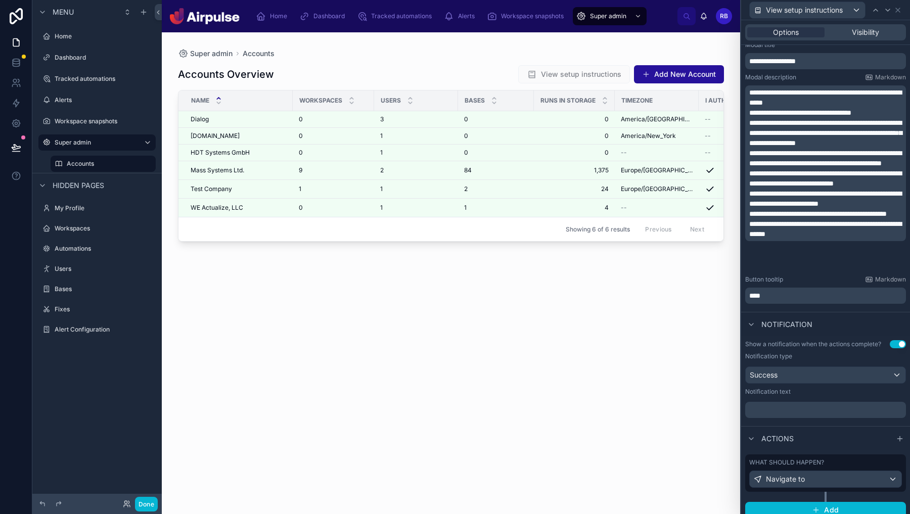
scroll to position [174, 0]
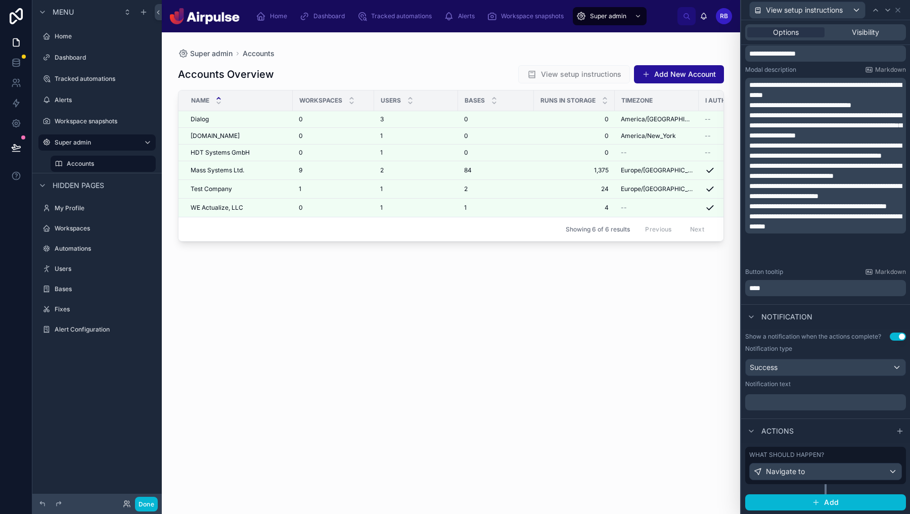
click at [828, 399] on p "﻿" at bounding box center [826, 402] width 155 height 10
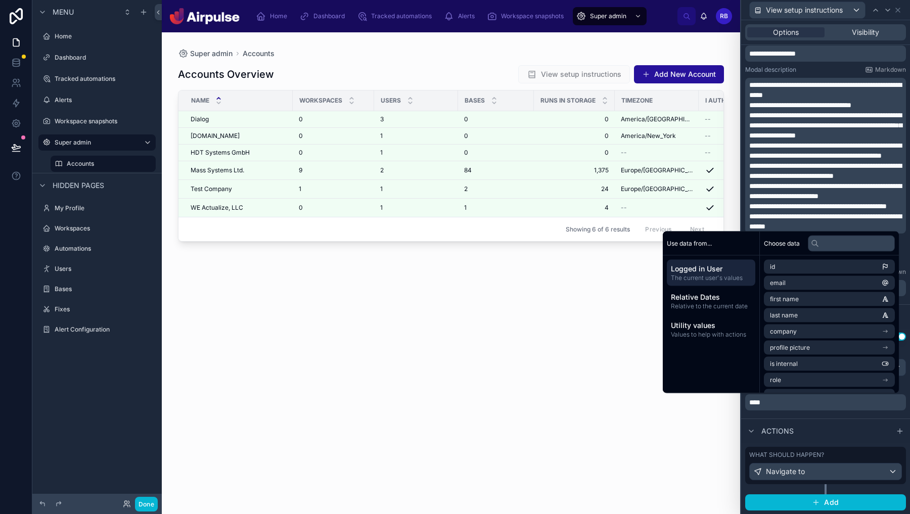
click at [904, 467] on div "What should happen? Navigate to" at bounding box center [825, 465] width 161 height 37
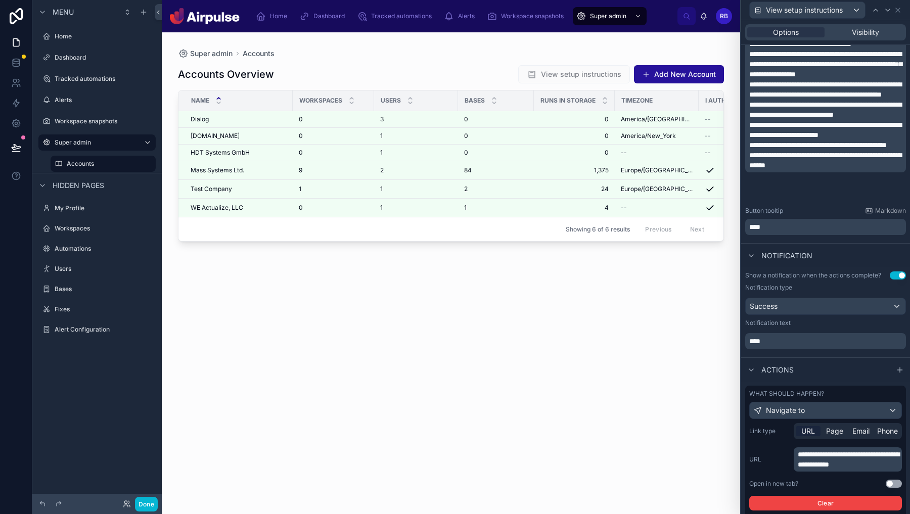
scroll to position [253, 0]
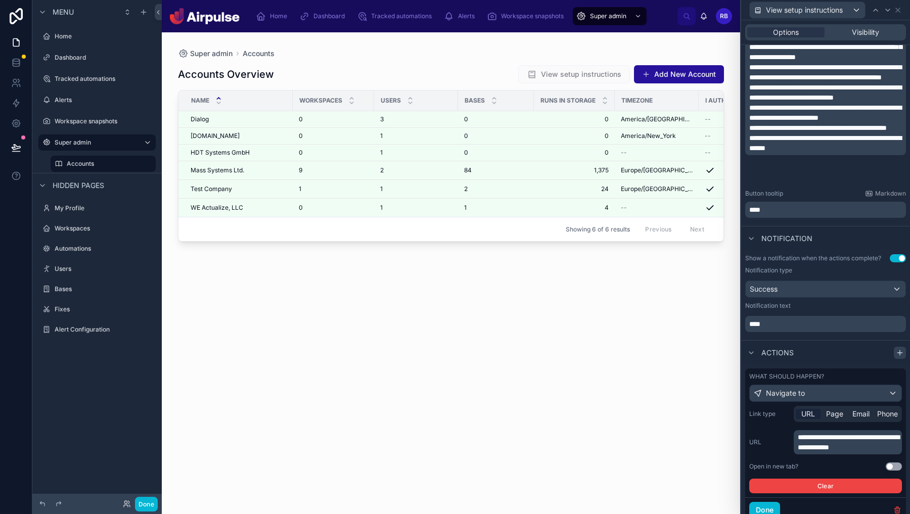
click at [899, 349] on icon at bounding box center [900, 353] width 8 height 8
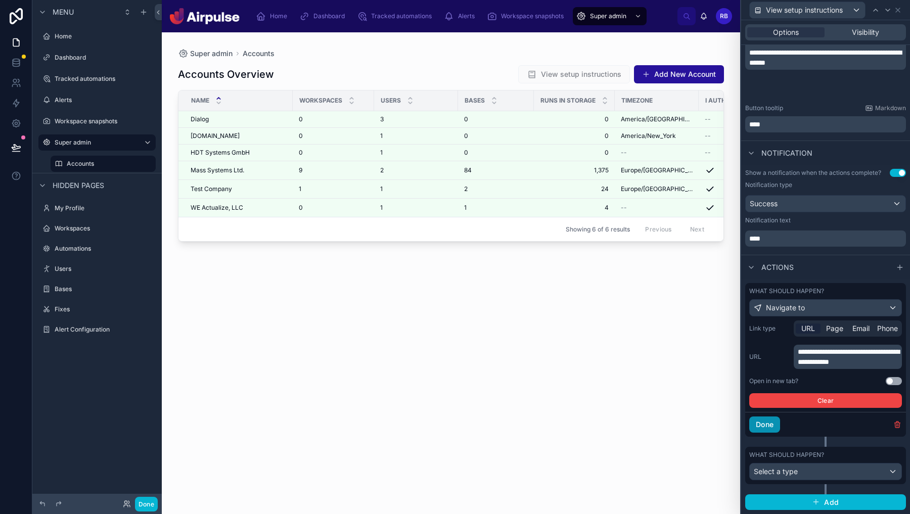
click at [760, 419] on button "Done" at bounding box center [764, 425] width 31 height 16
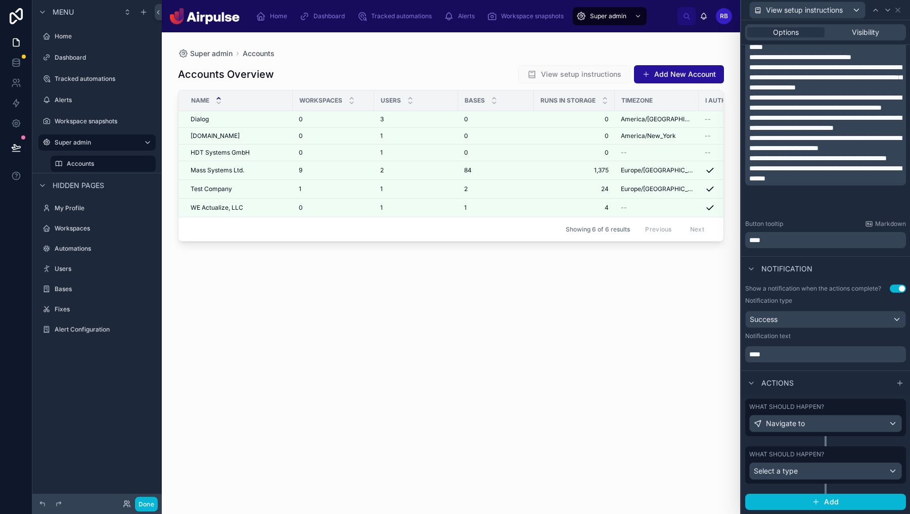
scroll to position [222, 0]
click at [849, 472] on div "Select a type" at bounding box center [826, 472] width 152 height 16
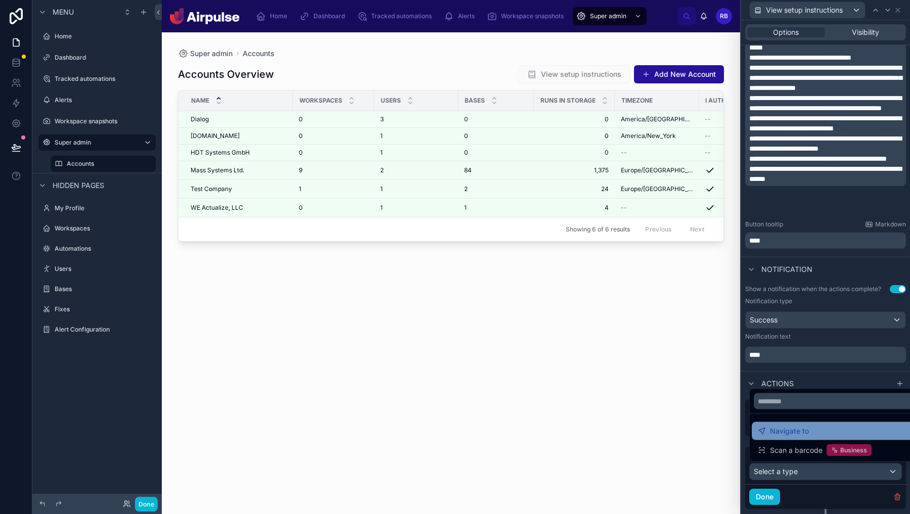
click at [789, 435] on span "Navigate to" at bounding box center [789, 431] width 39 height 12
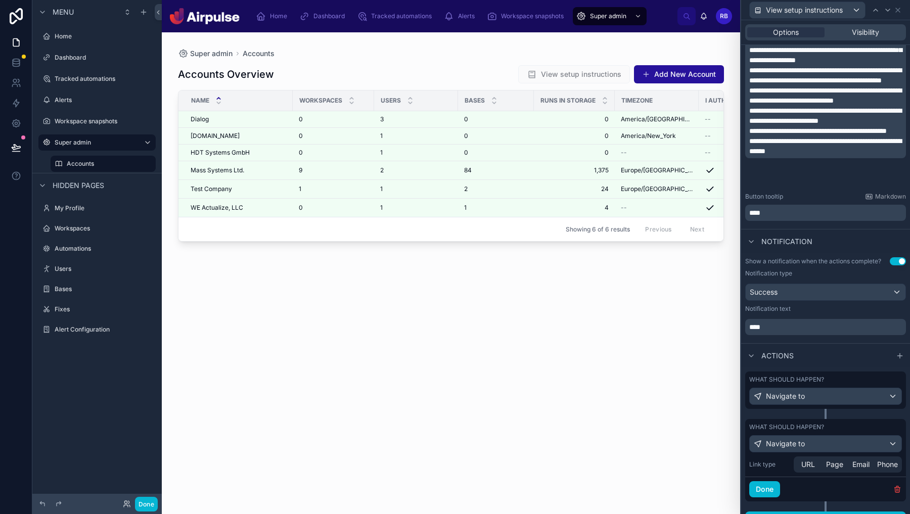
scroll to position [266, 0]
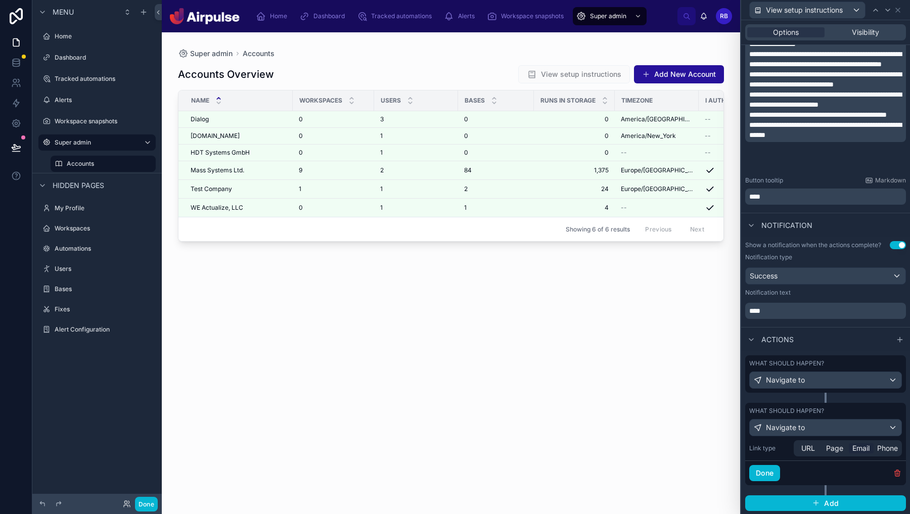
click at [857, 446] on span "Email" at bounding box center [861, 448] width 17 height 10
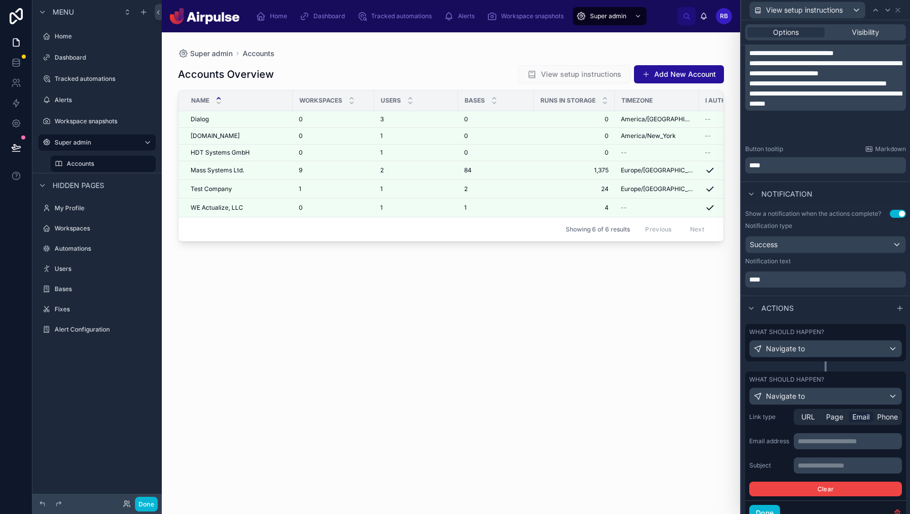
scroll to position [314, 0]
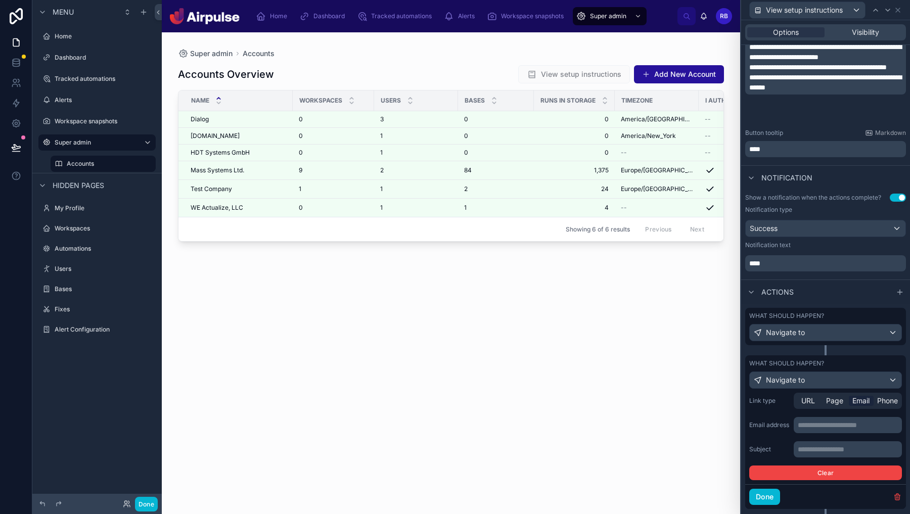
click at [851, 431] on div "**********" at bounding box center [848, 425] width 108 height 16
click at [839, 418] on div "**********" at bounding box center [848, 425] width 108 height 16
click at [834, 424] on p "**********" at bounding box center [849, 425] width 102 height 10
click at [832, 447] on p "**********" at bounding box center [849, 449] width 102 height 10
click at [760, 498] on button "Done" at bounding box center [764, 497] width 31 height 16
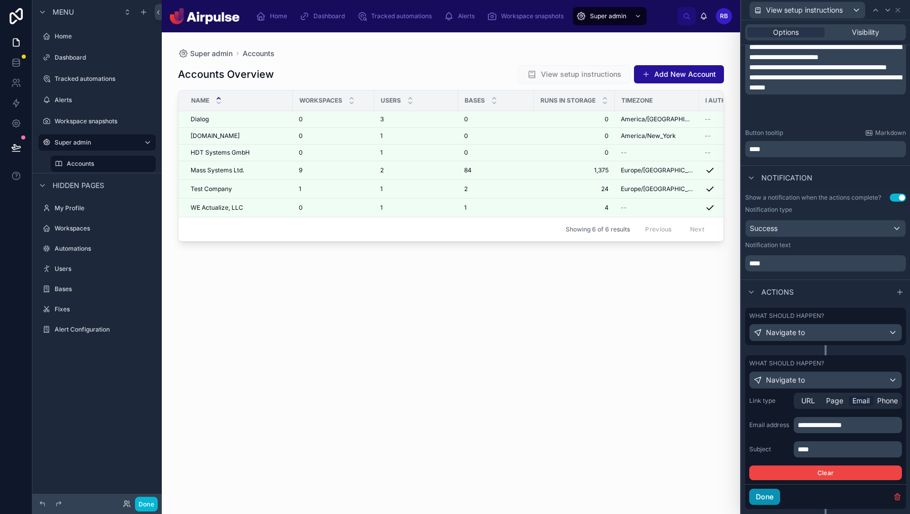
scroll to position [222, 0]
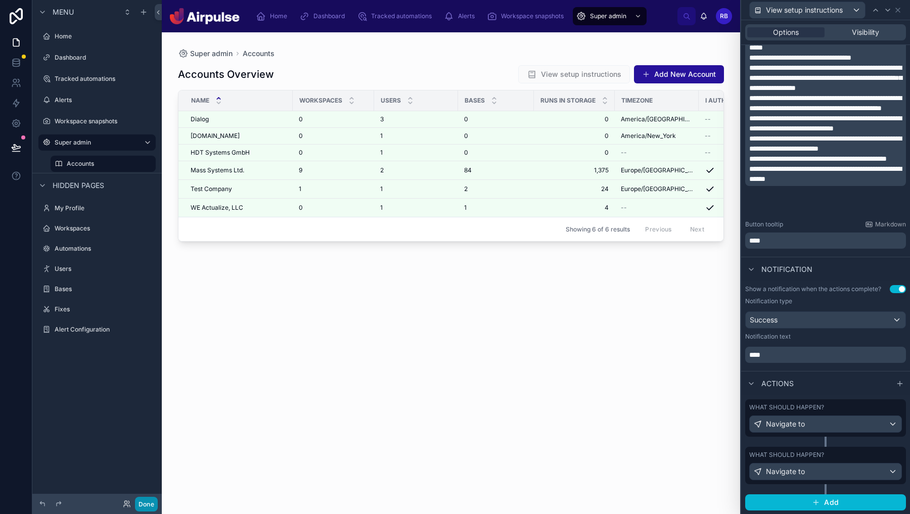
click at [146, 501] on button "Done" at bounding box center [146, 504] width 23 height 15
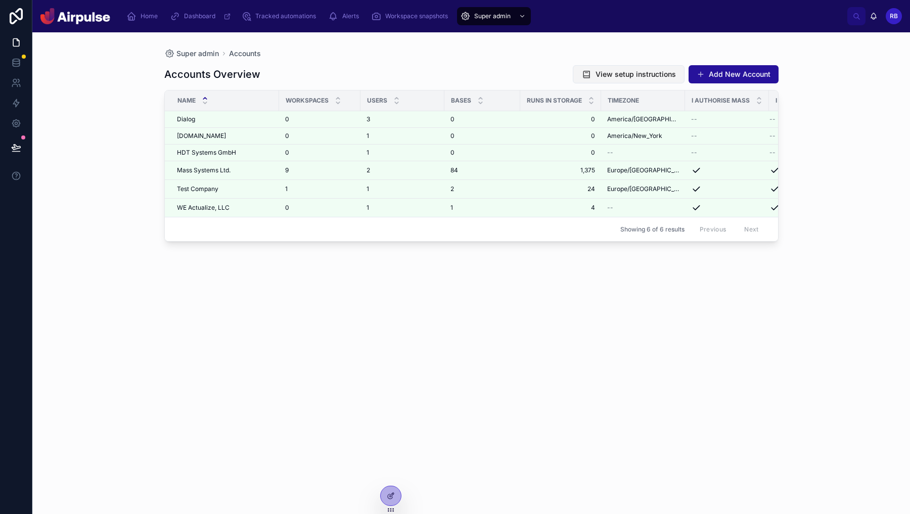
click at [638, 68] on div "Home Dashboard Tracked automations Alerts Workspace snapshots Super admin RB [P…" at bounding box center [471, 257] width 878 height 514
click at [612, 70] on span "View setup instructions" at bounding box center [636, 74] width 80 height 10
click at [629, 72] on span "View setup instructions" at bounding box center [629, 75] width 112 height 10
click at [388, 486] on div at bounding box center [391, 495] width 20 height 19
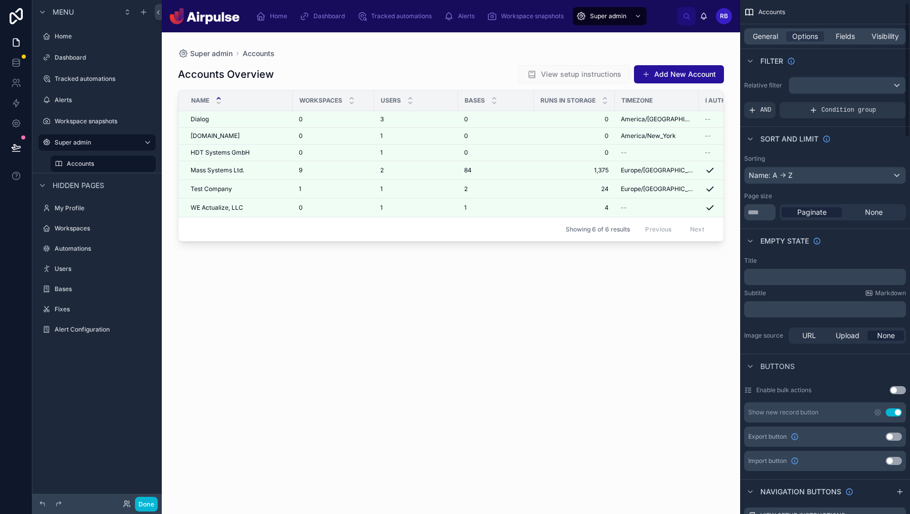
scroll to position [152, 0]
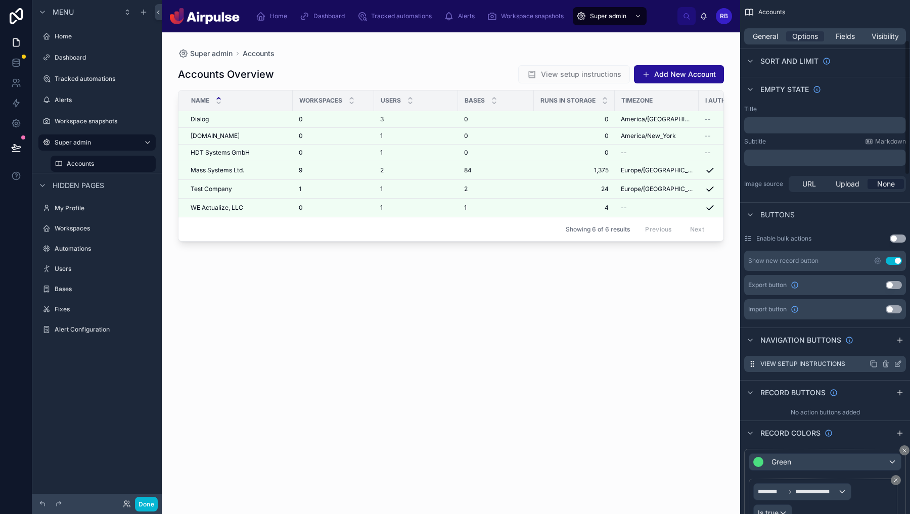
click at [897, 365] on icon "scrollable content" at bounding box center [899, 363] width 4 height 4
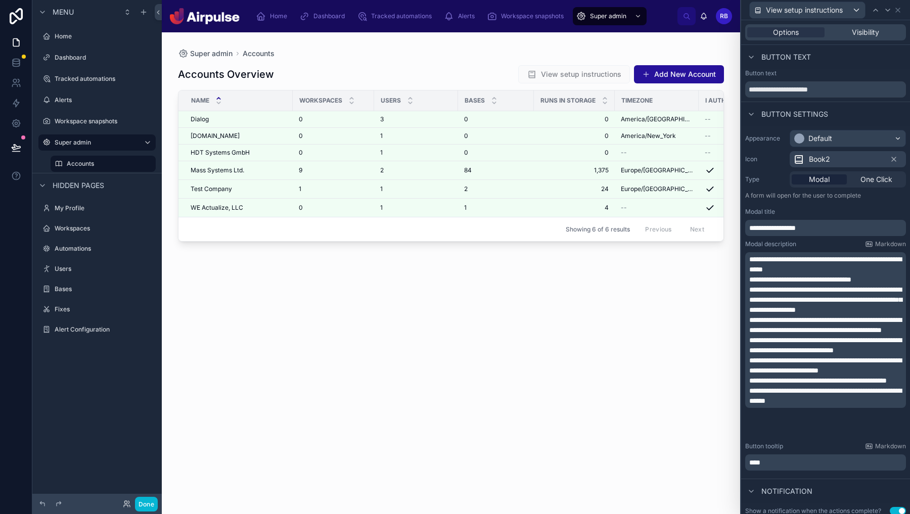
click at [844, 321] on span "**********" at bounding box center [825, 325] width 152 height 17
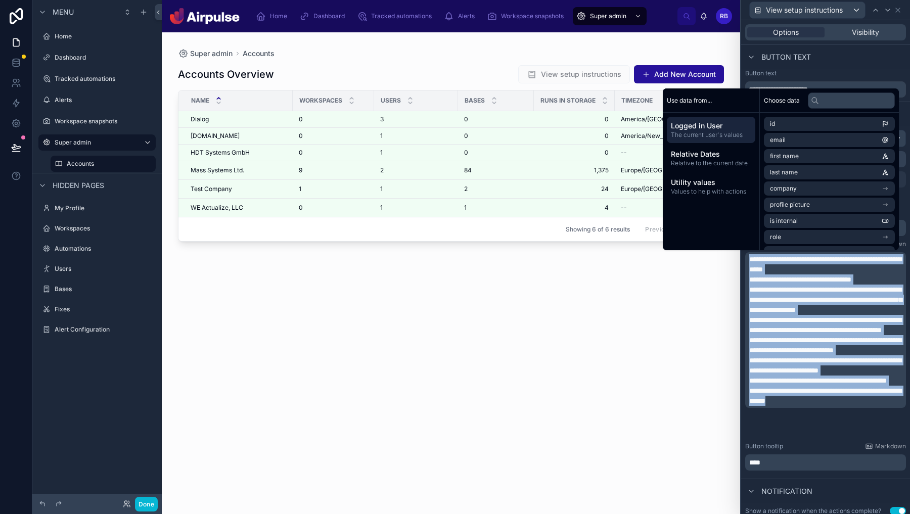
copy div "**********"
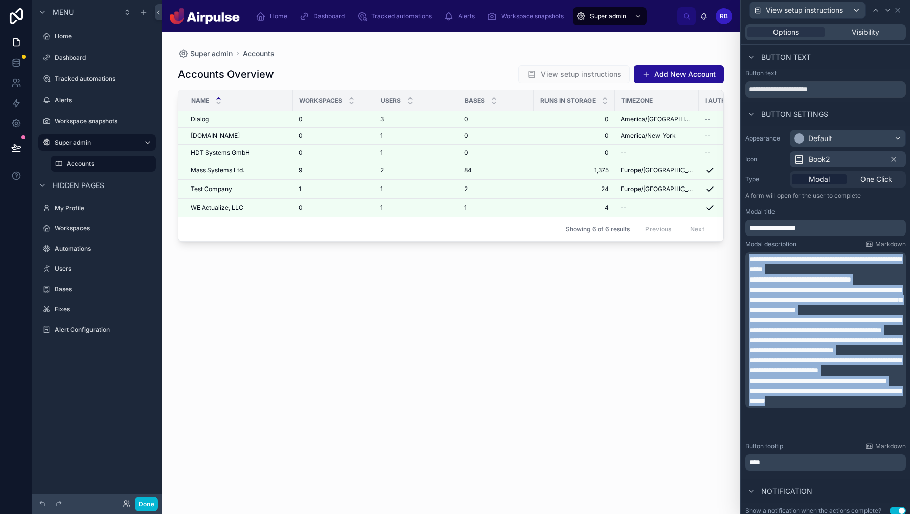
click at [569, 367] on div at bounding box center [451, 267] width 578 height 470
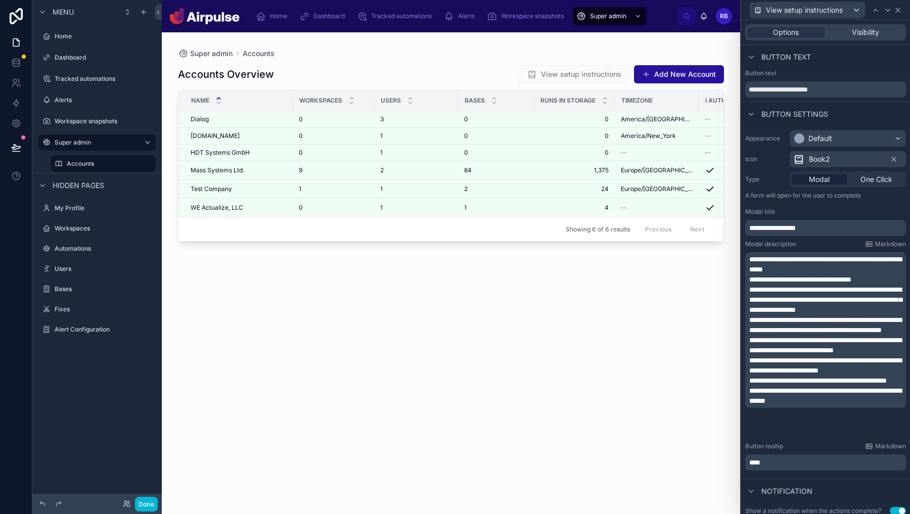
click at [900, 9] on icon at bounding box center [898, 10] width 8 height 8
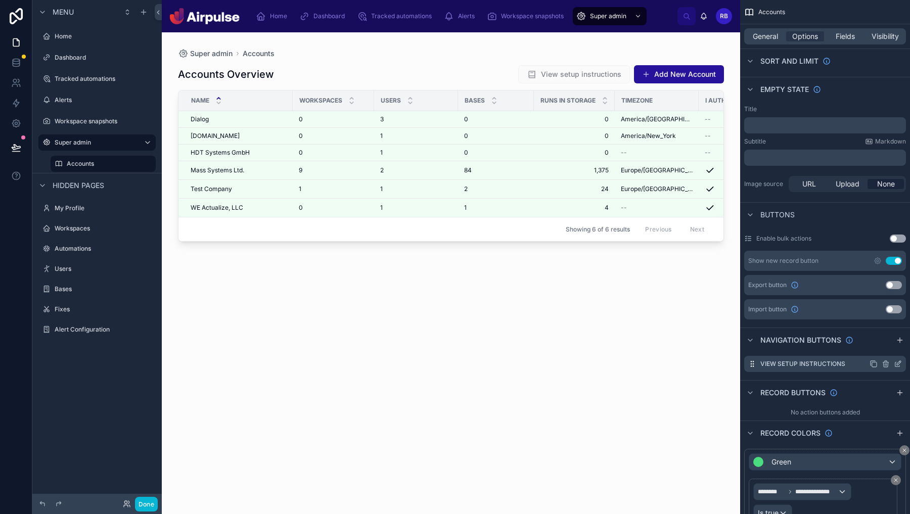
click at [874, 361] on icon "scrollable content" at bounding box center [873, 363] width 5 height 5
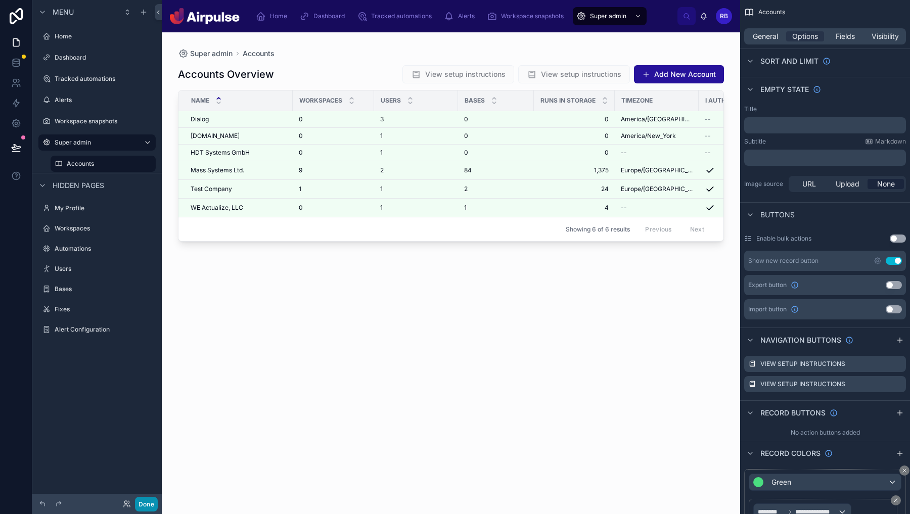
click at [149, 511] on button "Done" at bounding box center [146, 504] width 23 height 15
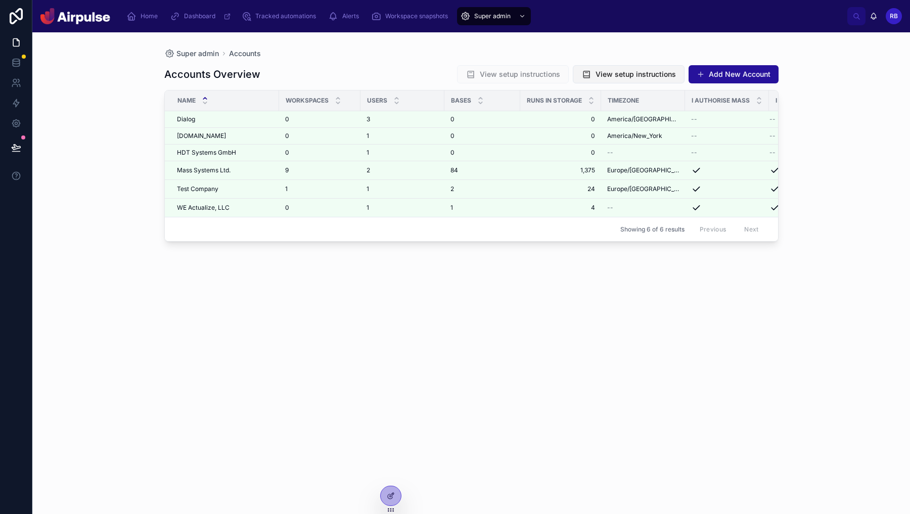
click at [595, 78] on button "View setup instructions" at bounding box center [629, 74] width 112 height 18
click at [537, 71] on span "View setup instructions" at bounding box center [513, 75] width 112 height 10
click at [609, 61] on div "Accounts Overview View setup instructions View setup instructions Add New Accou…" at bounding box center [471, 280] width 614 height 443
click at [609, 72] on span "View setup instructions" at bounding box center [636, 74] width 80 height 10
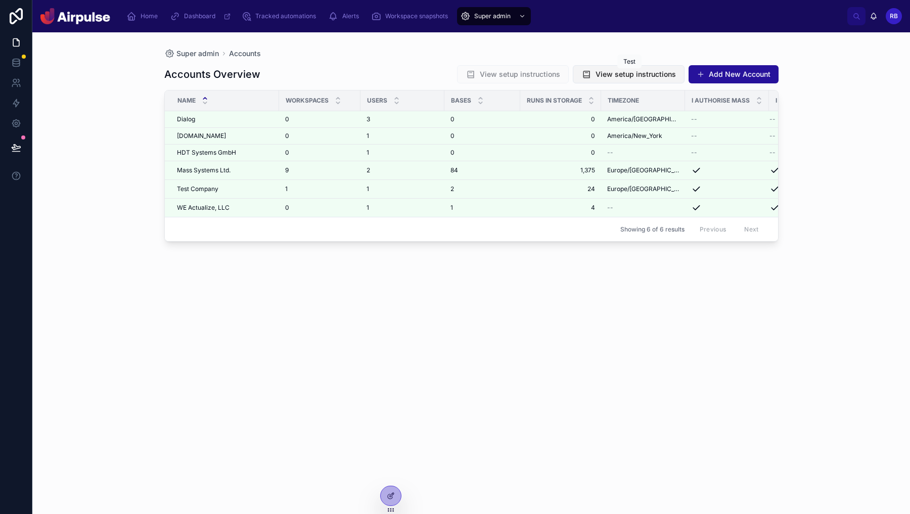
click at [609, 72] on span "View setup instructions" at bounding box center [636, 74] width 80 height 10
drag, startPoint x: 609, startPoint y: 72, endPoint x: 622, endPoint y: 72, distance: 13.7
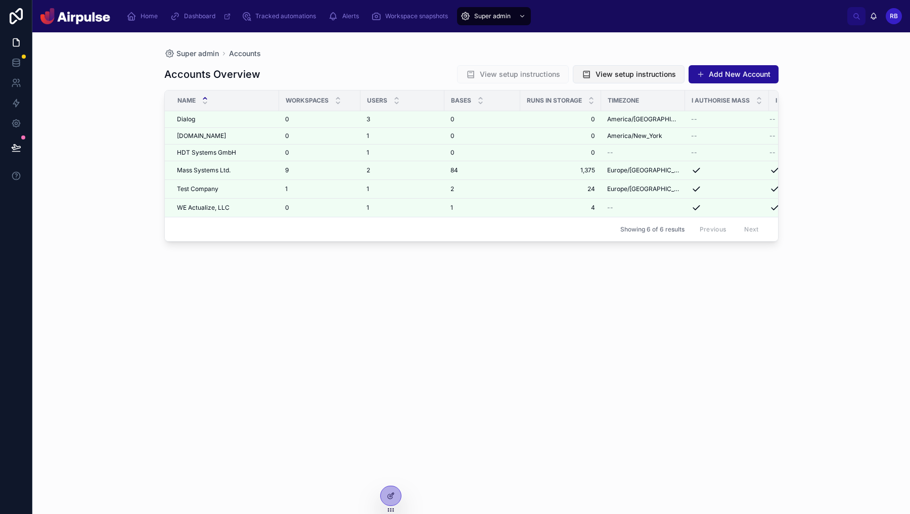
click at [609, 72] on span "View setup instructions" at bounding box center [636, 74] width 80 height 10
click at [630, 73] on span "View setup instructions" at bounding box center [636, 74] width 80 height 10
click at [395, 492] on div at bounding box center [391, 495] width 20 height 19
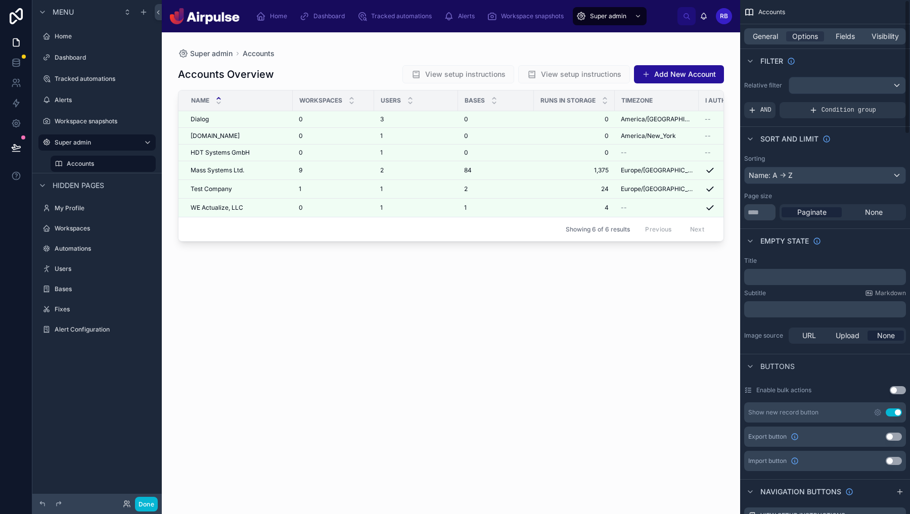
scroll to position [286, 0]
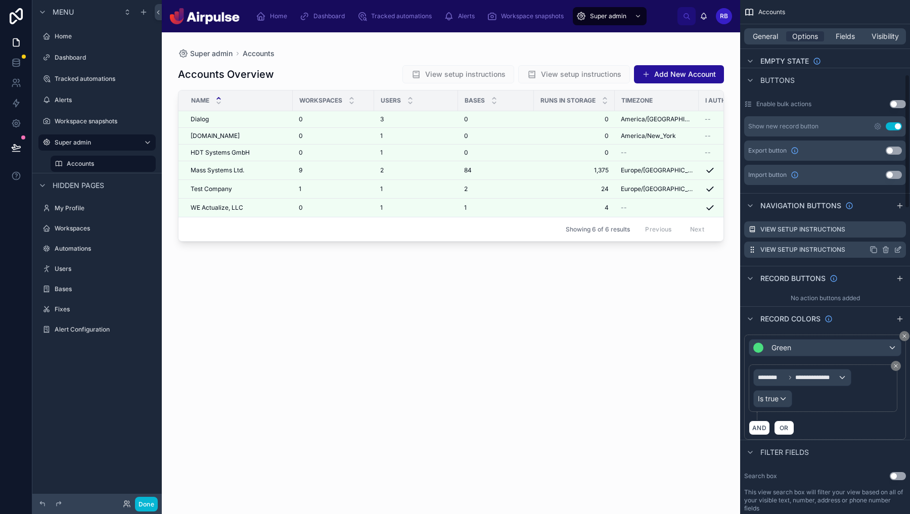
click at [899, 249] on icon "scrollable content" at bounding box center [899, 249] width 4 height 4
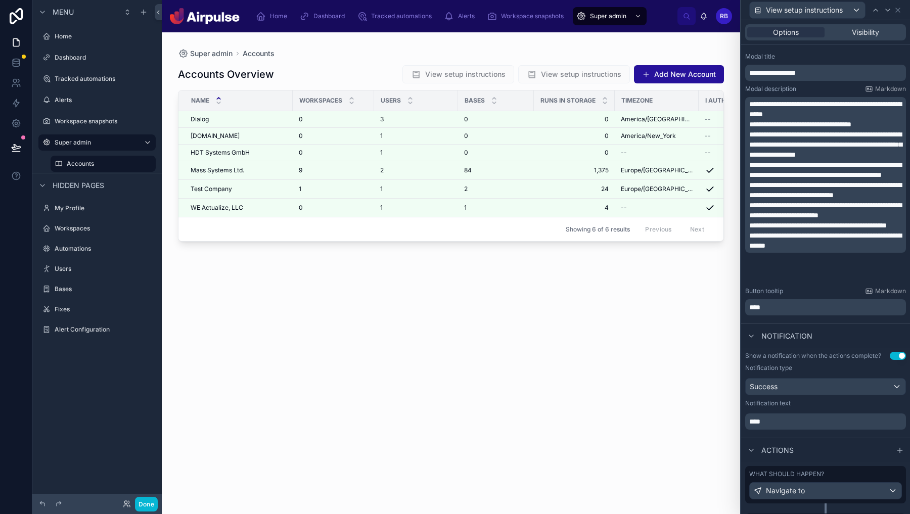
scroll to position [157, 0]
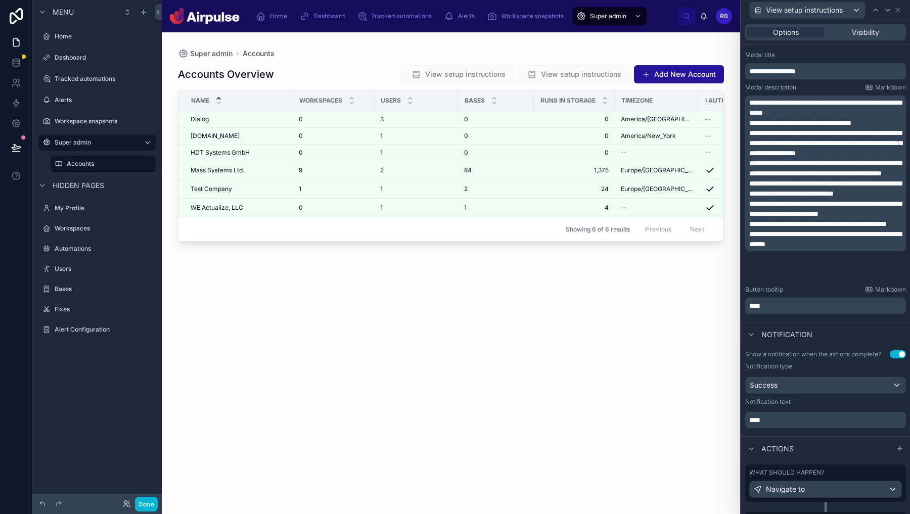
click at [899, 354] on button "Use setting" at bounding box center [898, 354] width 16 height 8
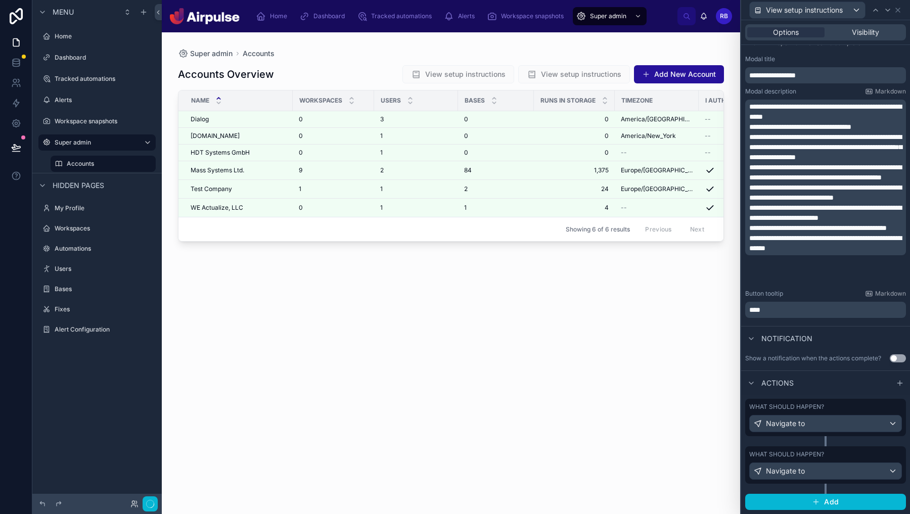
scroll to position [152, 0]
click at [894, 472] on div "Navigate to" at bounding box center [826, 472] width 152 height 16
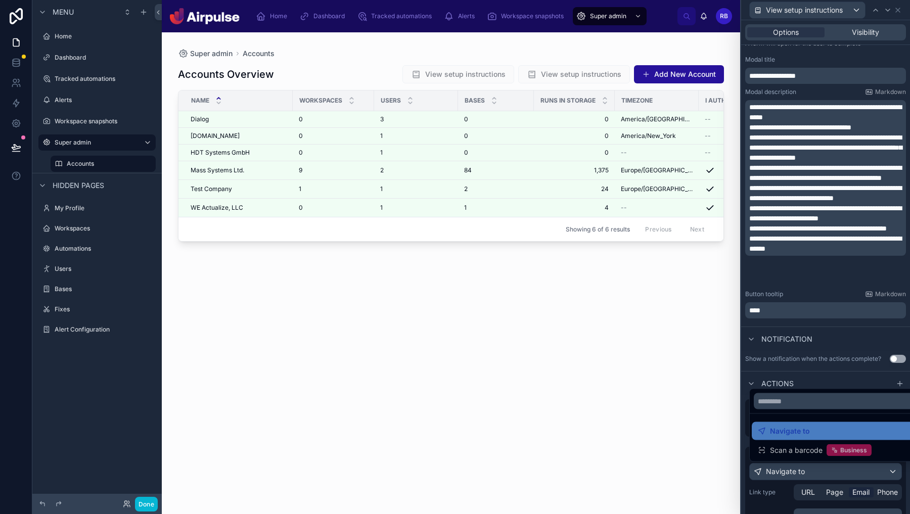
click at [901, 467] on div at bounding box center [825, 257] width 169 height 514
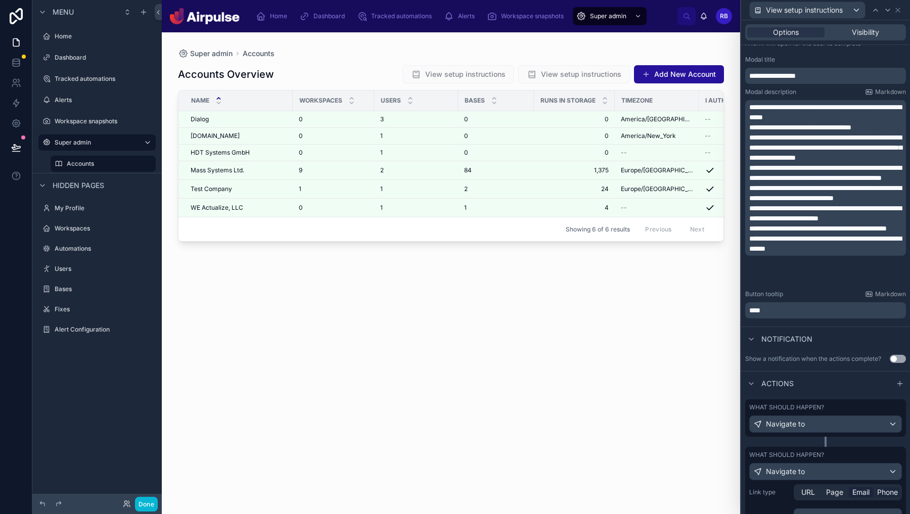
click at [894, 491] on span "Phone" at bounding box center [887, 492] width 21 height 10
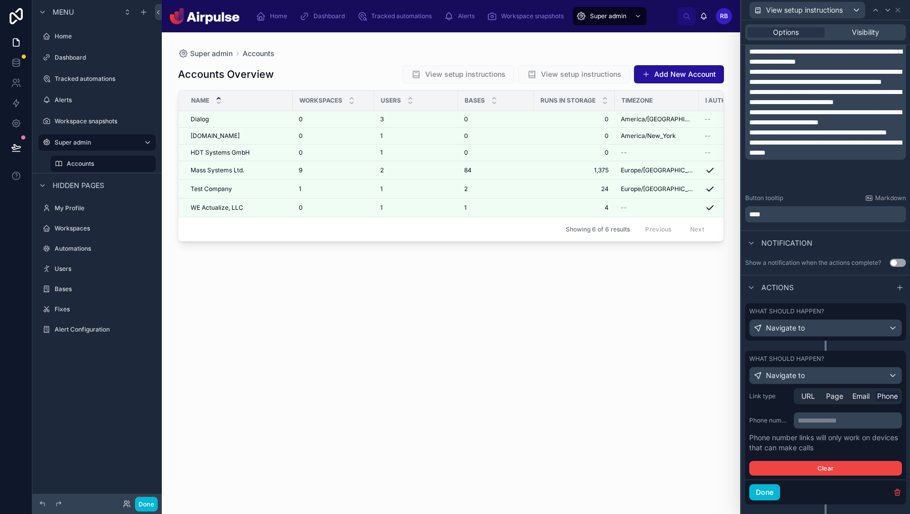
scroll to position [269, 0]
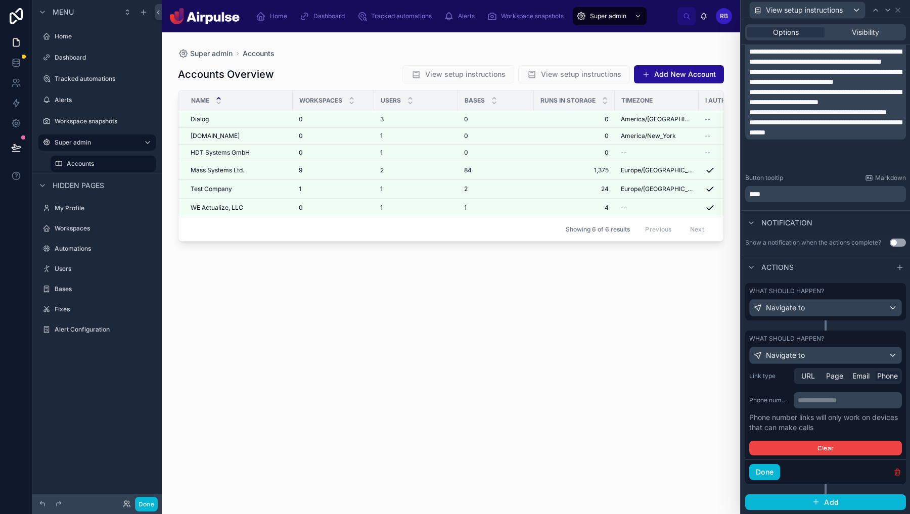
click at [897, 469] on icon "button" at bounding box center [898, 470] width 2 height 2
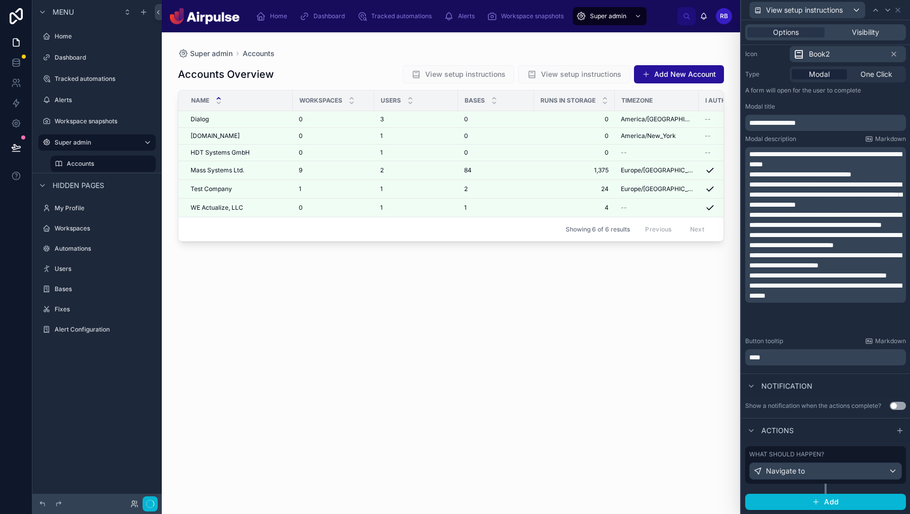
scroll to position [105, 0]
click at [903, 9] on div "View setup instructions" at bounding box center [825, 10] width 161 height 20
click at [899, 9] on icon at bounding box center [898, 10] width 8 height 8
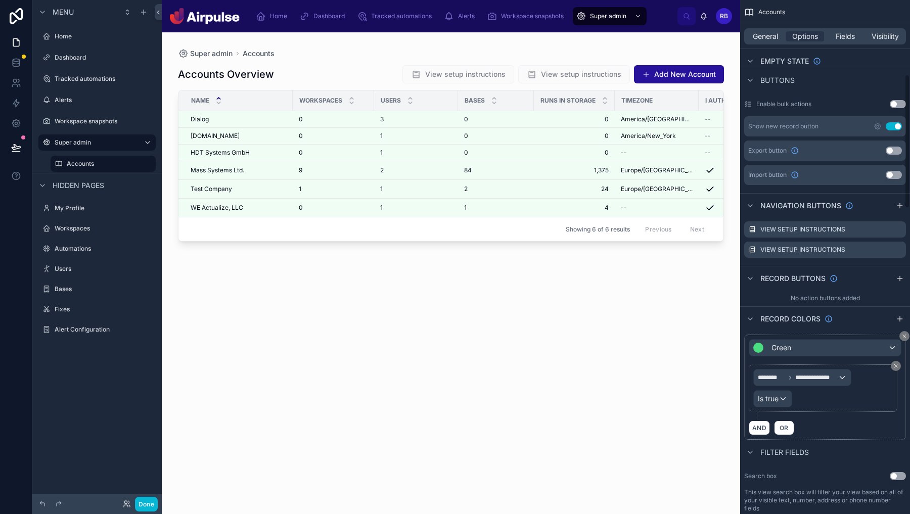
scroll to position [367, 0]
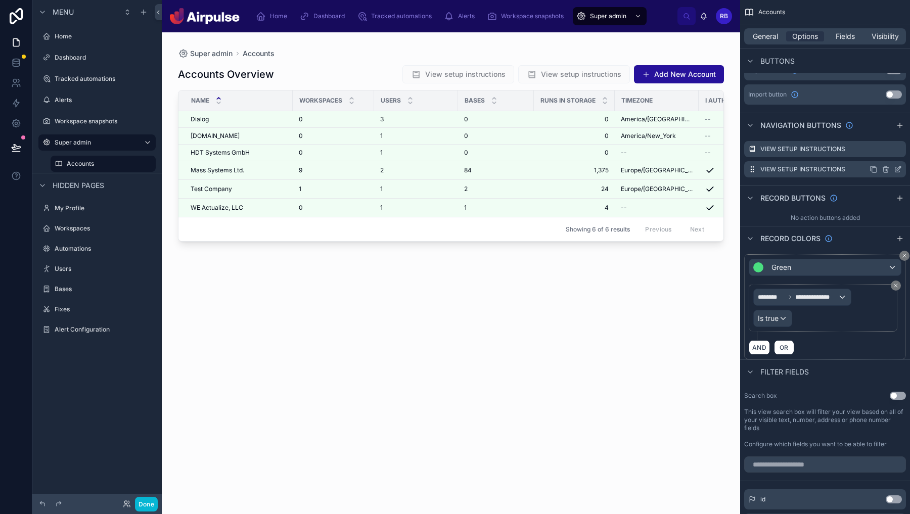
click at [886, 169] on icon "scrollable content" at bounding box center [886, 169] width 8 height 8
click at [880, 154] on icon at bounding box center [882, 153] width 8 height 8
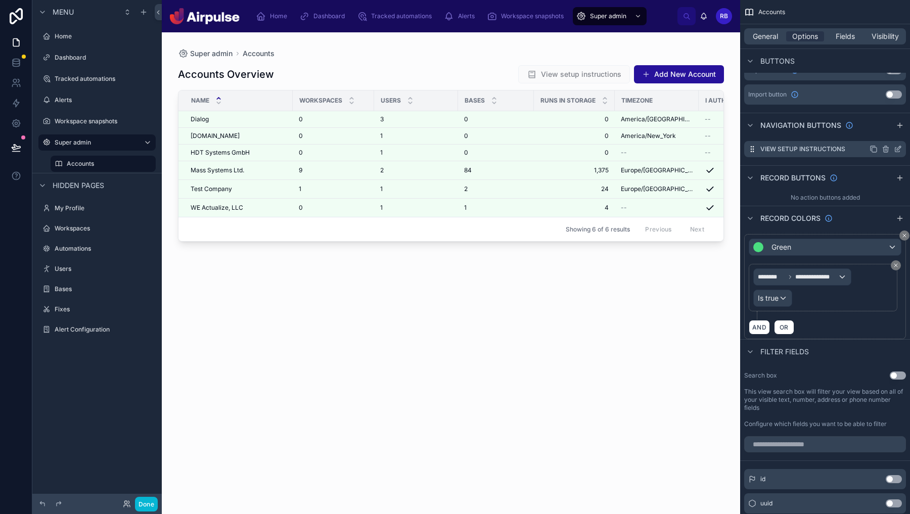
click at [886, 147] on icon "scrollable content" at bounding box center [886, 149] width 8 height 8
click at [884, 135] on icon at bounding box center [882, 133] width 8 height 8
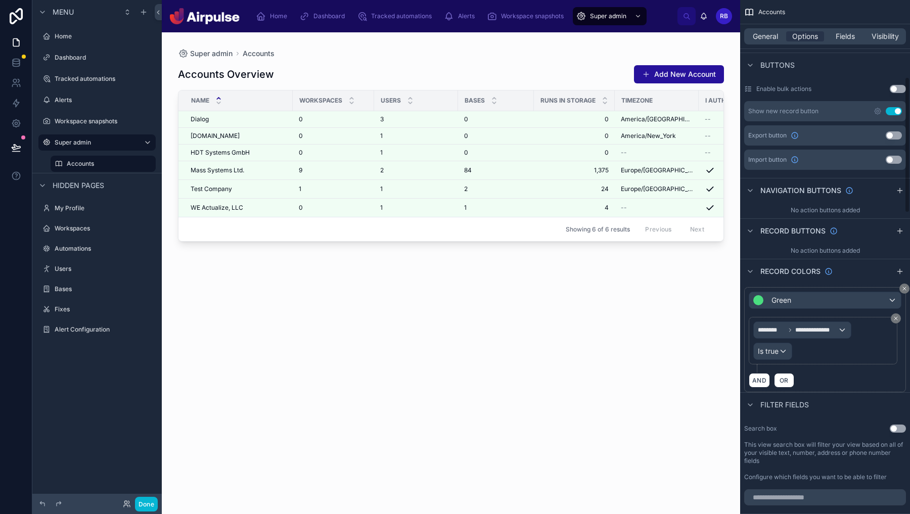
scroll to position [285, 0]
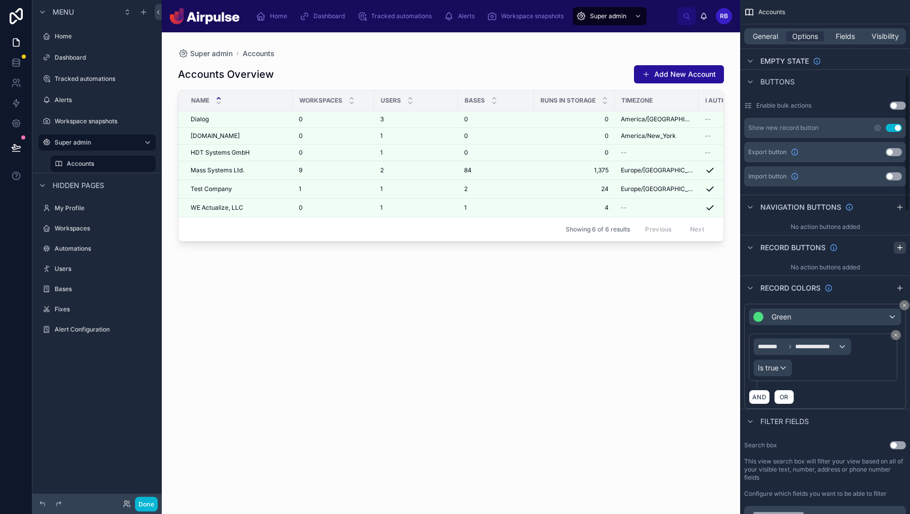
click at [898, 250] on icon "scrollable content" at bounding box center [900, 248] width 8 height 8
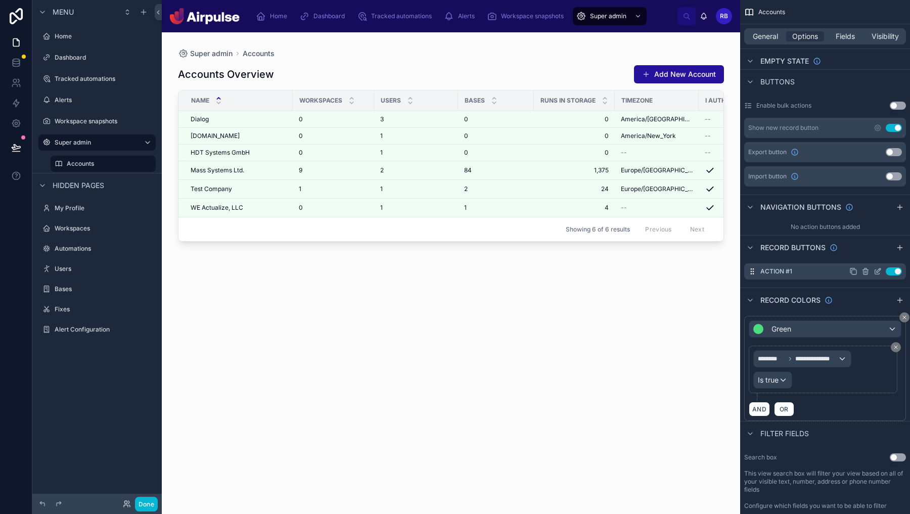
click at [879, 270] on icon "scrollable content" at bounding box center [878, 272] width 8 height 8
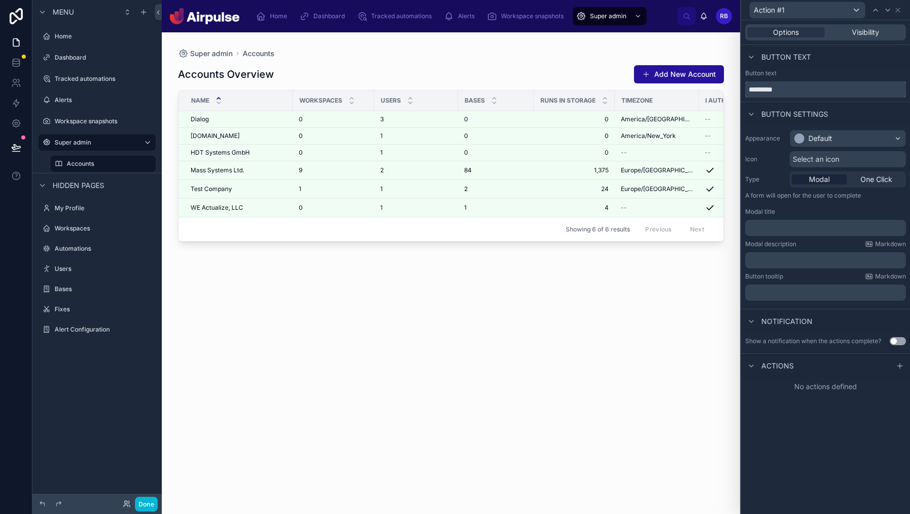
click at [810, 84] on input "*********" at bounding box center [825, 89] width 161 height 16
click at [810, 84] on input "**********" at bounding box center [825, 89] width 161 height 16
type input "**********"
click at [839, 231] on p "﻿" at bounding box center [826, 228] width 155 height 10
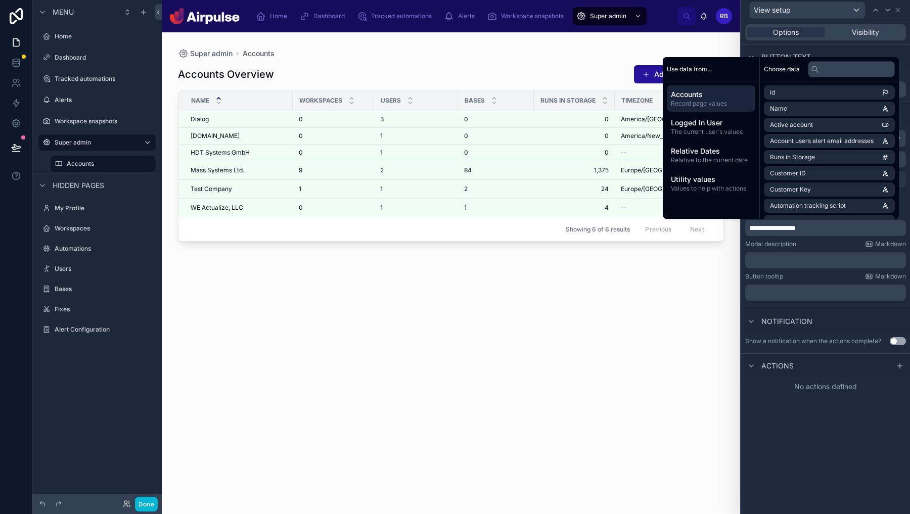
click at [843, 267] on div "﻿" at bounding box center [825, 260] width 161 height 16
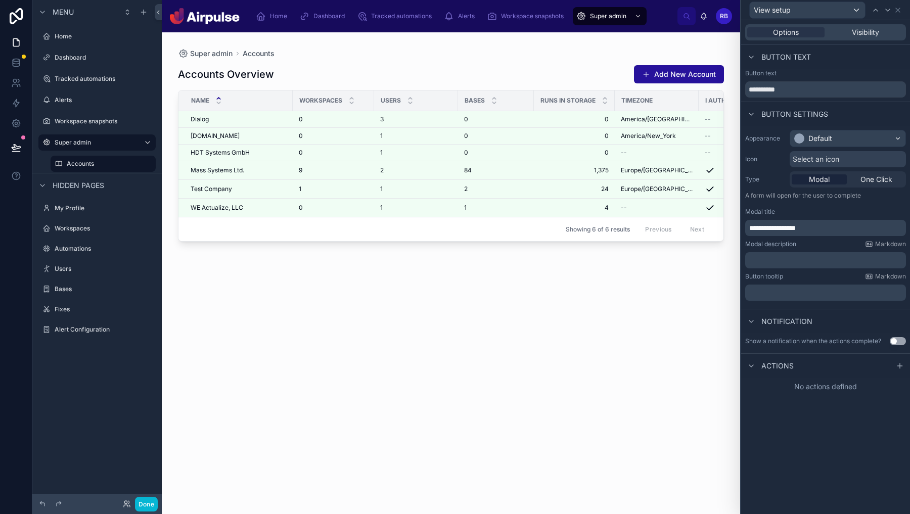
click at [845, 264] on p "﻿" at bounding box center [826, 260] width 155 height 10
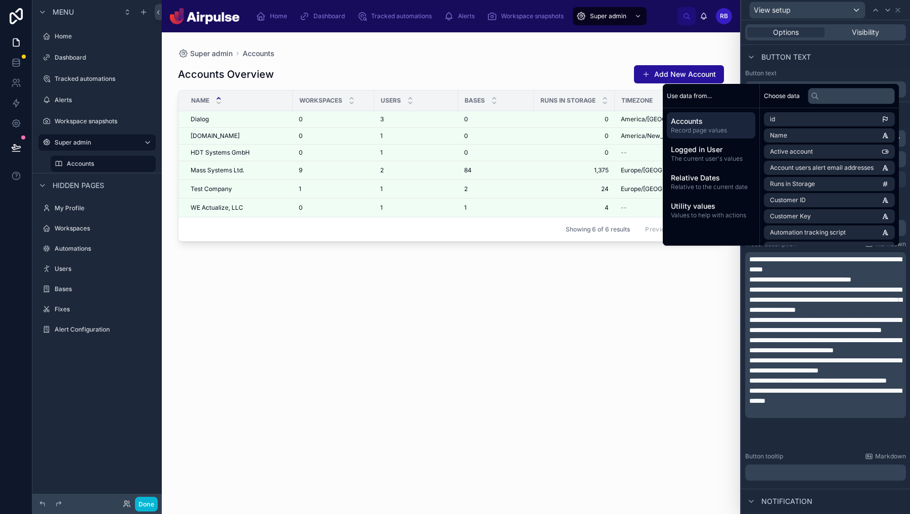
scroll to position [62, 0]
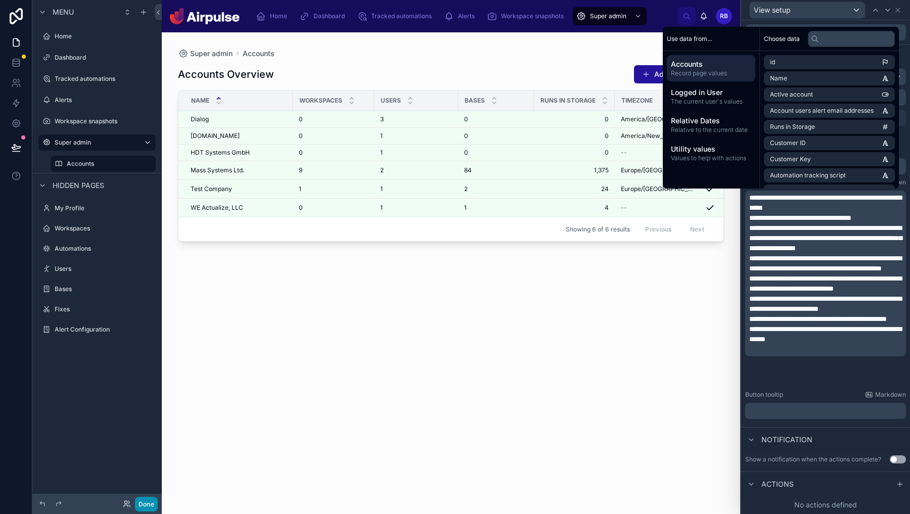
click at [145, 508] on button "Done" at bounding box center [146, 504] width 23 height 15
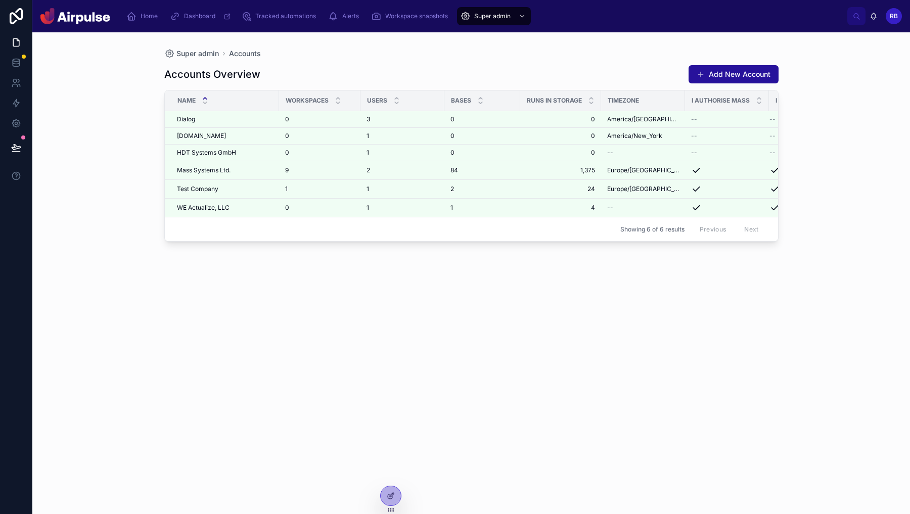
click at [481, 340] on div "Accounts Overview Add New Account Name Workspaces Users Bases Runs in Storage T…" at bounding box center [471, 280] width 614 height 443
click at [397, 492] on div at bounding box center [391, 495] width 20 height 19
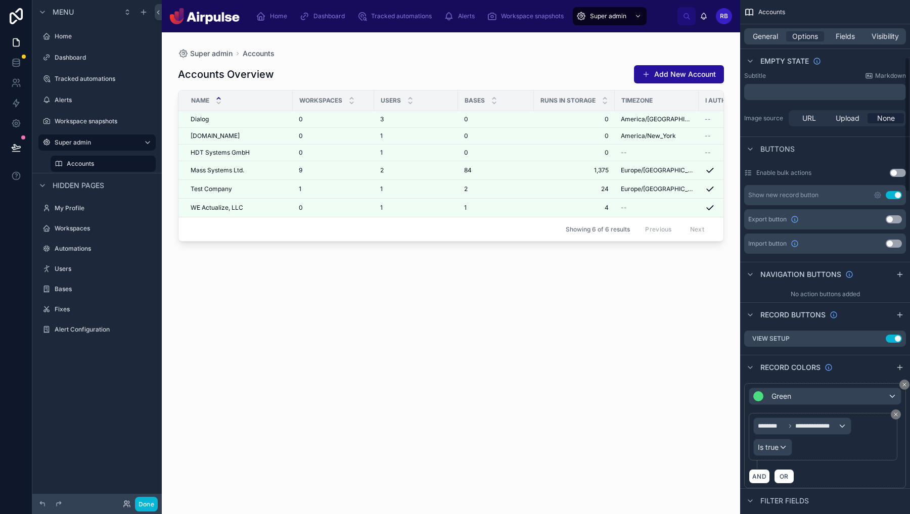
scroll to position [217, 0]
click at [879, 336] on icon "scrollable content" at bounding box center [879, 338] width 4 height 4
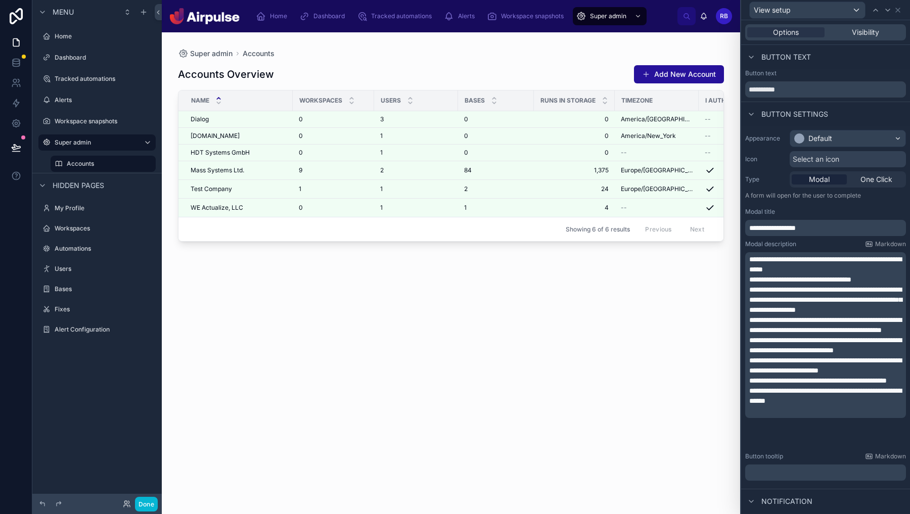
scroll to position [62, 0]
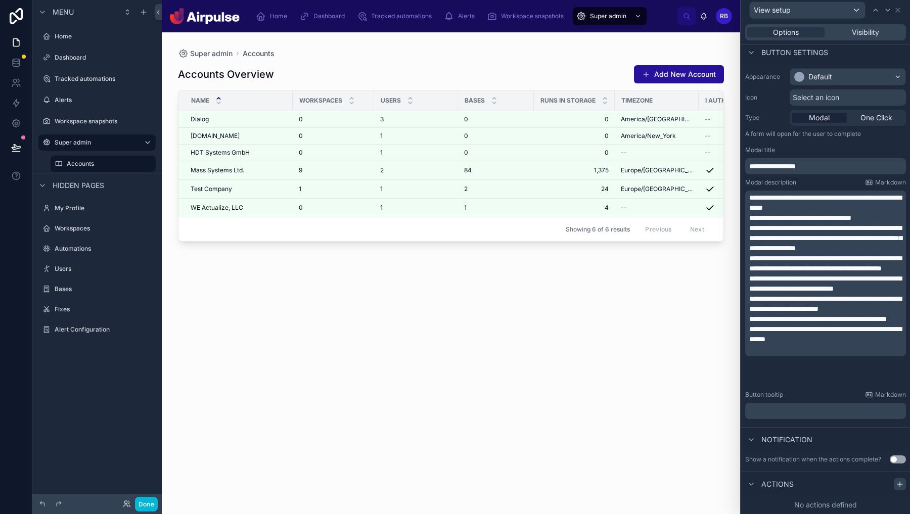
click at [897, 489] on div at bounding box center [900, 484] width 12 height 12
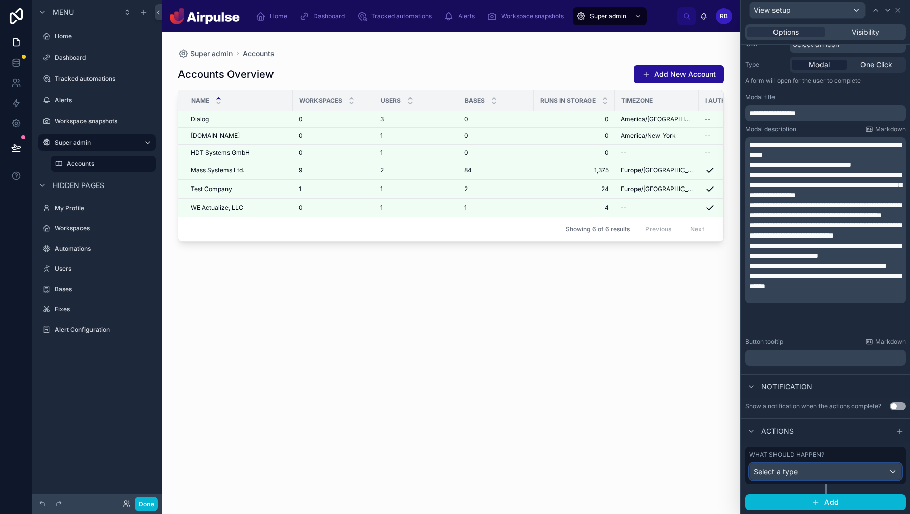
click at [884, 467] on div "Select a type" at bounding box center [826, 472] width 152 height 16
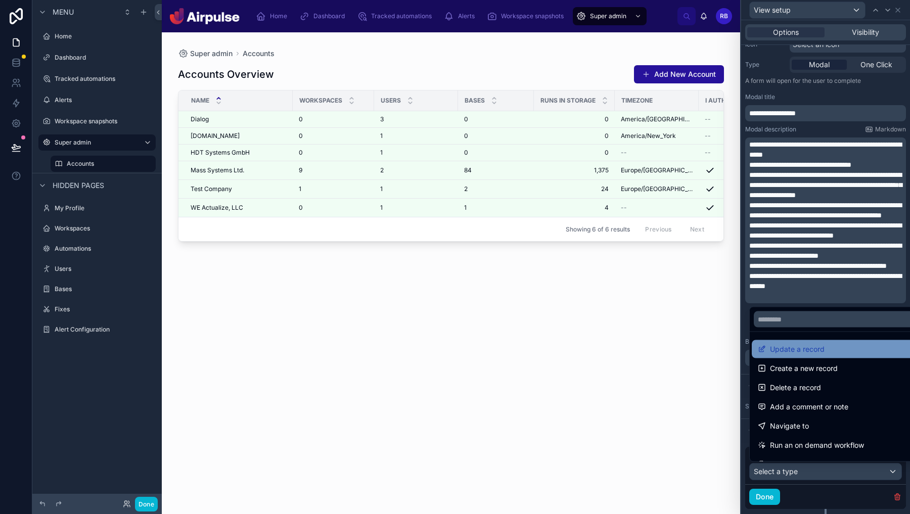
click at [807, 350] on span "Update a record" at bounding box center [797, 349] width 55 height 12
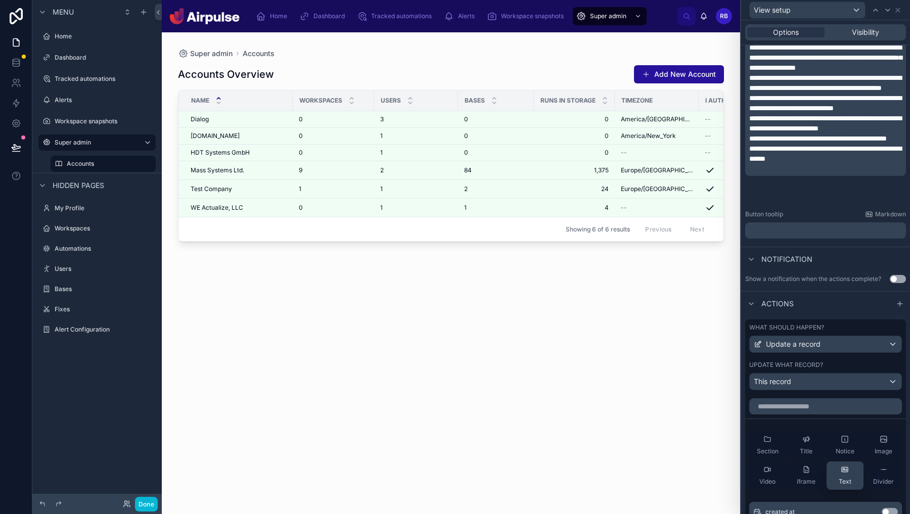
scroll to position [294, 0]
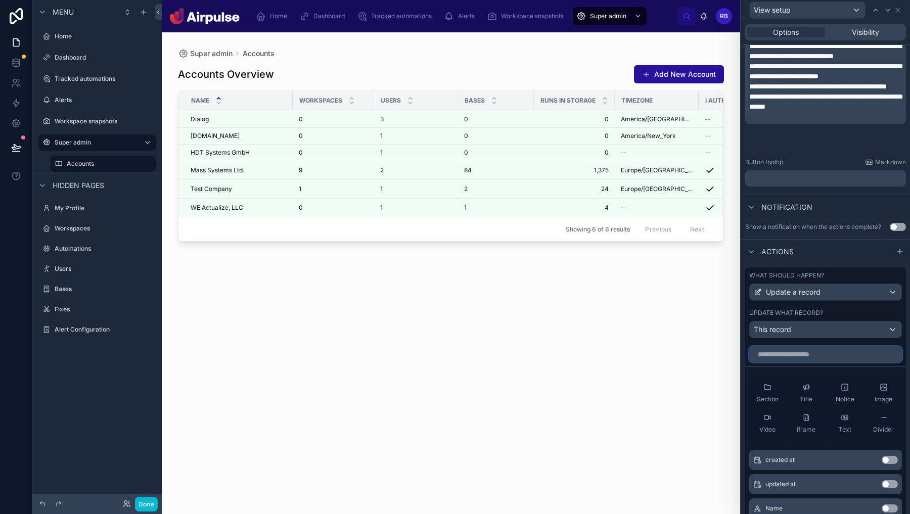
click at [874, 353] on input "text" at bounding box center [825, 354] width 153 height 16
click at [878, 326] on div "This record" at bounding box center [826, 330] width 152 height 16
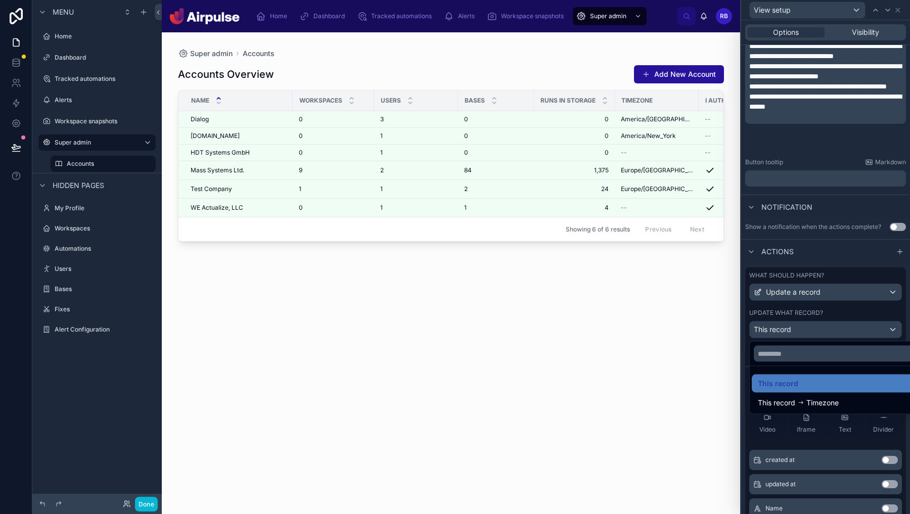
click at [882, 310] on div at bounding box center [825, 257] width 169 height 514
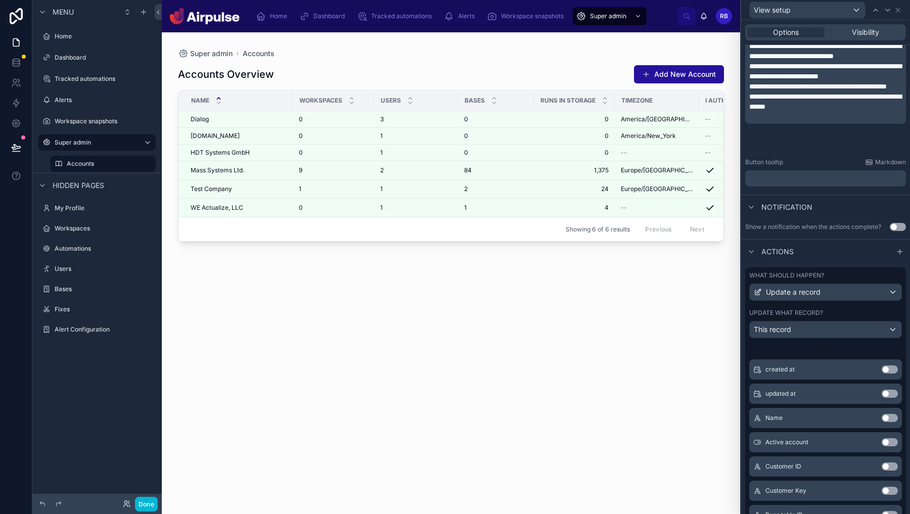
scroll to position [97, 0]
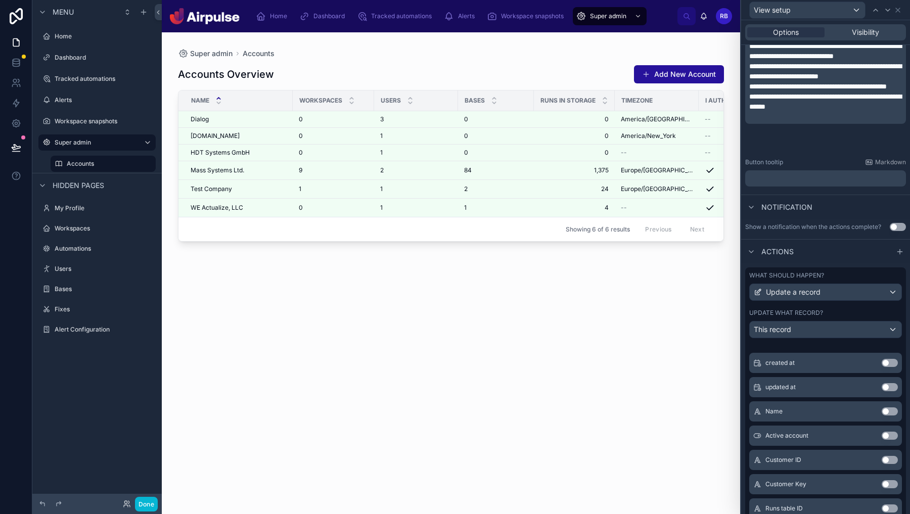
click at [892, 413] on button "Use setting" at bounding box center [890, 412] width 16 height 8
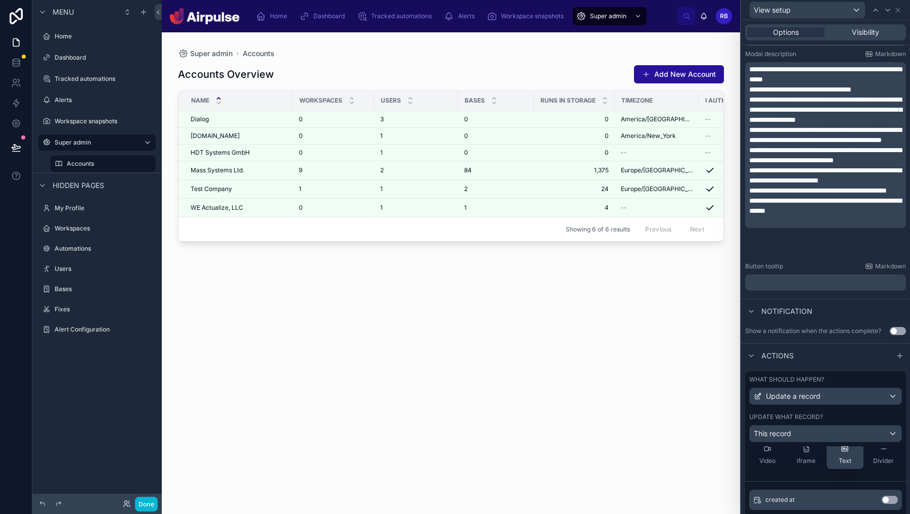
scroll to position [0, 0]
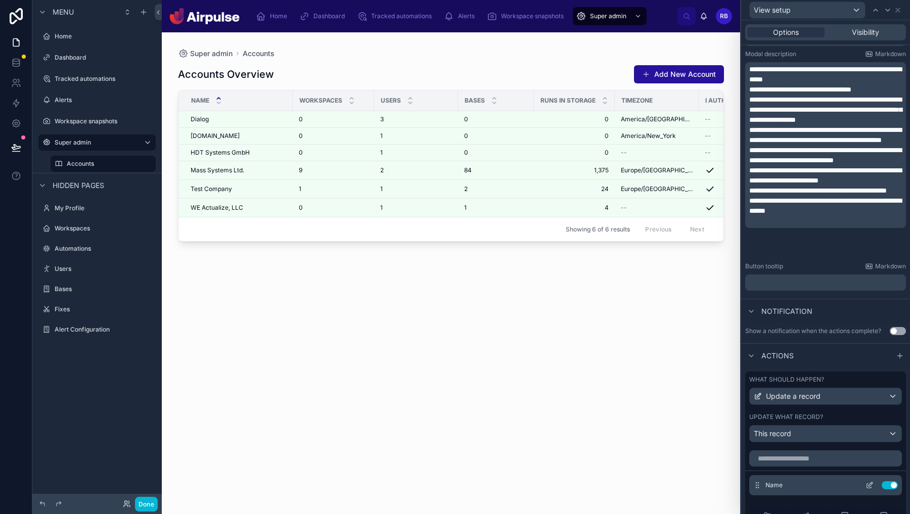
click at [871, 483] on icon at bounding box center [871, 483] width 1 height 1
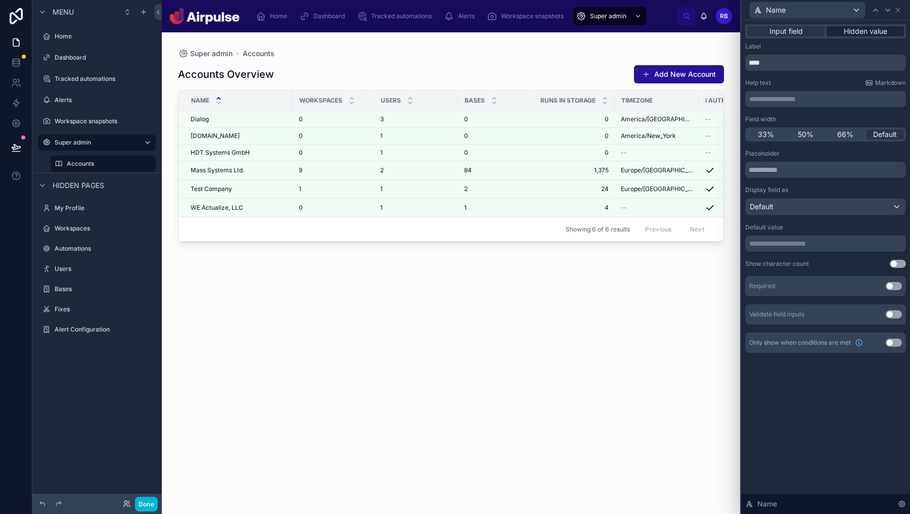
click at [862, 32] on span "Hidden value" at bounding box center [865, 31] width 43 height 10
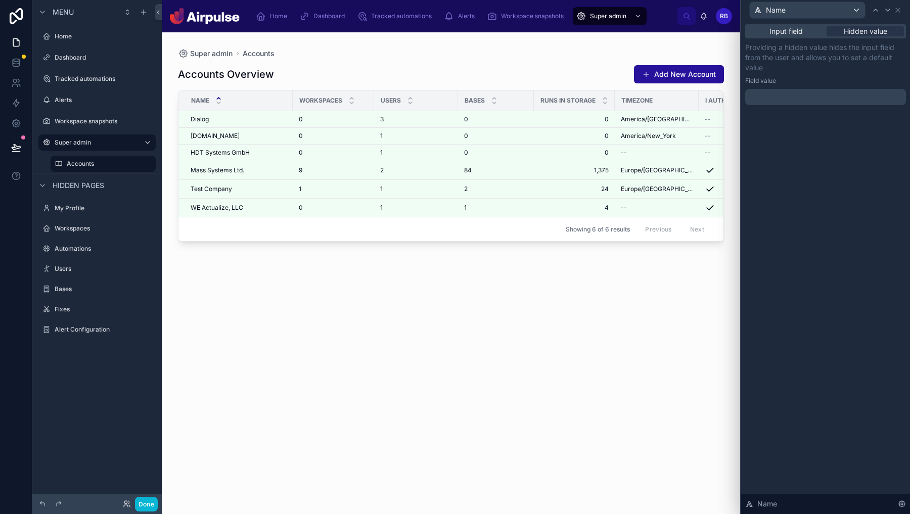
click at [823, 105] on div "Input field Hidden value Providing a hidden value hides the input field from th…" at bounding box center [825, 74] width 169 height 109
click at [825, 100] on p "﻿" at bounding box center [826, 97] width 155 height 10
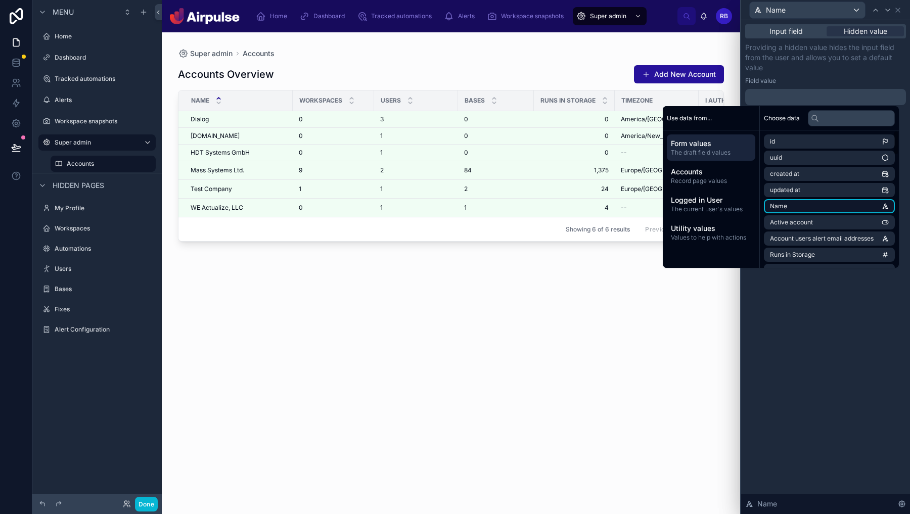
click at [808, 210] on li "Name" at bounding box center [829, 206] width 131 height 14
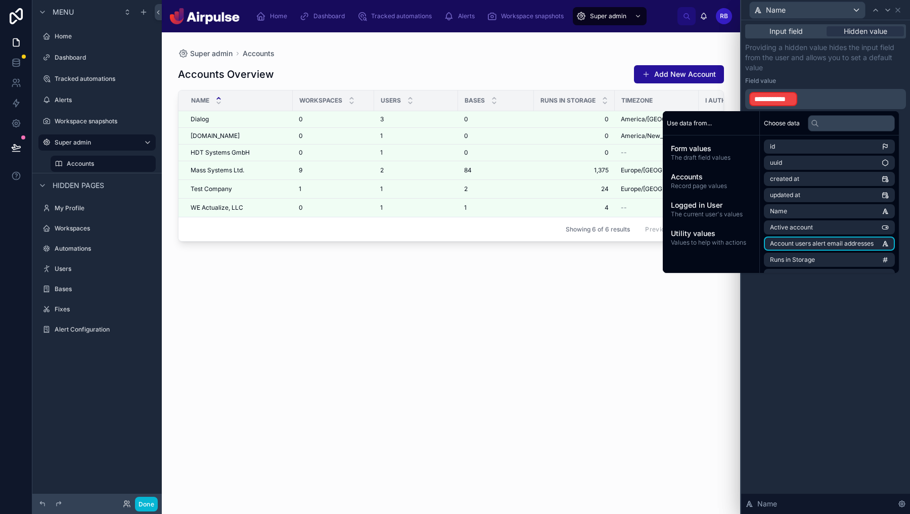
click at [867, 429] on div "**********" at bounding box center [825, 267] width 169 height 494
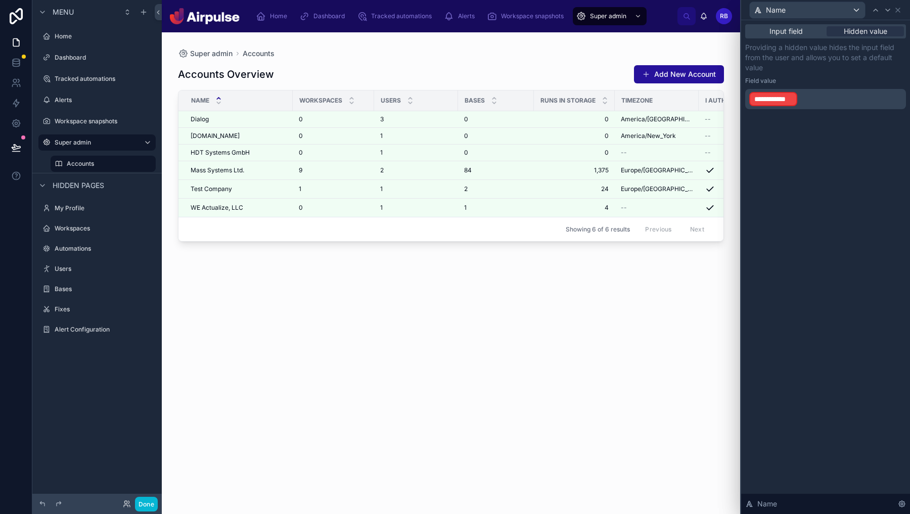
click at [786, 96] on span "**********" at bounding box center [773, 99] width 38 height 10
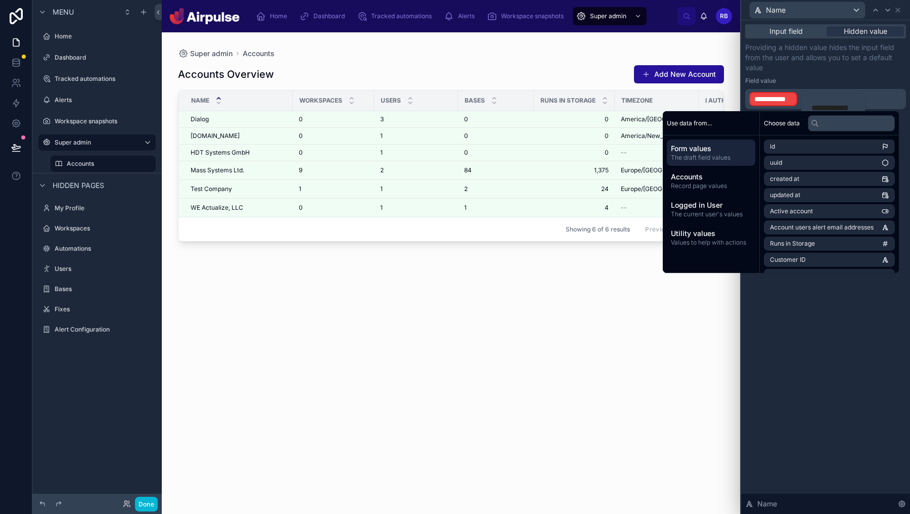
click at [720, 150] on span "Form values" at bounding box center [711, 149] width 80 height 10
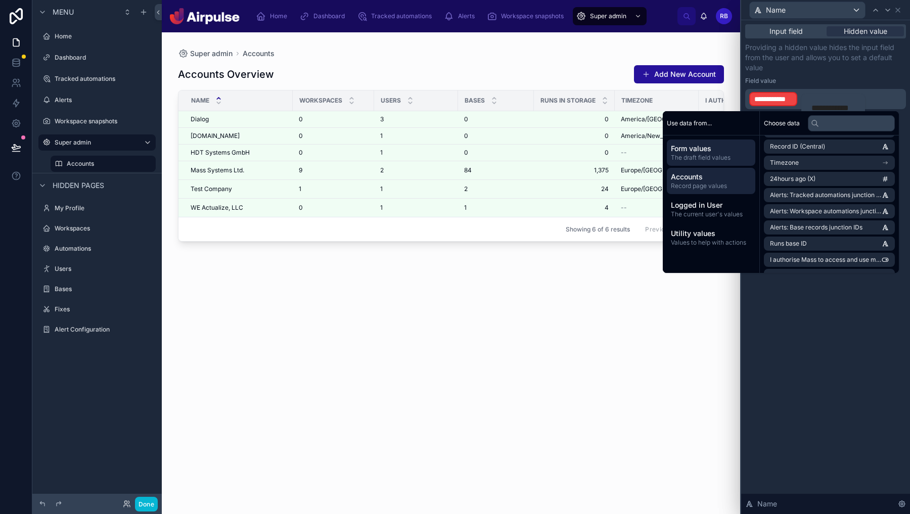
click at [701, 177] on span "Accounts" at bounding box center [711, 177] width 80 height 10
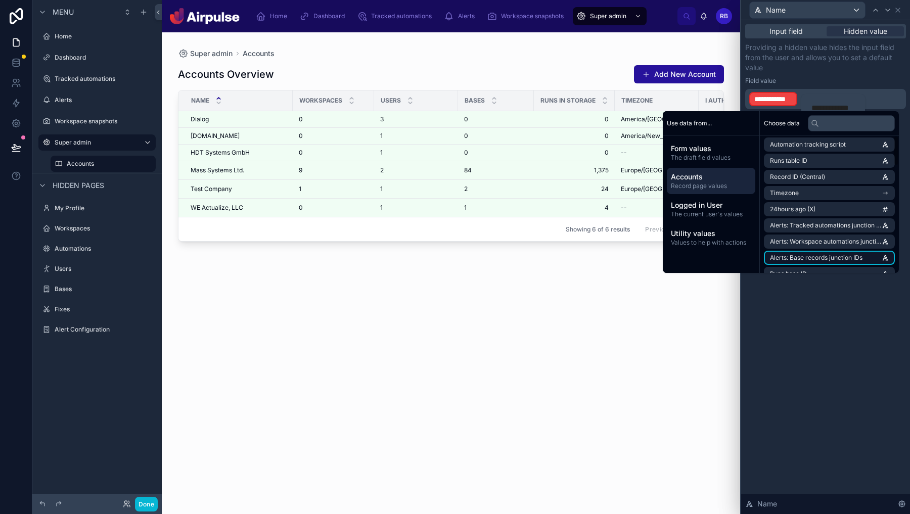
scroll to position [0, 0]
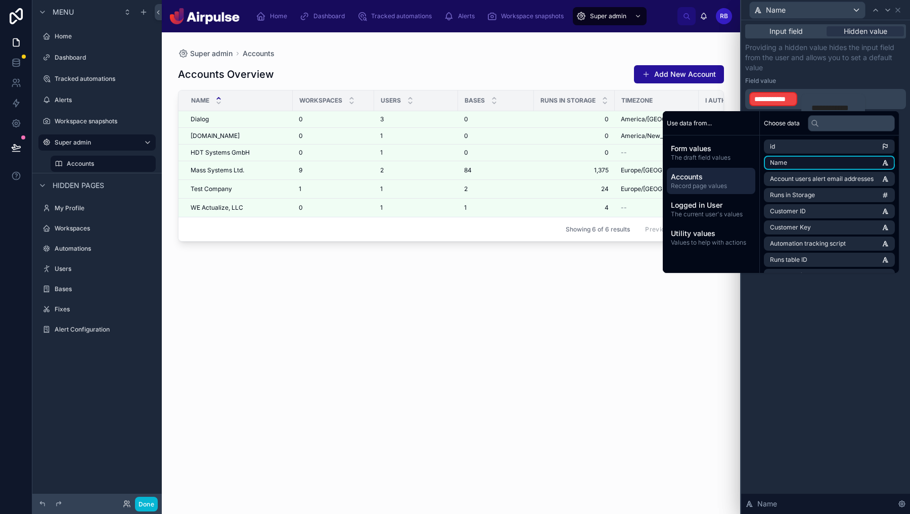
click at [828, 164] on li "Name" at bounding box center [829, 163] width 131 height 14
click at [857, 79] on div "Field value" at bounding box center [825, 81] width 161 height 8
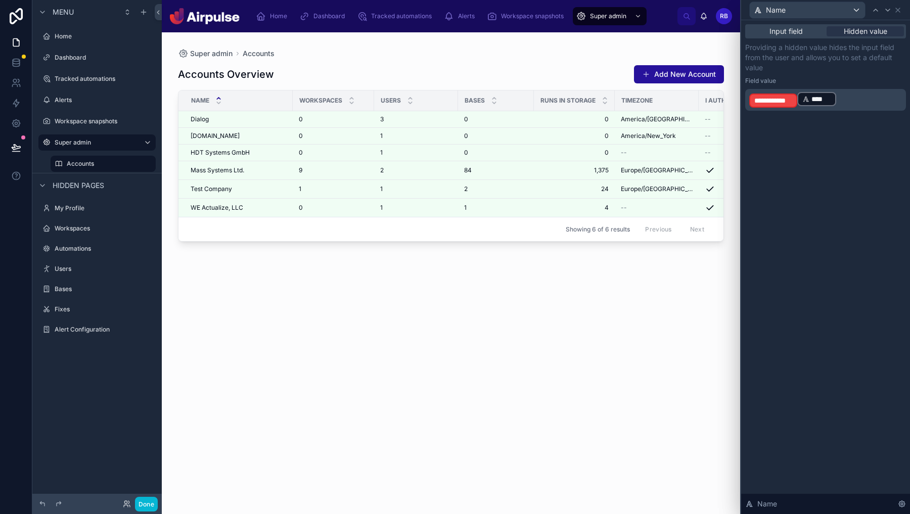
click at [791, 102] on span "**********" at bounding box center [773, 101] width 38 height 10
click at [785, 103] on span "**********" at bounding box center [773, 101] width 38 height 10
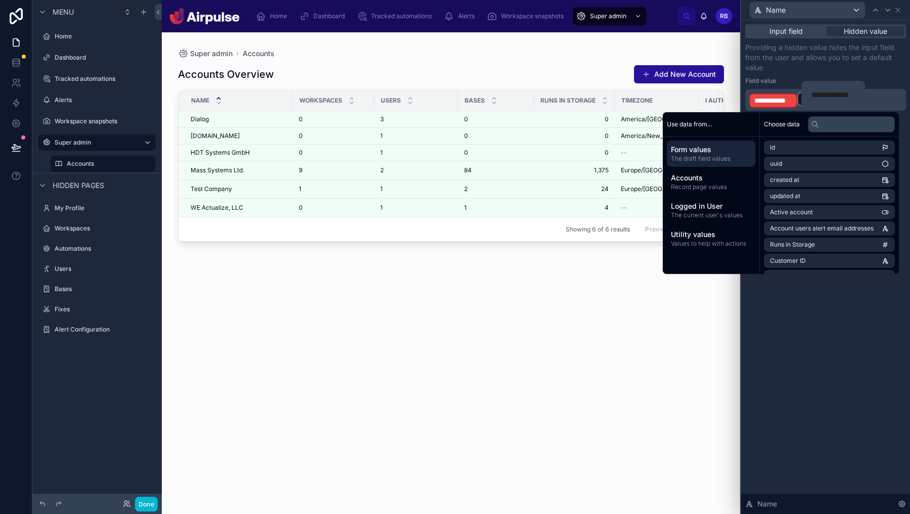
click at [885, 104] on p "**********" at bounding box center [826, 100] width 155 height 18
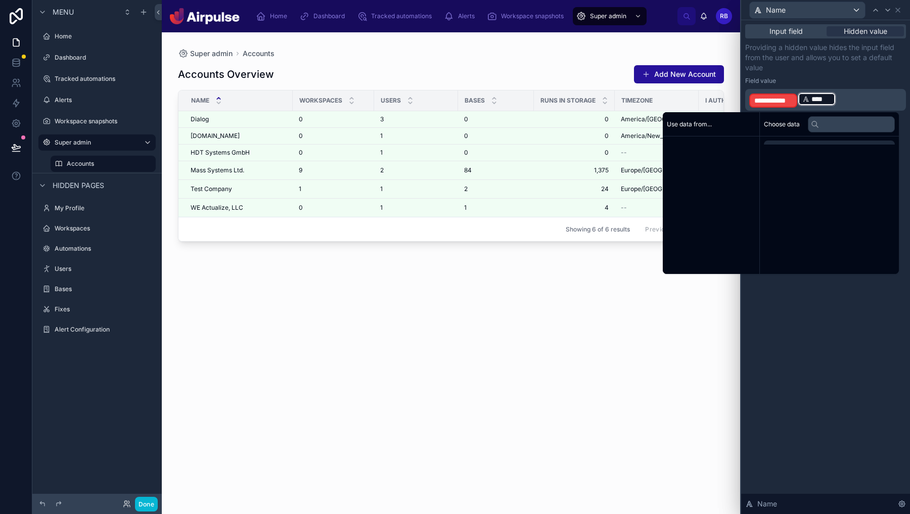
click at [878, 104] on p "**********" at bounding box center [826, 100] width 155 height 18
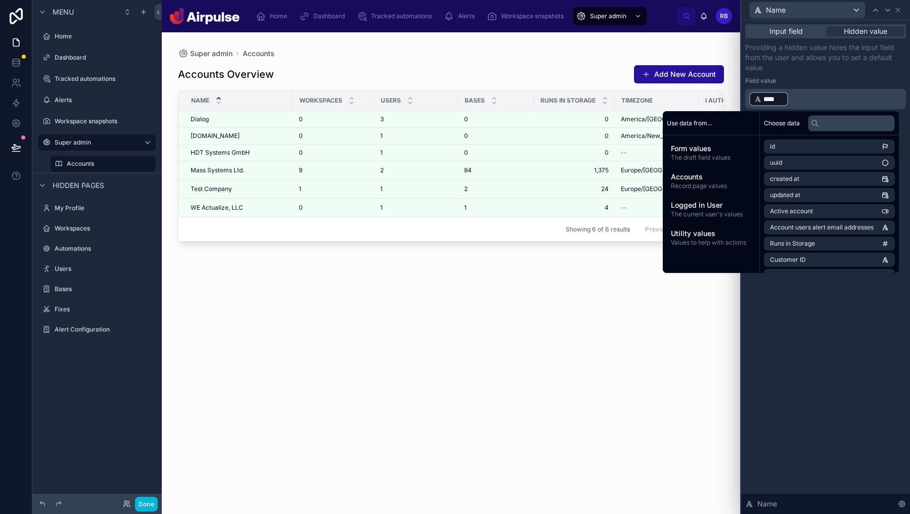
click at [818, 392] on div "Input field Hidden value Providing a hidden value hides the input field from th…" at bounding box center [825, 267] width 169 height 494
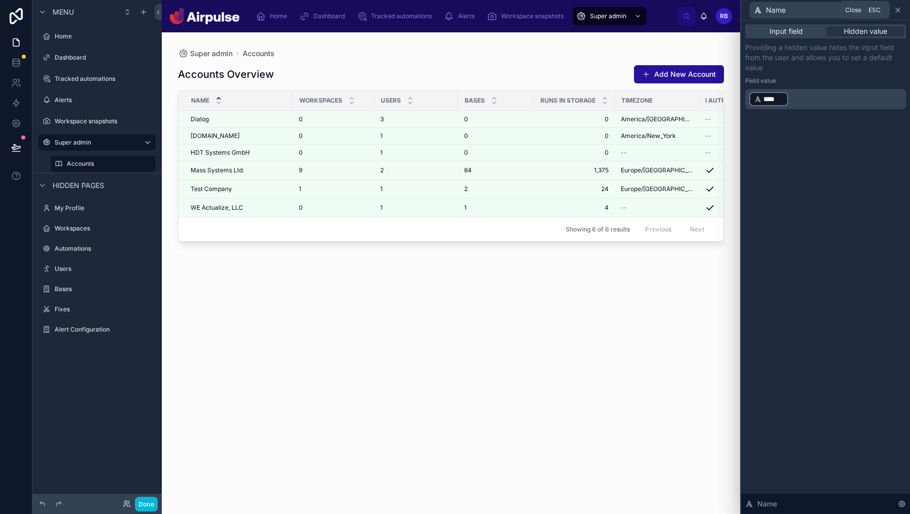
click at [900, 10] on icon at bounding box center [898, 10] width 8 height 8
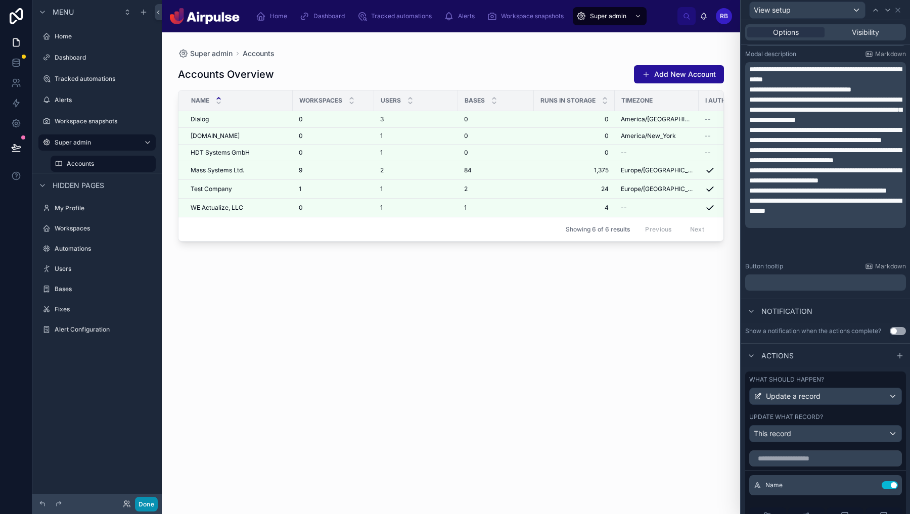
click at [150, 501] on button "Done" at bounding box center [146, 504] width 23 height 15
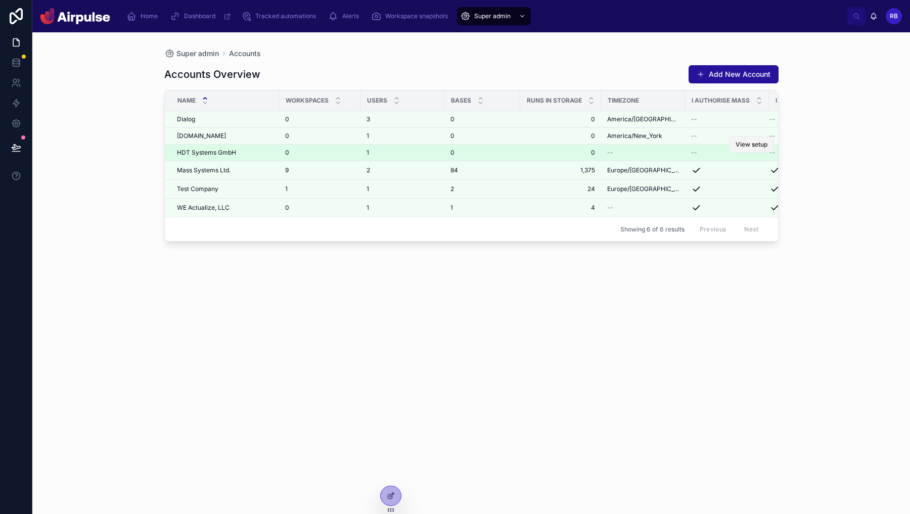
click at [744, 148] on span "View setup" at bounding box center [752, 145] width 32 height 8
click at [746, 142] on span "View setup" at bounding box center [752, 145] width 32 height 8
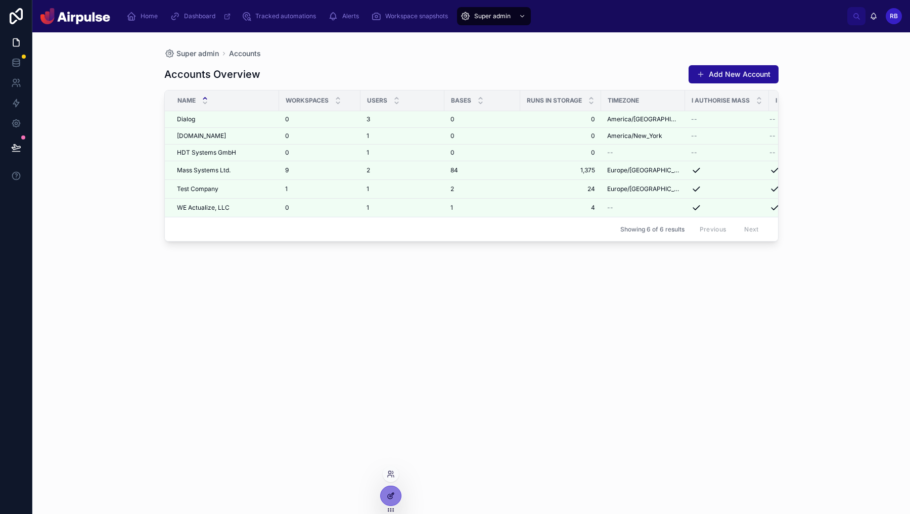
click at [387, 496] on icon at bounding box center [391, 496] width 8 height 8
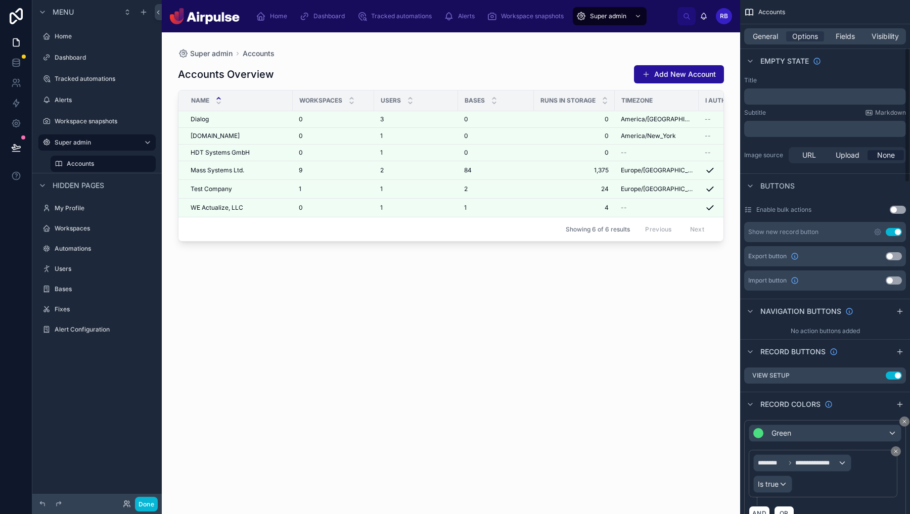
scroll to position [202, 0]
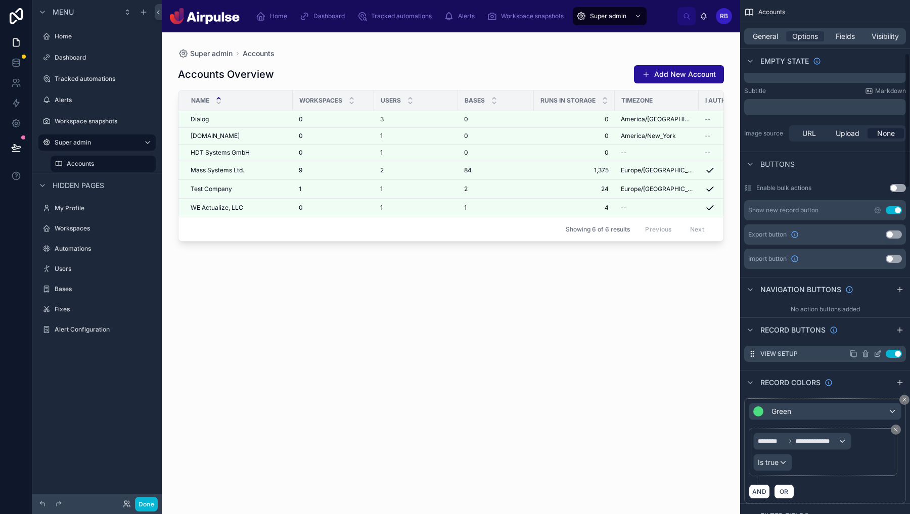
click at [878, 354] on icon "scrollable content" at bounding box center [879, 353] width 4 height 4
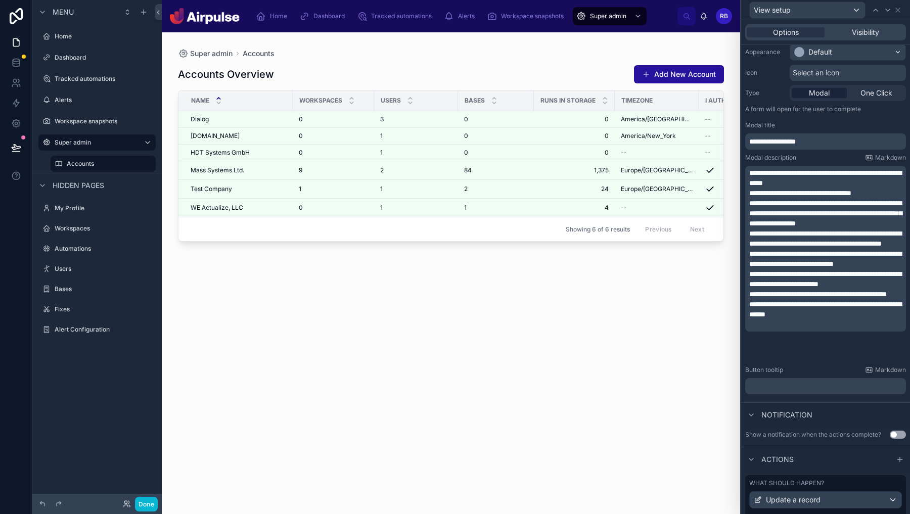
scroll to position [90, 0]
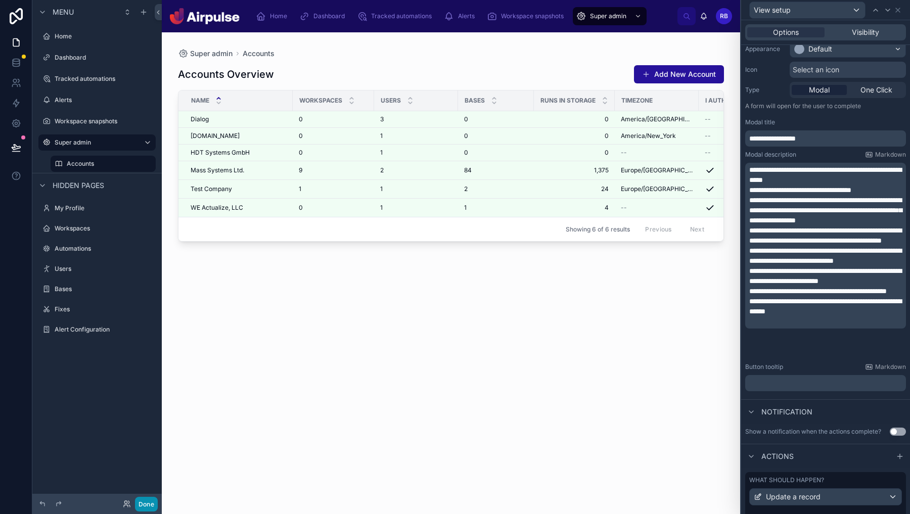
click at [148, 507] on button "Done" at bounding box center [146, 504] width 23 height 15
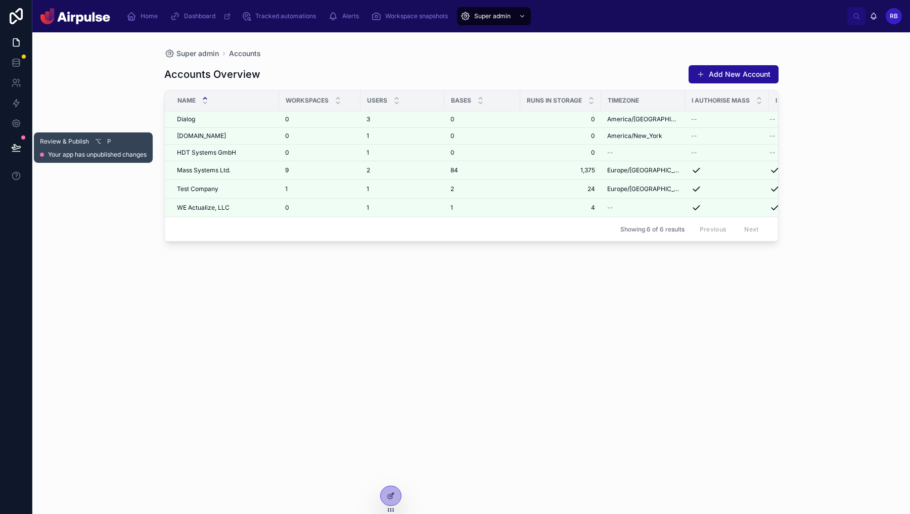
click at [13, 147] on icon at bounding box center [16, 147] width 9 height 5
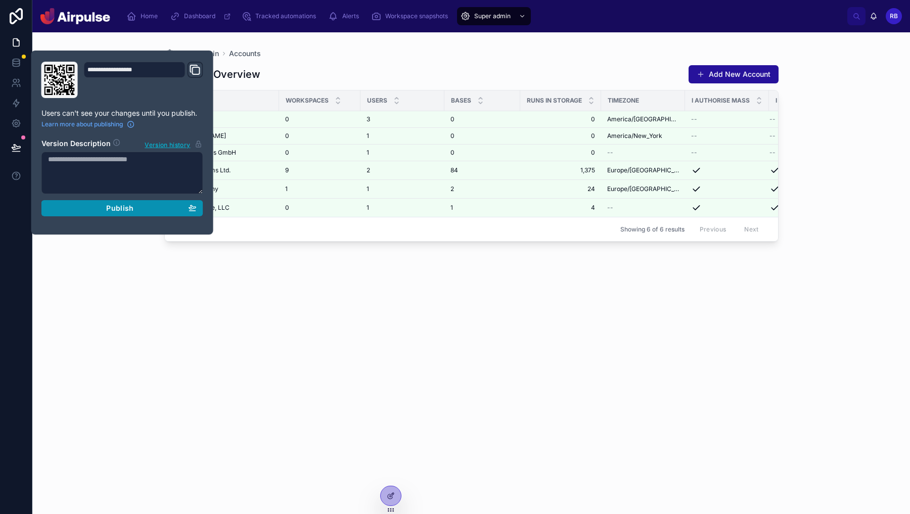
click at [199, 209] on button "Publish" at bounding box center [122, 208] width 162 height 16
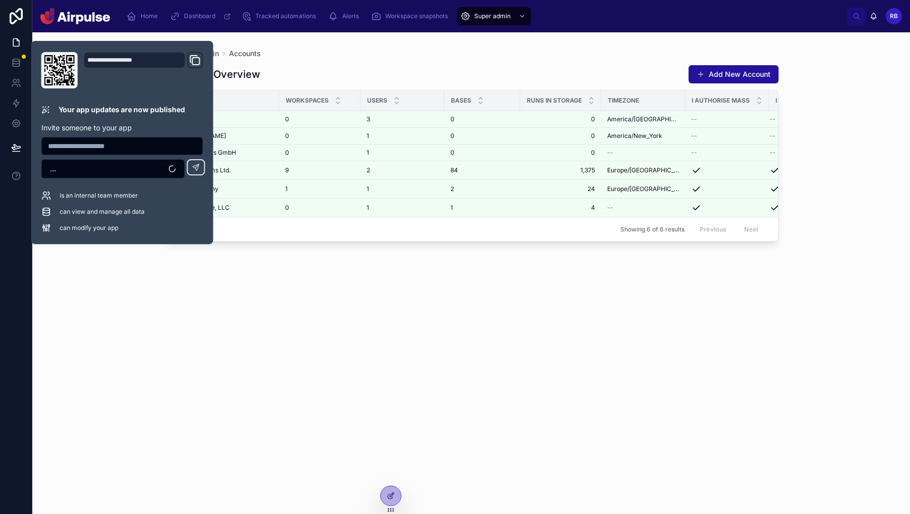
click at [586, 369] on div "Accounts Overview Add New Account Name Workspaces Users Bases Runs in Storage T…" at bounding box center [471, 280] width 614 height 443
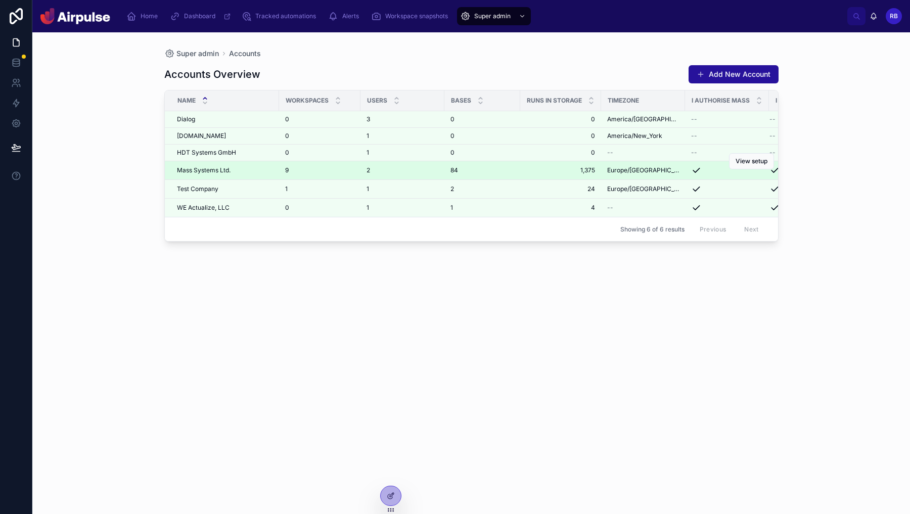
click at [750, 169] on div "View setup" at bounding box center [751, 161] width 45 height 18
click at [750, 162] on span "View setup" at bounding box center [752, 161] width 32 height 8
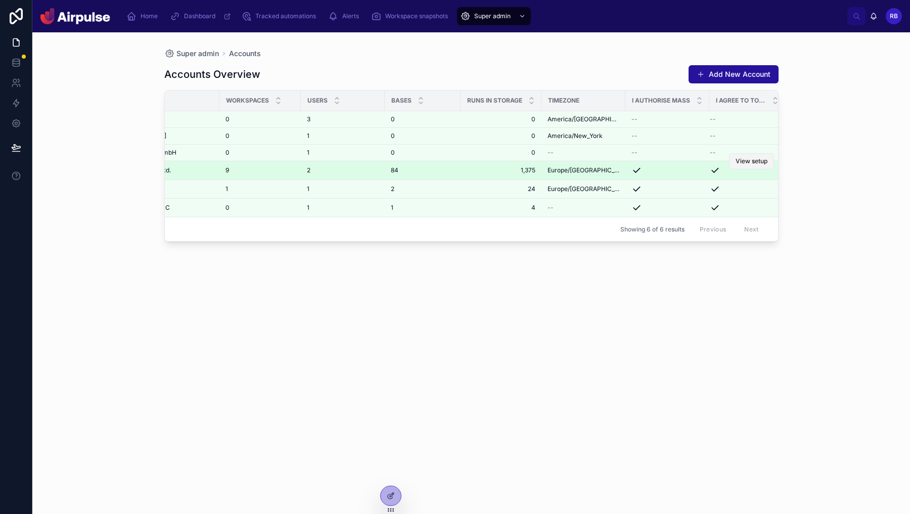
click at [735, 156] on button "View setup" at bounding box center [751, 161] width 45 height 16
click at [748, 159] on span "View setup" at bounding box center [752, 161] width 32 height 8
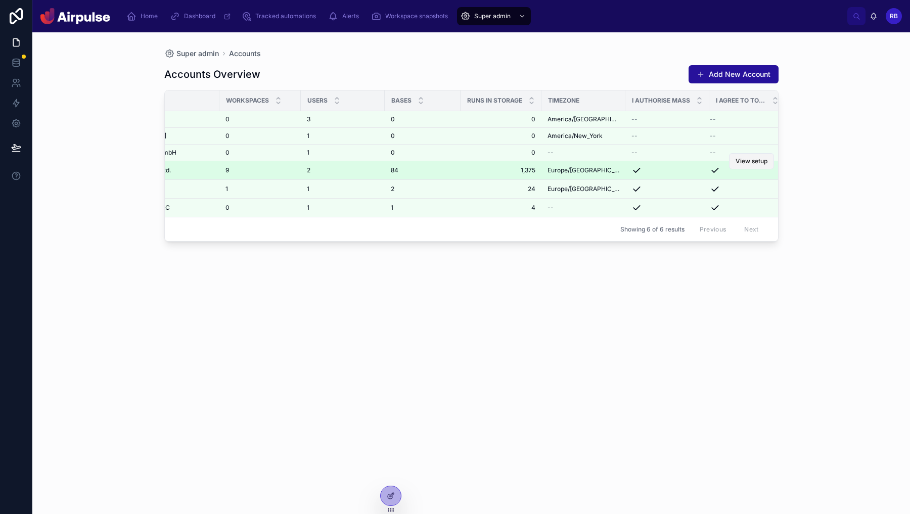
click at [748, 159] on span "View setup" at bounding box center [752, 161] width 32 height 8
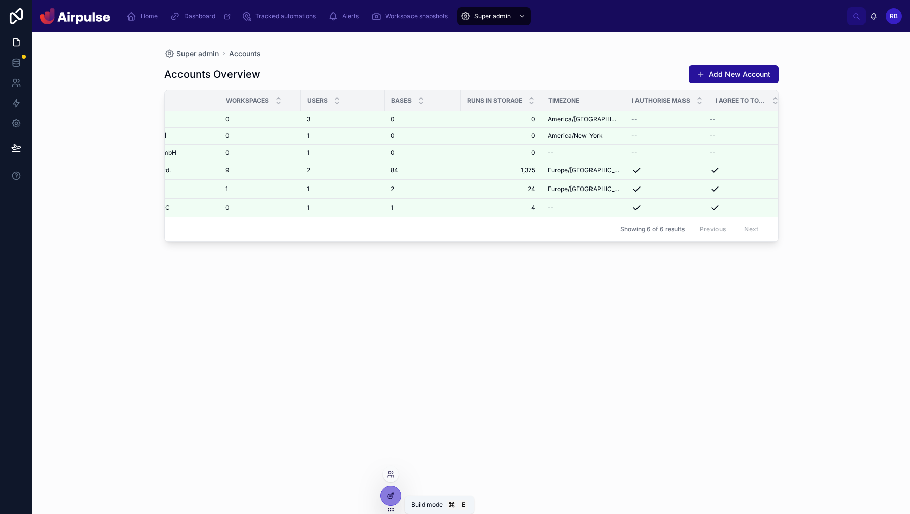
click at [390, 498] on icon at bounding box center [391, 496] width 8 height 8
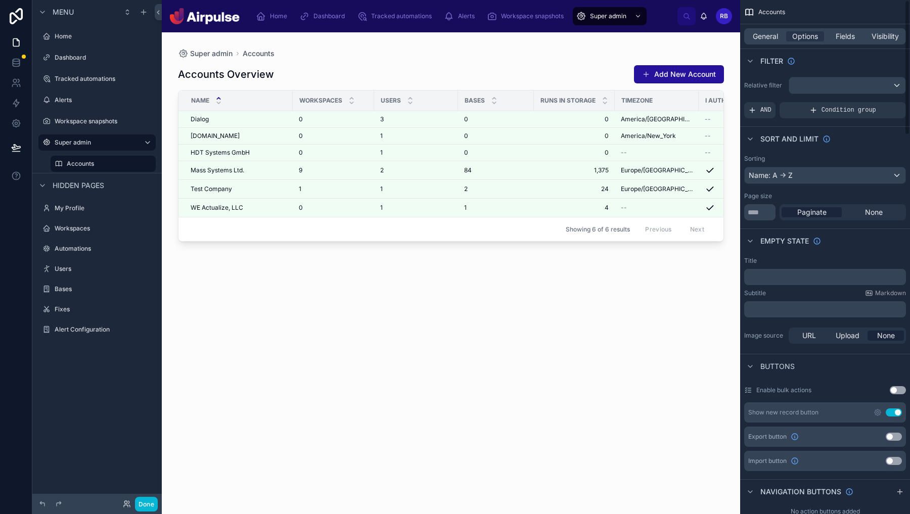
click at [777, 30] on div "General Options Fields Visibility" at bounding box center [825, 36] width 162 height 16
click at [774, 37] on span "General" at bounding box center [765, 36] width 25 height 10
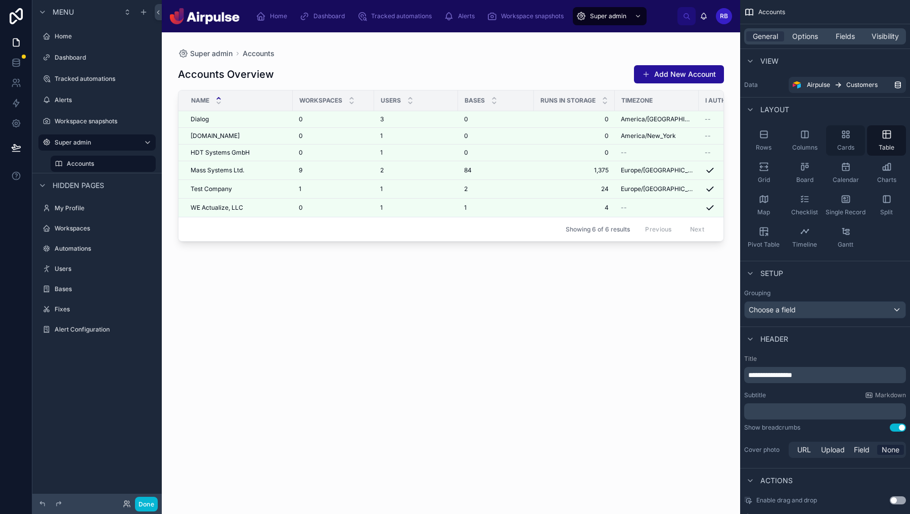
click at [851, 146] on span "Cards" at bounding box center [845, 148] width 17 height 8
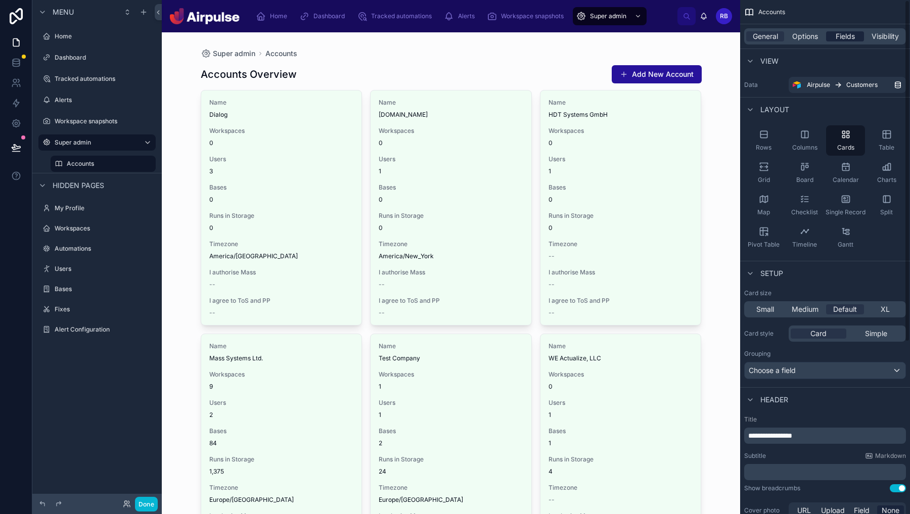
click at [841, 40] on span "Fields" at bounding box center [845, 36] width 19 height 10
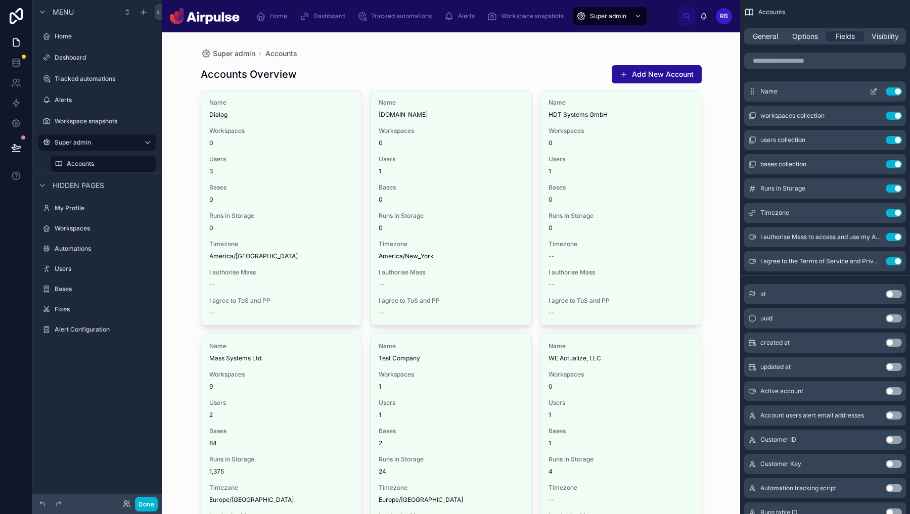
click at [873, 92] on icon "scrollable content" at bounding box center [874, 91] width 8 height 8
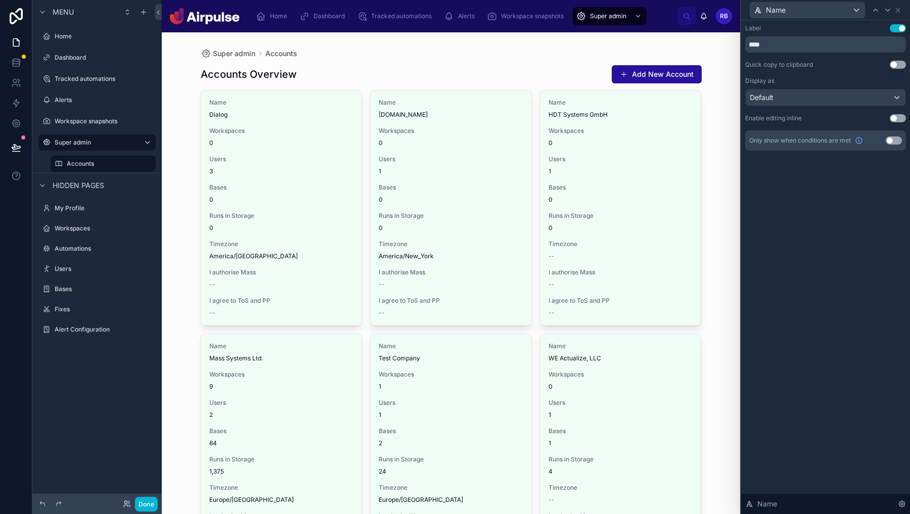
click at [888, 30] on div "Label Use setting" at bounding box center [825, 28] width 161 height 8
click at [889, 29] on div "Label Use setting" at bounding box center [825, 28] width 161 height 8
click at [904, 27] on button "Use setting" at bounding box center [898, 28] width 16 height 8
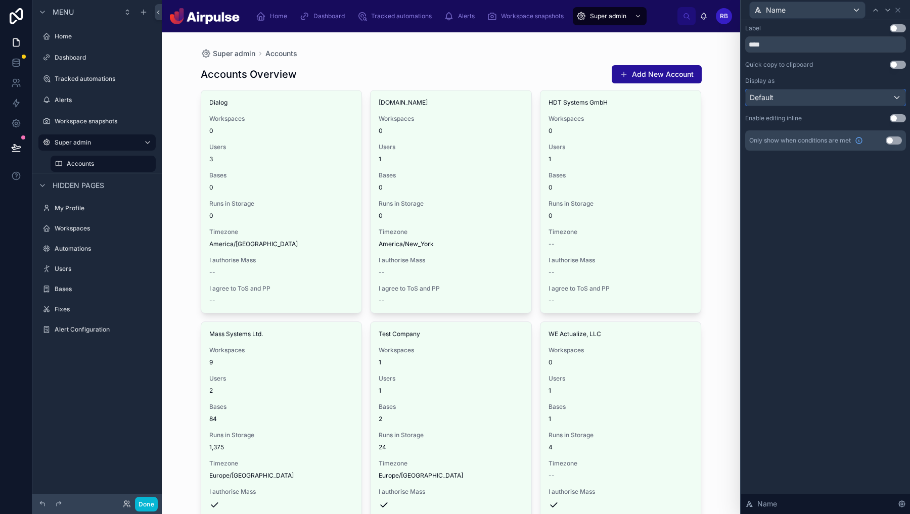
click at [823, 93] on div "Default" at bounding box center [826, 98] width 160 height 16
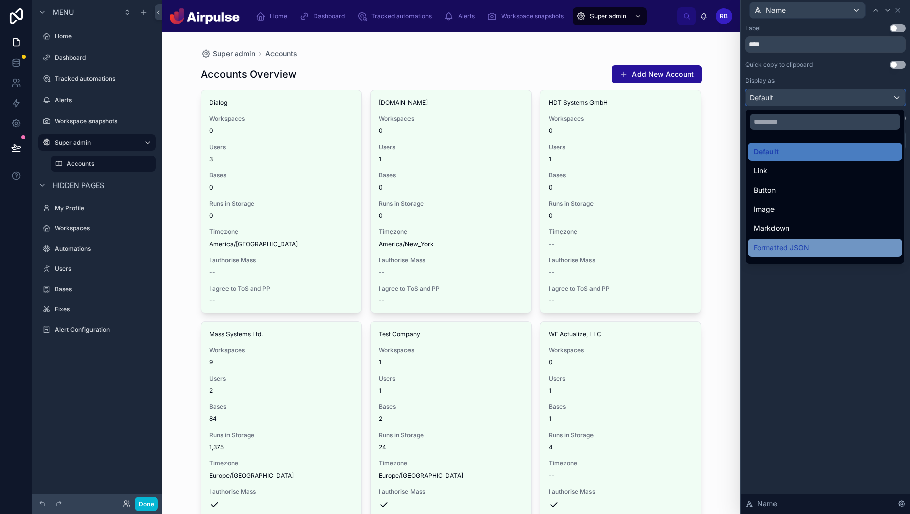
scroll to position [110, 0]
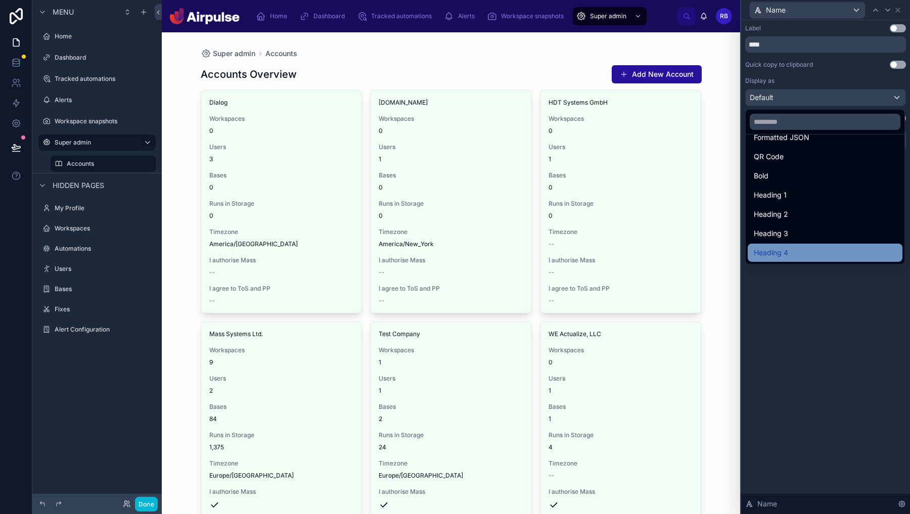
click at [793, 251] on div "Heading 4" at bounding box center [825, 253] width 143 height 12
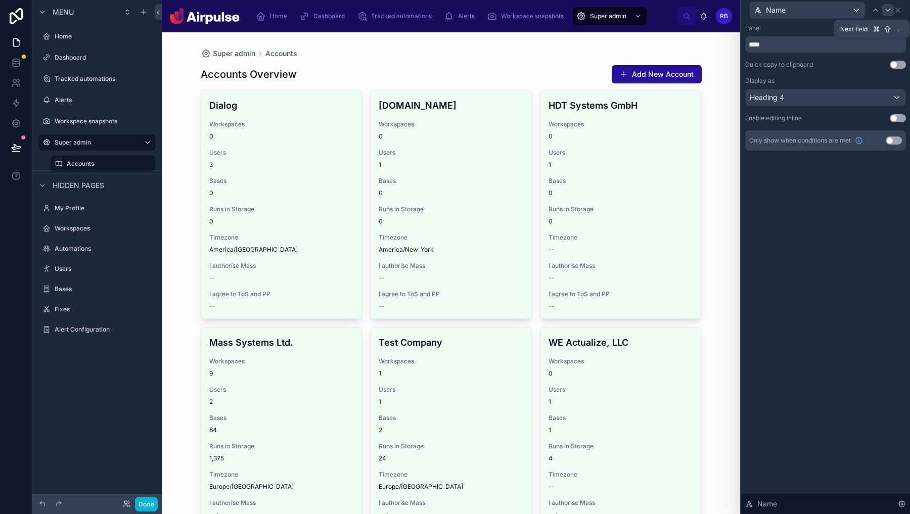
click at [888, 11] on icon at bounding box center [888, 10] width 8 height 8
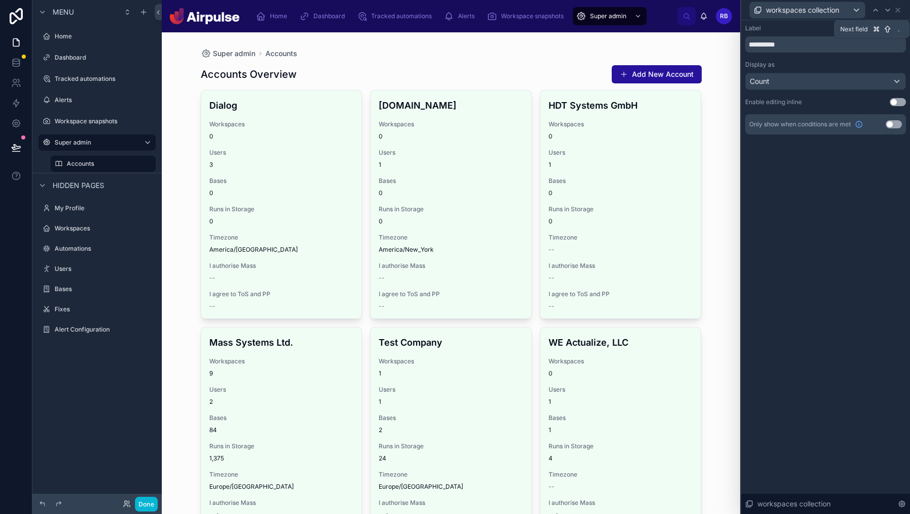
click at [888, 11] on icon at bounding box center [888, 10] width 8 height 8
click at [903, 9] on div "bases collection" at bounding box center [825, 10] width 161 height 20
click at [896, 10] on icon at bounding box center [898, 10] width 8 height 8
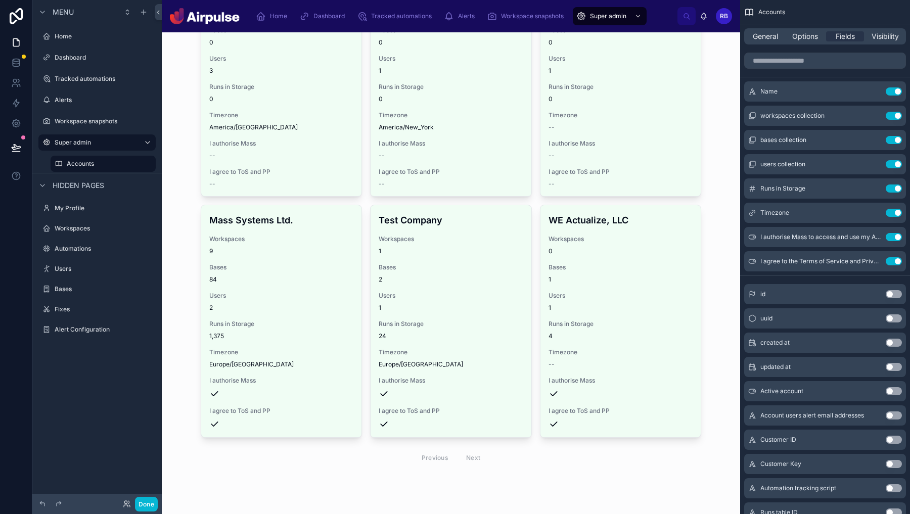
scroll to position [0, 0]
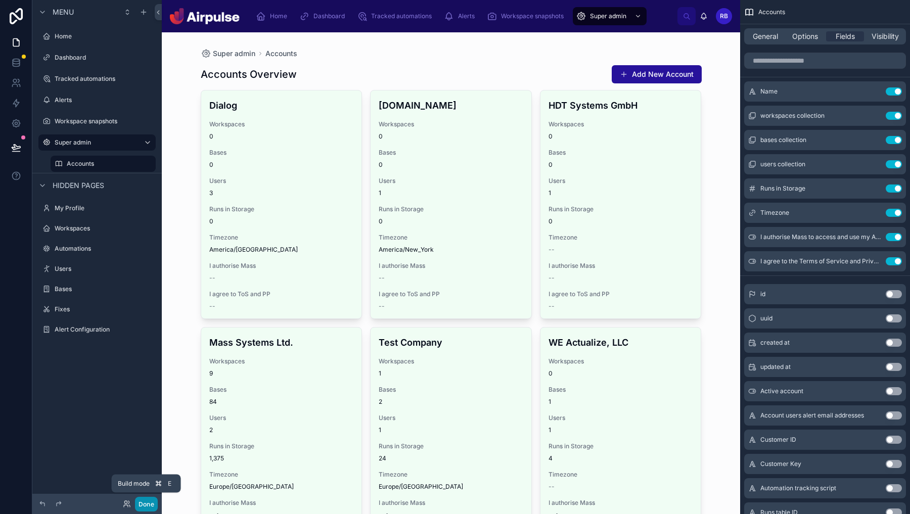
click at [147, 500] on button "Done" at bounding box center [146, 504] width 23 height 15
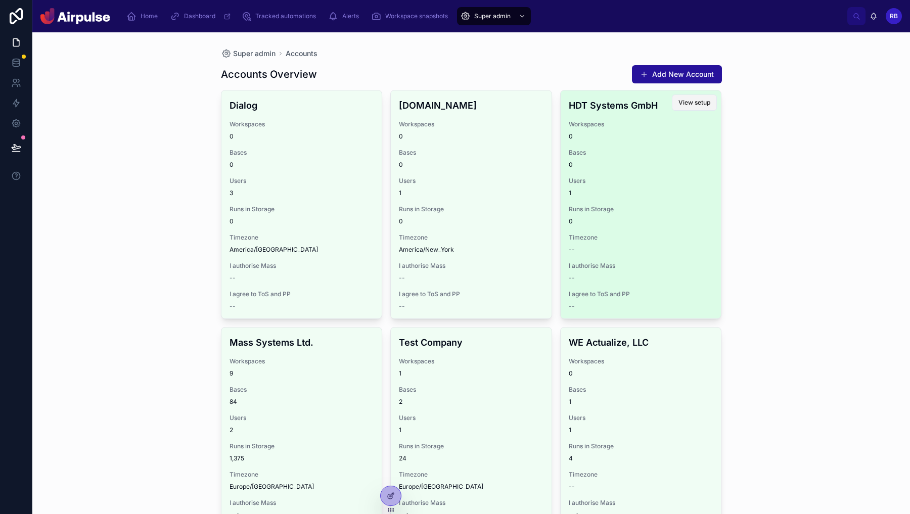
click at [689, 103] on span "View setup" at bounding box center [695, 103] width 32 height 8
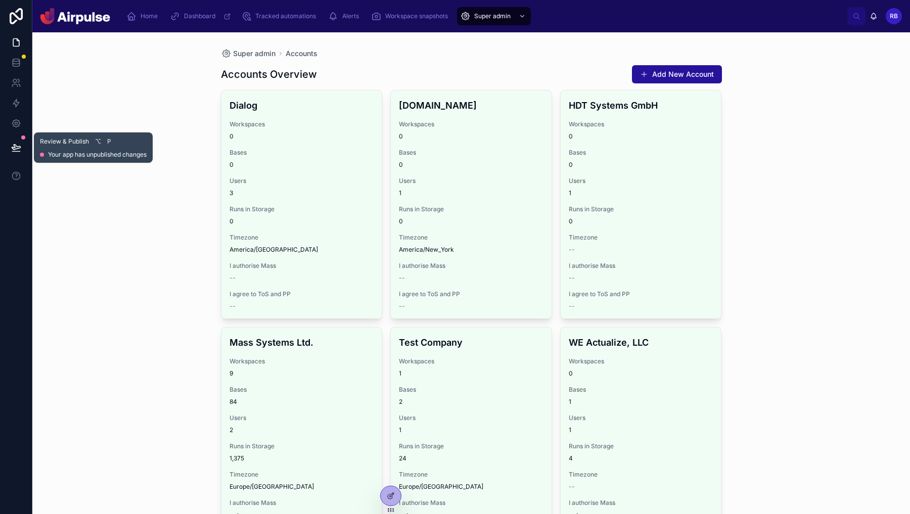
click at [21, 158] on button at bounding box center [16, 147] width 22 height 28
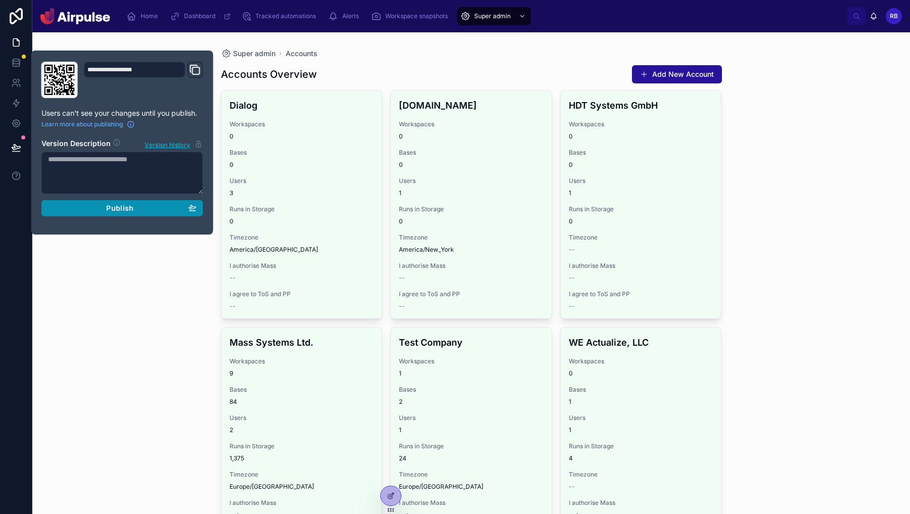
click at [112, 205] on span "Publish" at bounding box center [119, 208] width 27 height 9
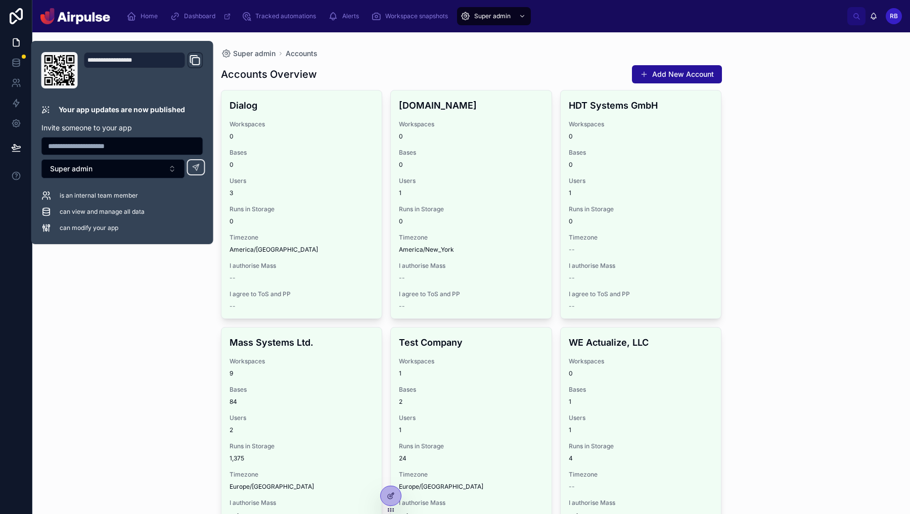
click at [189, 335] on div "Super admin Accounts Accounts Overview Add New Account Dialog Workspaces 0 Base…" at bounding box center [471, 273] width 878 height 482
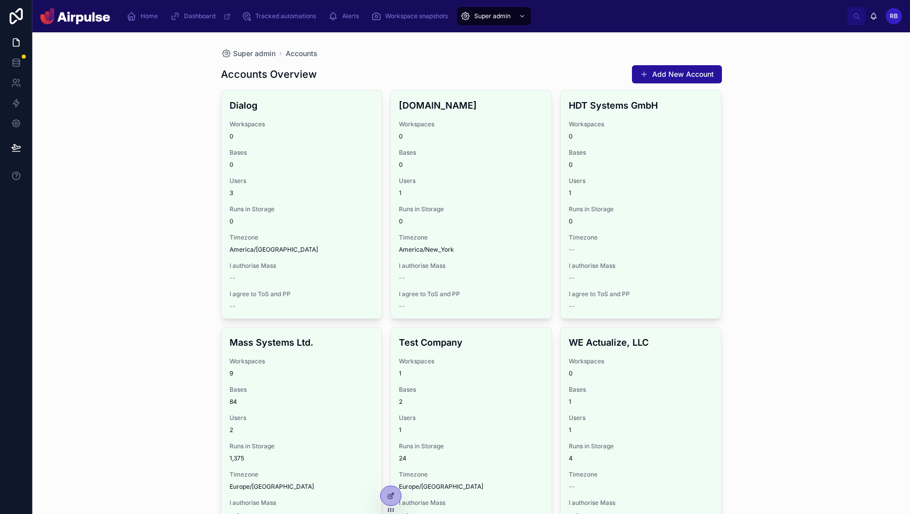
click at [183, 334] on div "Super admin Accounts Accounts Overview Add New Account Dialog Workspaces 0 Base…" at bounding box center [471, 273] width 878 height 482
click at [183, 333] on div "Super admin Accounts Accounts Overview Add New Account Dialog Workspaces 0 Base…" at bounding box center [471, 273] width 878 height 482
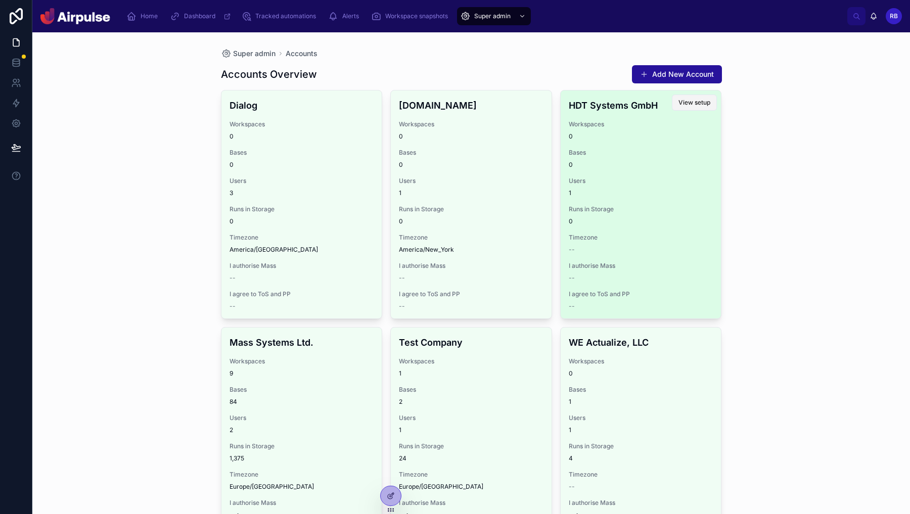
click at [696, 101] on span "View setup" at bounding box center [695, 103] width 32 height 8
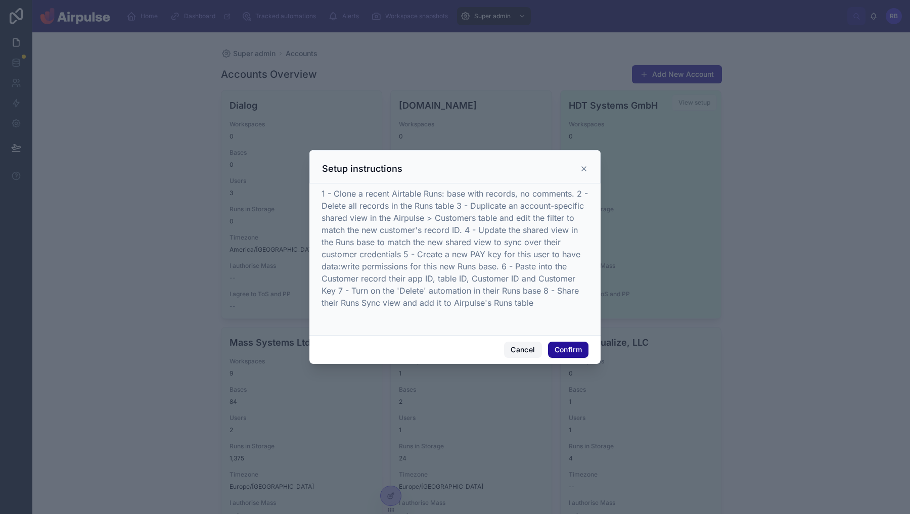
click at [519, 354] on button "Cancel" at bounding box center [522, 350] width 37 height 16
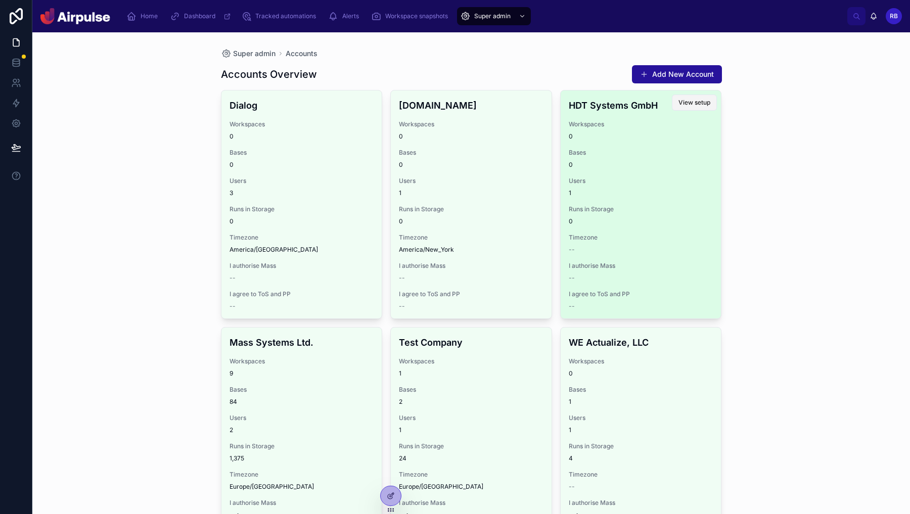
click at [691, 103] on span "View setup" at bounding box center [695, 103] width 32 height 8
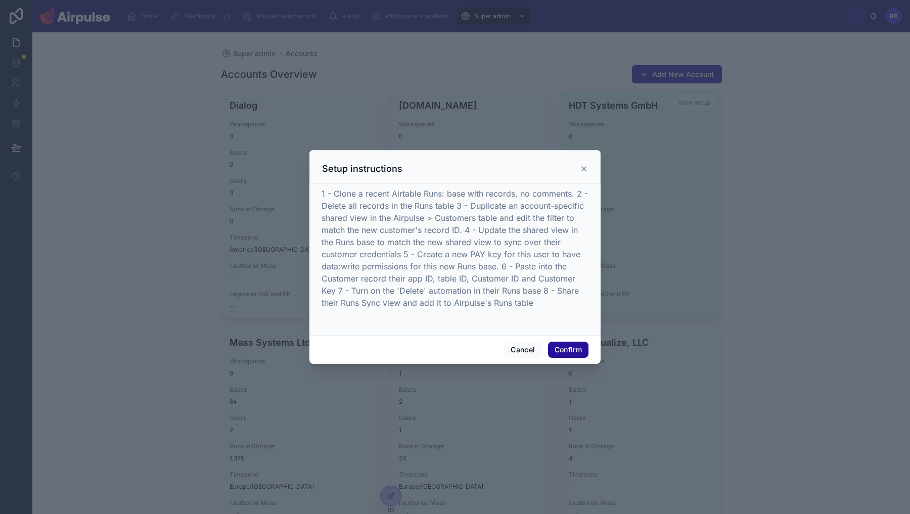
click at [394, 491] on div at bounding box center [455, 257] width 910 height 514
click at [522, 351] on button "Cancel" at bounding box center [522, 350] width 37 height 16
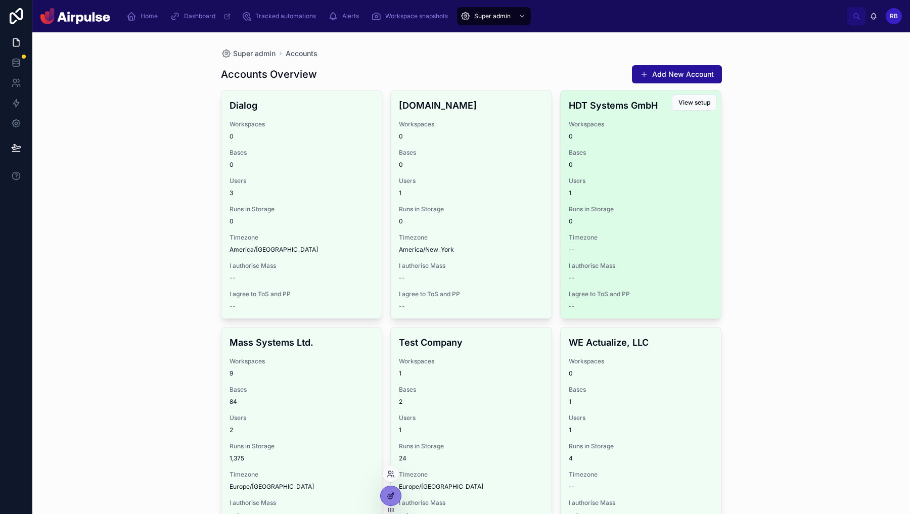
click at [395, 498] on div at bounding box center [391, 495] width 20 height 19
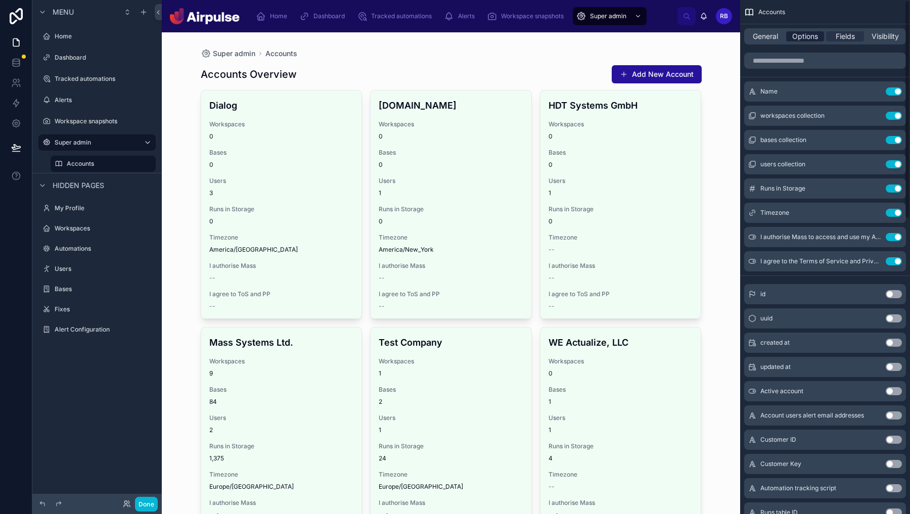
click at [812, 41] on div "General Options Fields Visibility" at bounding box center [825, 36] width 162 height 16
click at [812, 39] on span "Options" at bounding box center [805, 36] width 26 height 10
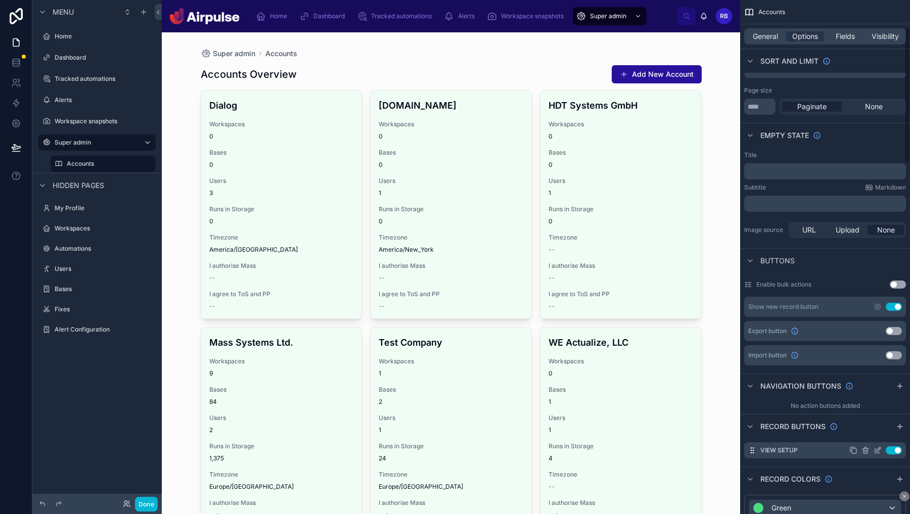
scroll to position [104, 0]
click at [879, 452] on icon "scrollable content" at bounding box center [879, 452] width 4 height 4
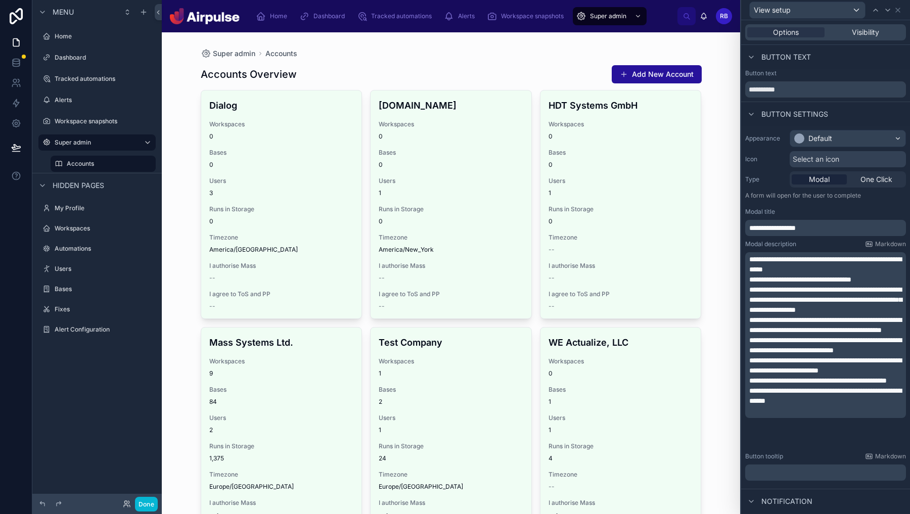
click at [849, 268] on p "**********" at bounding box center [826, 264] width 155 height 20
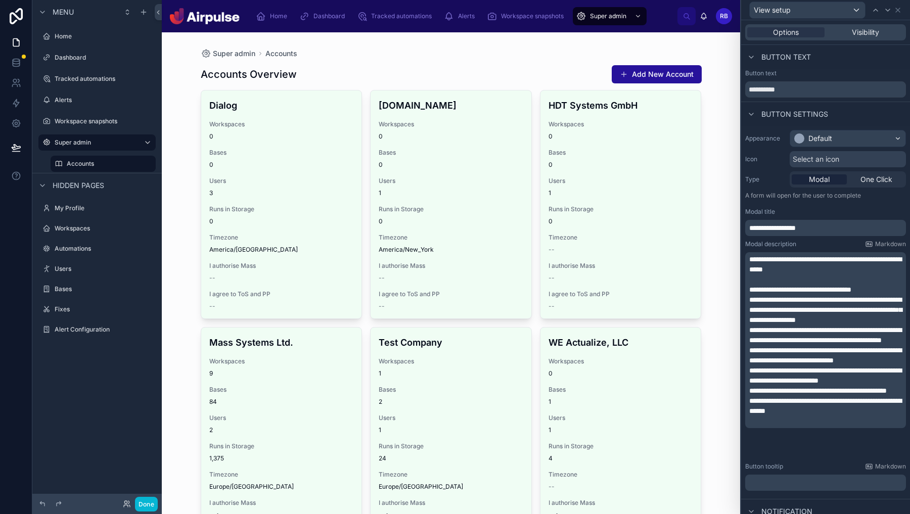
click at [889, 289] on p "**********" at bounding box center [826, 290] width 155 height 10
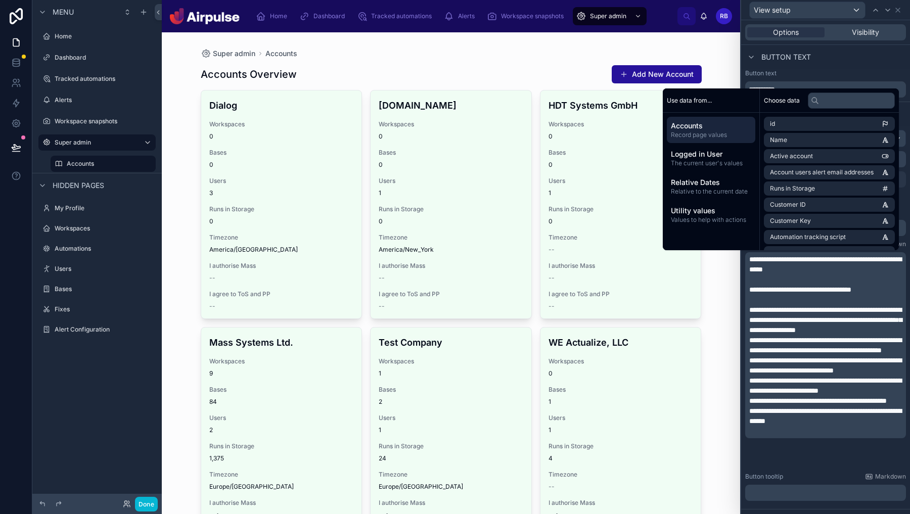
click at [750, 340] on span "**********" at bounding box center [825, 345] width 152 height 17
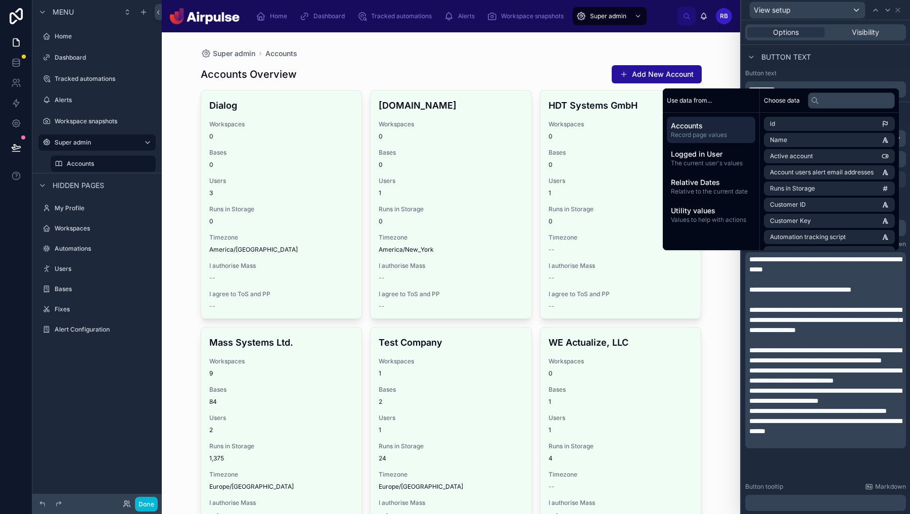
click at [749, 378] on span "**********" at bounding box center [825, 375] width 152 height 17
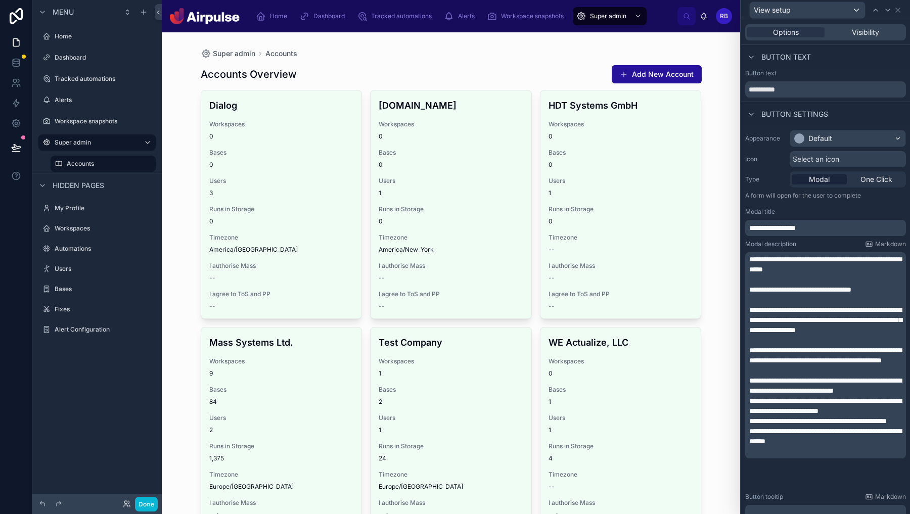
click at [750, 415] on span "**********" at bounding box center [825, 405] width 152 height 17
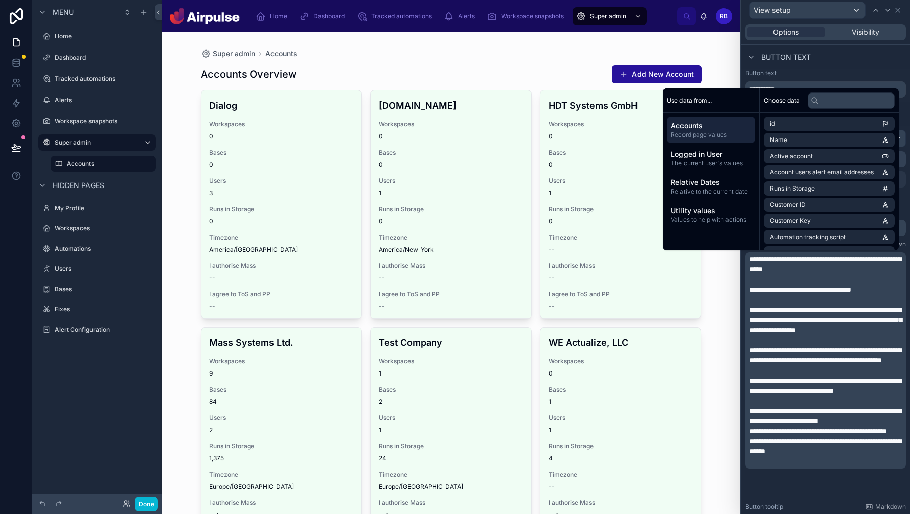
click at [749, 435] on span "**********" at bounding box center [818, 431] width 138 height 7
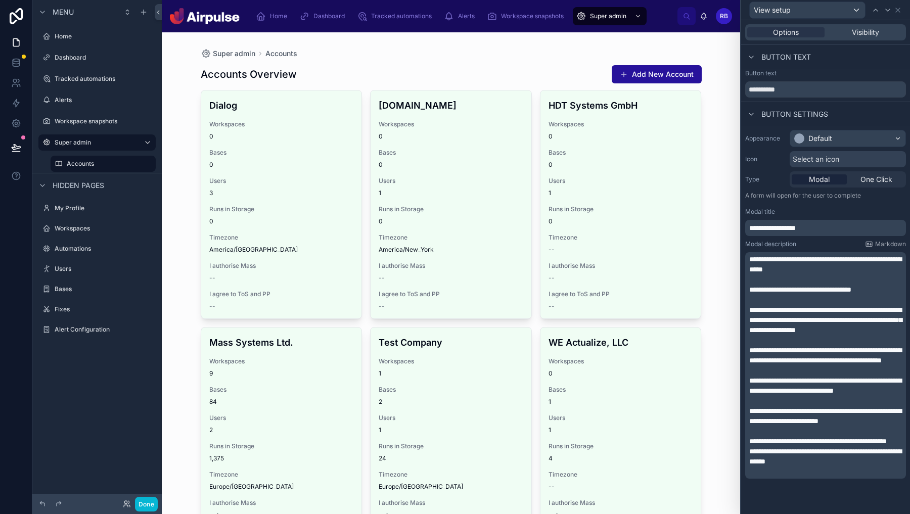
click at [749, 465] on span "**********" at bounding box center [825, 456] width 152 height 17
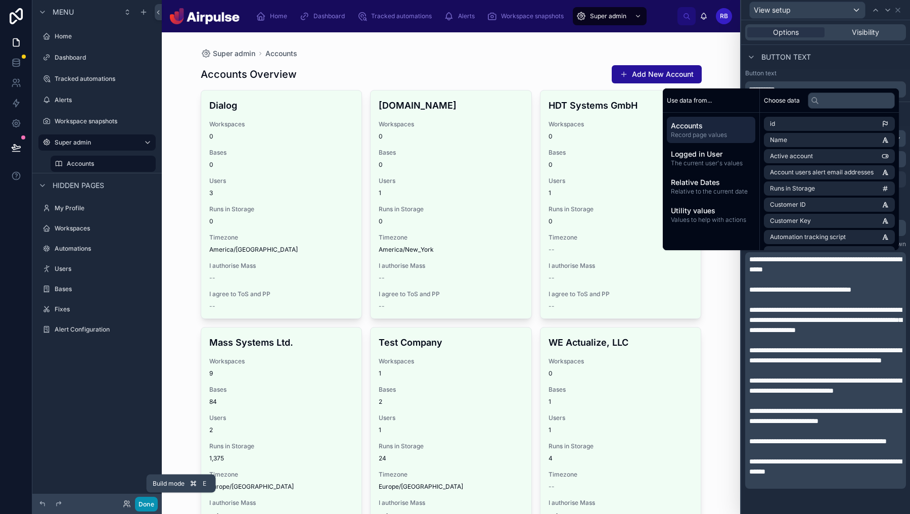
click at [141, 503] on button "Done" at bounding box center [146, 504] width 23 height 15
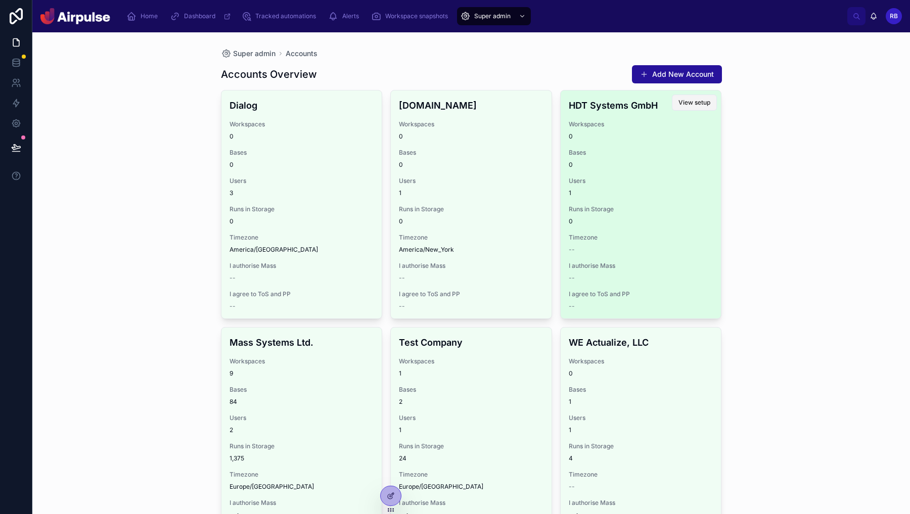
click at [689, 105] on span "View setup" at bounding box center [695, 103] width 32 height 8
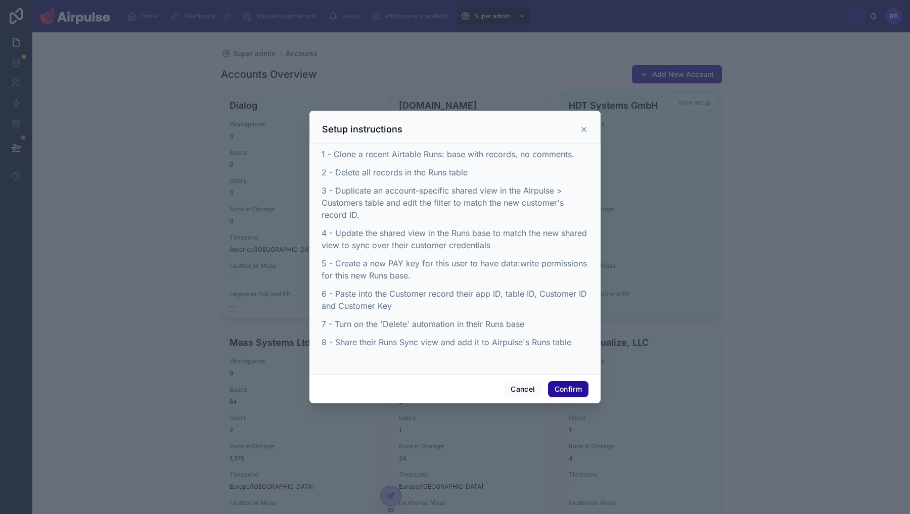
click at [683, 179] on div at bounding box center [455, 257] width 910 height 514
click at [585, 129] on icon at bounding box center [584, 129] width 8 height 8
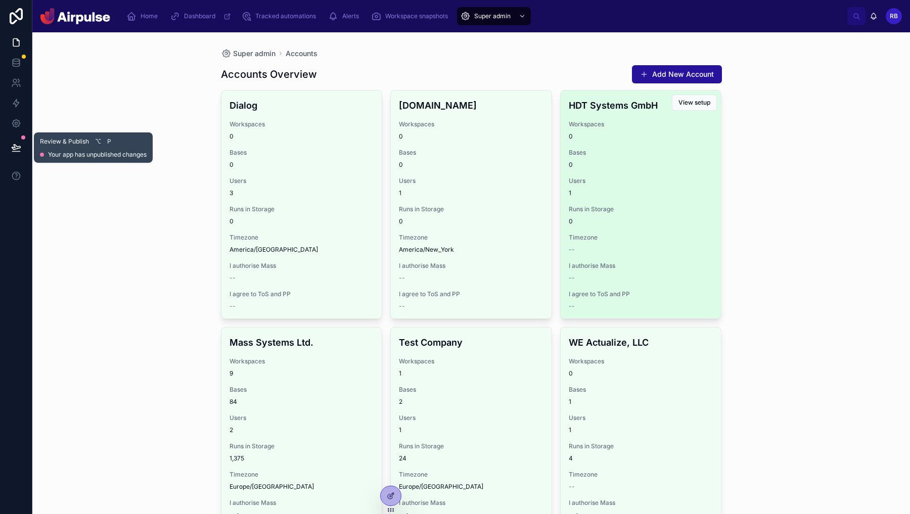
click at [23, 150] on button at bounding box center [16, 147] width 22 height 28
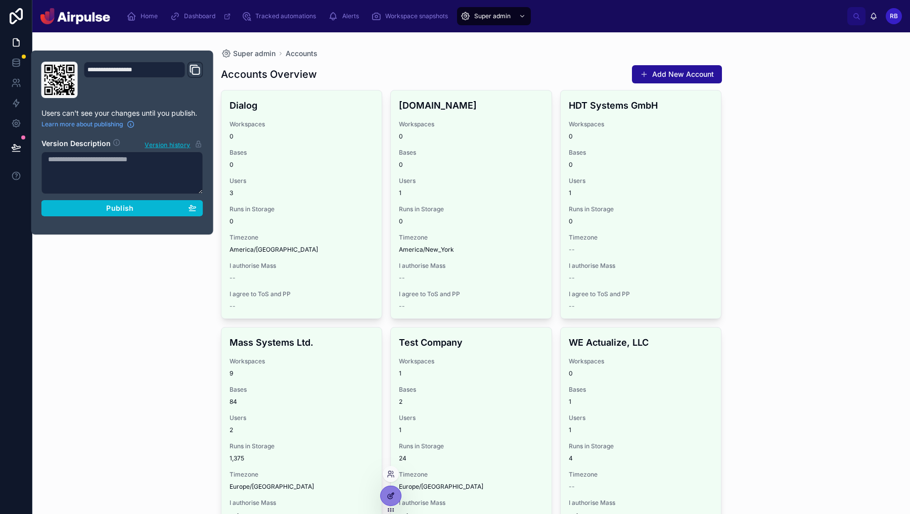
click at [392, 496] on icon at bounding box center [391, 496] width 8 height 8
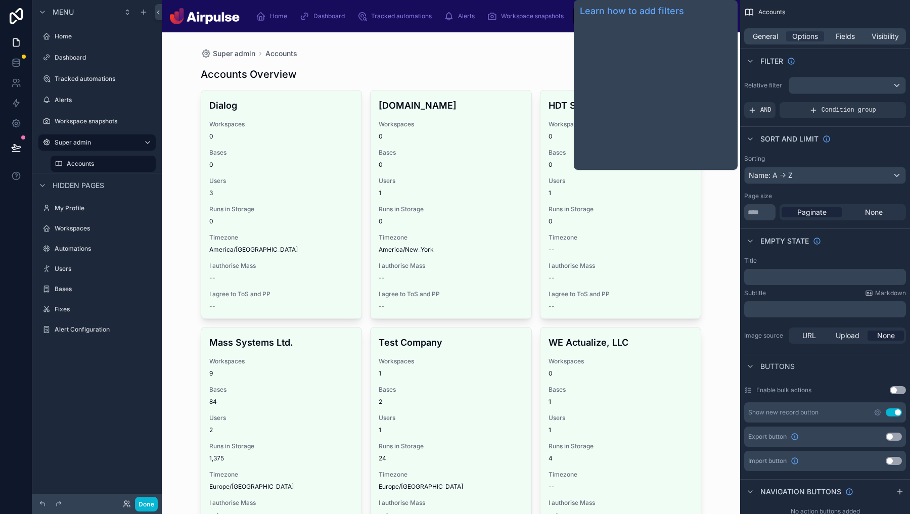
click at [528, 66] on div at bounding box center [451, 328] width 517 height 592
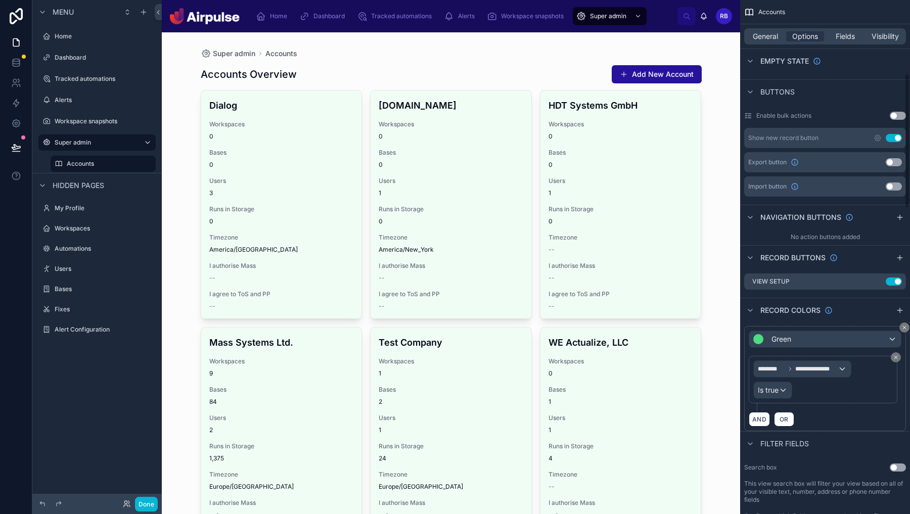
scroll to position [283, 0]
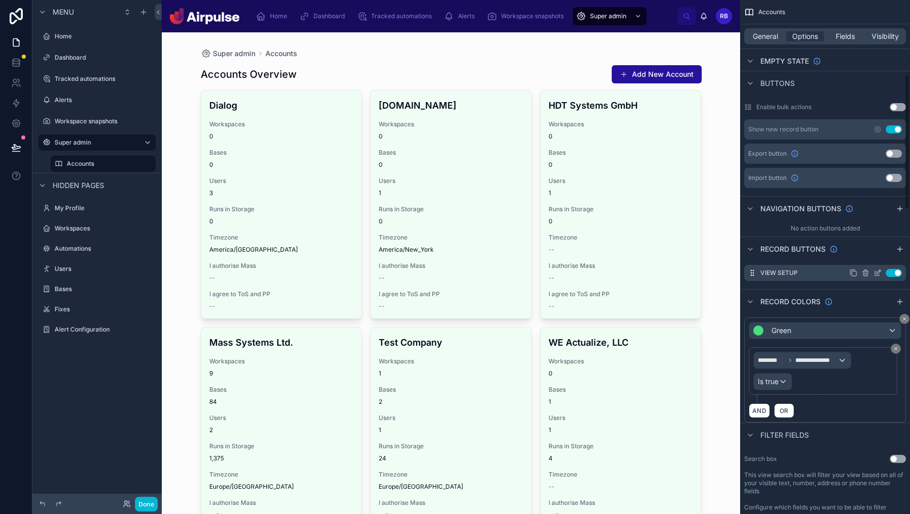
click at [876, 275] on icon "scrollable content" at bounding box center [878, 273] width 8 height 8
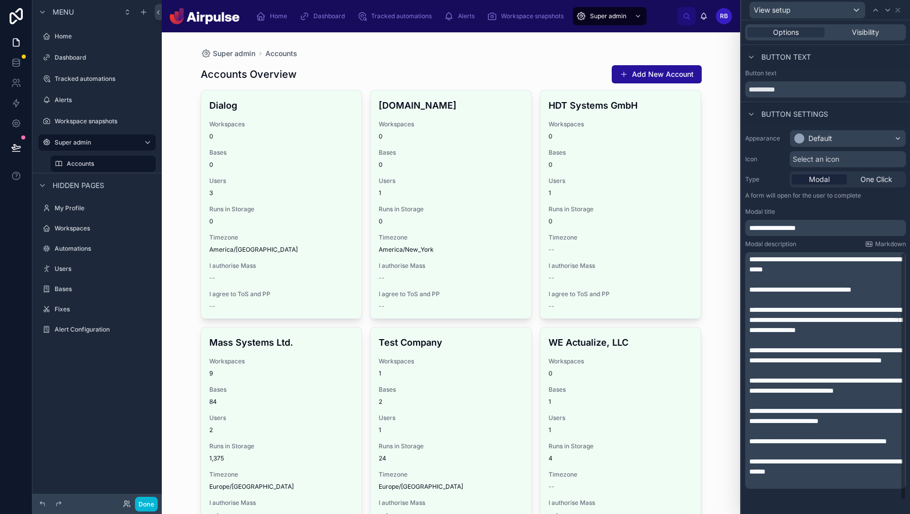
scroll to position [10, 0]
click at [832, 477] on p "**********" at bounding box center [826, 467] width 155 height 20
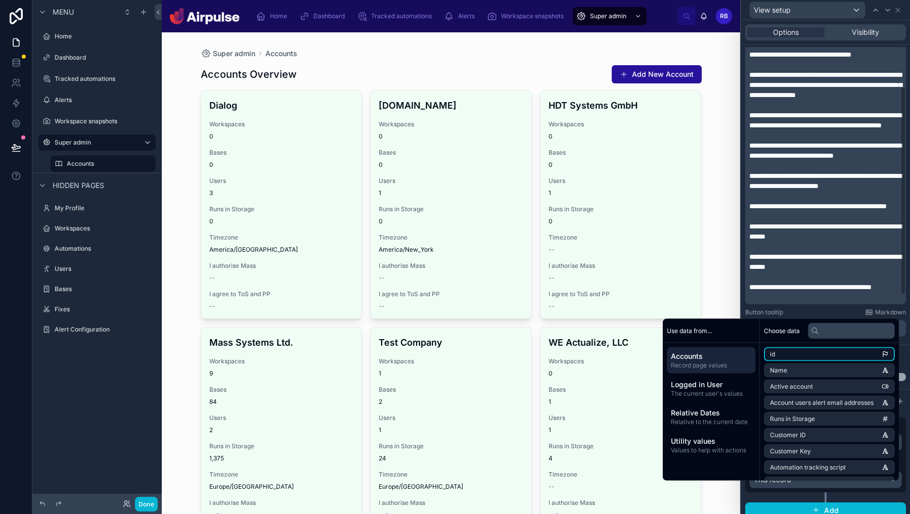
scroll to position [58, 0]
click at [149, 501] on button "Done" at bounding box center [146, 504] width 23 height 15
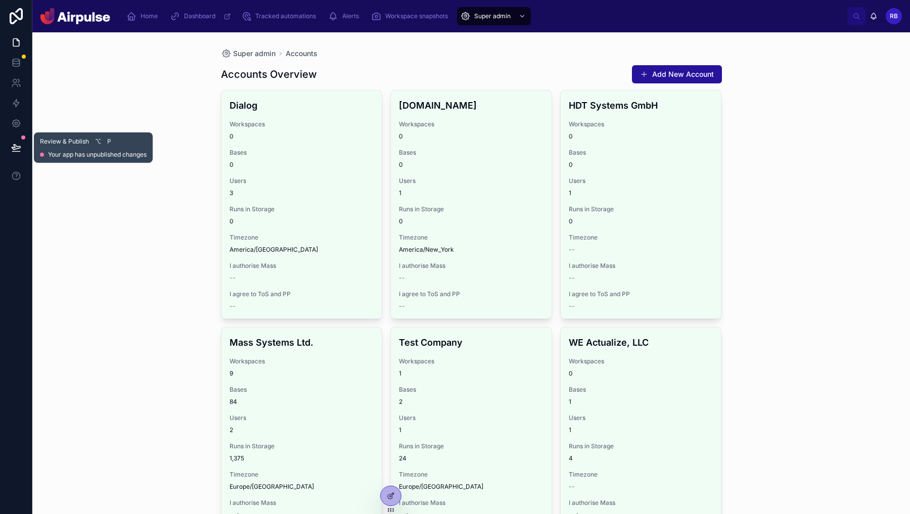
click at [20, 157] on button at bounding box center [16, 147] width 22 height 28
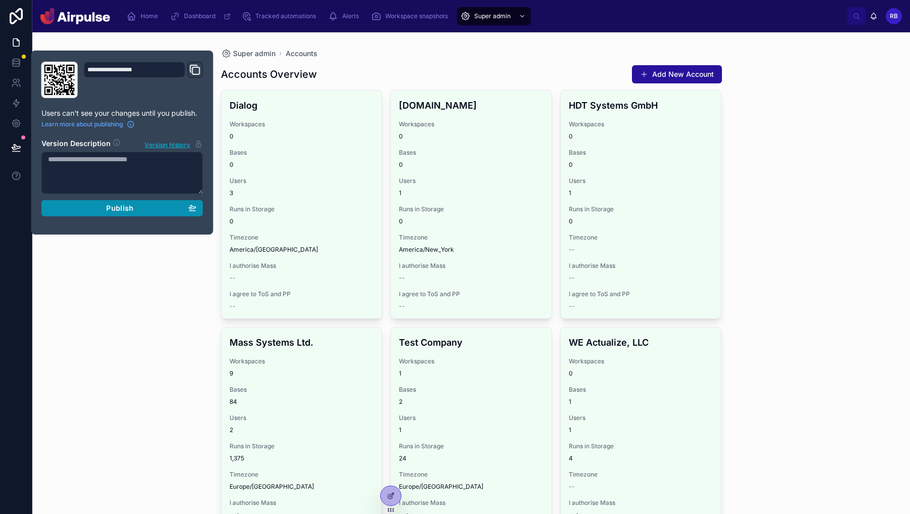
click at [150, 215] on button "Publish" at bounding box center [122, 208] width 162 height 16
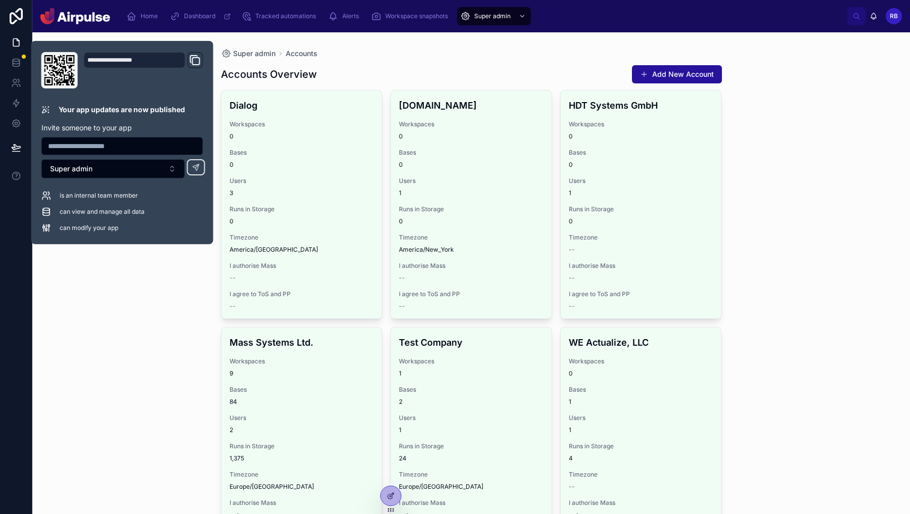
scroll to position [122, 0]
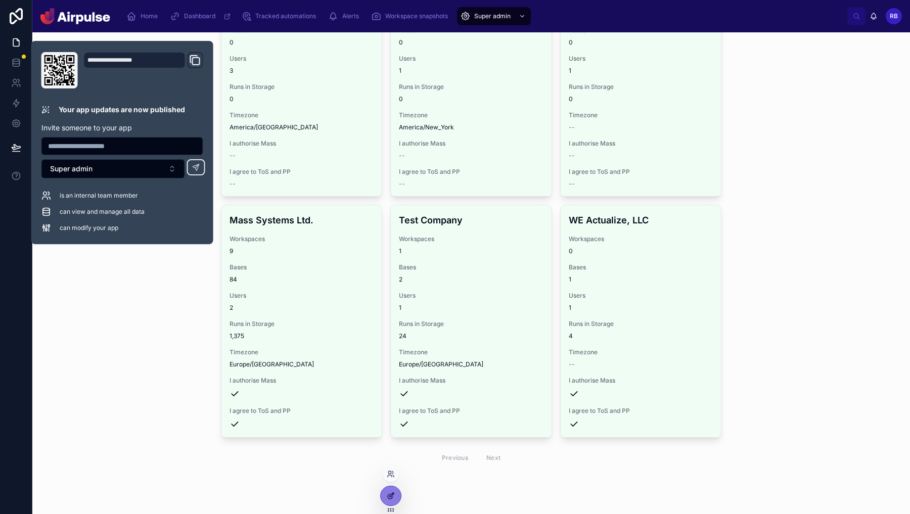
click at [397, 492] on div at bounding box center [391, 495] width 20 height 19
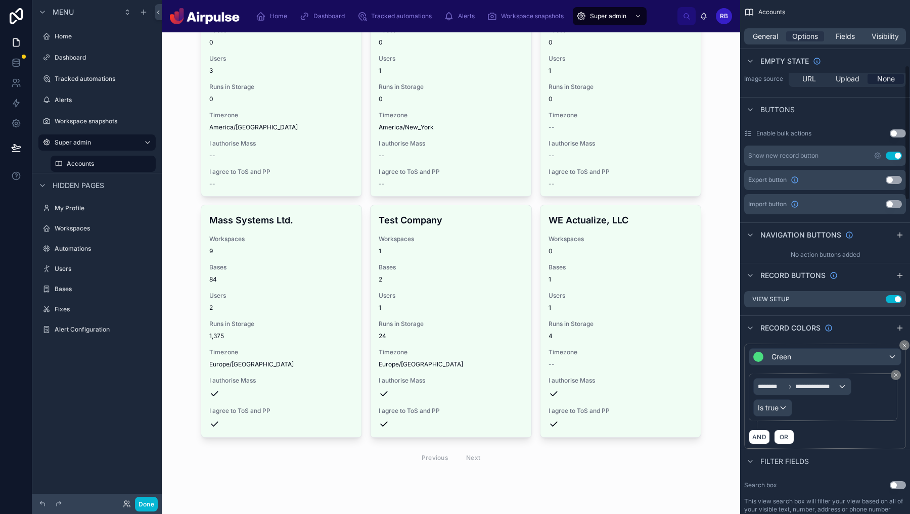
scroll to position [266, 0]
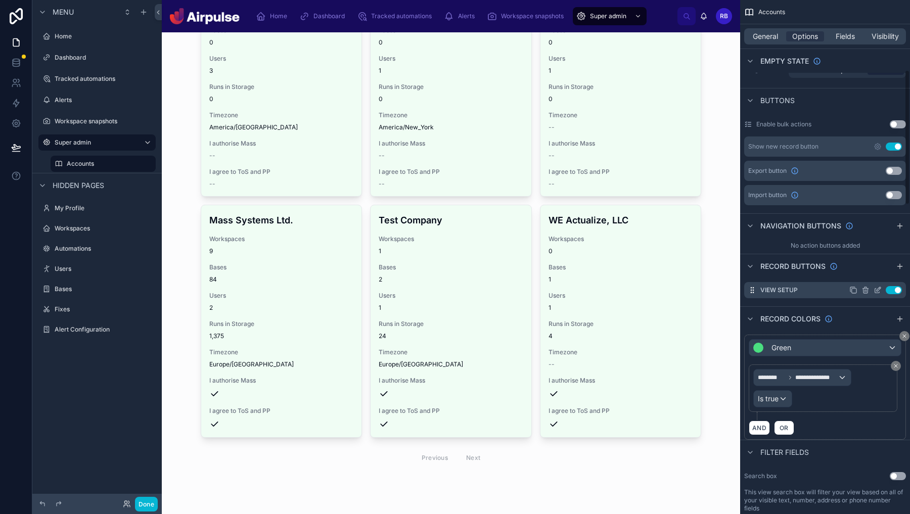
click at [878, 287] on icon "scrollable content" at bounding box center [878, 290] width 8 height 8
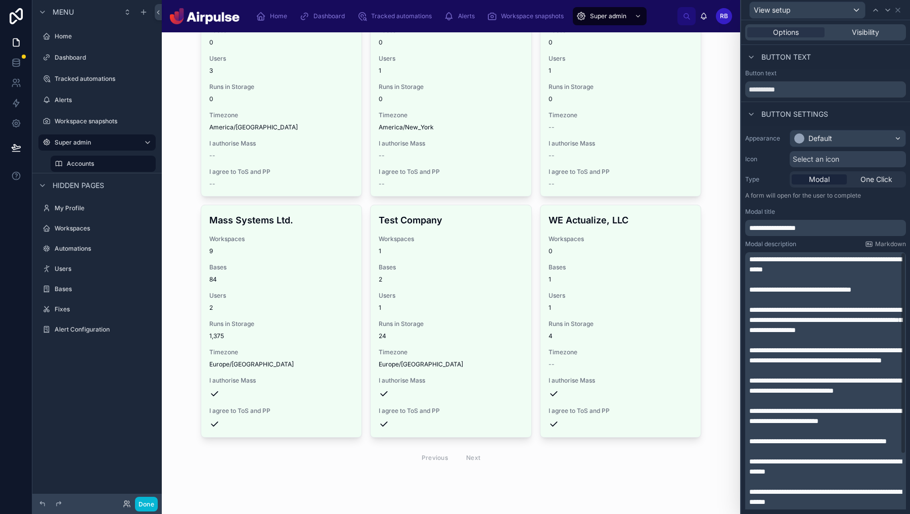
click at [845, 163] on div "Select an icon" at bounding box center [848, 159] width 116 height 16
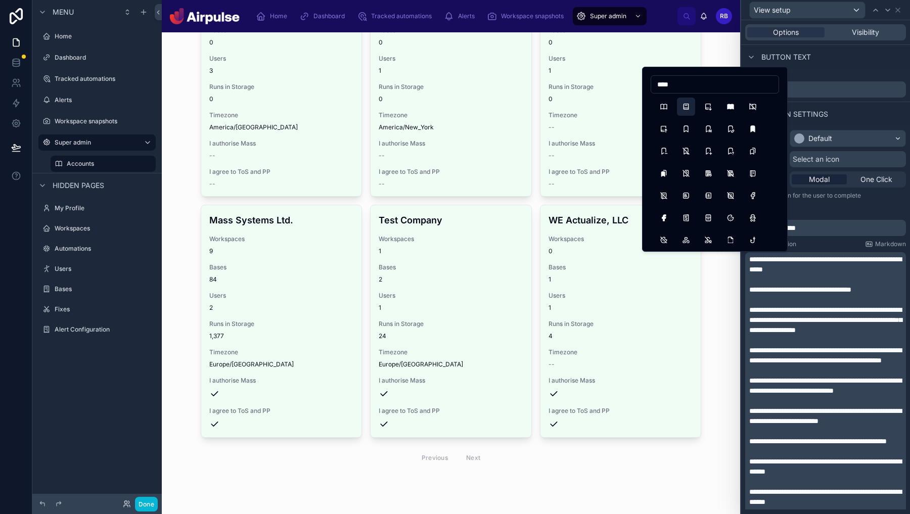
type input "****"
click at [684, 107] on button "Book2" at bounding box center [686, 107] width 18 height 18
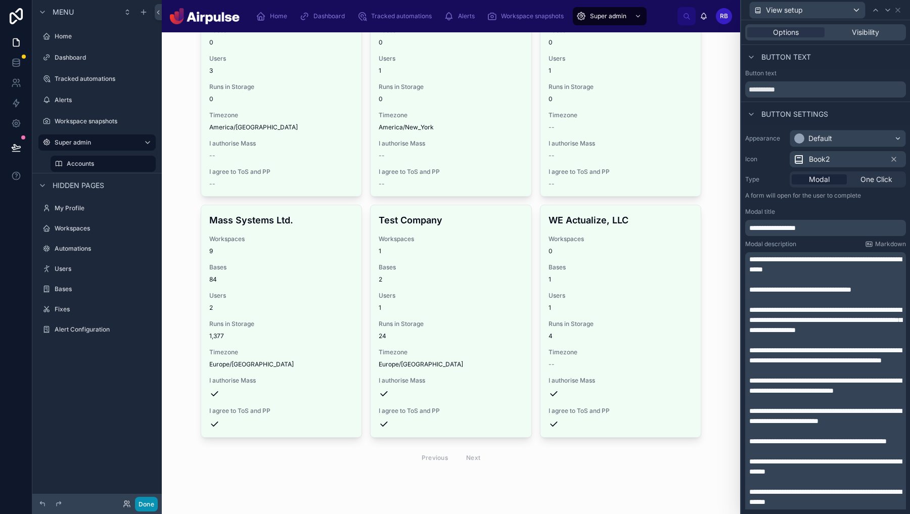
click at [144, 504] on button "Done" at bounding box center [146, 504] width 23 height 15
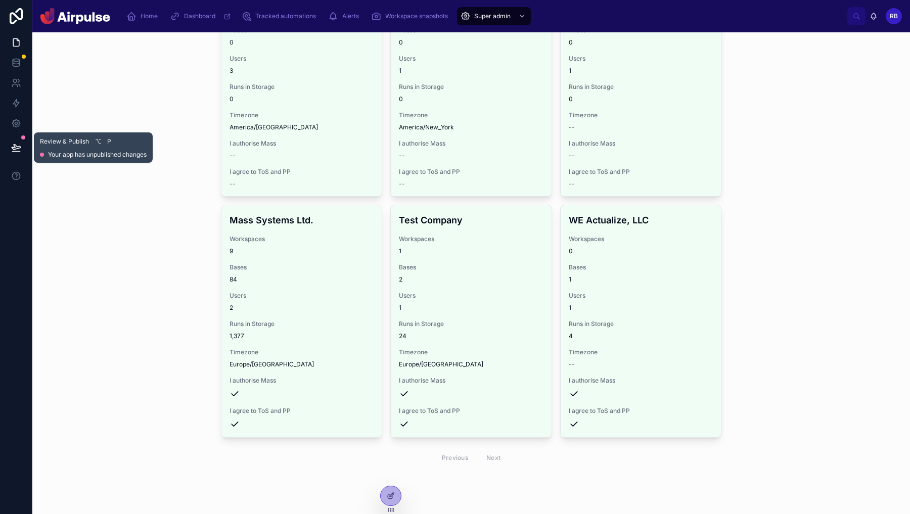
click at [18, 149] on icon at bounding box center [16, 148] width 10 height 10
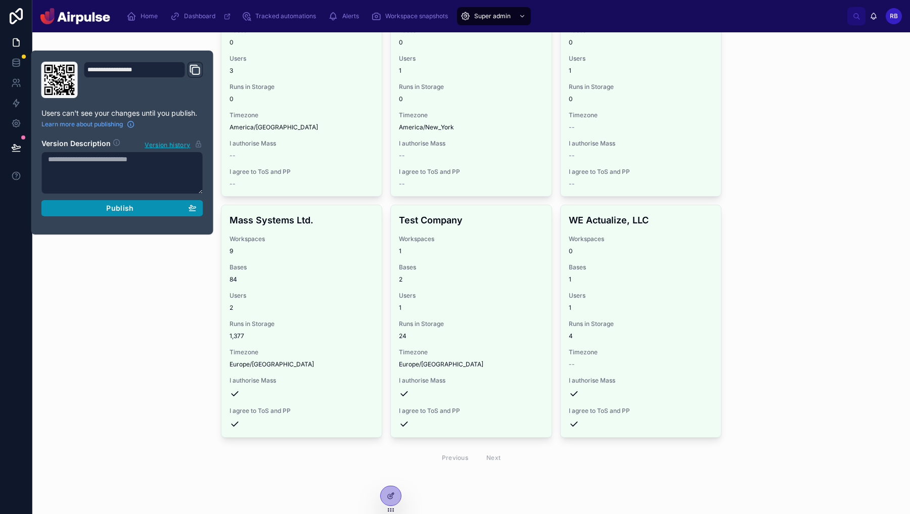
click at [112, 209] on span "Publish" at bounding box center [119, 208] width 27 height 9
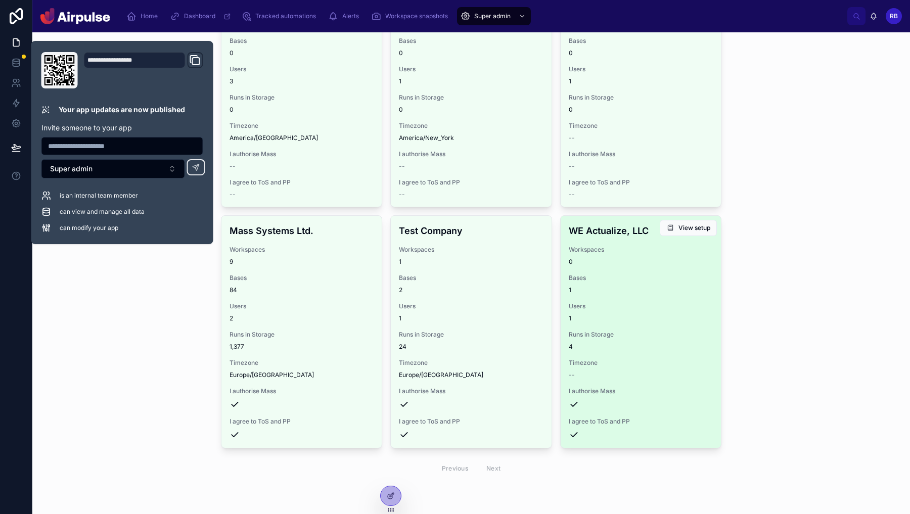
scroll to position [113, 0]
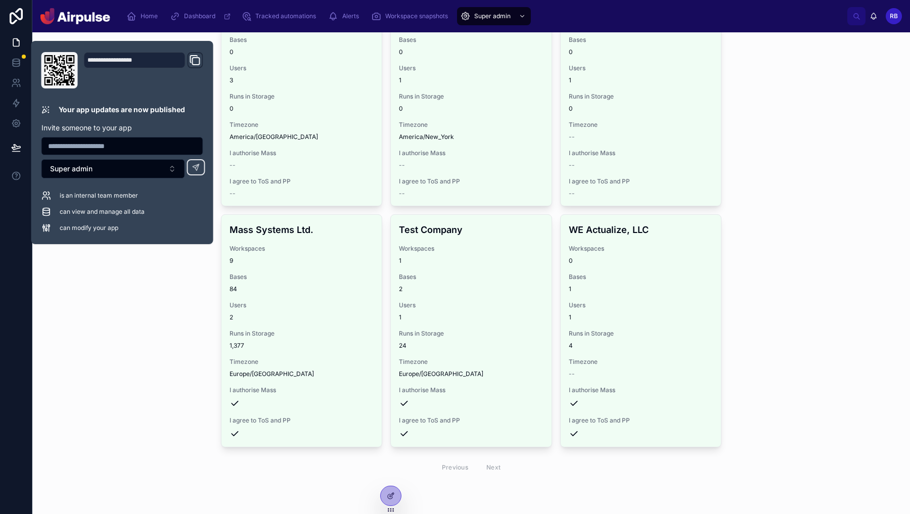
click at [857, 390] on div "Super admin Accounts Accounts Overview Add New Account Dialog Workspaces 0 Base…" at bounding box center [471, 273] width 878 height 482
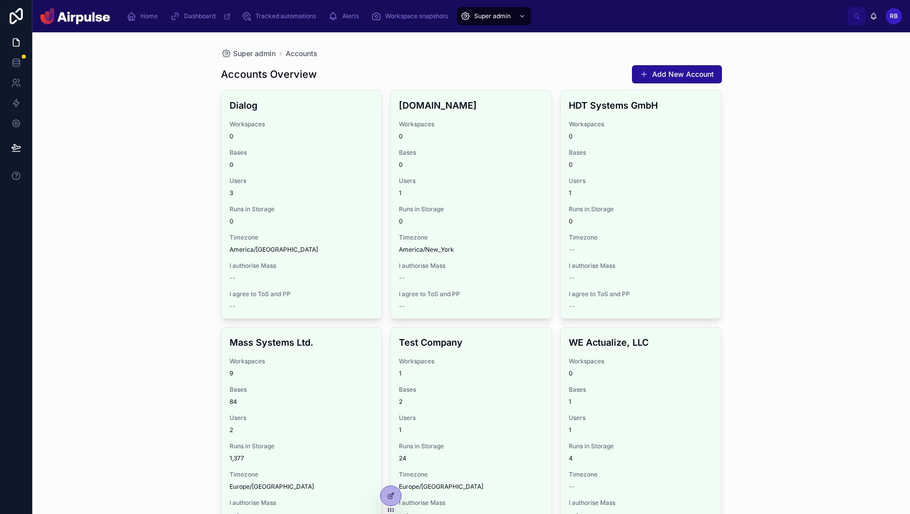
scroll to position [5, 0]
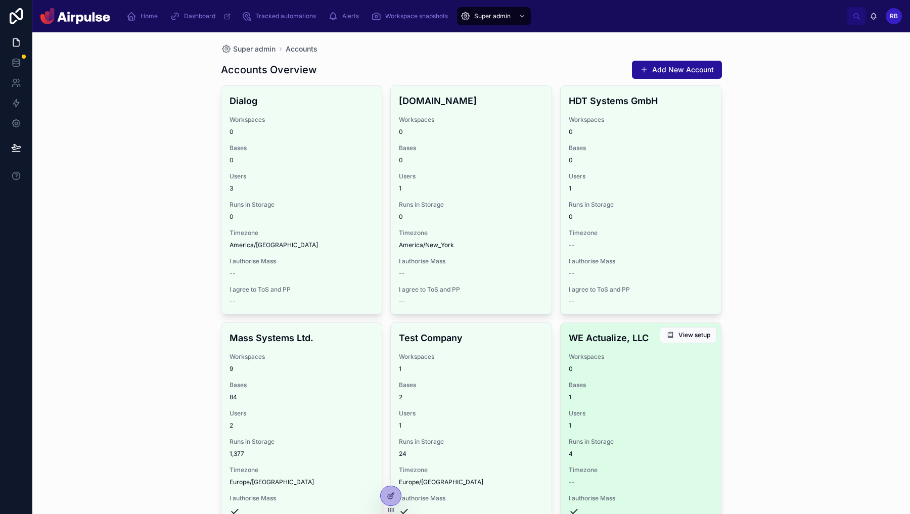
click at [582, 354] on span "Workspaces" at bounding box center [641, 357] width 145 height 8
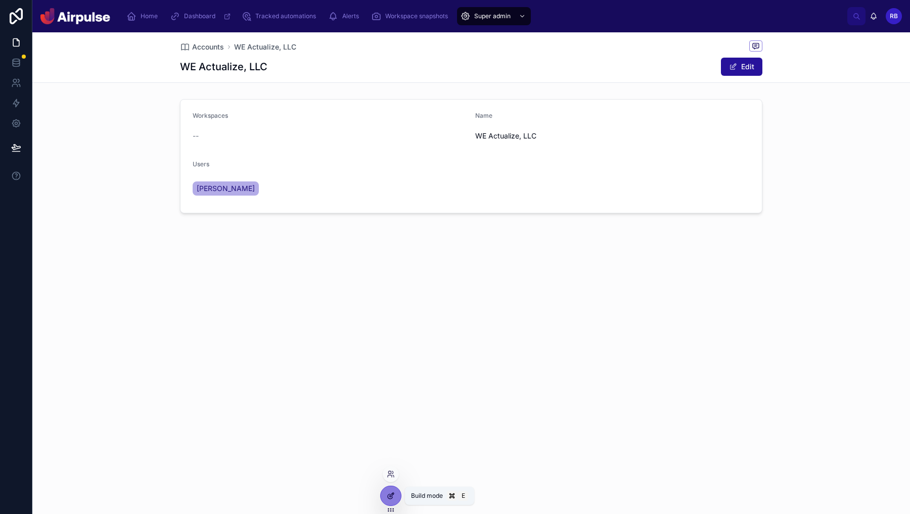
click at [390, 495] on icon at bounding box center [391, 496] width 8 height 8
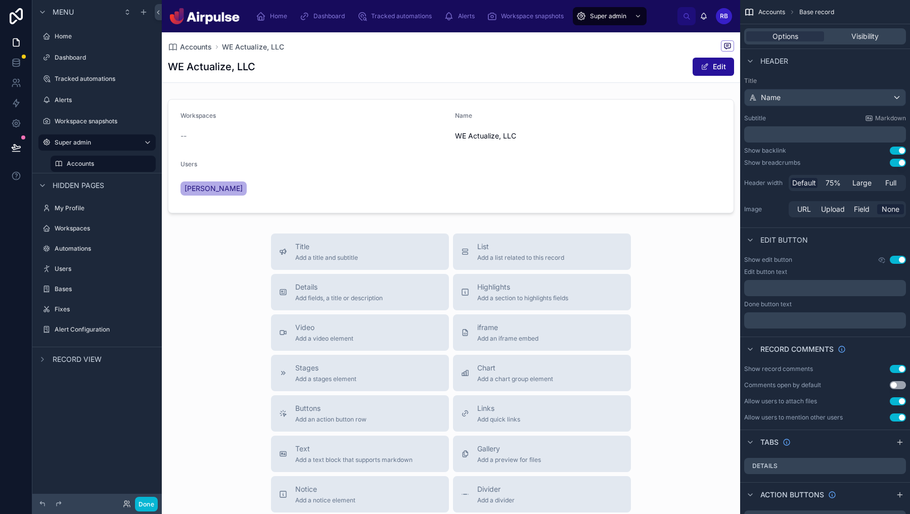
click at [556, 156] on div at bounding box center [451, 156] width 578 height 122
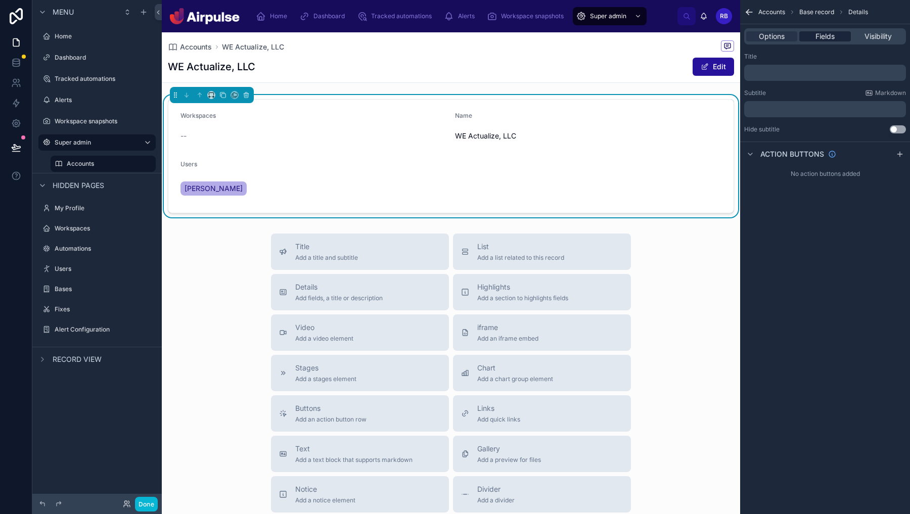
click at [811, 35] on div "Fields" at bounding box center [824, 36] width 51 height 10
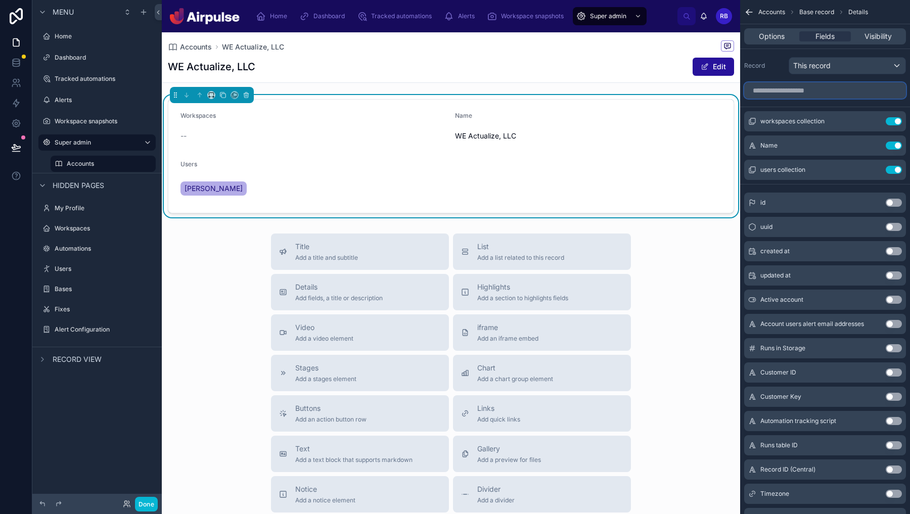
click at [822, 90] on input "scrollable content" at bounding box center [825, 90] width 162 height 16
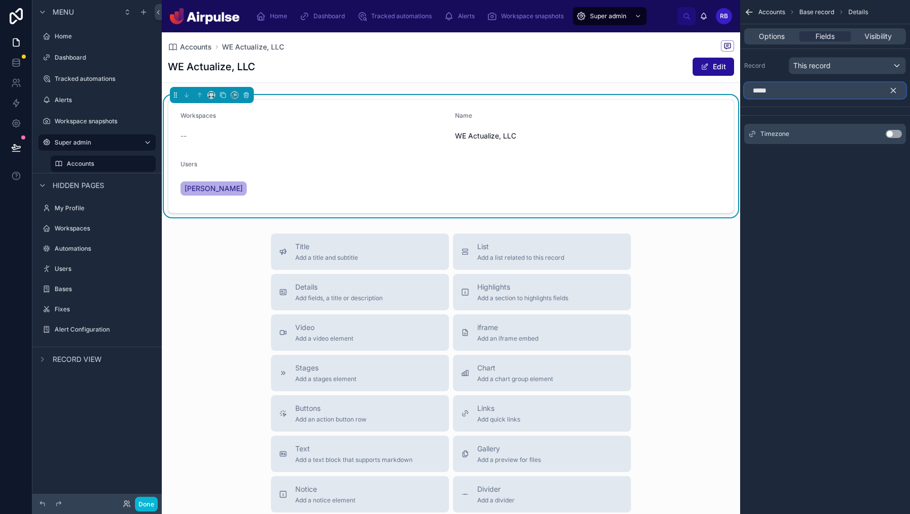
type input "*****"
click at [896, 135] on button "Use setting" at bounding box center [894, 134] width 16 height 8
click at [824, 80] on div "*****" at bounding box center [825, 90] width 170 height 24
click at [816, 93] on input "*****" at bounding box center [825, 90] width 162 height 16
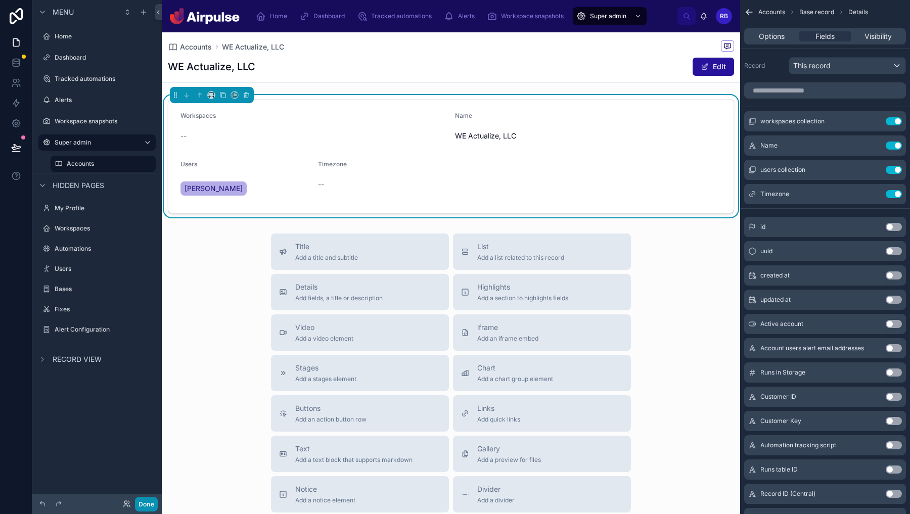
click at [148, 507] on button "Done" at bounding box center [146, 504] width 23 height 15
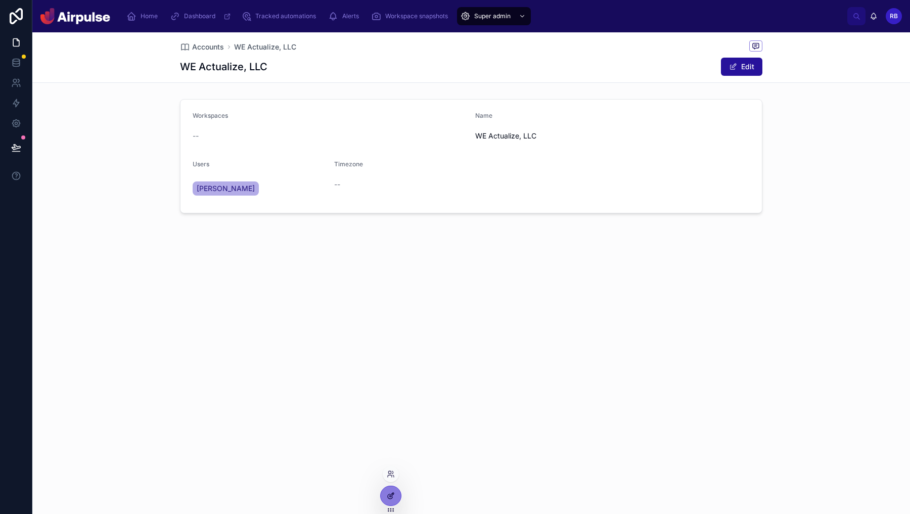
click at [393, 505] on div at bounding box center [390, 496] width 21 height 20
click at [393, 502] on div at bounding box center [391, 495] width 20 height 19
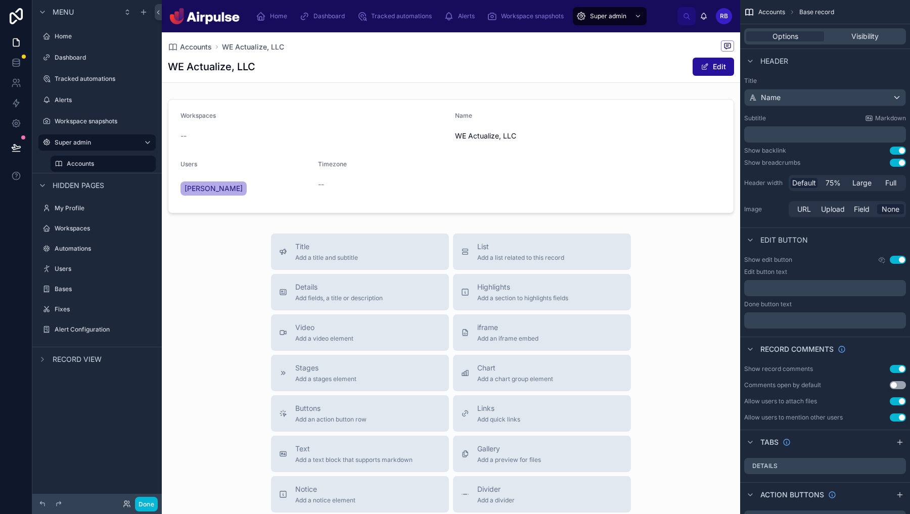
click at [591, 147] on div at bounding box center [451, 156] width 578 height 122
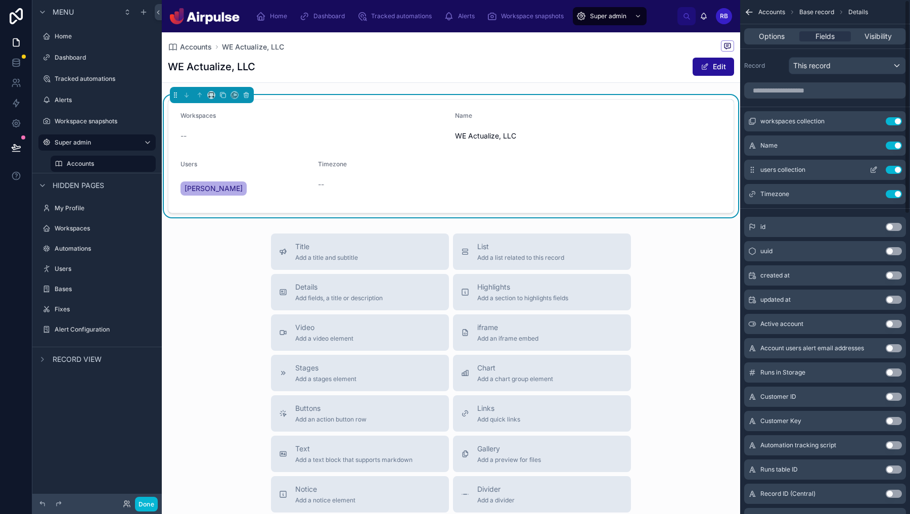
click at [871, 166] on icon "scrollable content" at bounding box center [874, 170] width 8 height 8
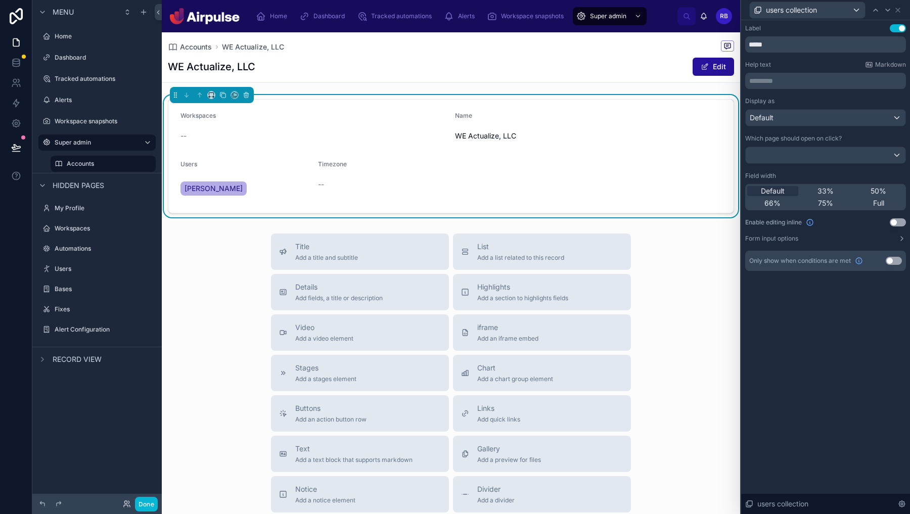
click at [874, 210] on div "Default 33% 50% 66% 75% Full" at bounding box center [825, 197] width 161 height 26
click at [874, 208] on span "Full" at bounding box center [878, 203] width 11 height 10
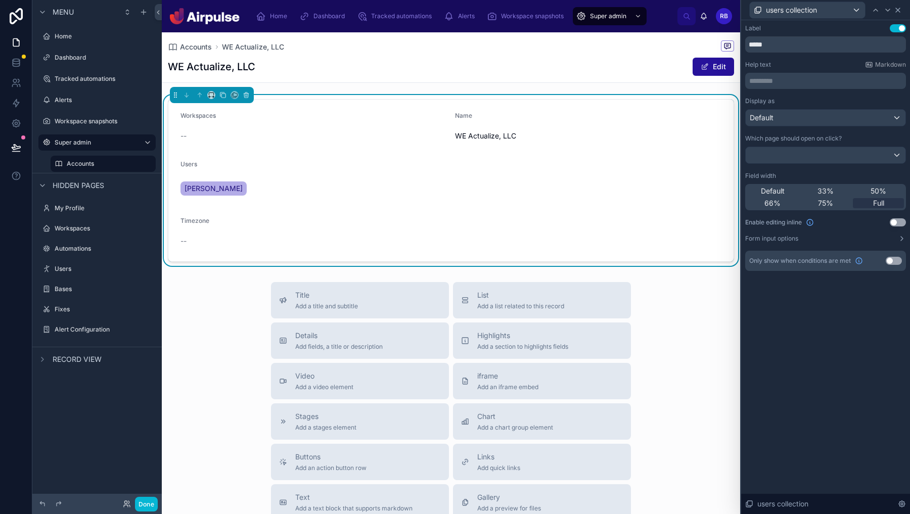
click at [895, 13] on icon at bounding box center [898, 10] width 8 height 8
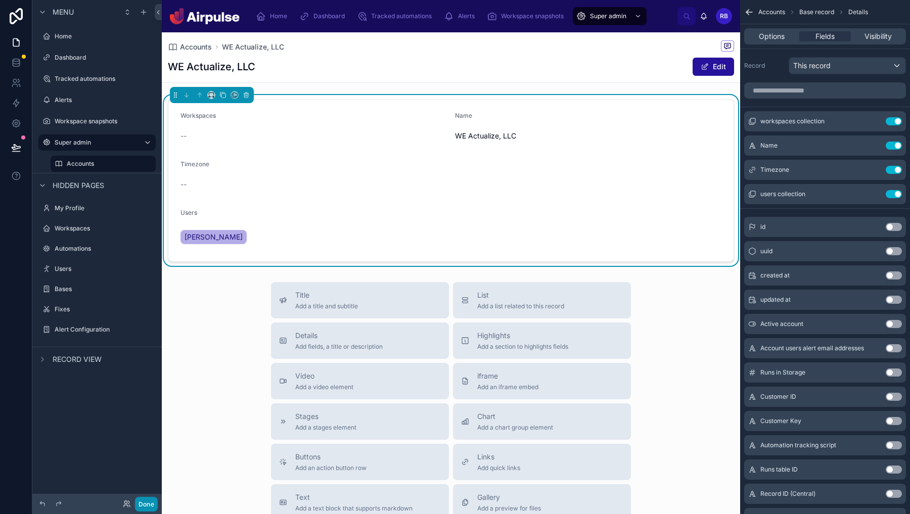
click at [148, 507] on button "Done" at bounding box center [146, 504] width 23 height 15
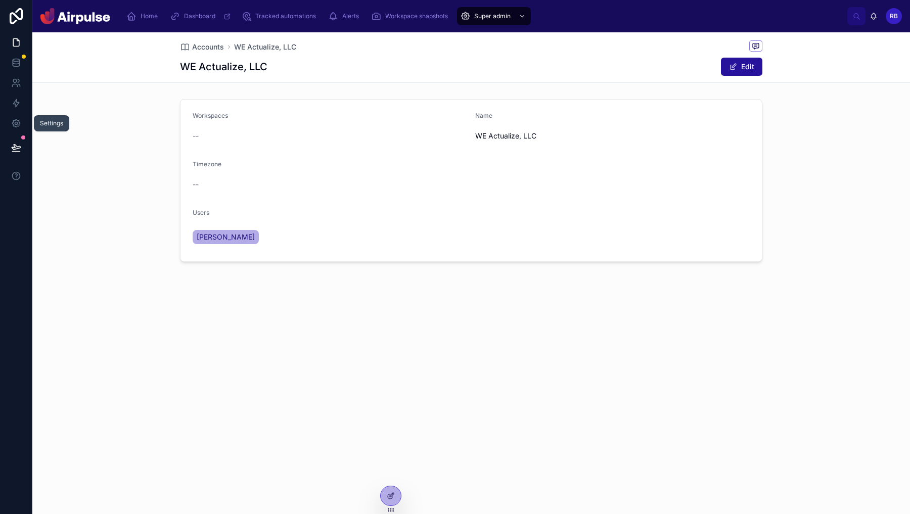
click at [17, 146] on icon at bounding box center [16, 148] width 10 height 10
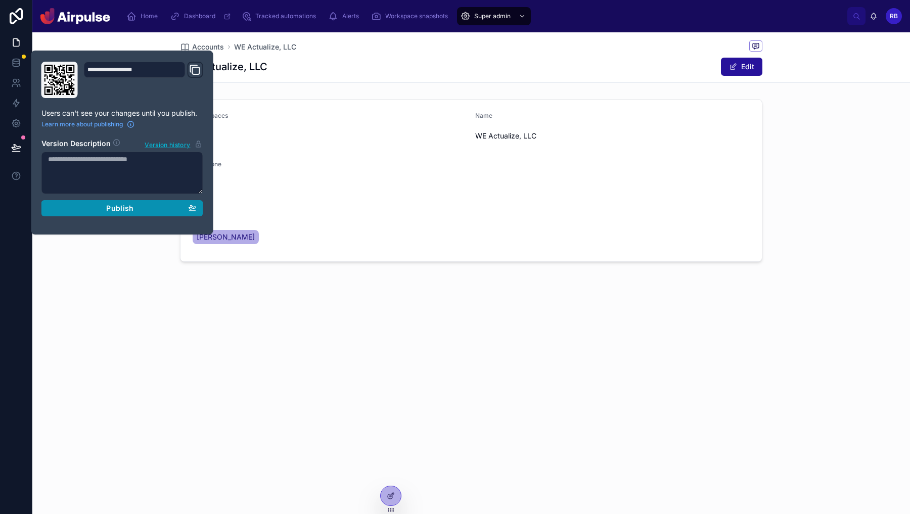
click at [136, 205] on div "Publish" at bounding box center [122, 208] width 149 height 9
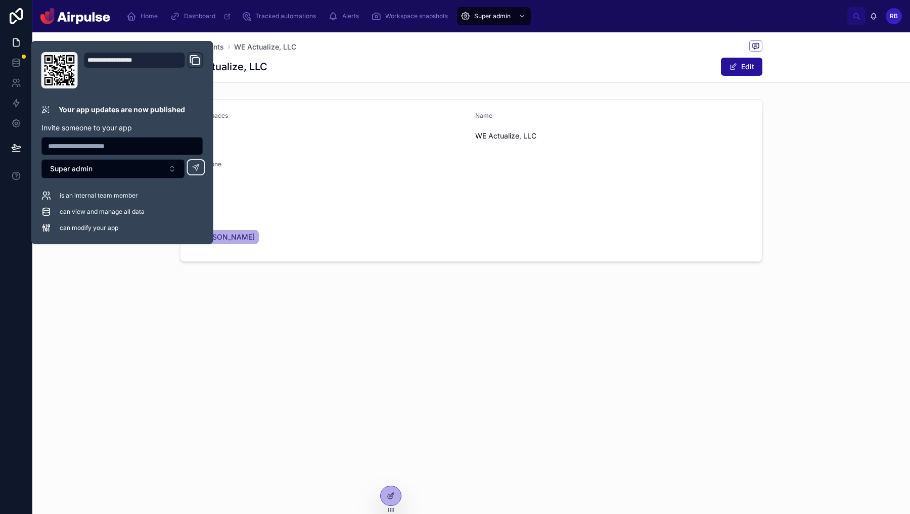
click at [498, 366] on div "Accounts WE Actualize, LLC WE Actualize, LLC Edit Workspaces -- Name WE Actuali…" at bounding box center [471, 273] width 878 height 482
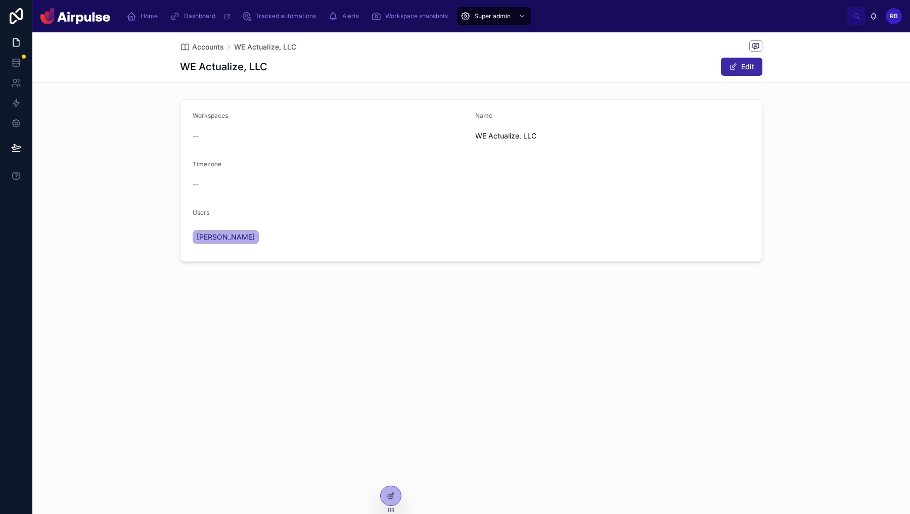
click at [750, 60] on button "Edit" at bounding box center [741, 67] width 41 height 18
click at [741, 74] on button "Done" at bounding box center [739, 67] width 47 height 18
click at [396, 501] on div at bounding box center [391, 495] width 20 height 19
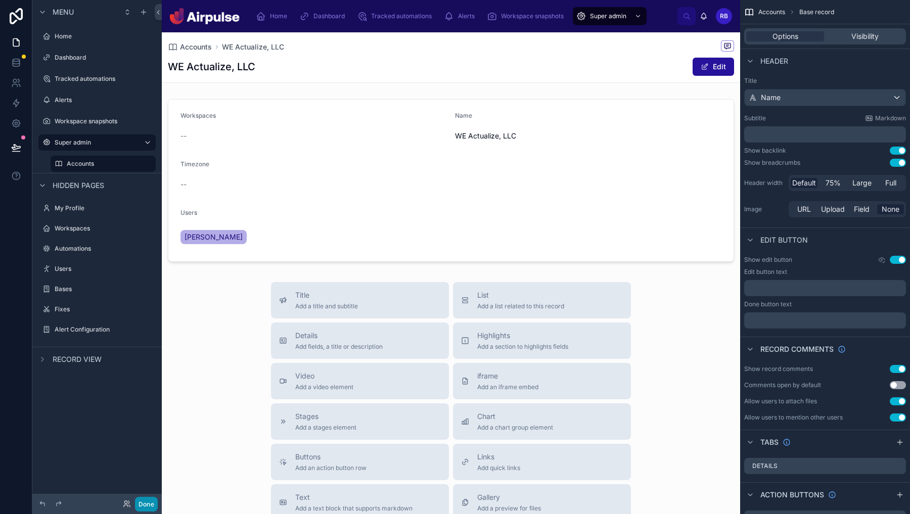
click at [155, 504] on button "Done" at bounding box center [146, 504] width 23 height 15
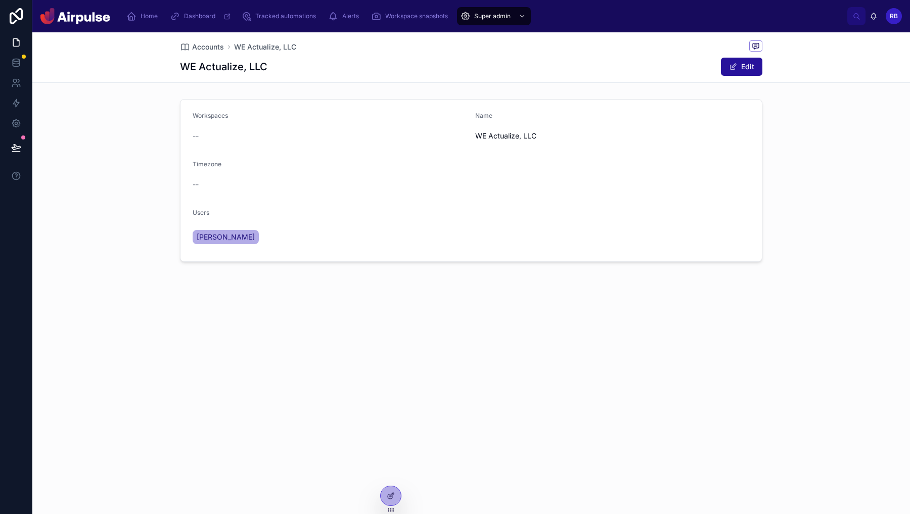
click at [303, 166] on div "Timezone" at bounding box center [259, 166] width 133 height 12
click at [747, 67] on button "Edit" at bounding box center [741, 67] width 41 height 18
click at [253, 197] on form "**********" at bounding box center [472, 180] width 582 height 161
click at [257, 183] on button "Select Button" at bounding box center [259, 187] width 133 height 17
type input "*****"
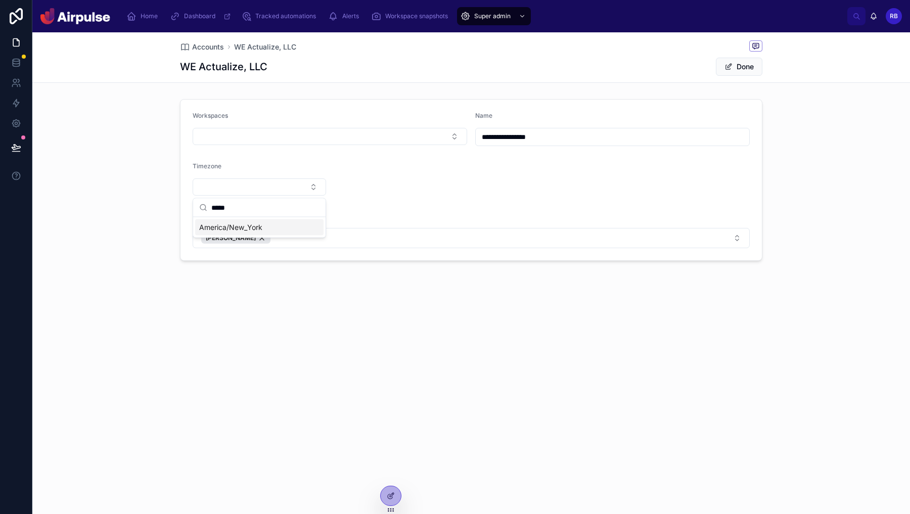
click at [248, 230] on span "America/New_York" at bounding box center [230, 227] width 63 height 10
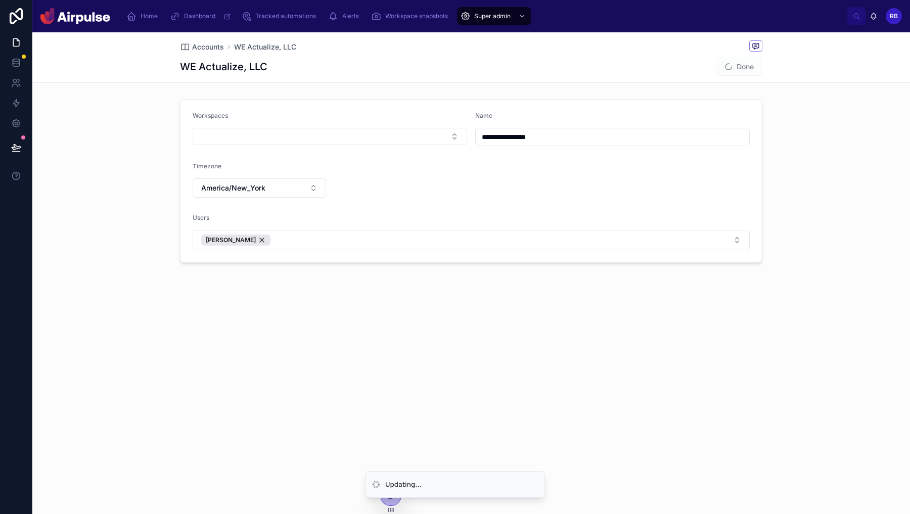
click at [313, 361] on div "**********" at bounding box center [471, 273] width 878 height 482
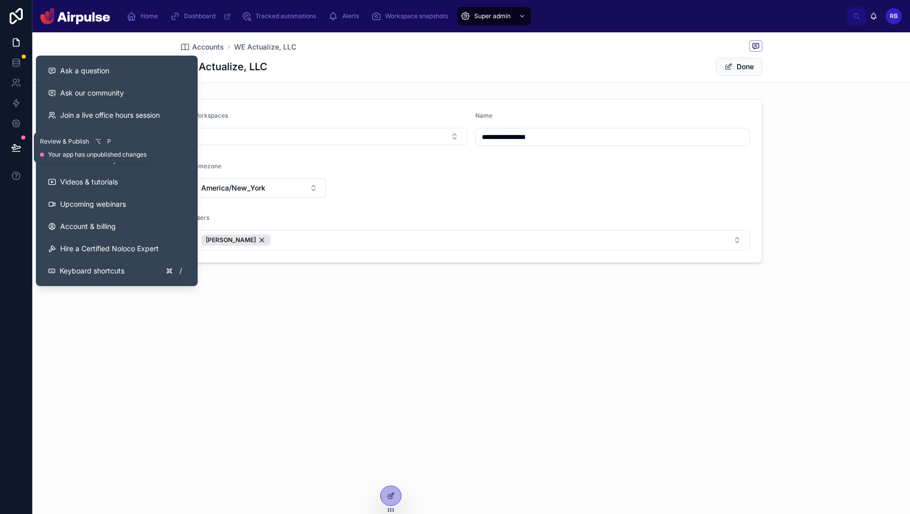
click at [12, 143] on icon at bounding box center [16, 148] width 10 height 10
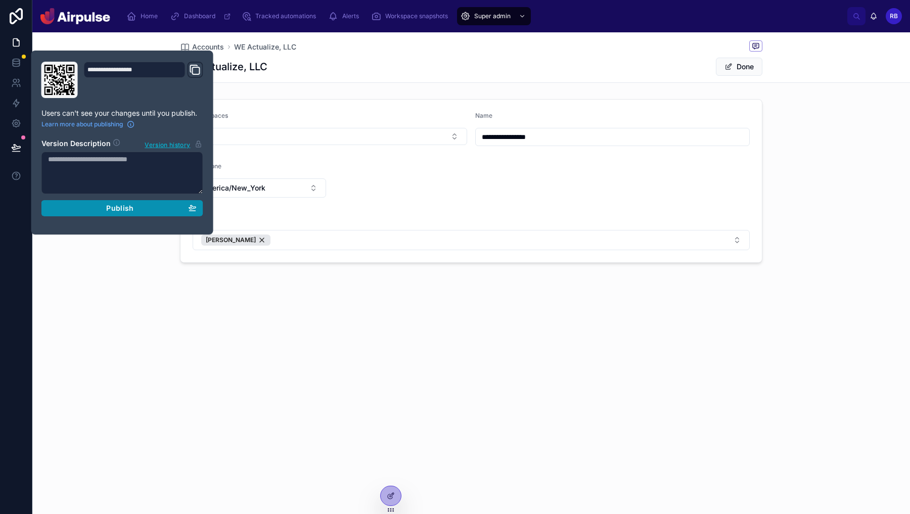
click at [153, 201] on button "Publish" at bounding box center [122, 208] width 162 height 16
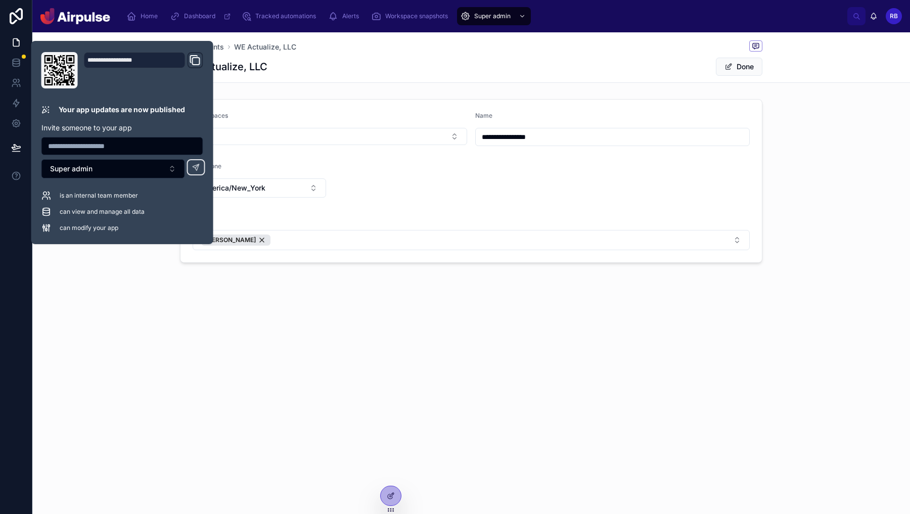
click at [386, 389] on div "**********" at bounding box center [471, 273] width 878 height 482
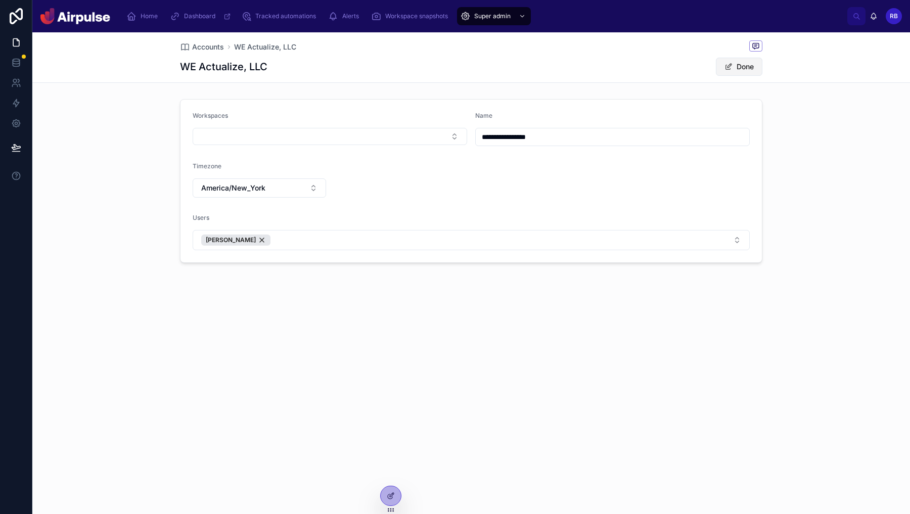
click at [740, 67] on button "Done" at bounding box center [739, 67] width 47 height 18
click at [216, 44] on span "Accounts" at bounding box center [208, 47] width 32 height 10
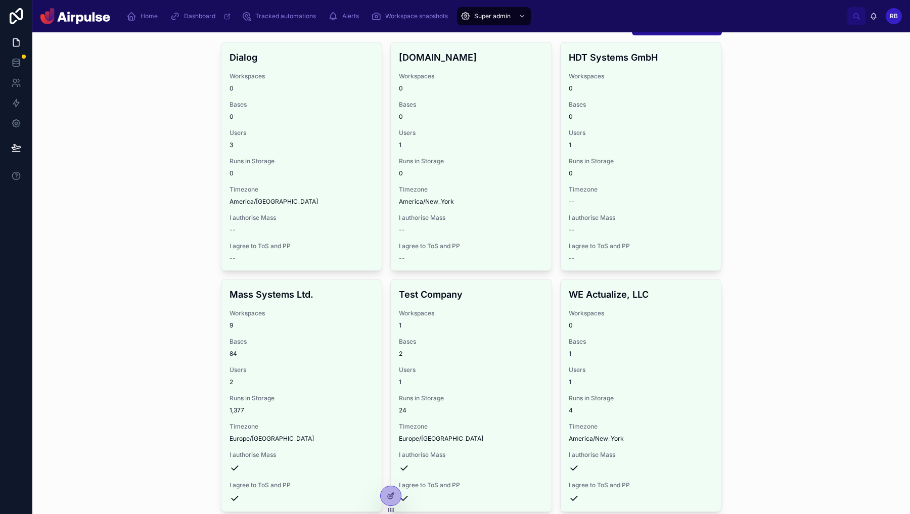
scroll to position [50, 0]
